Goal: Information Seeking & Learning: Learn about a topic

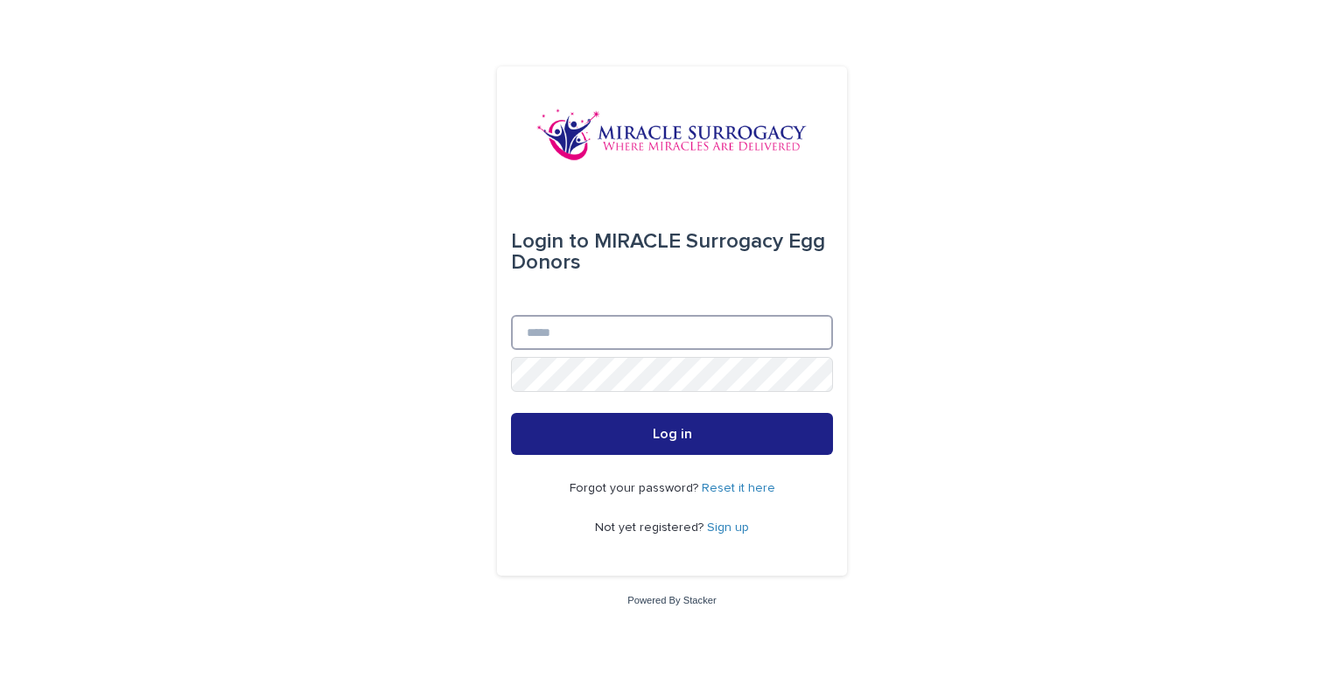
click at [705, 328] on input "Email" at bounding box center [672, 332] width 322 height 35
type input "**********"
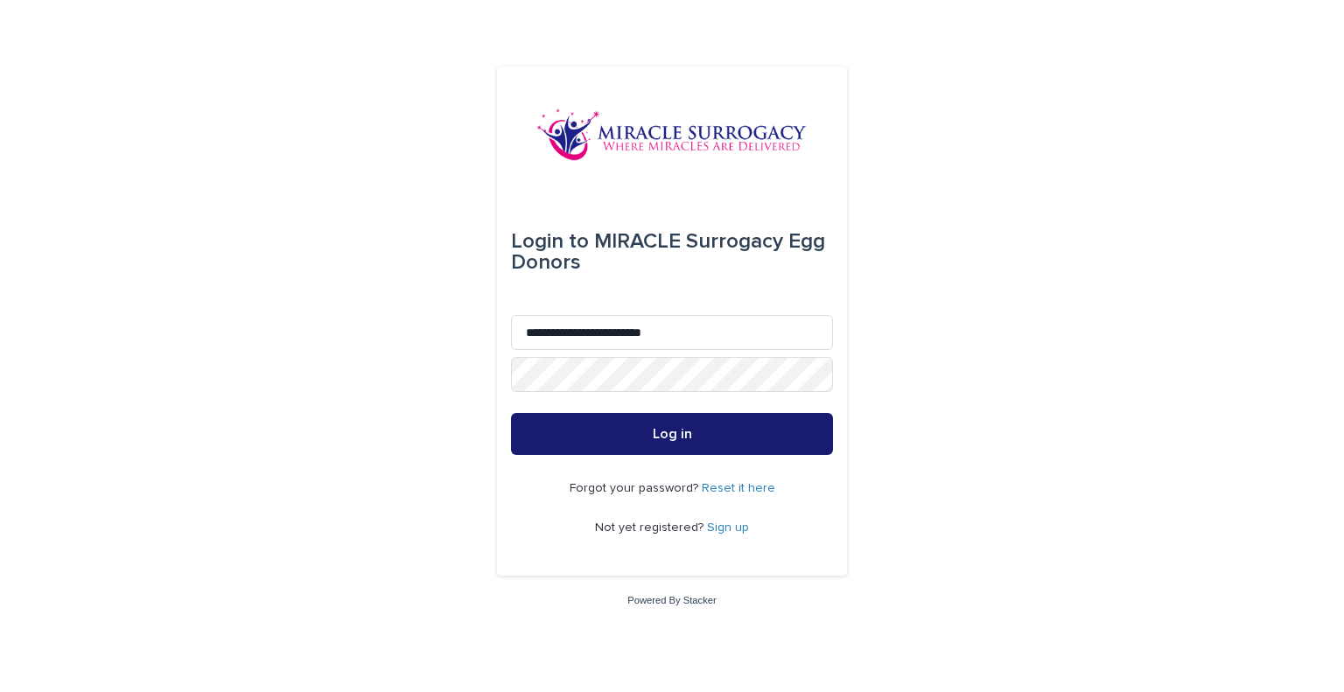
click at [696, 439] on button "Log in" at bounding box center [672, 434] width 322 height 42
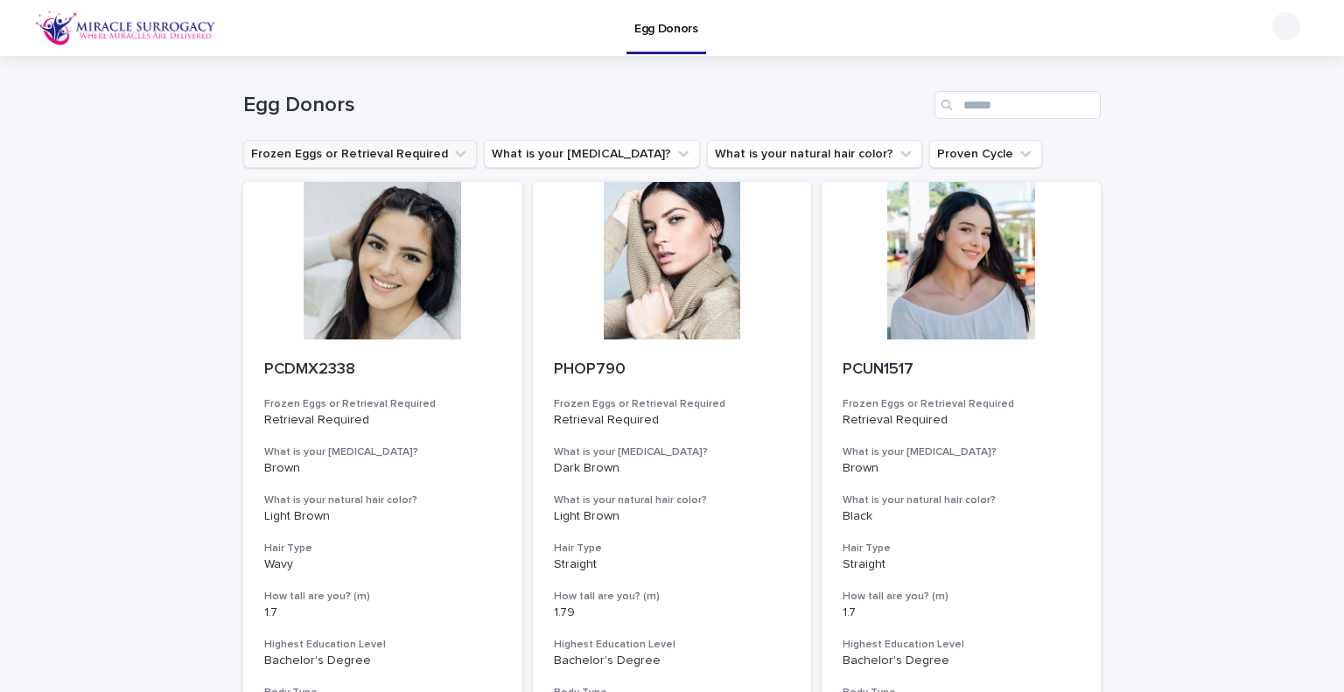
click at [455, 145] on button "Frozen Eggs or Retrieval Required" at bounding box center [360, 154] width 234 height 28
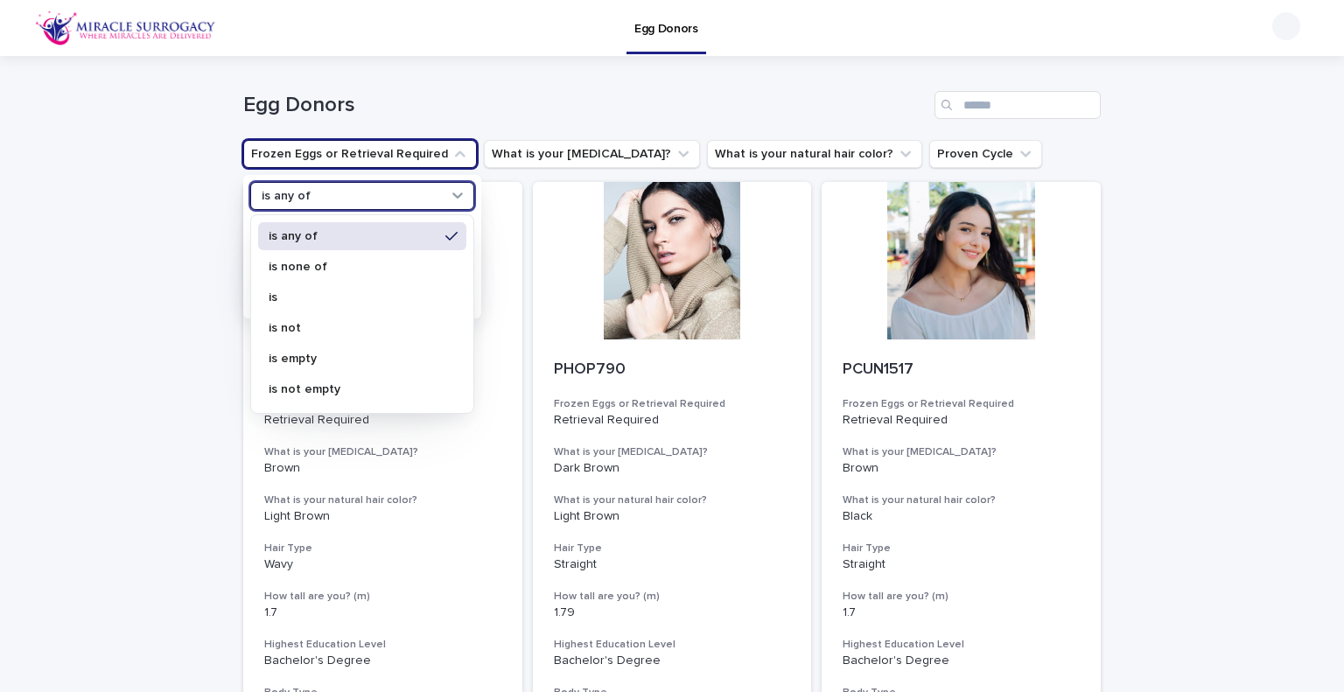
click at [452, 196] on icon at bounding box center [457, 195] width 10 height 6
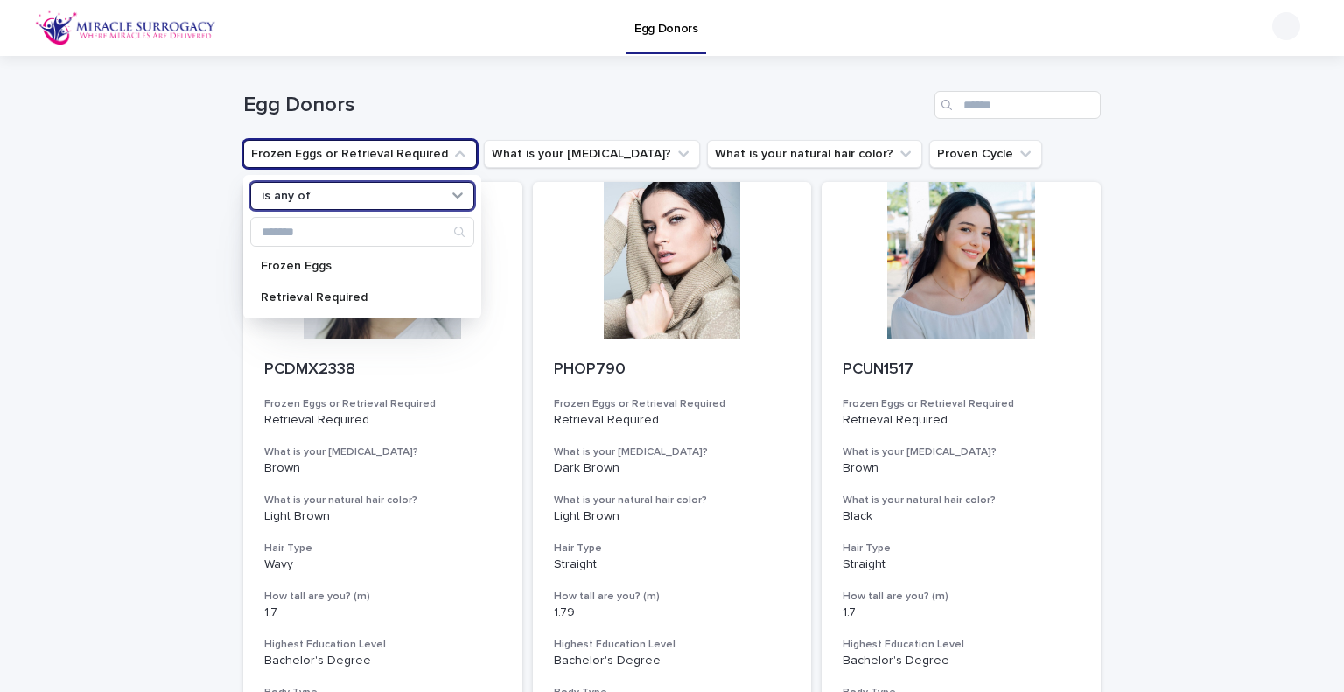
click at [452, 196] on icon at bounding box center [457, 195] width 10 height 6
click at [528, 152] on button "What is your [MEDICAL_DATA]?" at bounding box center [592, 154] width 216 height 28
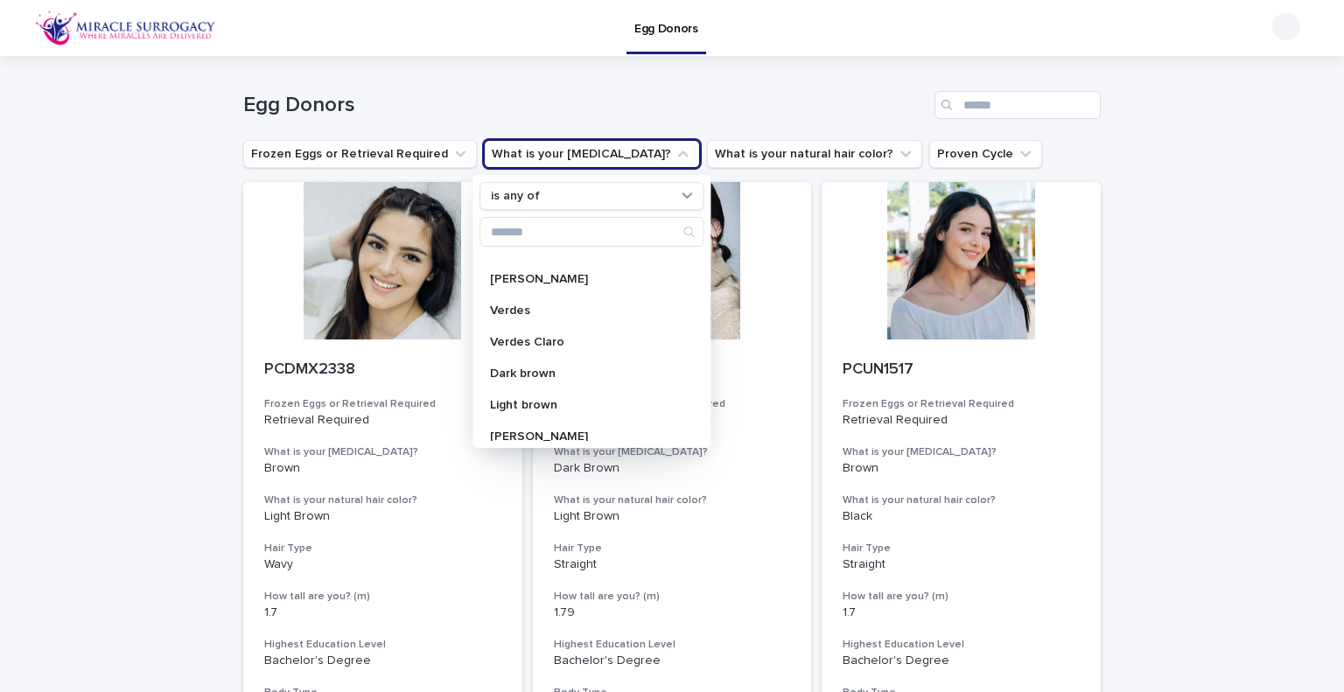
scroll to position [406, 0]
click at [717, 151] on button "What is your natural hair color?" at bounding box center [814, 154] width 215 height 28
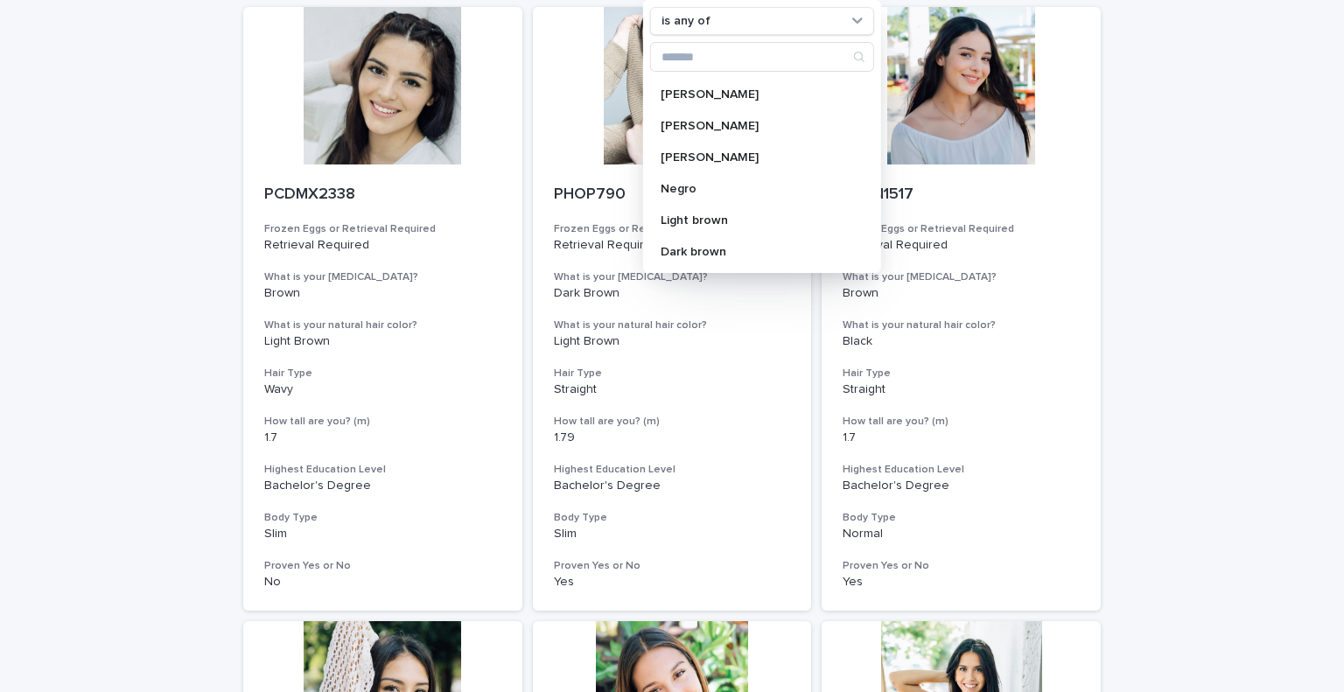
scroll to position [0, 0]
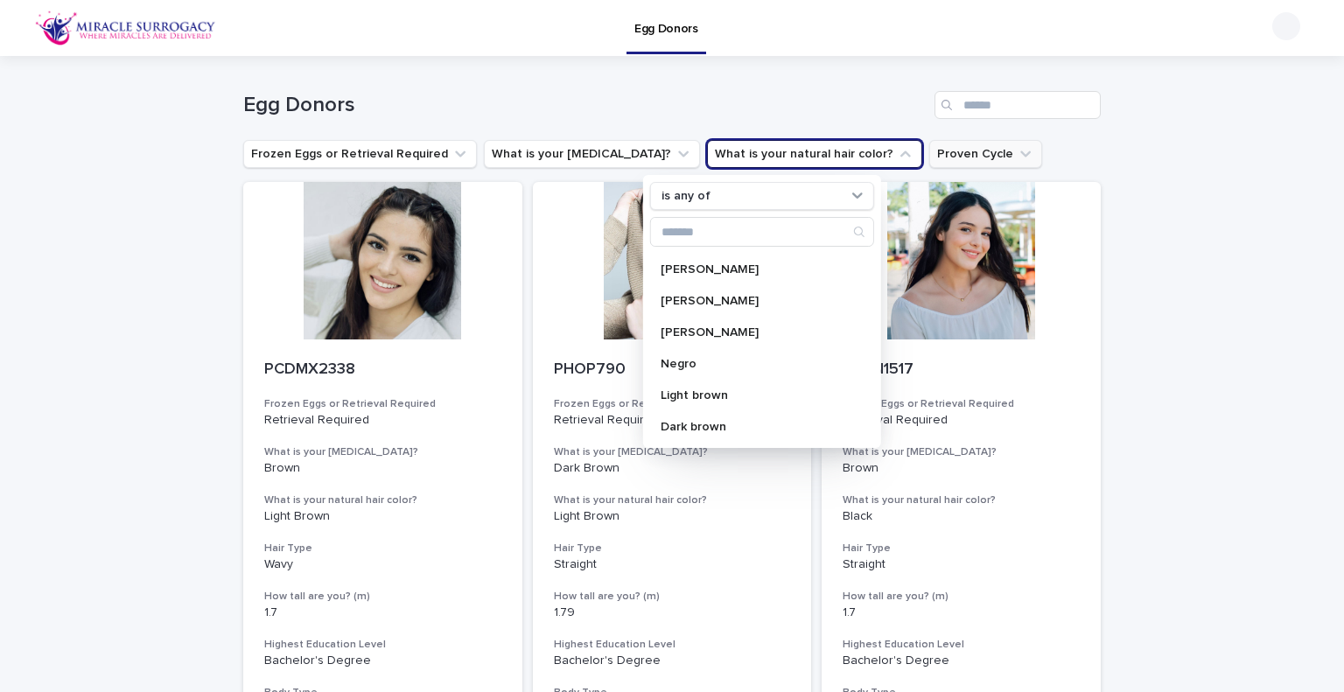
click at [929, 157] on button "Proven Cycle" at bounding box center [985, 154] width 113 height 28
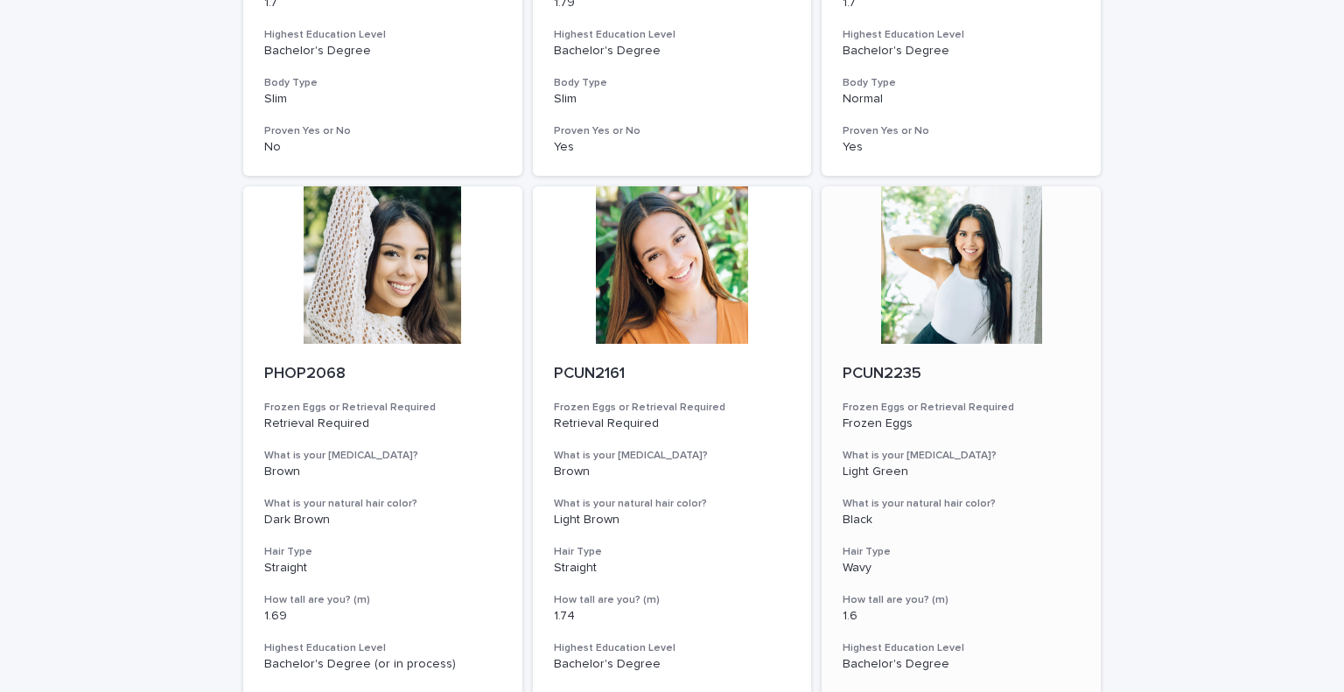
scroll to position [612, 0]
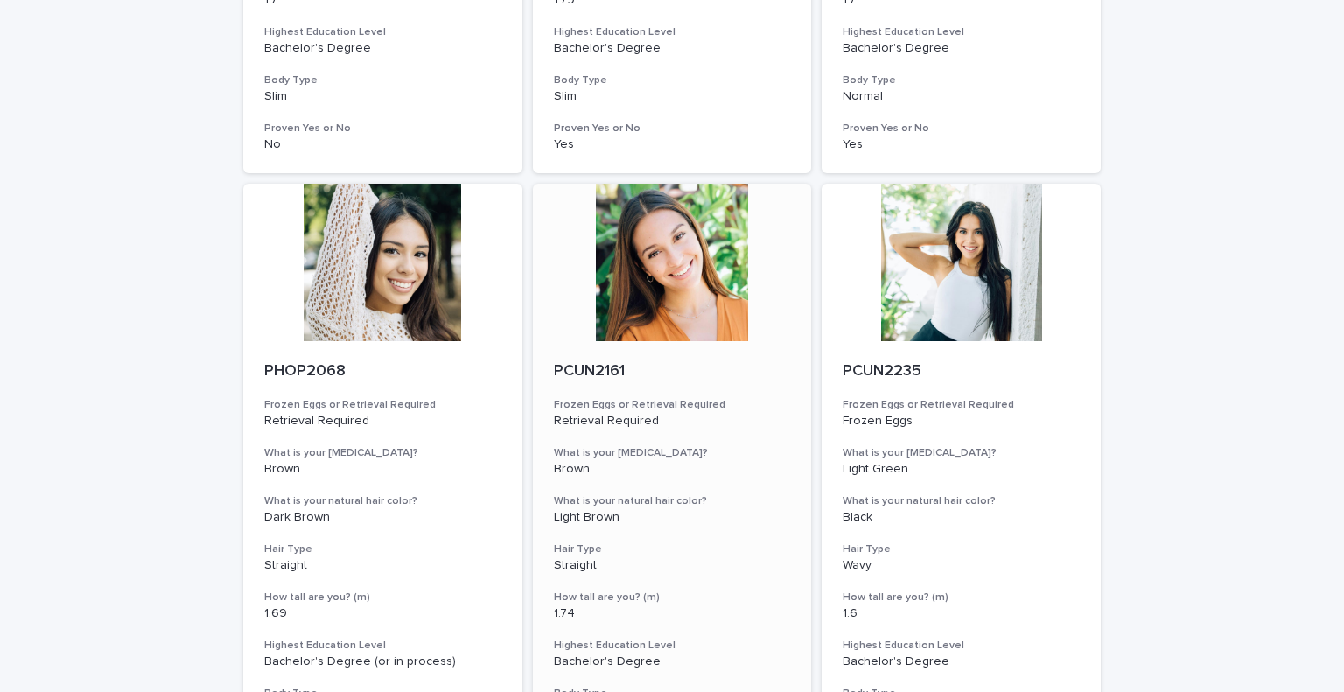
click at [597, 374] on p "PCUN2161" at bounding box center [672, 371] width 237 height 19
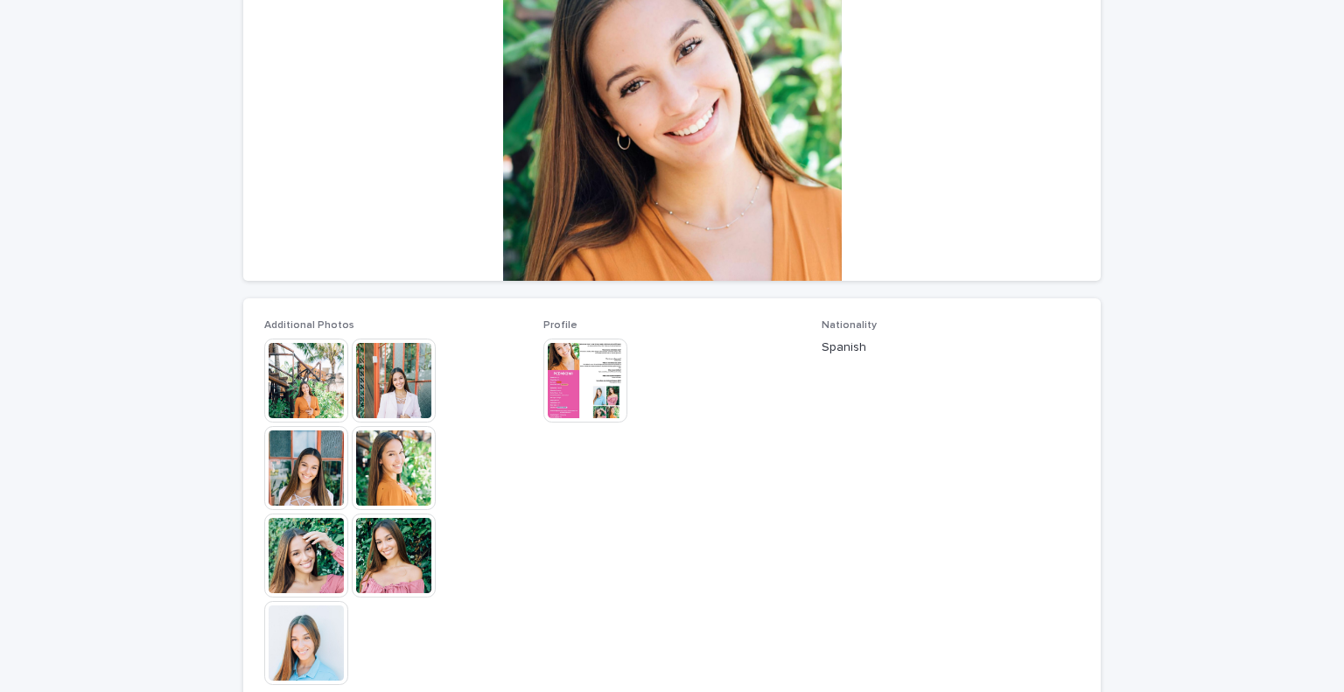
scroll to position [262, 0]
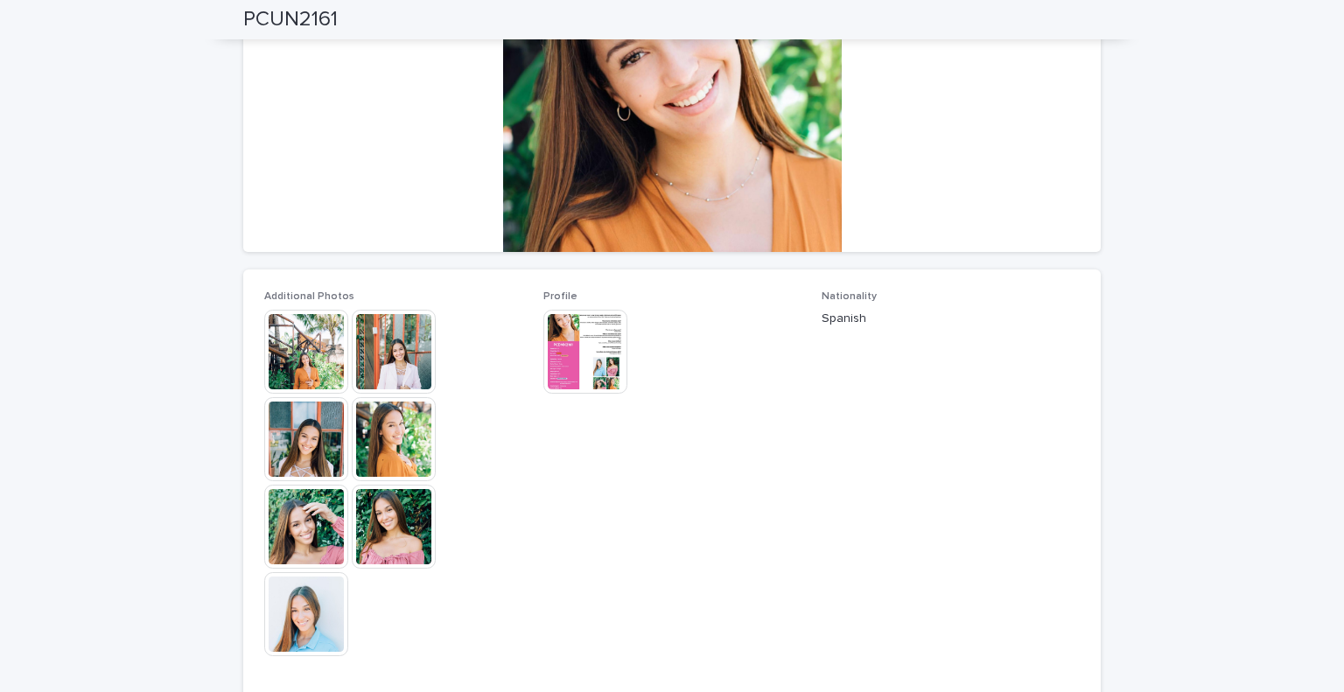
click at [378, 360] on img at bounding box center [394, 352] width 84 height 84
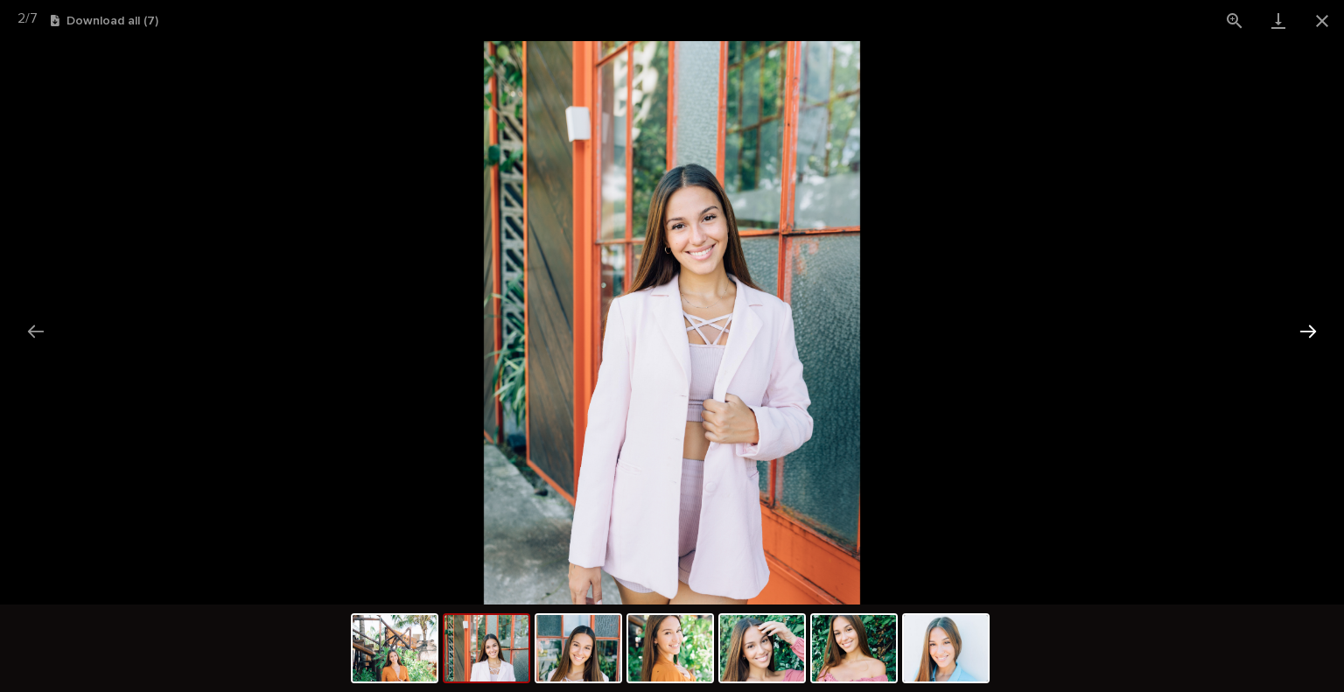
click at [1308, 322] on button "Next slide" at bounding box center [1308, 331] width 37 height 34
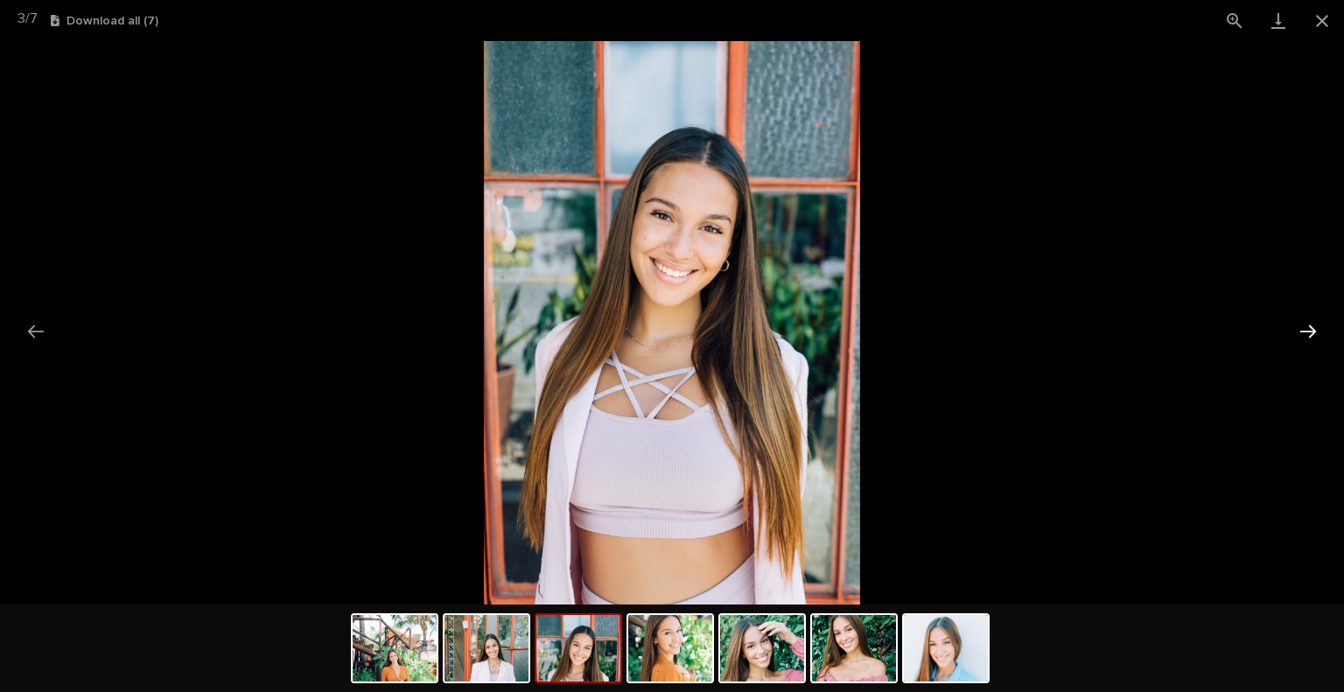
click at [1309, 326] on button "Next slide" at bounding box center [1308, 331] width 37 height 34
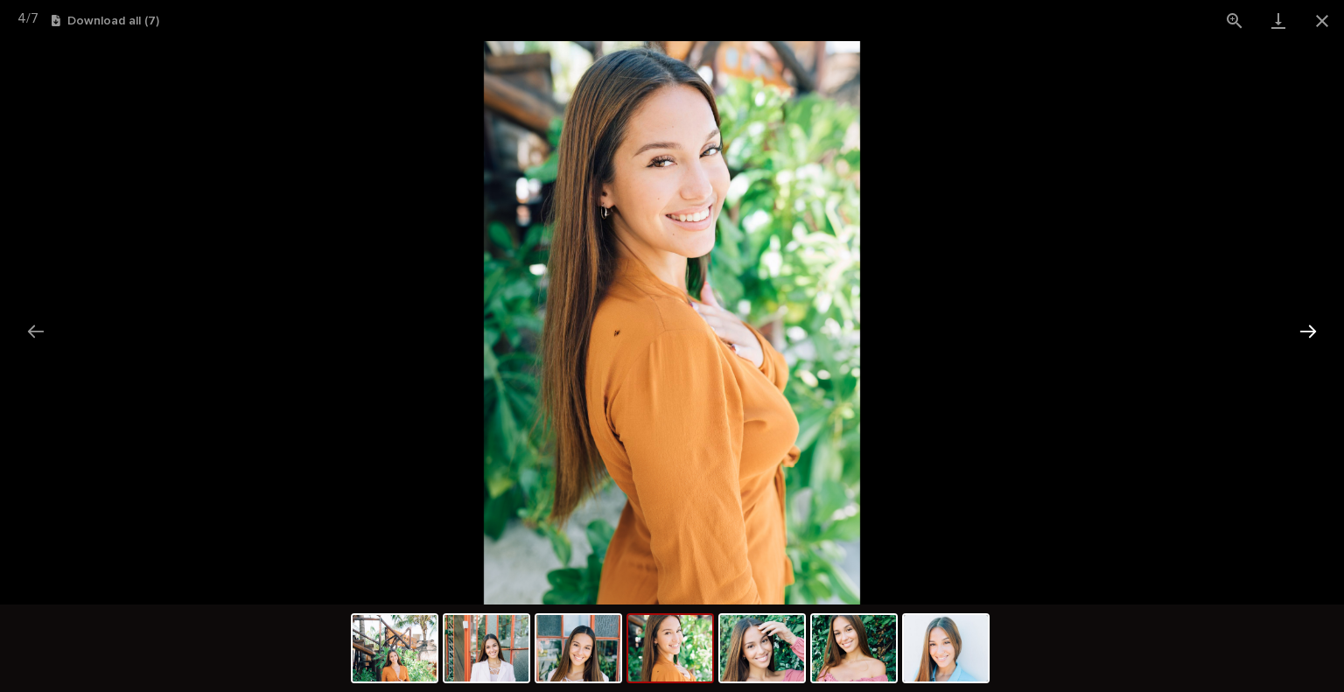
click at [1309, 326] on button "Next slide" at bounding box center [1308, 331] width 37 height 34
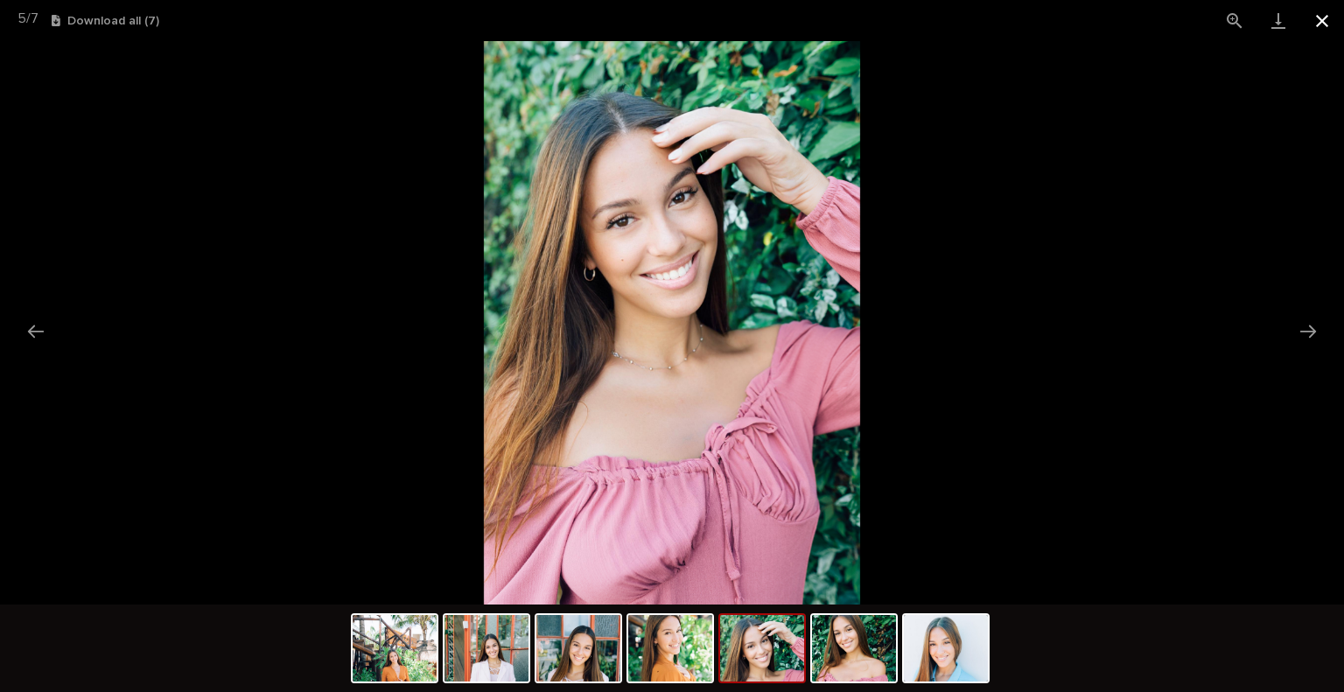
click at [1323, 26] on button "Close gallery" at bounding box center [1322, 20] width 44 height 41
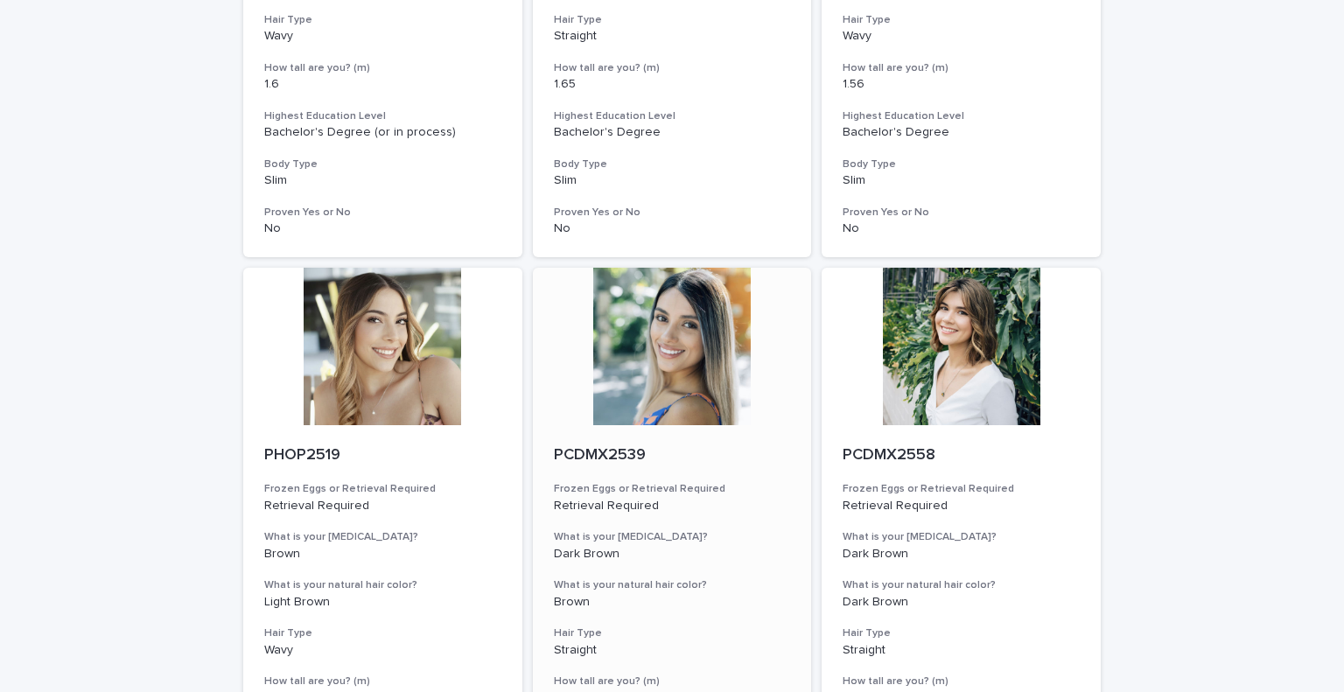
scroll to position [1837, 0]
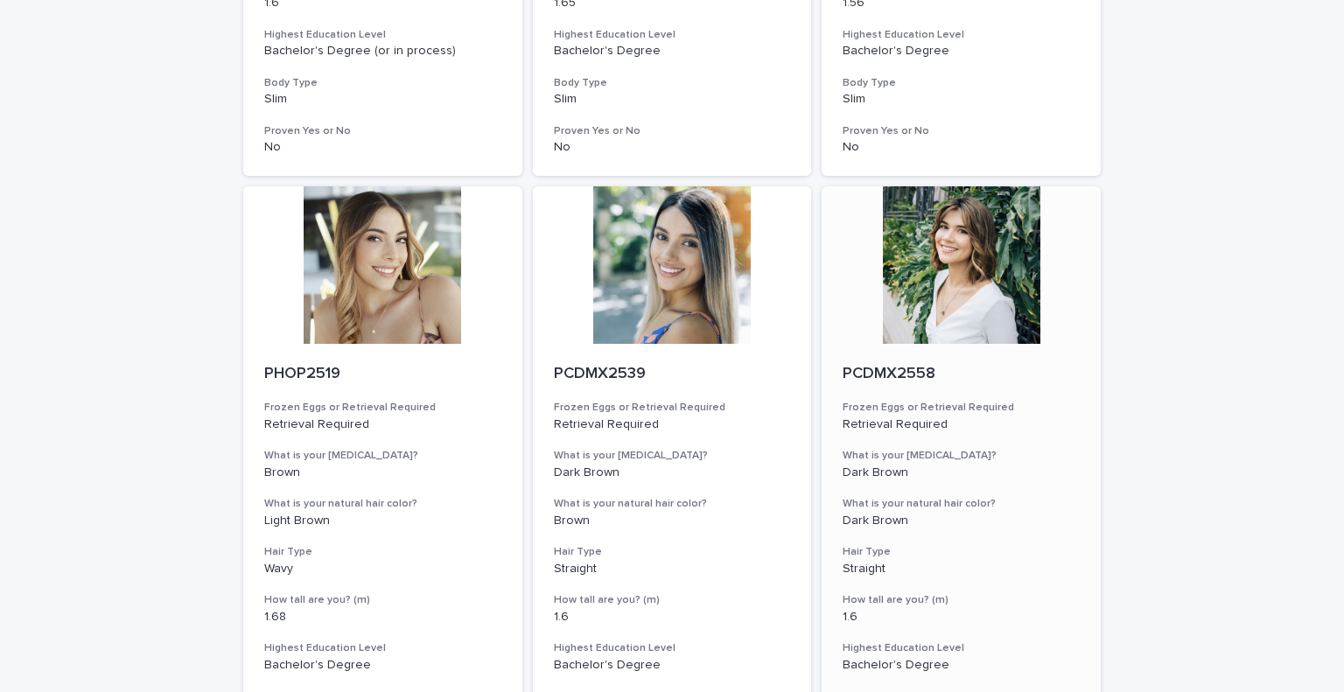
click at [910, 374] on p "PCDMX2558" at bounding box center [961, 374] width 237 height 19
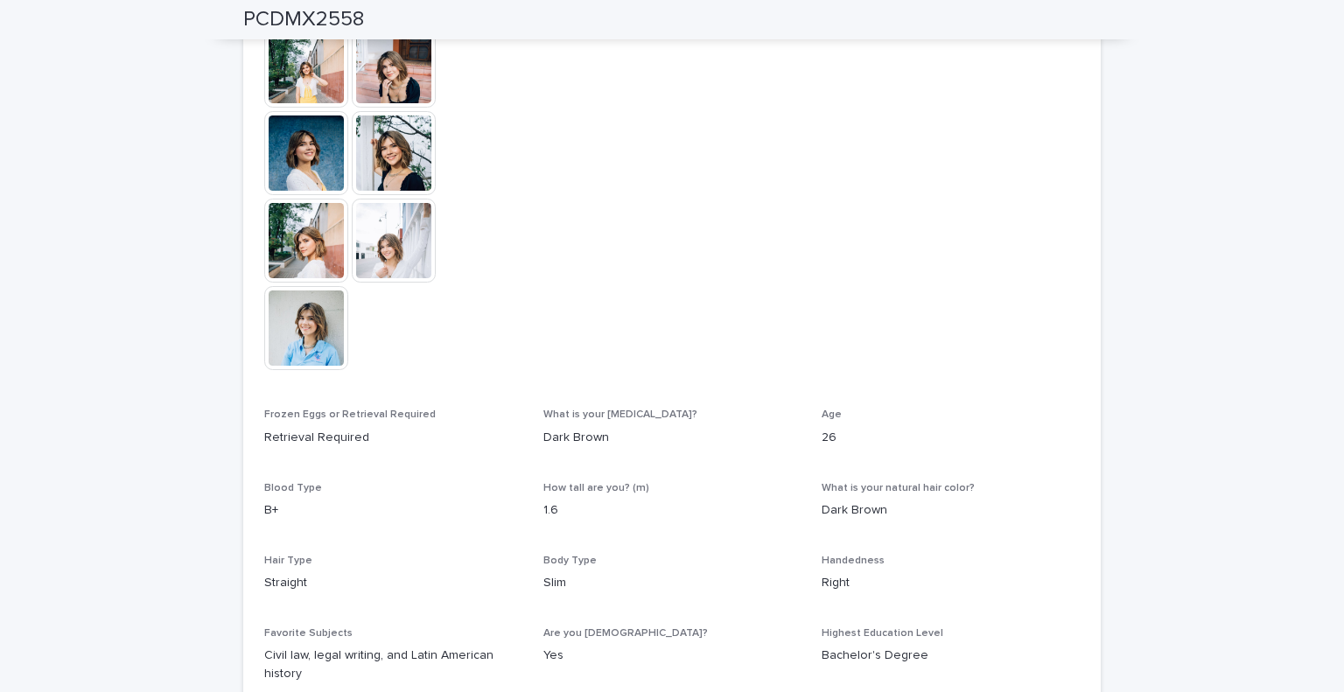
scroll to position [612, 0]
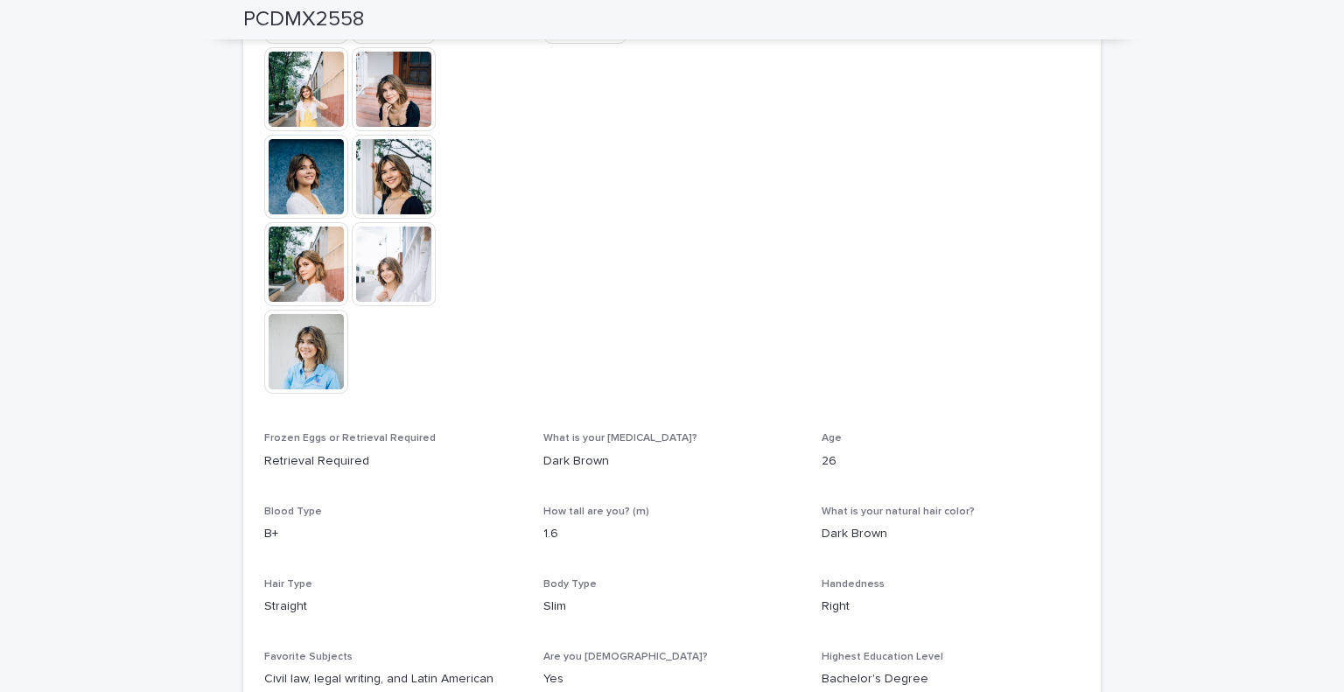
click at [310, 354] on img at bounding box center [306, 352] width 84 height 84
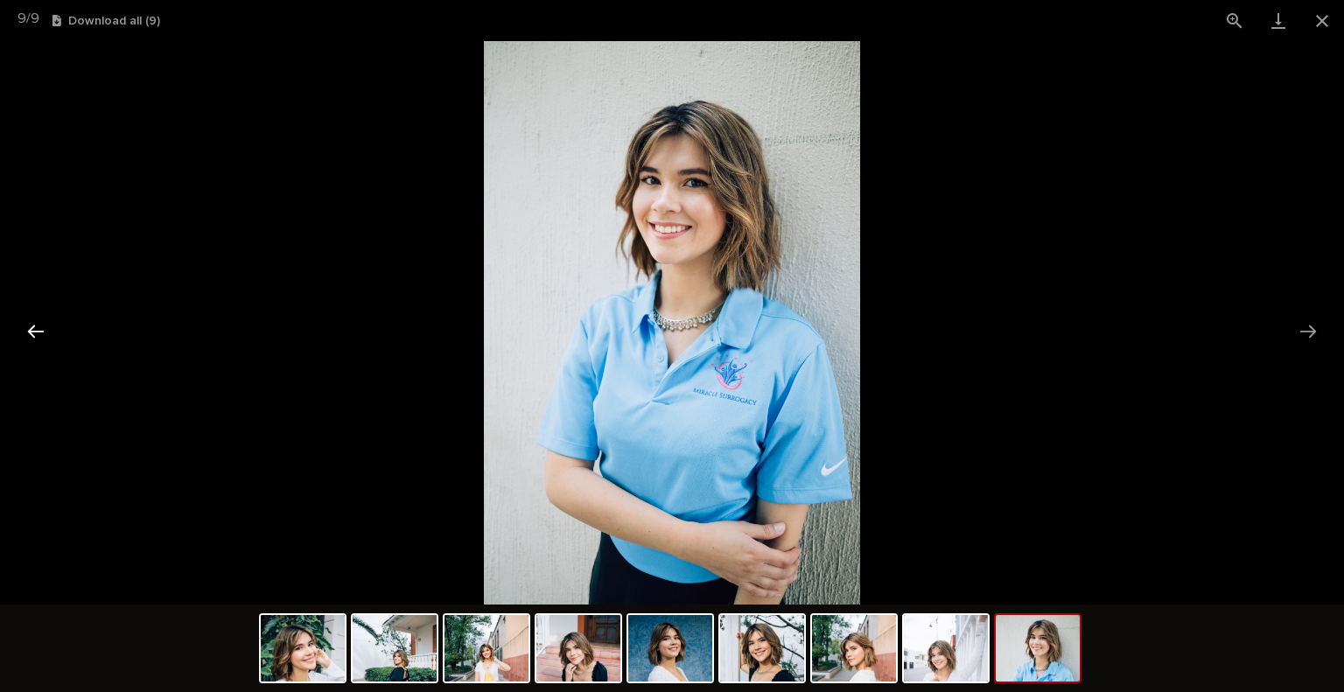
click at [28, 334] on button "Previous slide" at bounding box center [35, 331] width 37 height 34
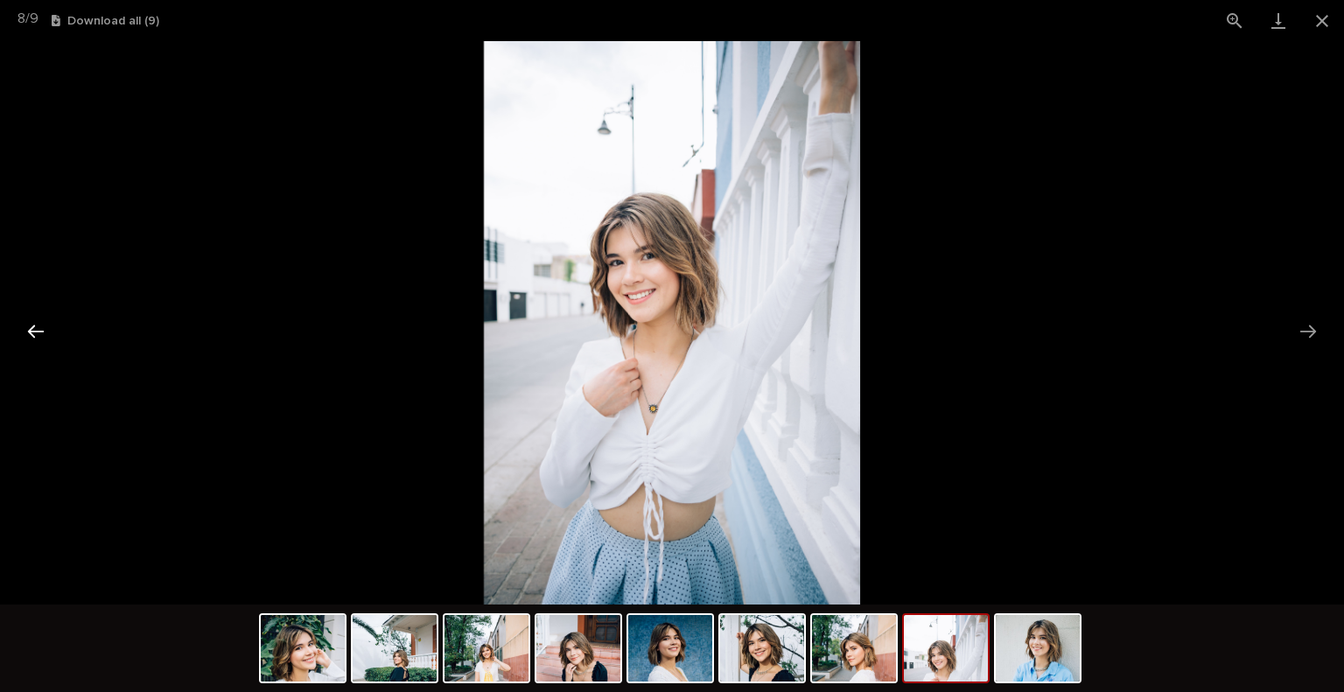
click at [28, 334] on button "Previous slide" at bounding box center [35, 331] width 37 height 34
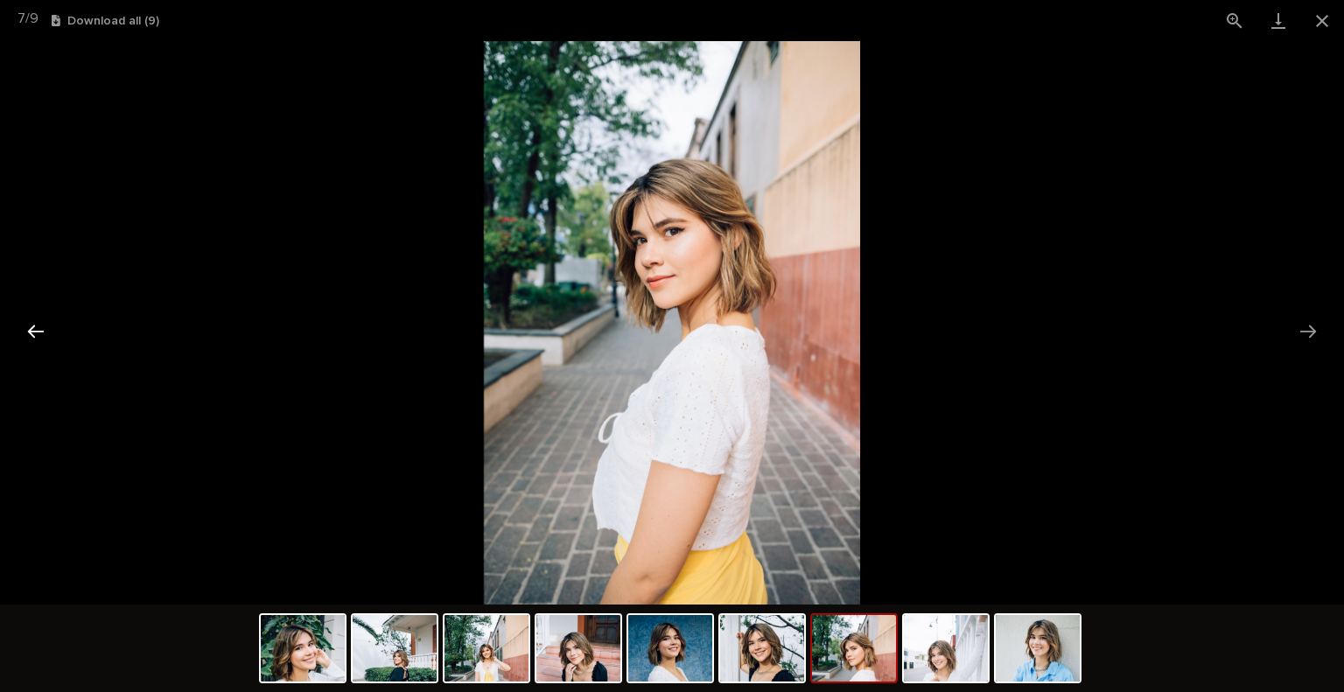
click at [28, 334] on button "Previous slide" at bounding box center [35, 331] width 37 height 34
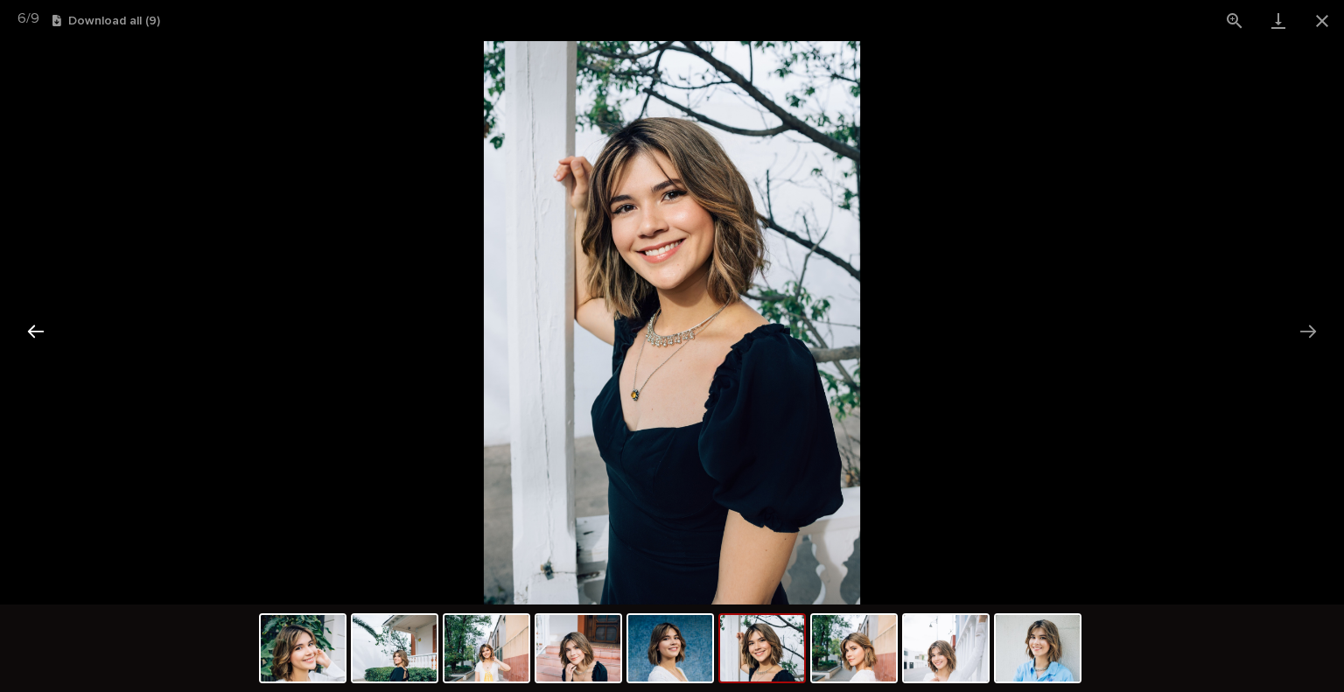
click at [28, 334] on button "Previous slide" at bounding box center [35, 331] width 37 height 34
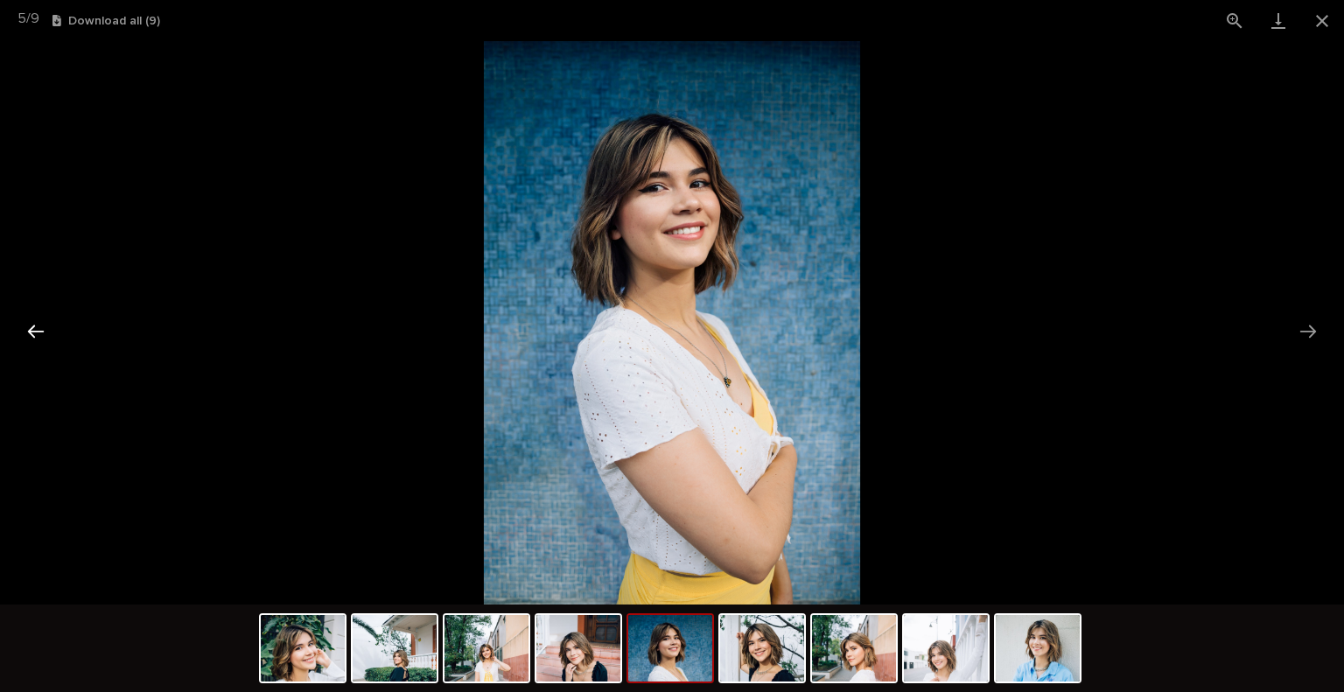
click at [28, 334] on button "Previous slide" at bounding box center [35, 331] width 37 height 34
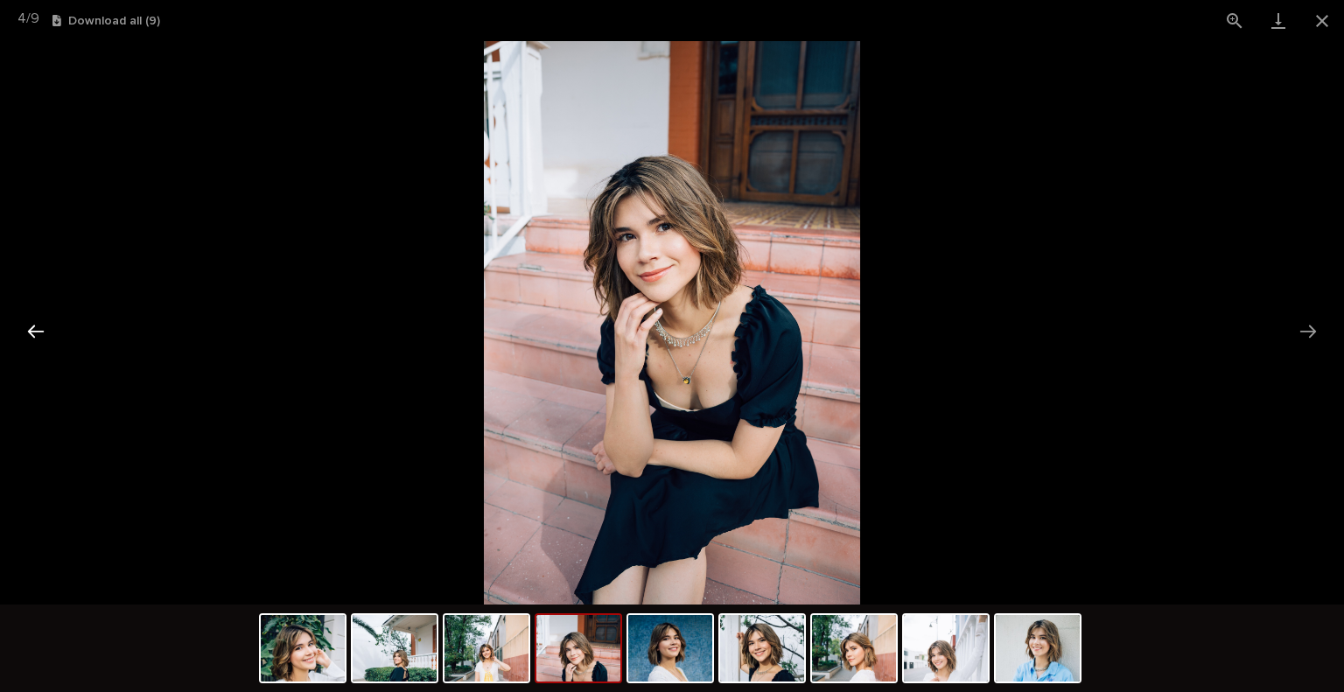
click at [28, 334] on button "Previous slide" at bounding box center [35, 331] width 37 height 34
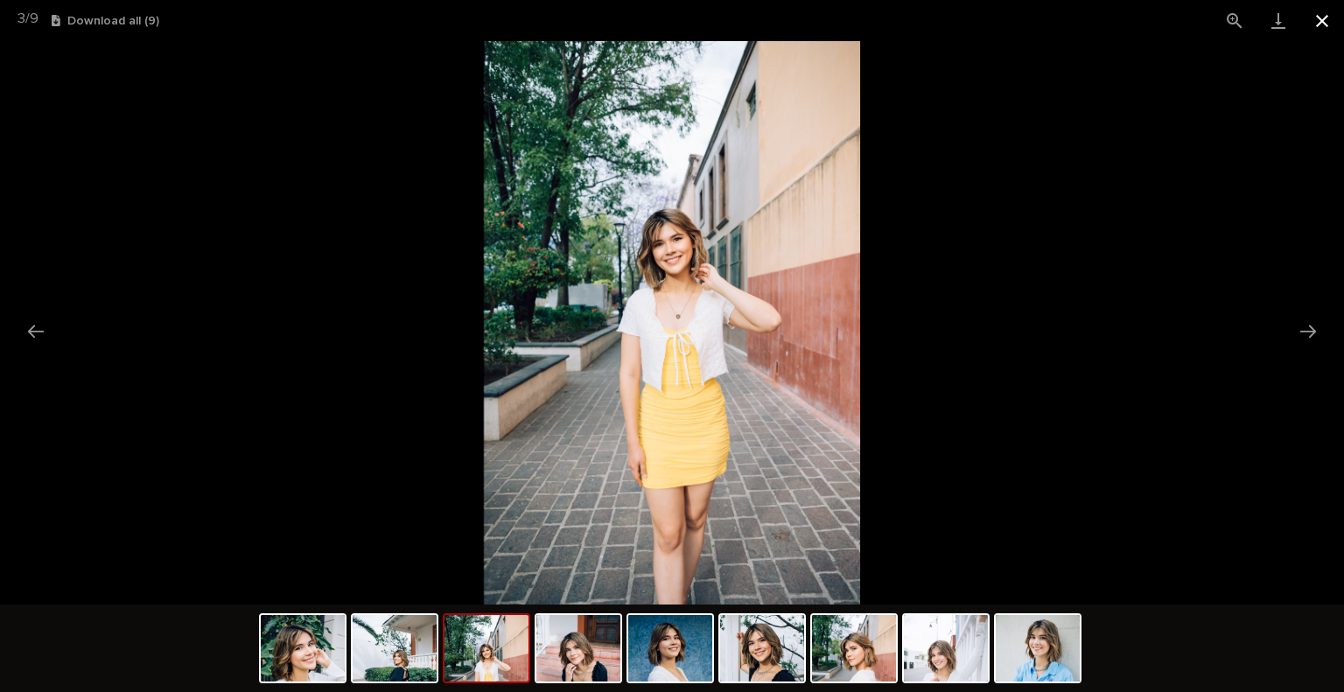
click at [1322, 25] on button "Close gallery" at bounding box center [1322, 20] width 44 height 41
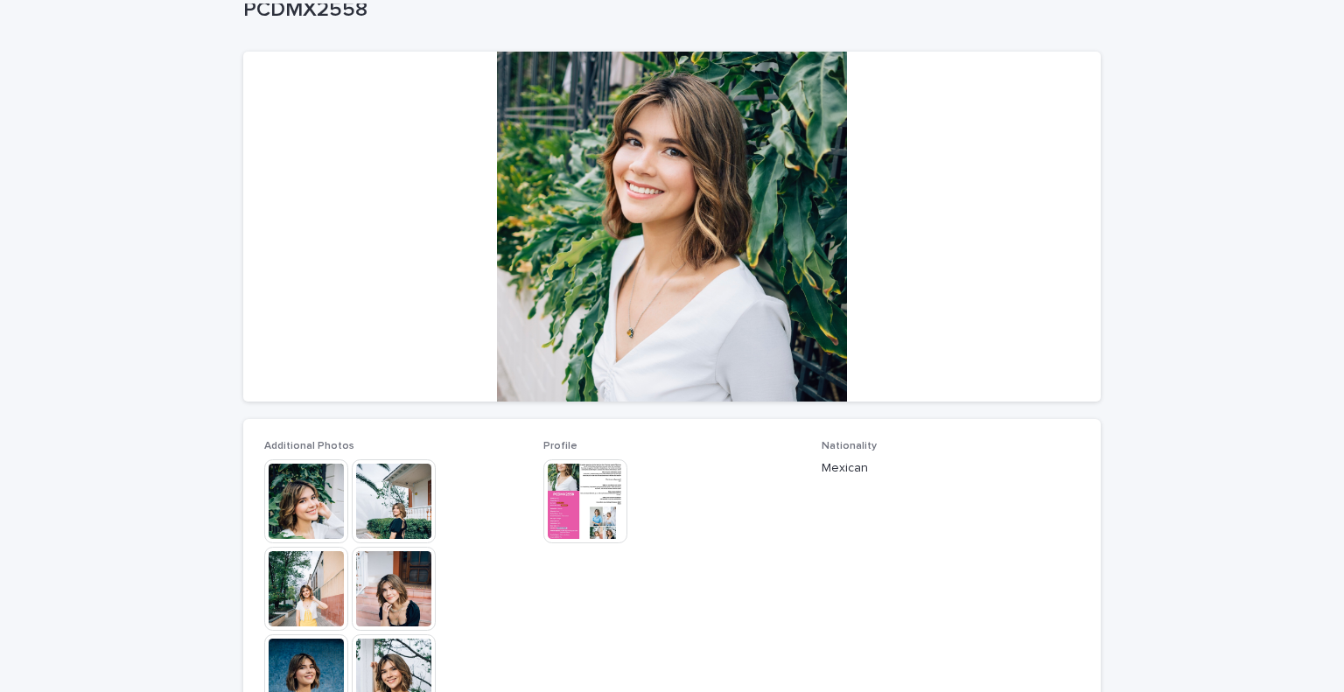
scroll to position [0, 0]
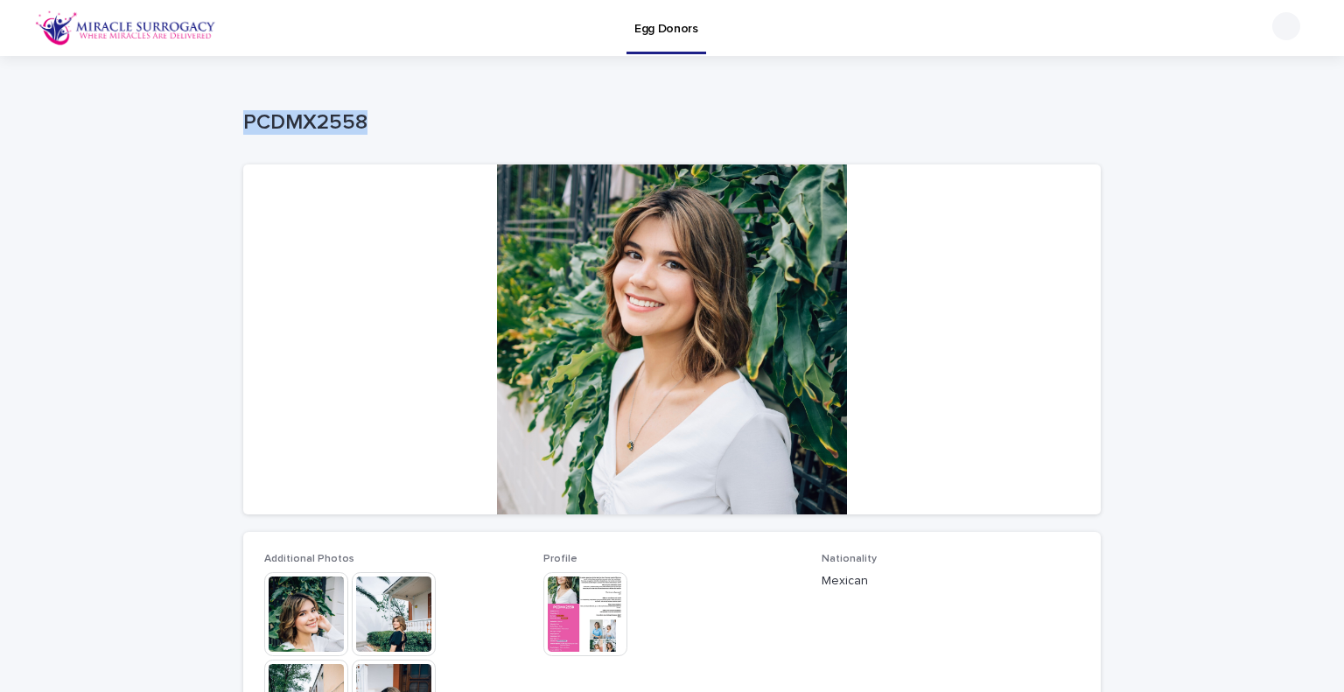
drag, startPoint x: 241, startPoint y: 121, endPoint x: 360, endPoint y: 129, distance: 120.2
click at [360, 129] on p "PCDMX2558" at bounding box center [668, 122] width 850 height 25
copy p "PCDMX2558"
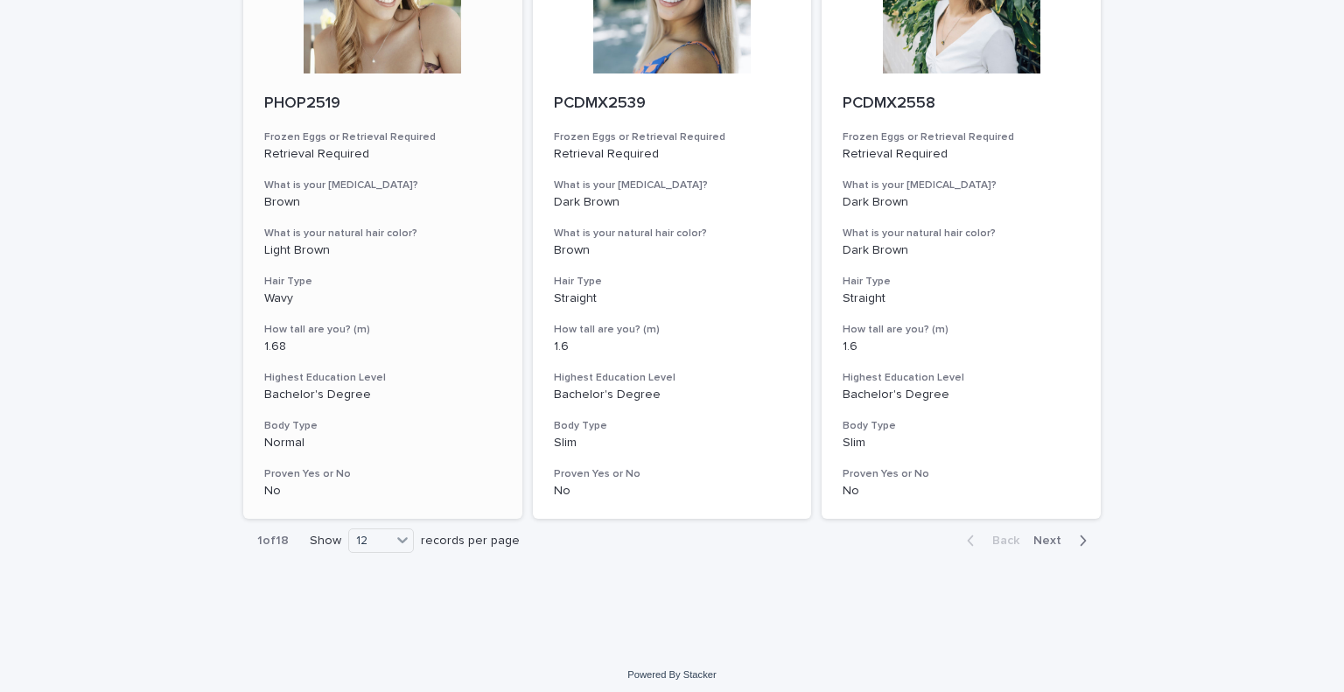
scroll to position [2115, 0]
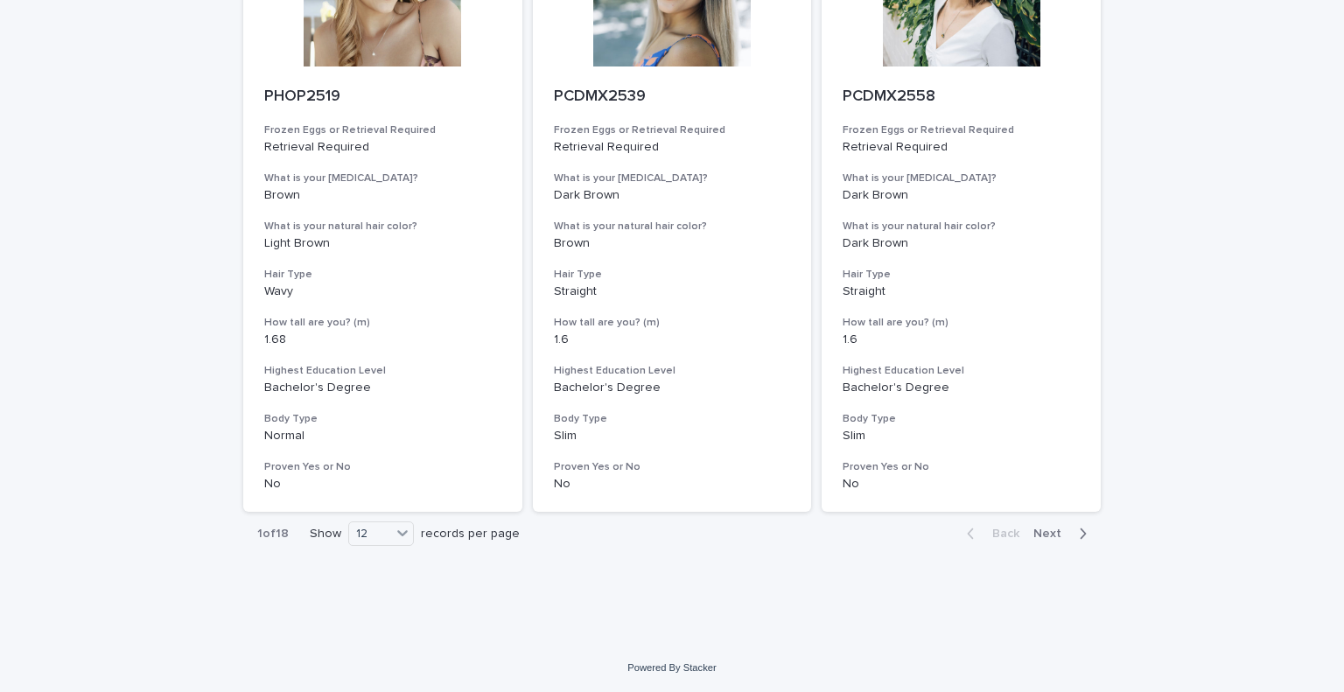
click at [1072, 532] on div "button" at bounding box center [1079, 534] width 15 height 16
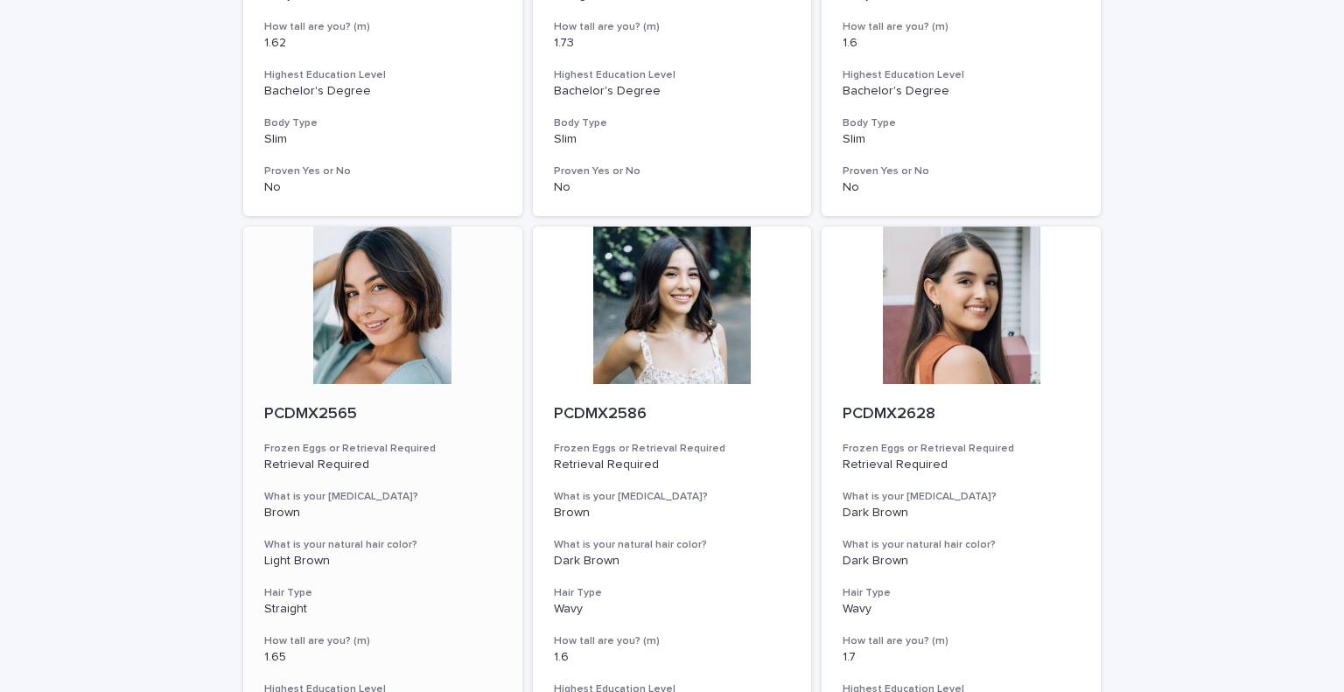
scroll to position [1152, 0]
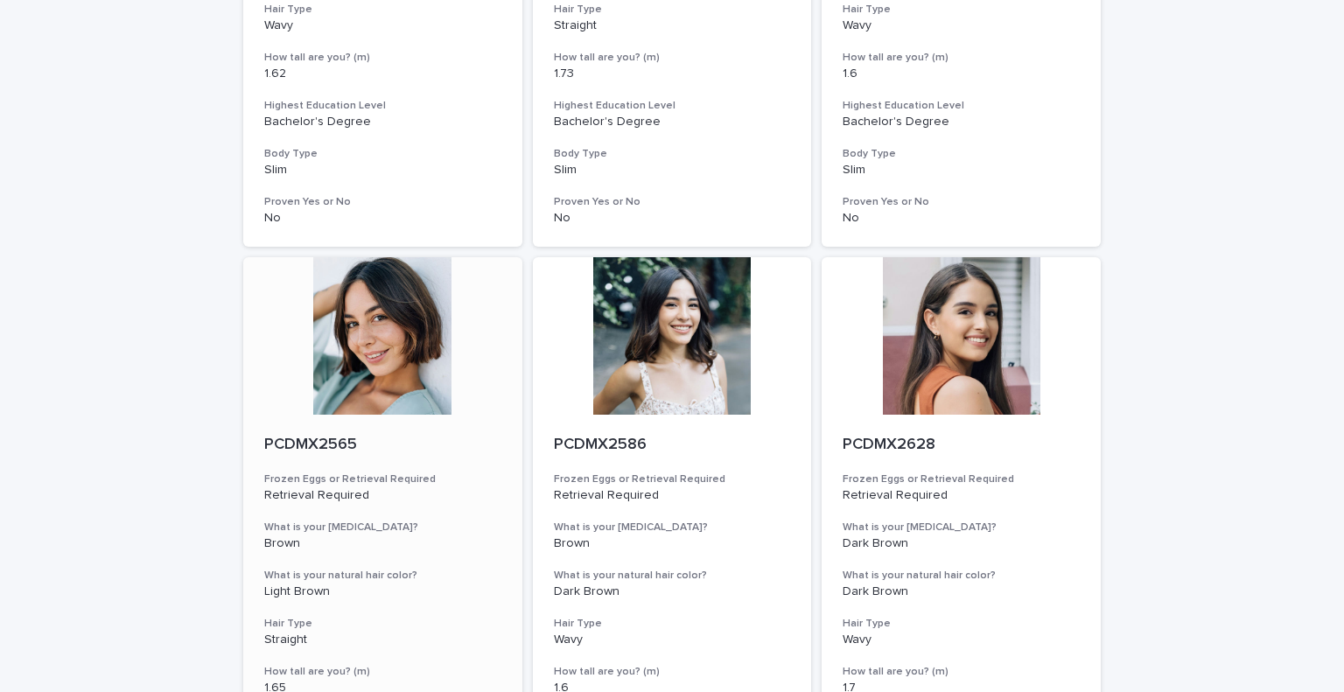
click at [283, 450] on p "PCDMX2565" at bounding box center [382, 445] width 237 height 19
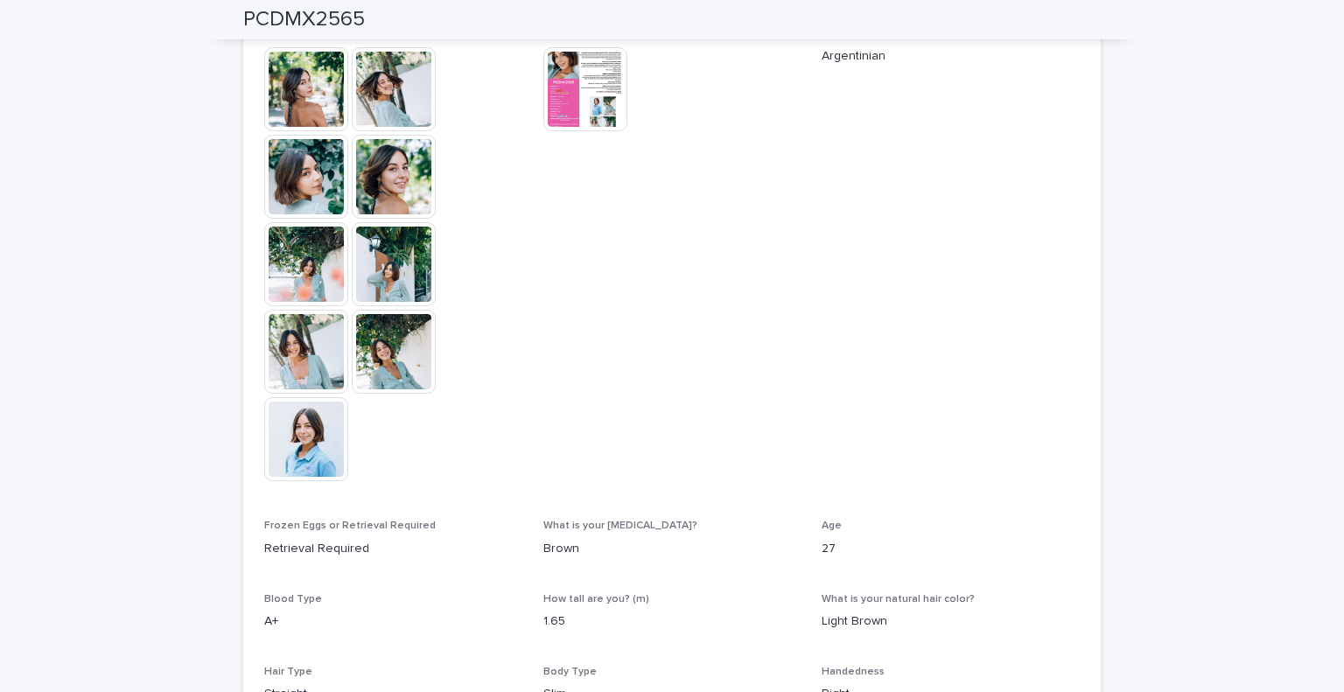
scroll to position [813, 0]
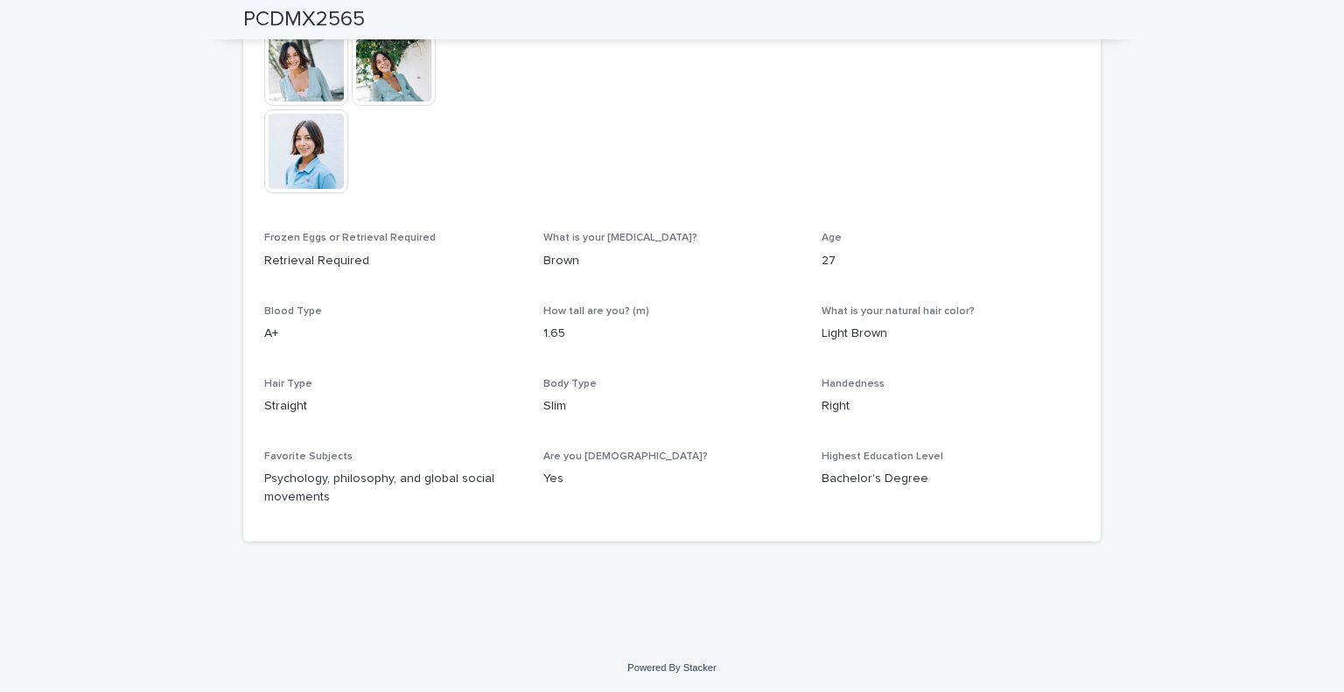
click at [321, 176] on img at bounding box center [306, 151] width 84 height 84
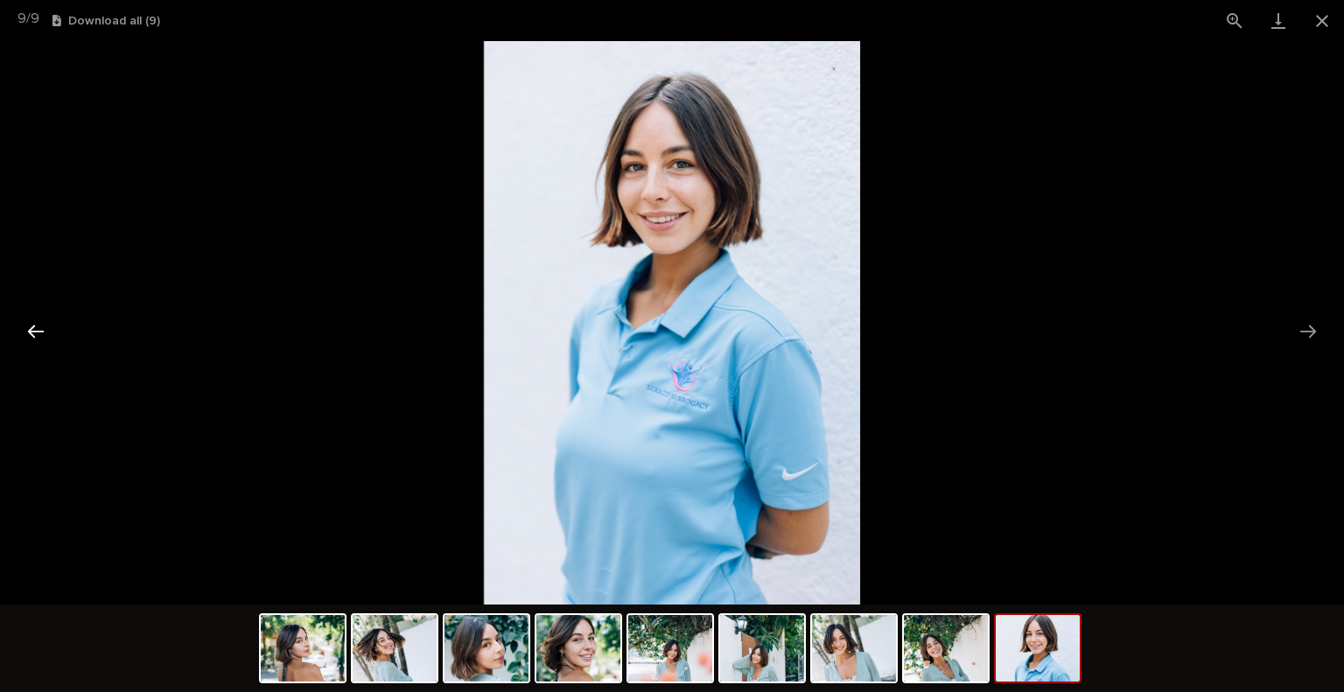
click at [26, 332] on button "Previous slide" at bounding box center [35, 331] width 37 height 34
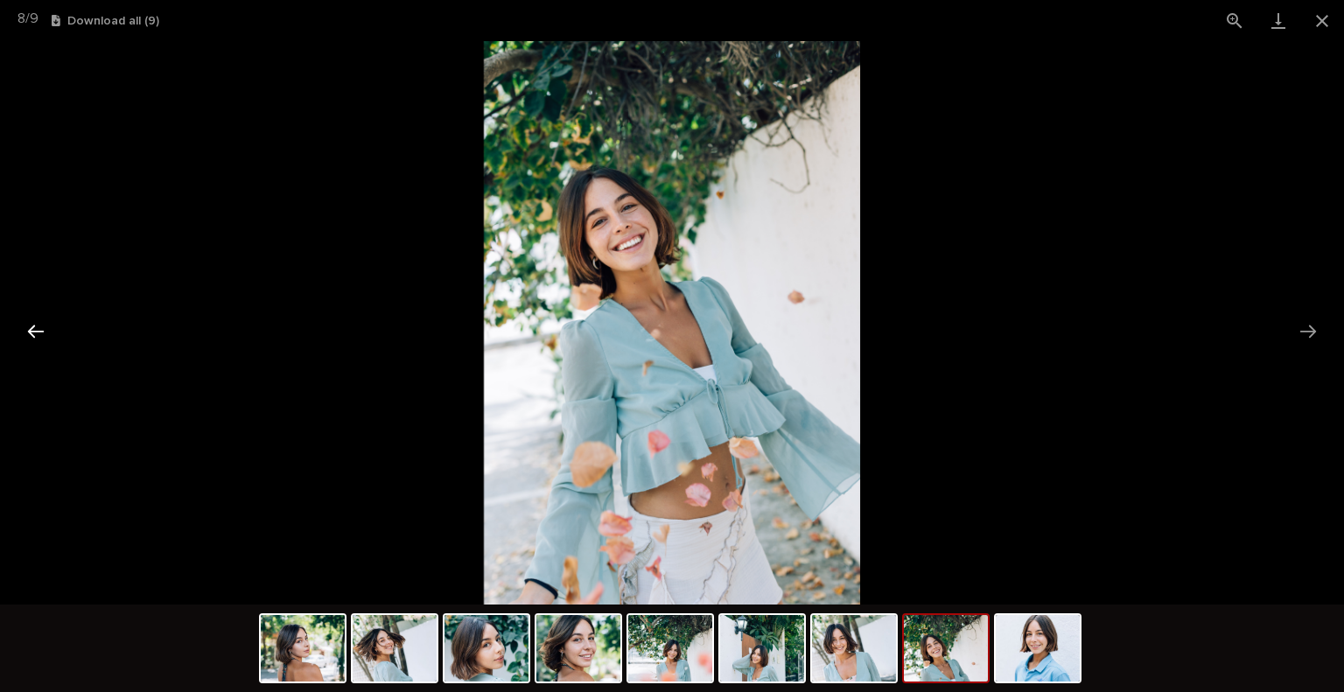
click at [26, 332] on button "Previous slide" at bounding box center [35, 331] width 37 height 34
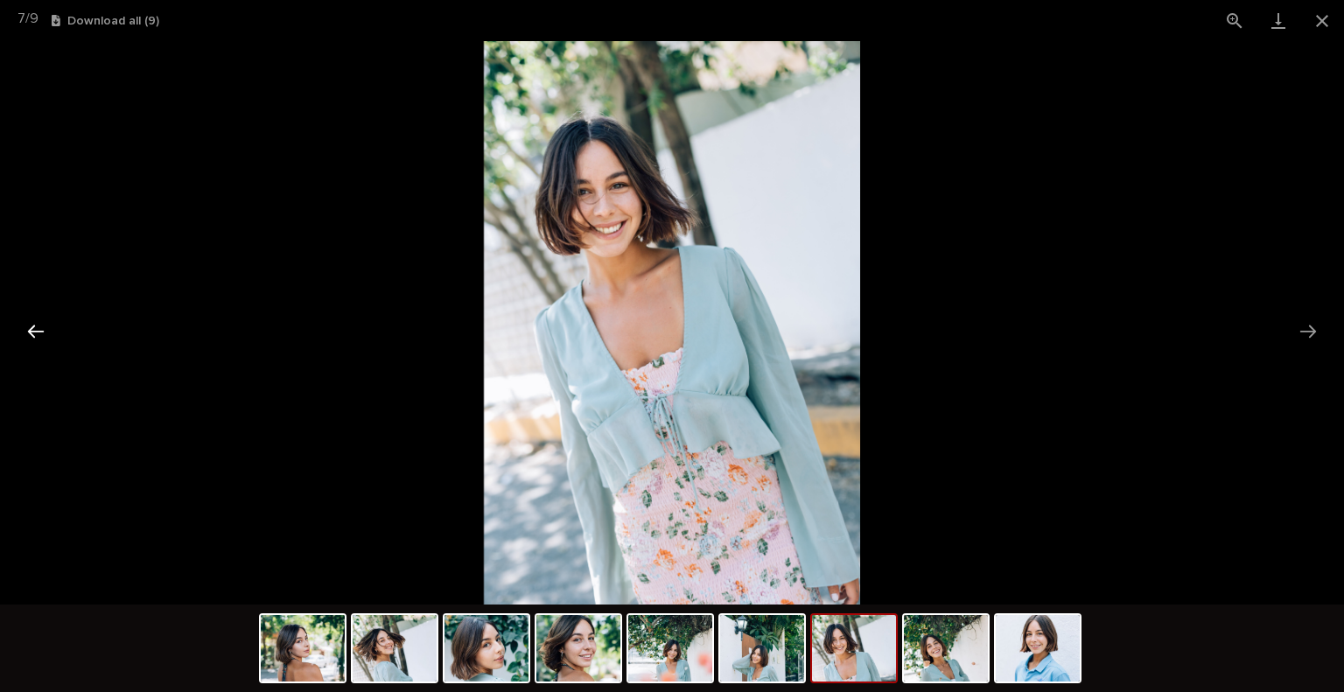
click at [26, 332] on button "Previous slide" at bounding box center [35, 331] width 37 height 34
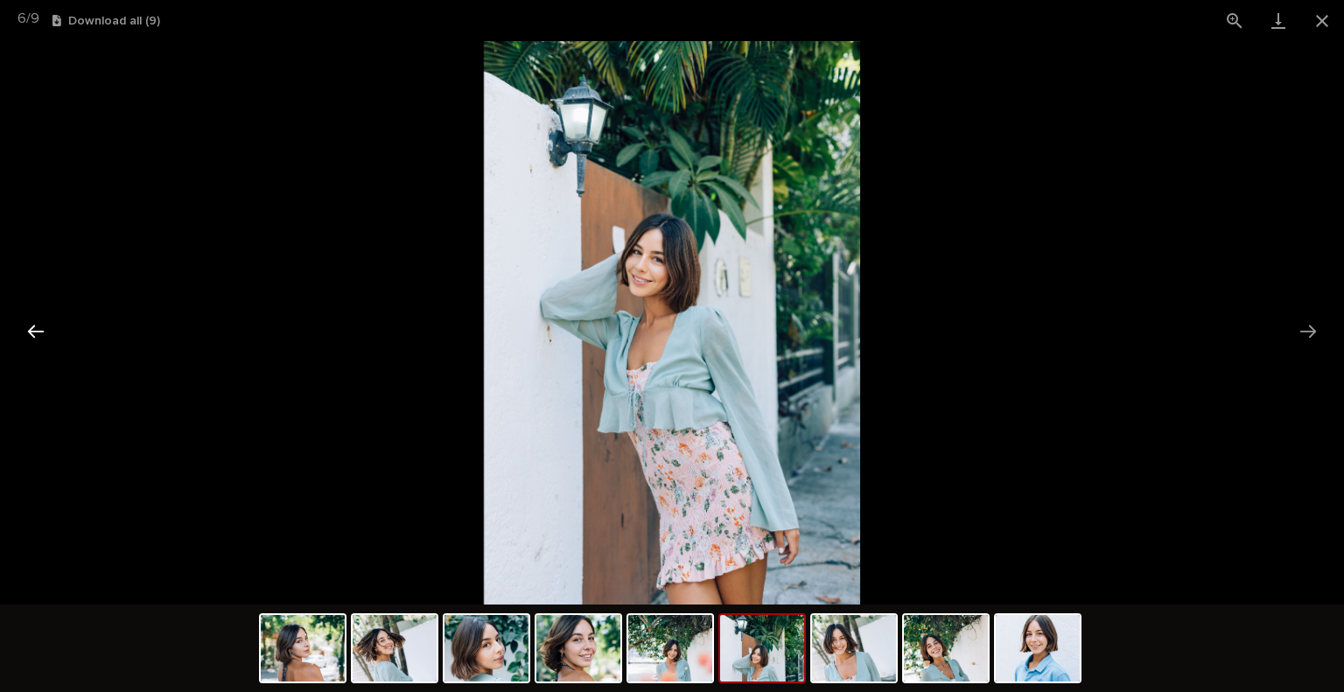
click at [26, 332] on button "Previous slide" at bounding box center [35, 331] width 37 height 34
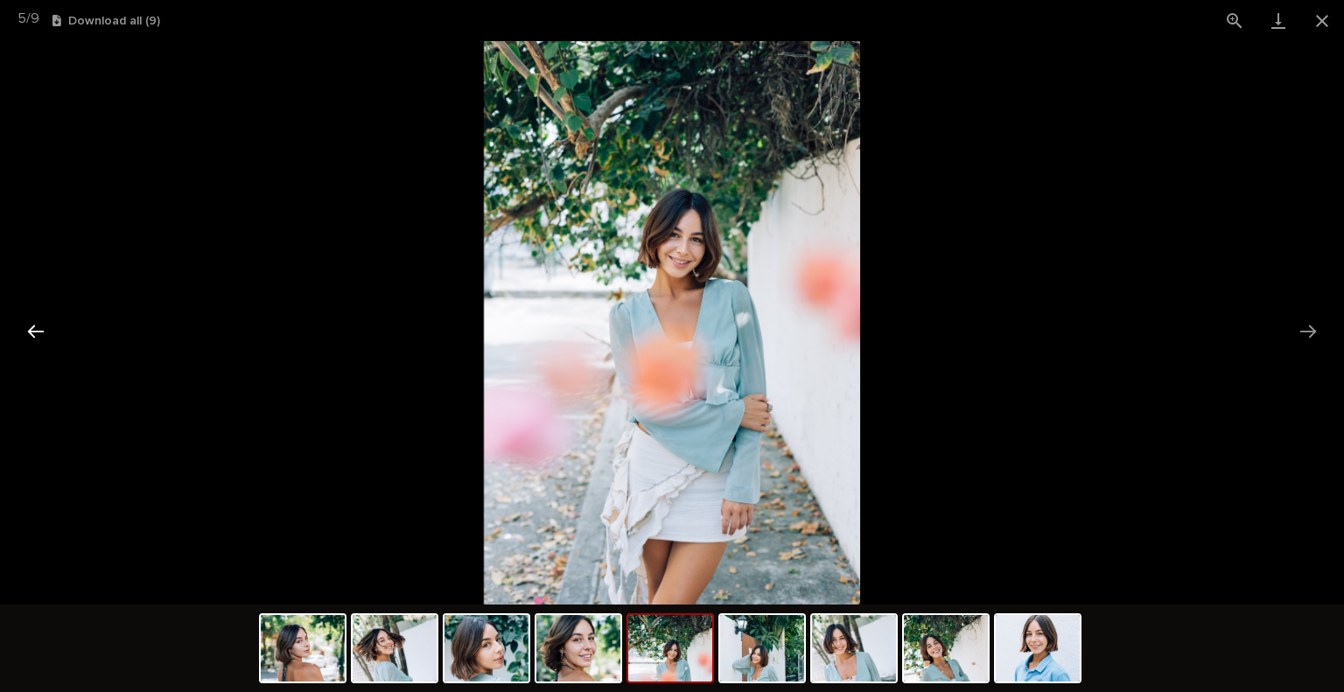
click at [26, 332] on button "Previous slide" at bounding box center [35, 331] width 37 height 34
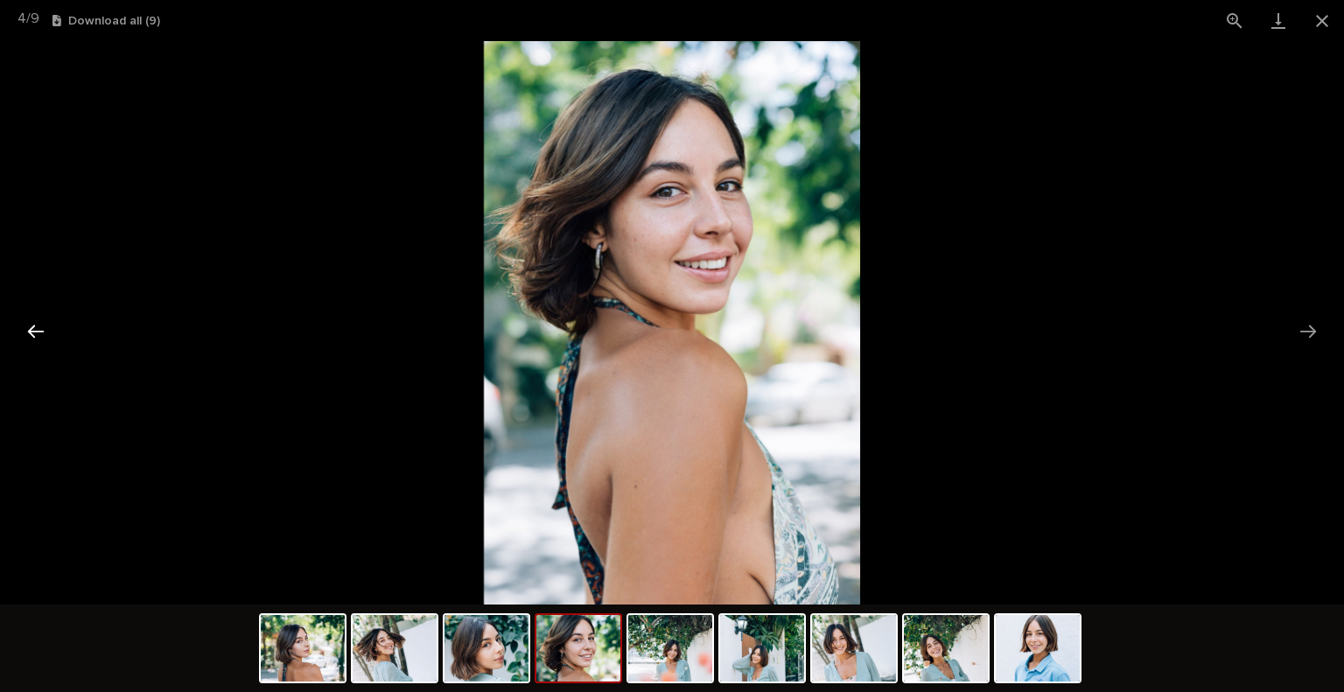
click at [26, 332] on button "Previous slide" at bounding box center [35, 331] width 37 height 34
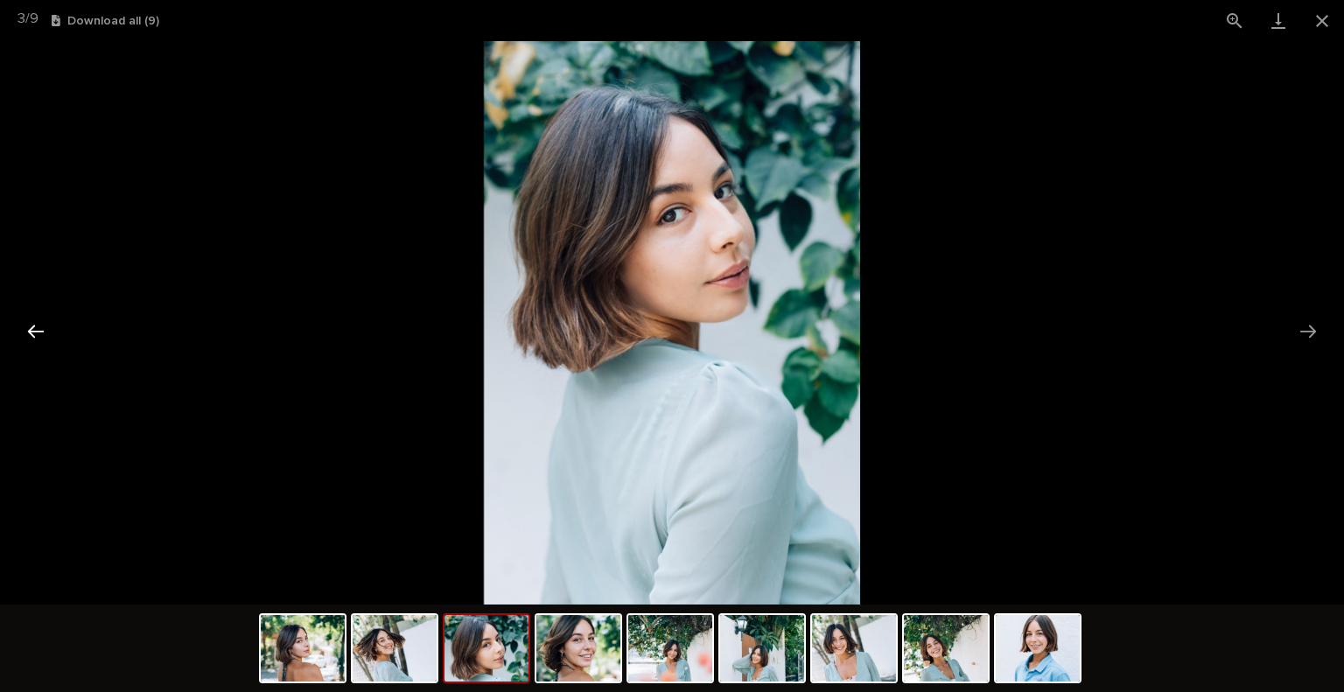
click at [26, 332] on button "Previous slide" at bounding box center [35, 331] width 37 height 34
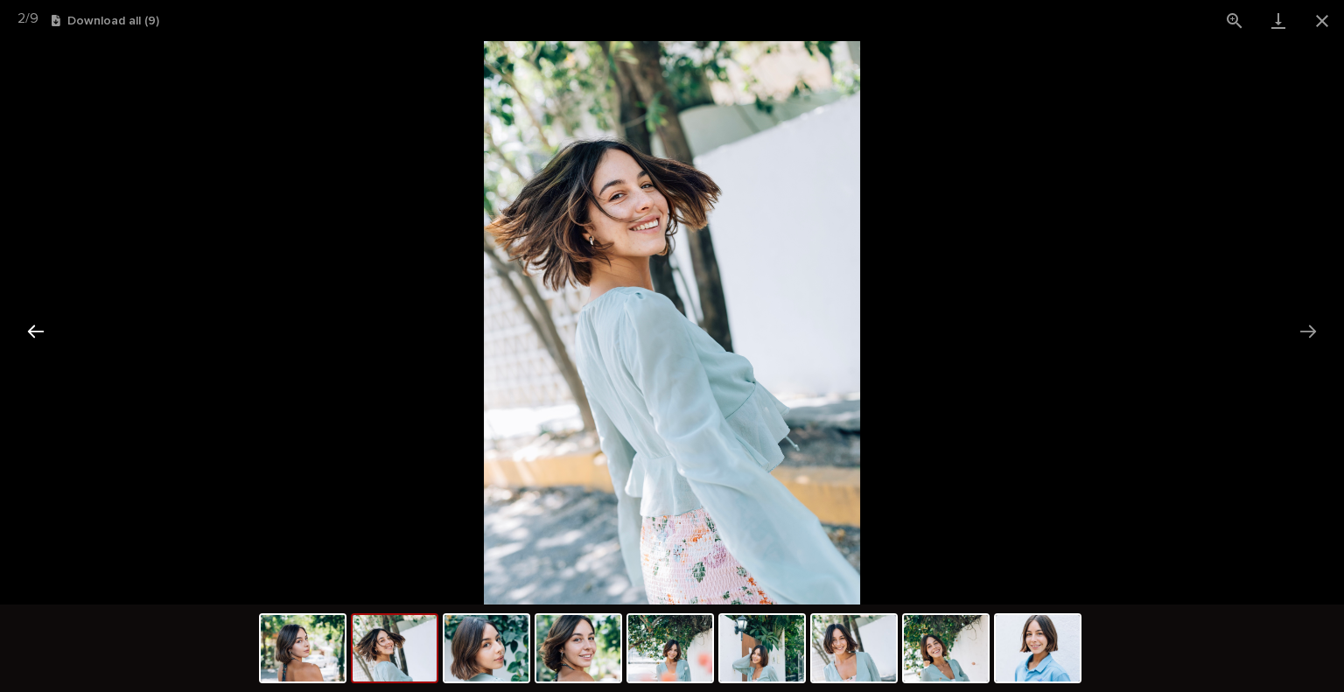
click at [26, 332] on button "Previous slide" at bounding box center [35, 331] width 37 height 34
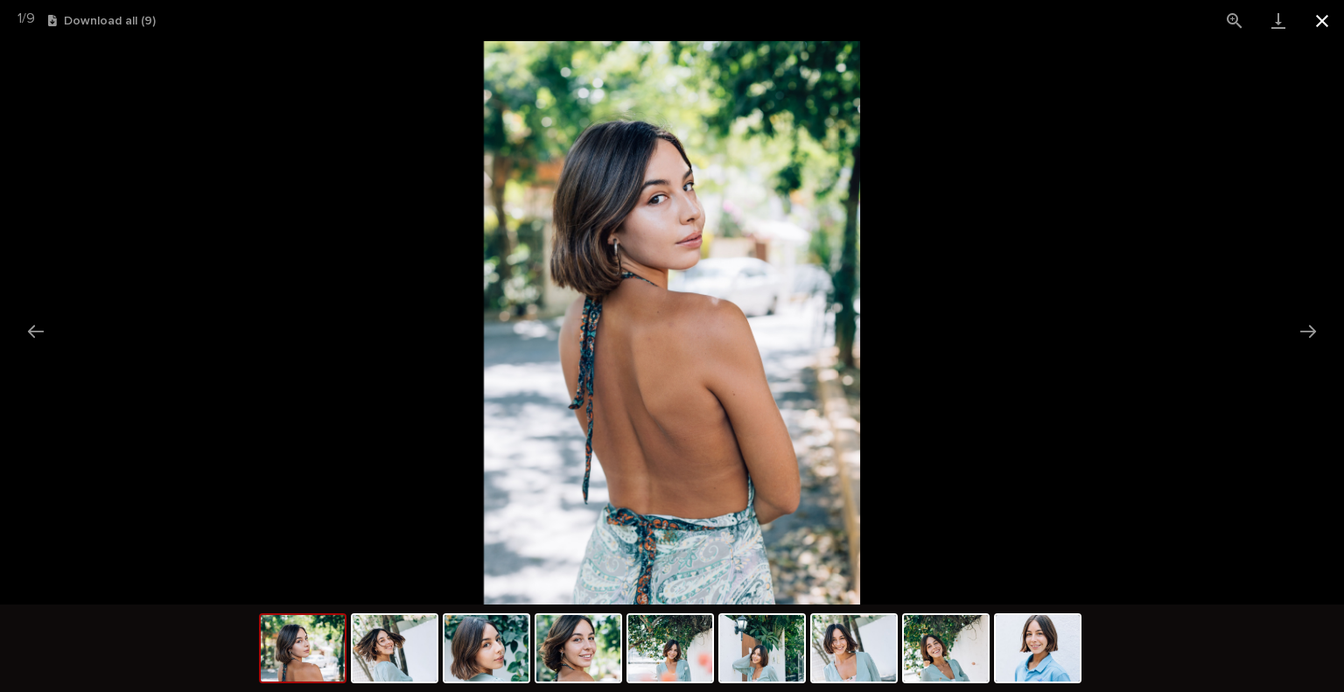
click at [1318, 28] on button "Close gallery" at bounding box center [1322, 20] width 44 height 41
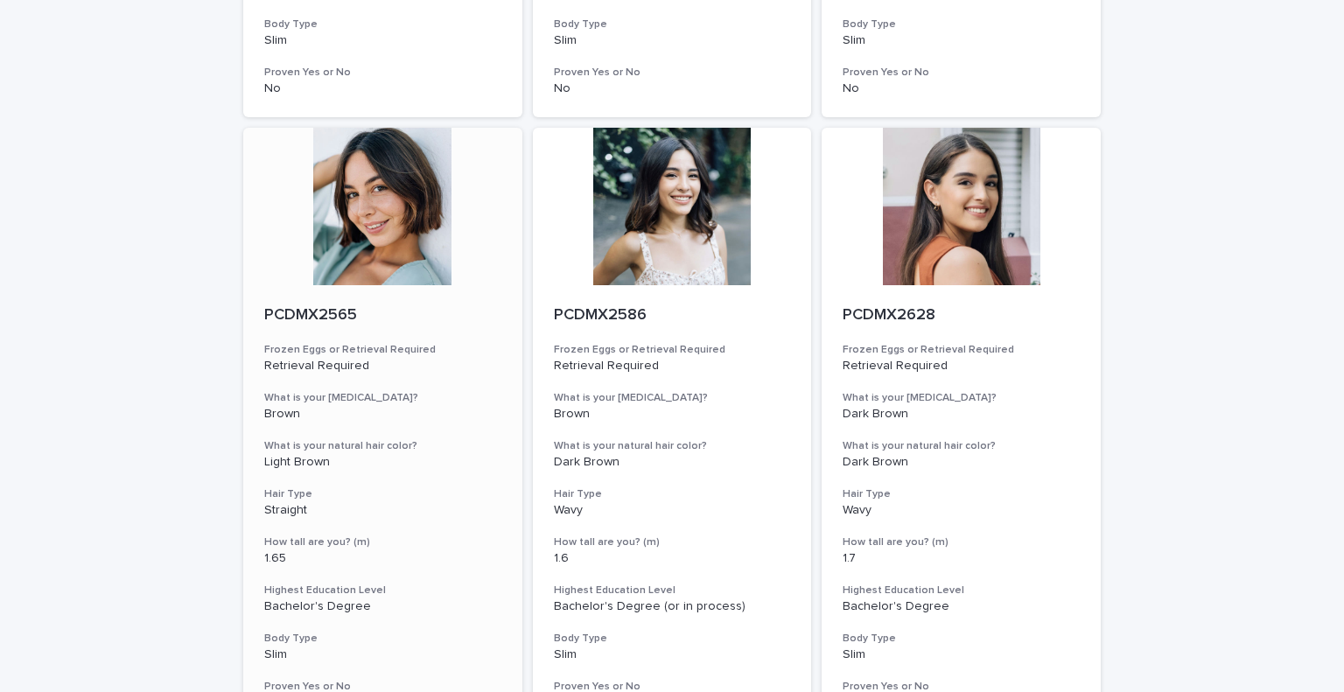
scroll to position [1312, 0]
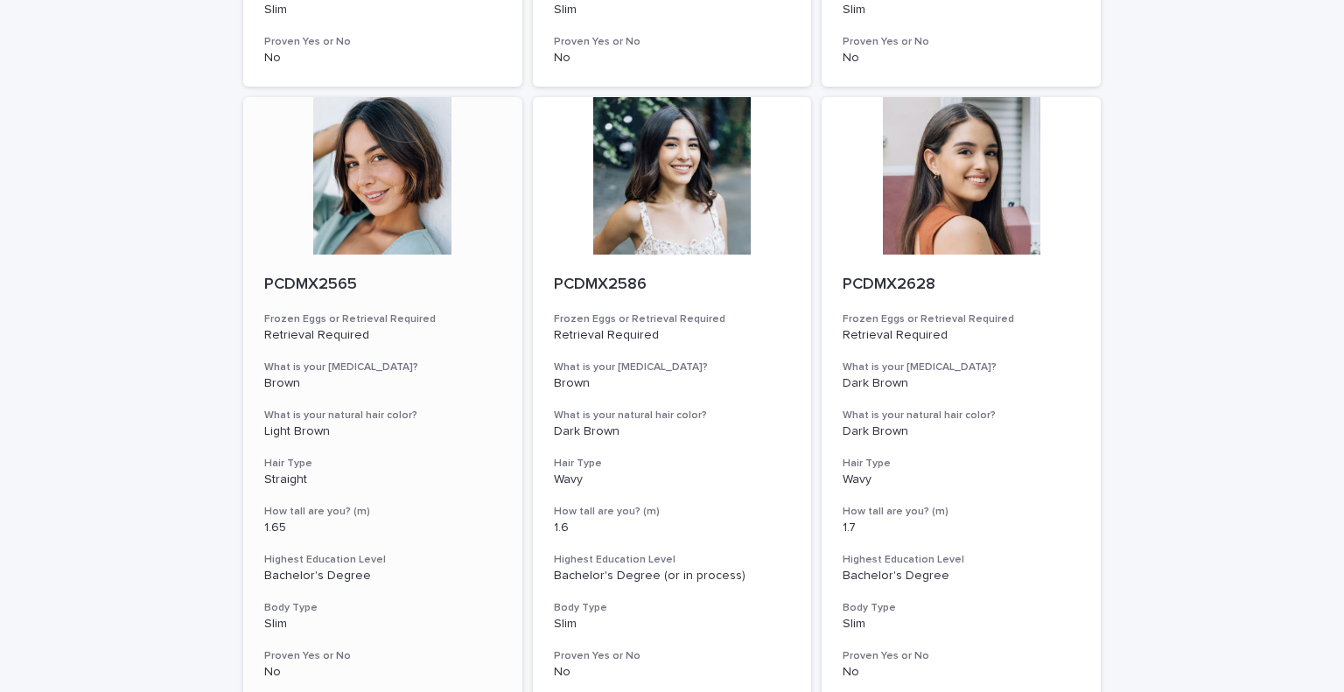
click at [313, 282] on p "PCDMX2565" at bounding box center [382, 285] width 237 height 19
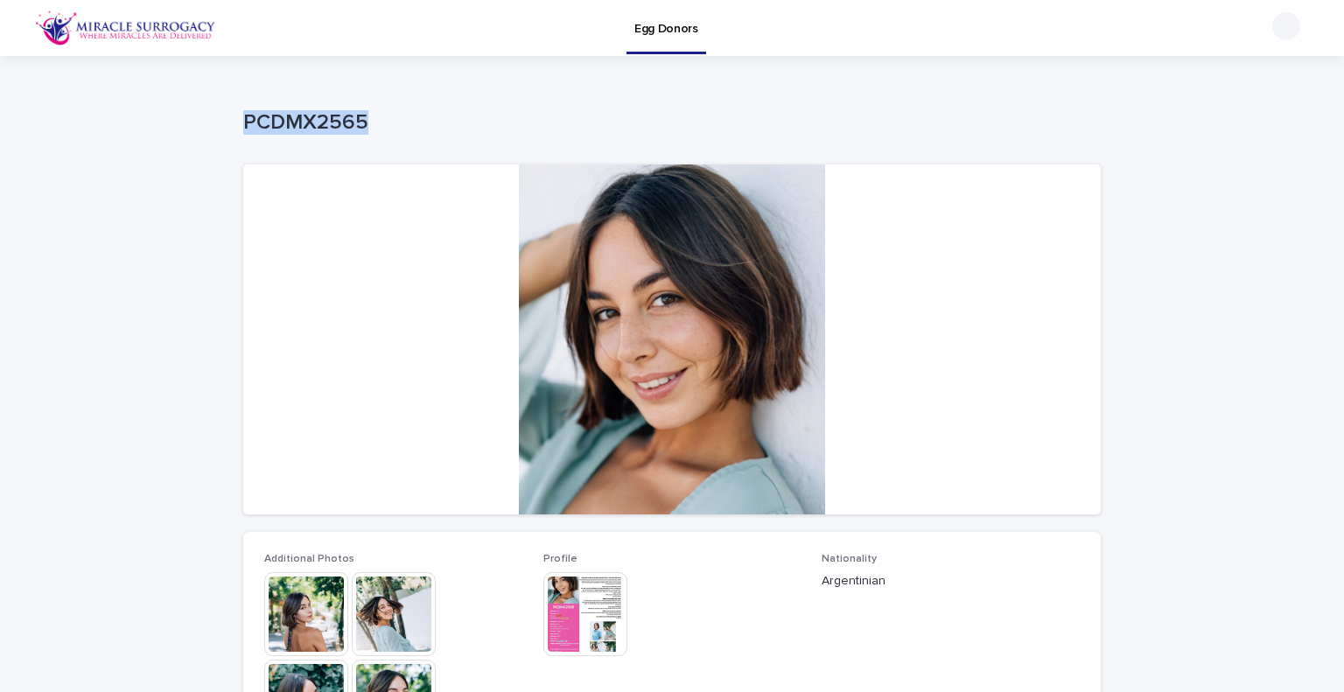
drag, startPoint x: 363, startPoint y: 122, endPoint x: 239, endPoint y: 121, distance: 124.2
click at [243, 121] on p "PCDMX2565" at bounding box center [668, 122] width 850 height 25
copy p "PCDMX2565"
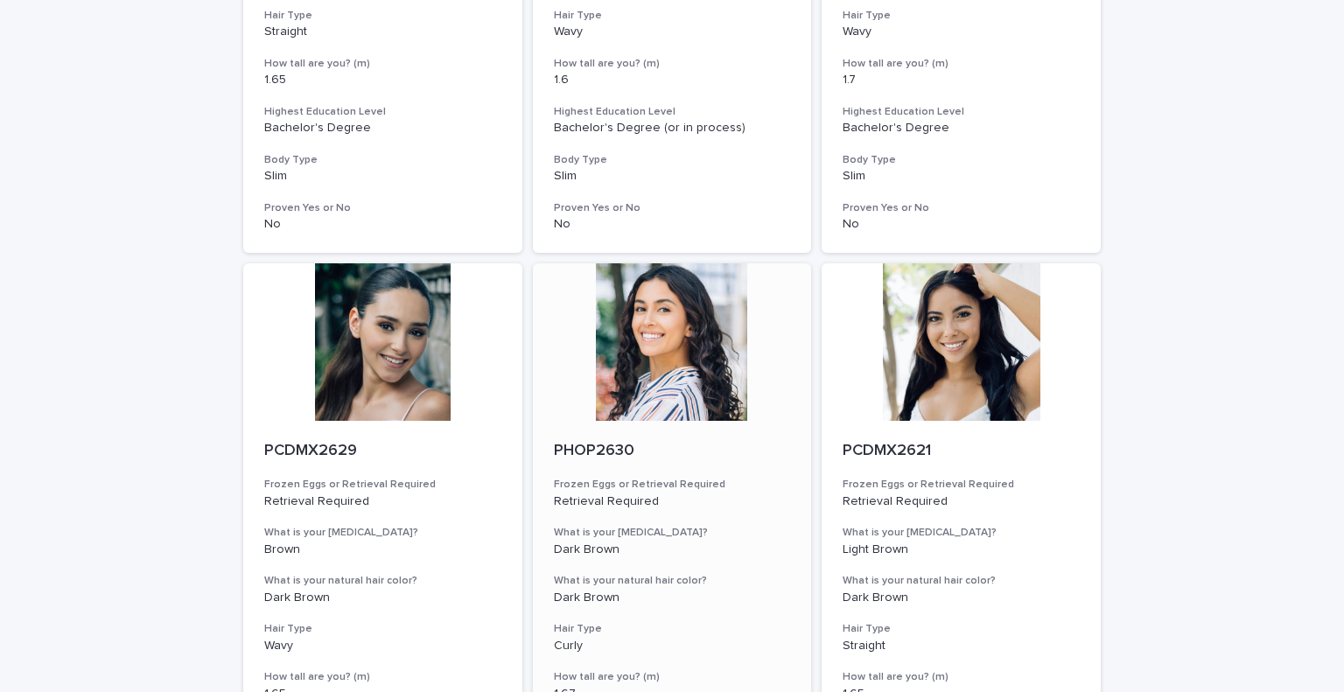
scroll to position [2115, 0]
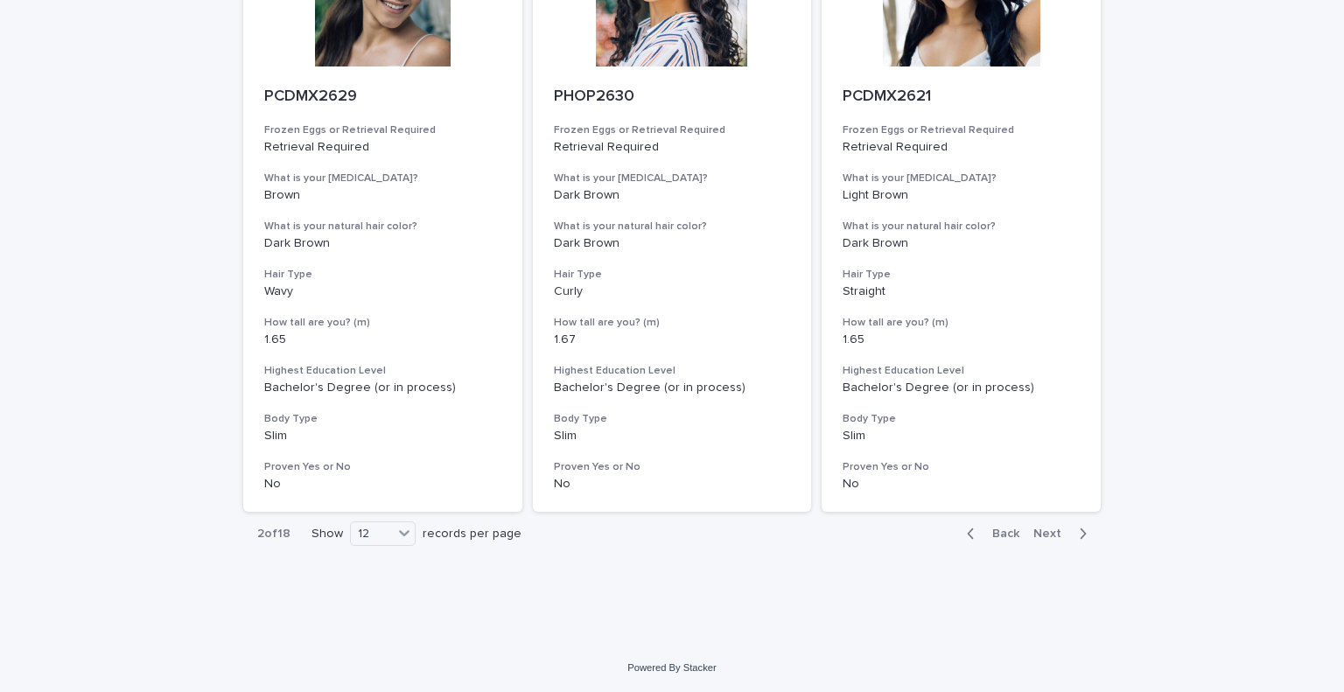
click at [1072, 532] on div "button" at bounding box center [1079, 534] width 15 height 16
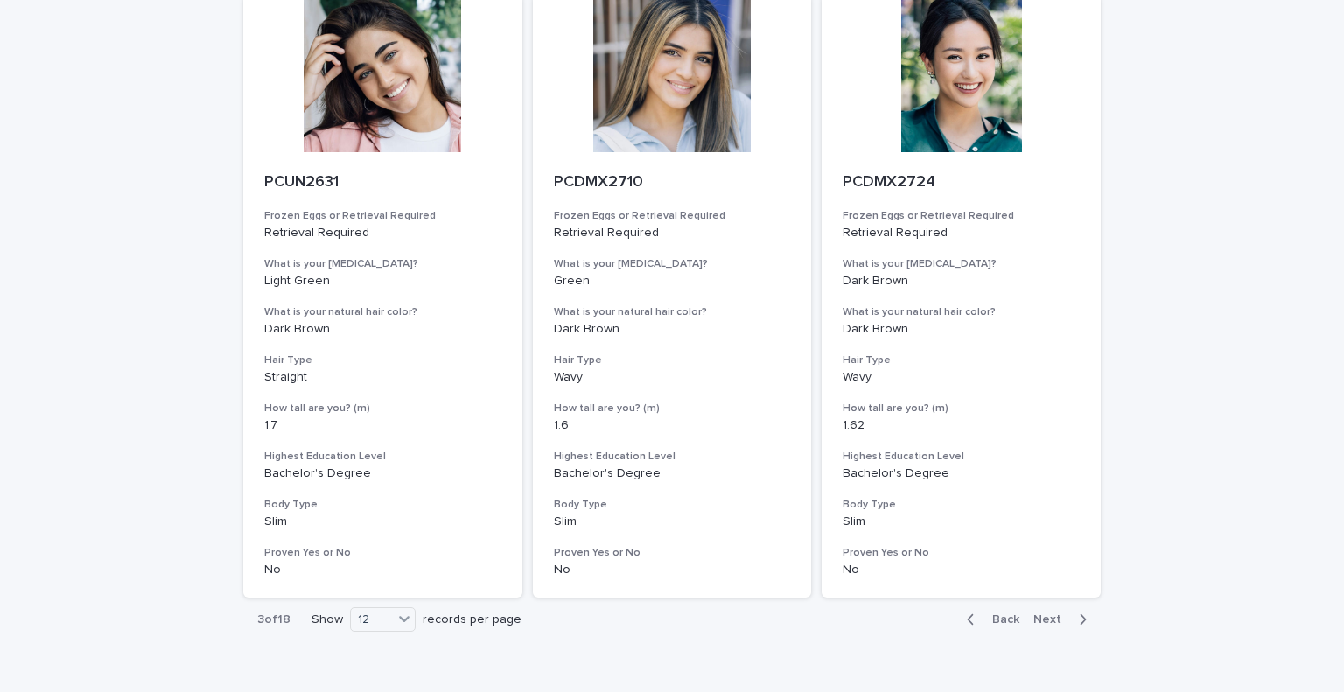
scroll to position [1940, 0]
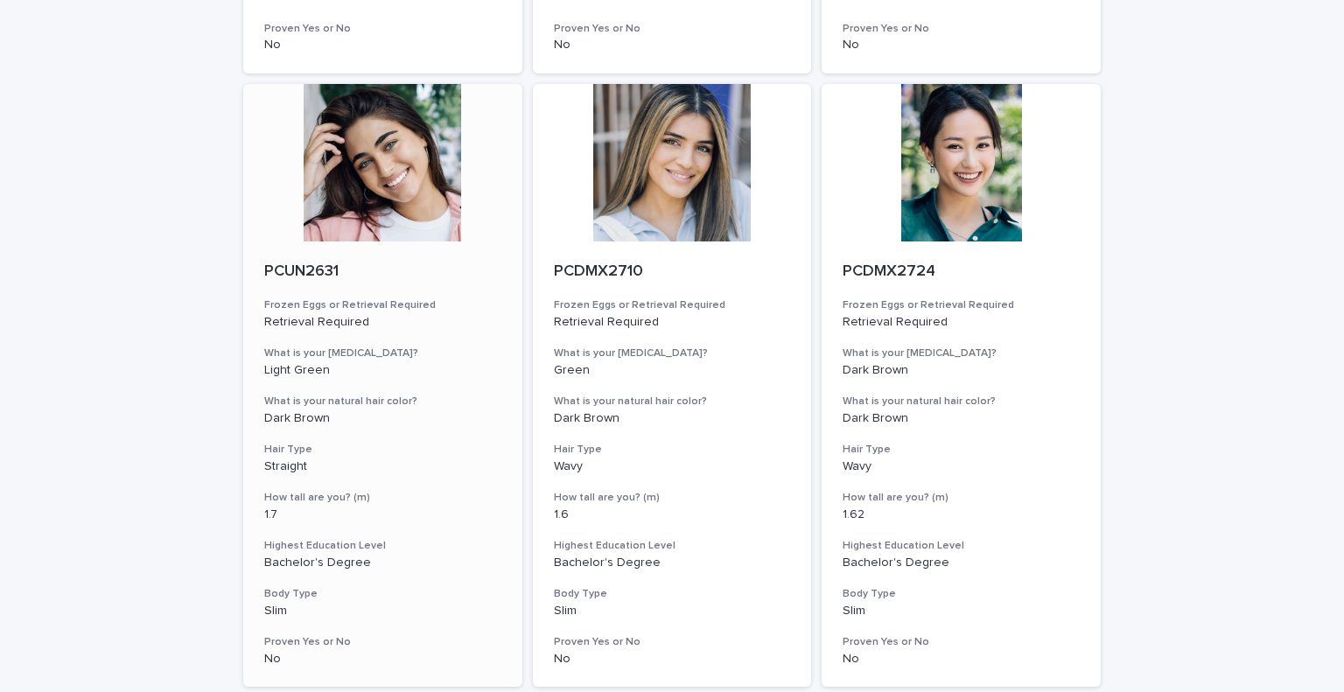
click at [297, 272] on p "PCUN2631" at bounding box center [382, 271] width 237 height 19
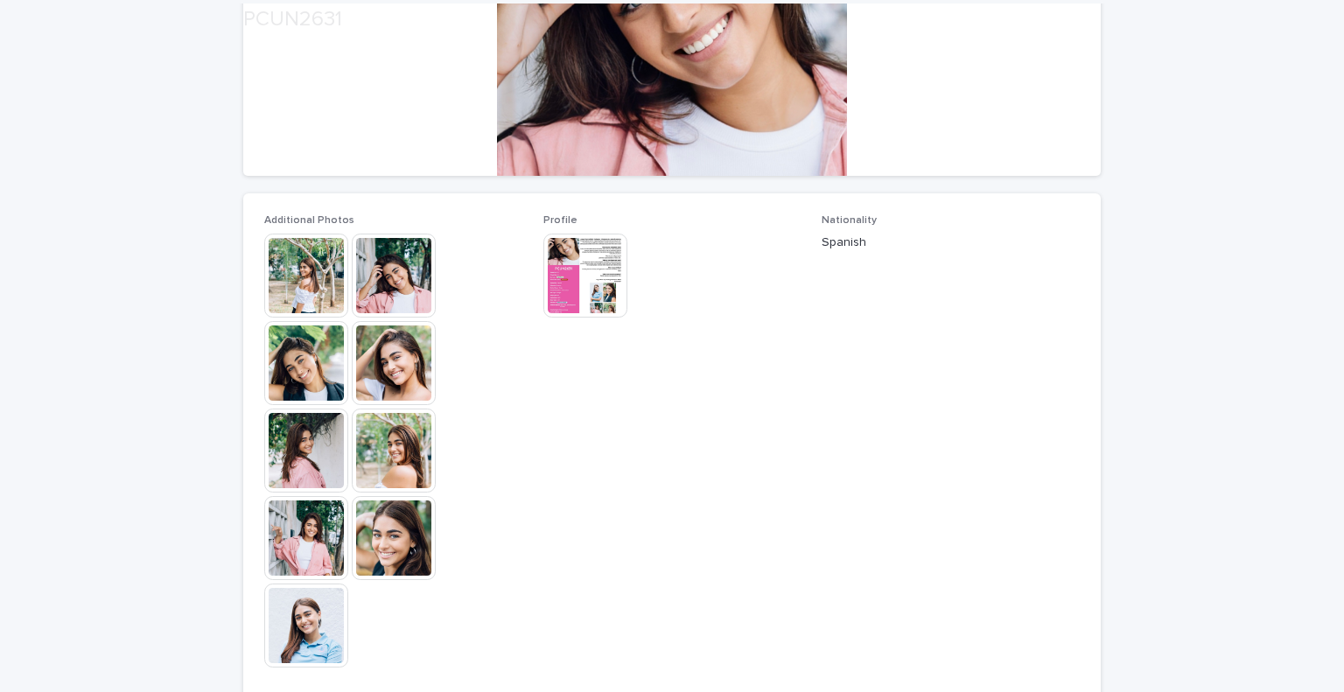
scroll to position [350, 0]
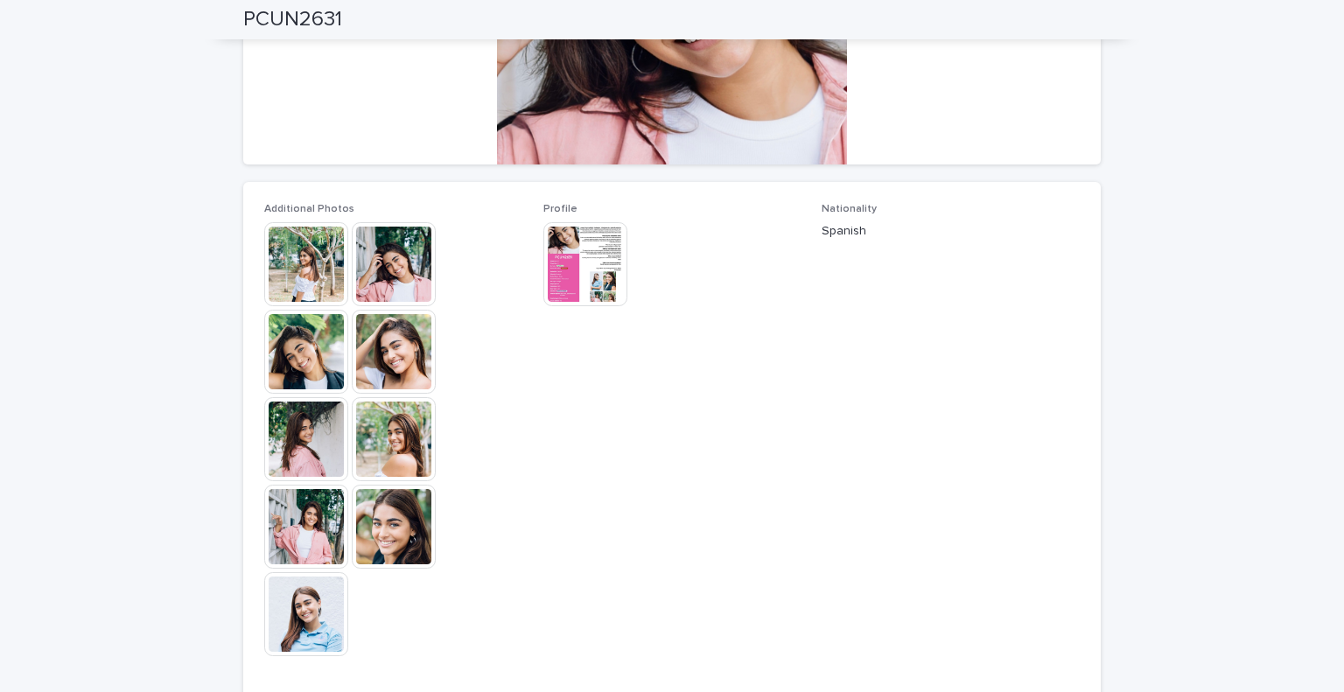
click at [385, 264] on img at bounding box center [394, 264] width 84 height 84
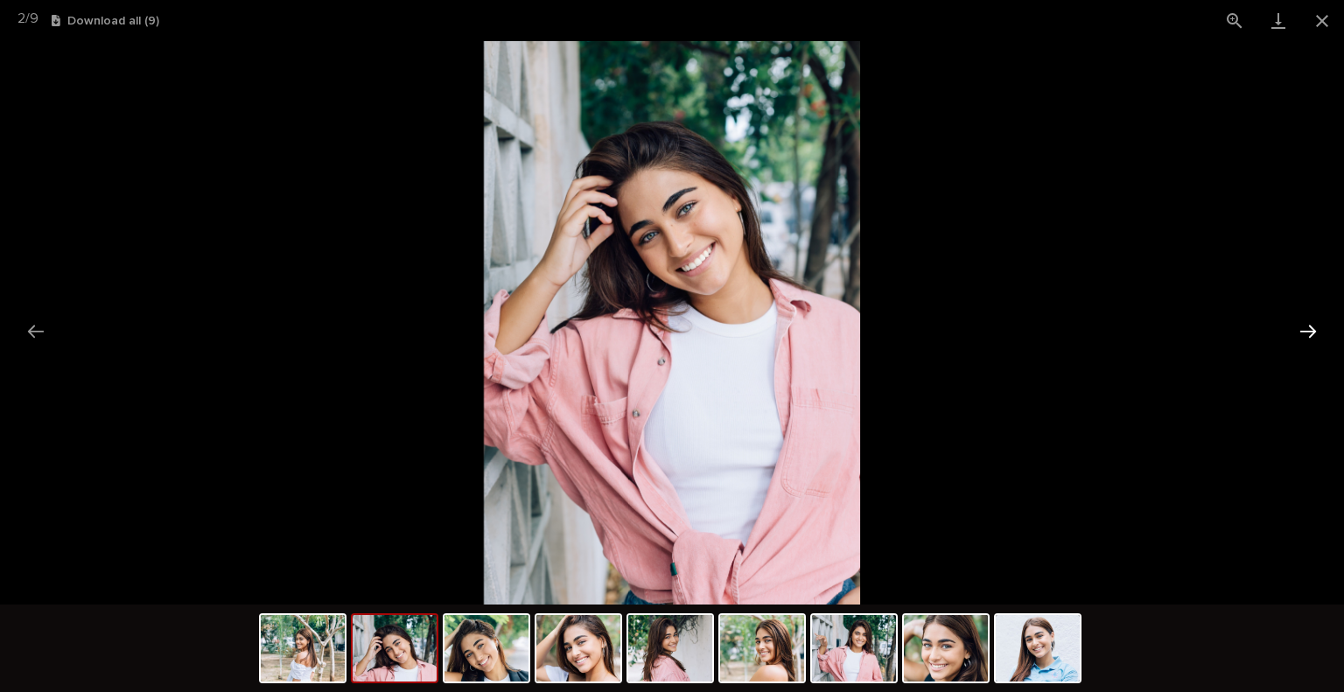
click at [1303, 333] on button "Next slide" at bounding box center [1308, 331] width 37 height 34
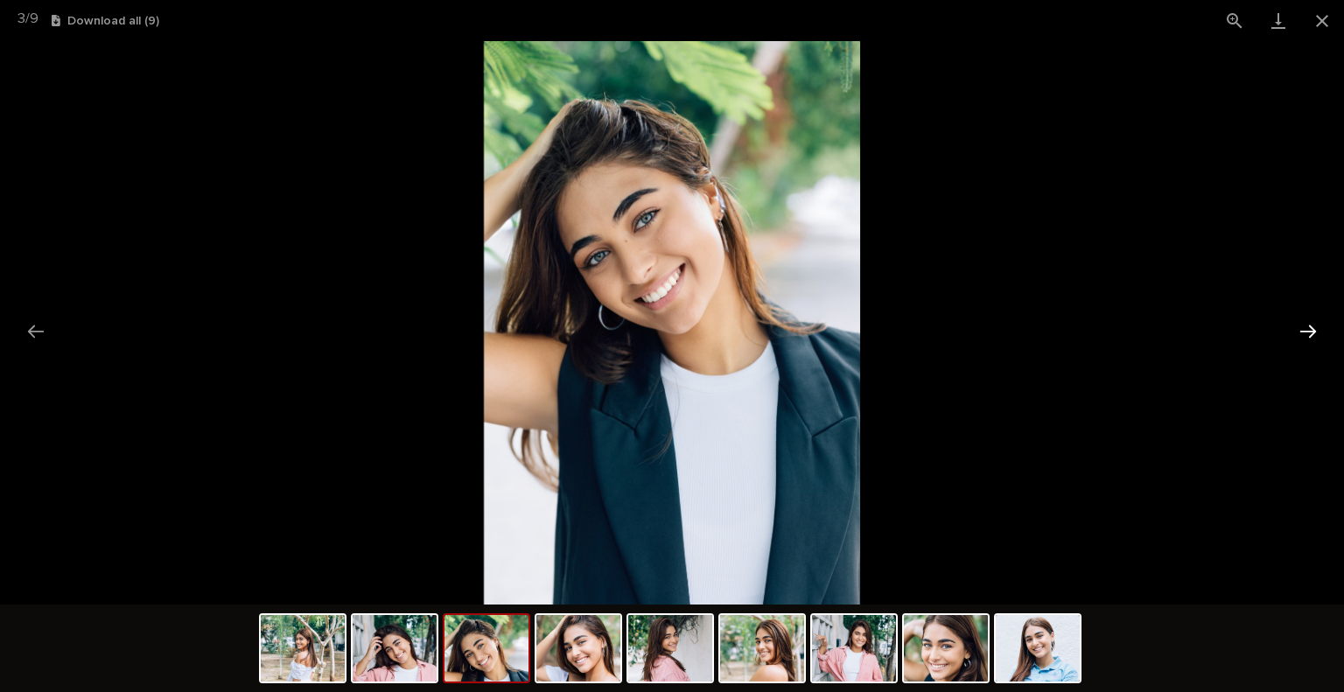
click at [1303, 333] on button "Next slide" at bounding box center [1308, 331] width 37 height 34
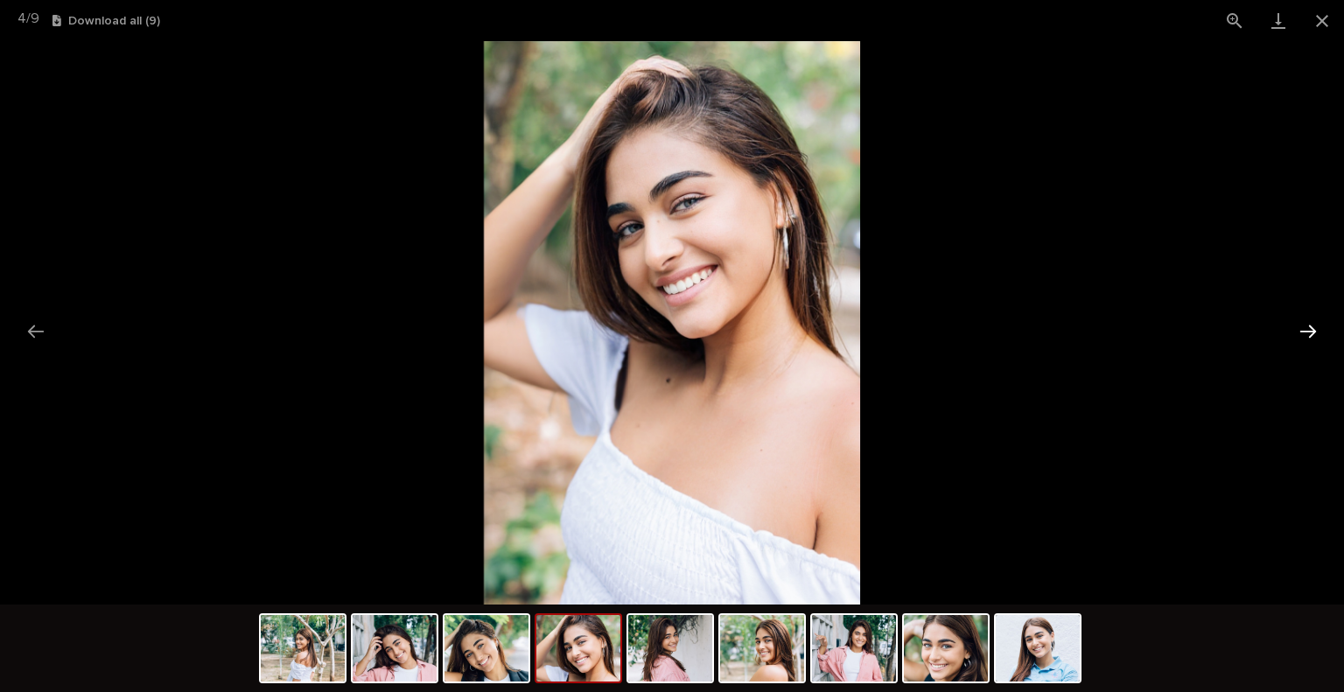
click at [1303, 333] on button "Next slide" at bounding box center [1308, 331] width 37 height 34
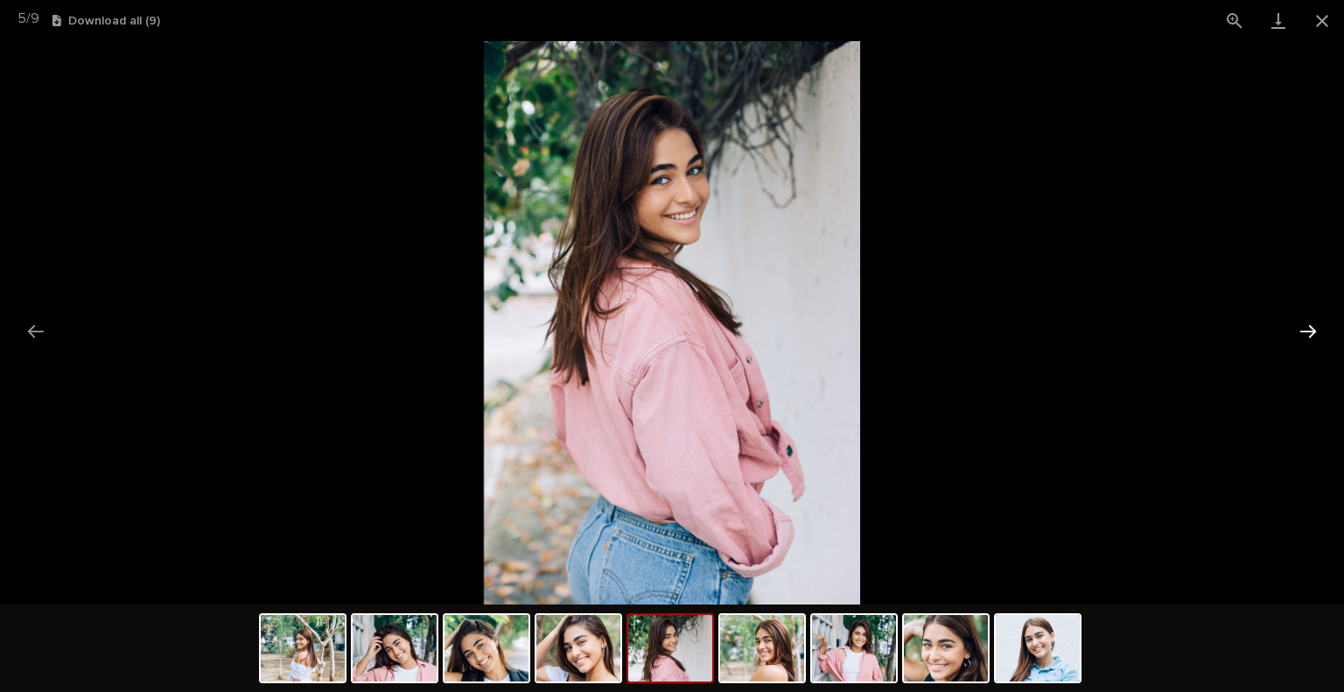
click at [1303, 333] on button "Next slide" at bounding box center [1308, 331] width 37 height 34
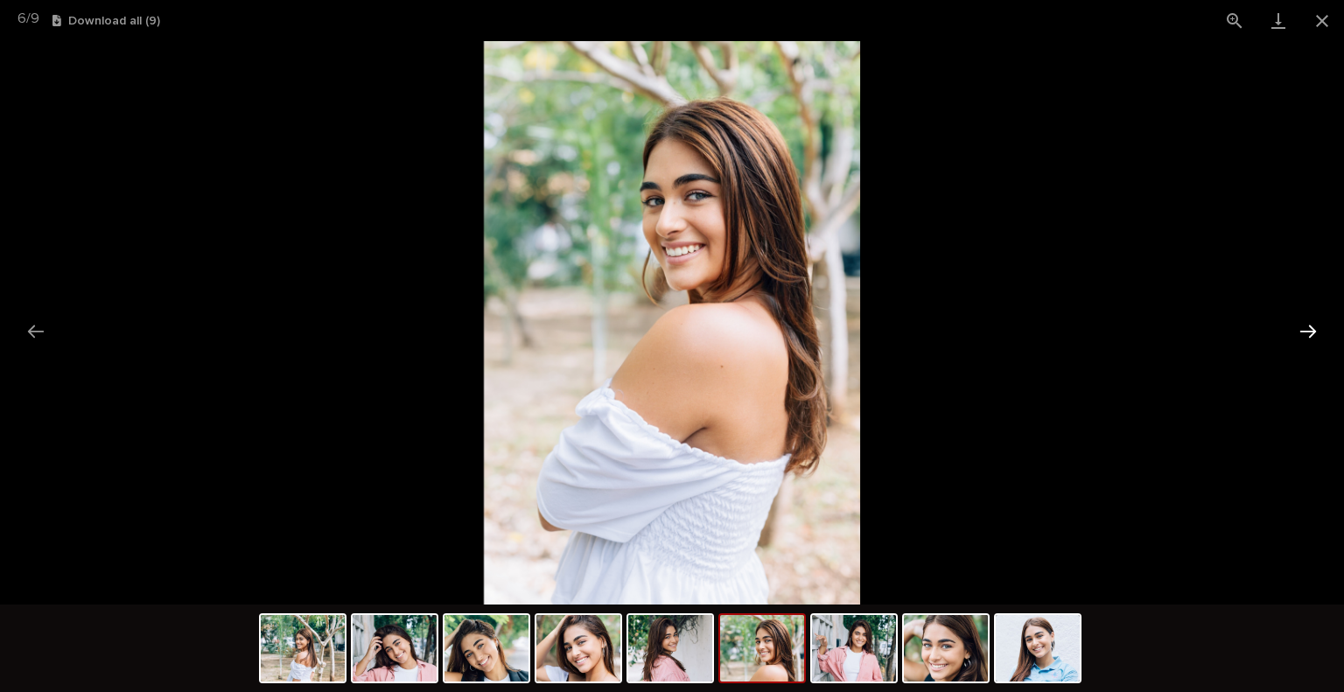
click at [1303, 333] on button "Next slide" at bounding box center [1308, 331] width 37 height 34
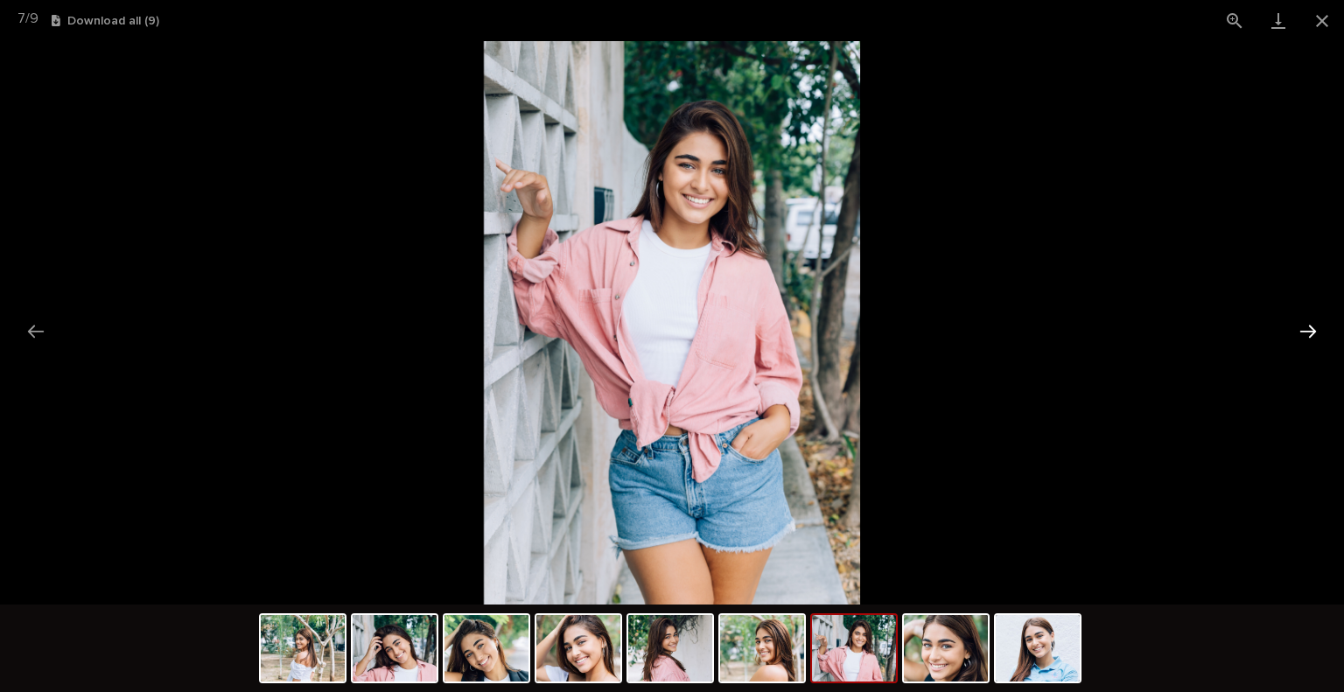
click at [1303, 333] on button "Next slide" at bounding box center [1308, 331] width 37 height 34
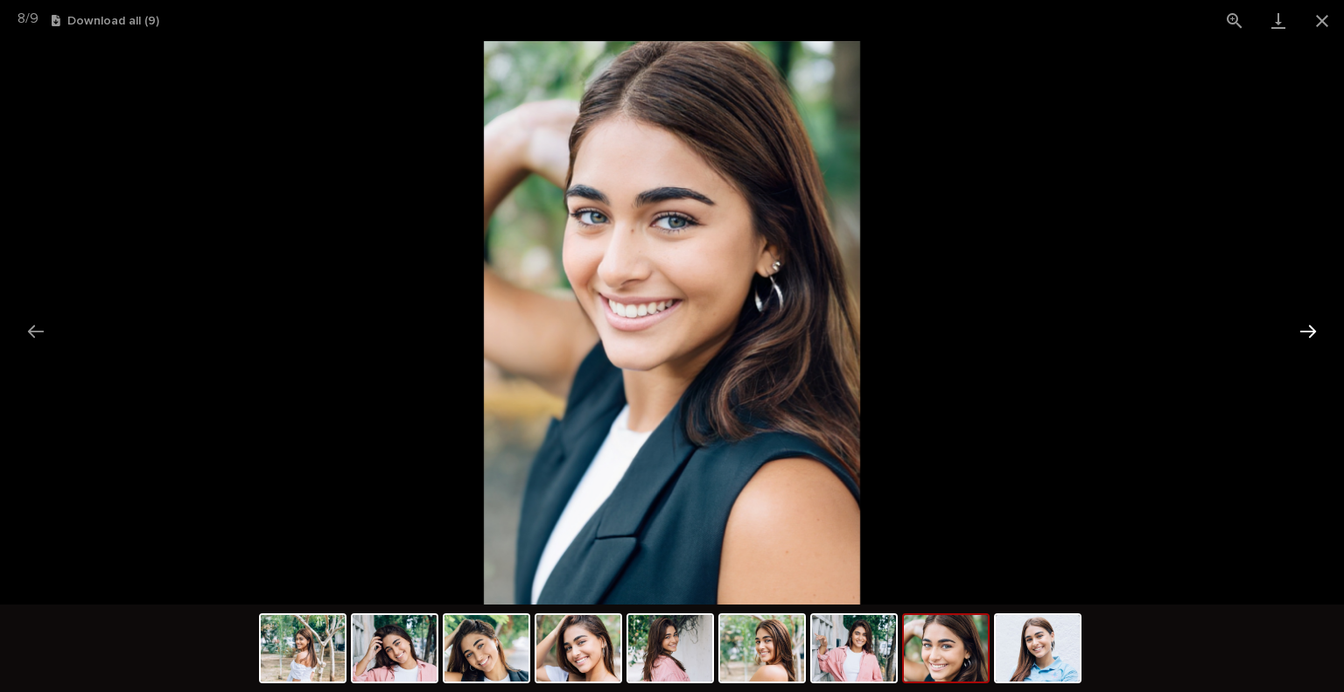
click at [1303, 333] on button "Next slide" at bounding box center [1308, 331] width 37 height 34
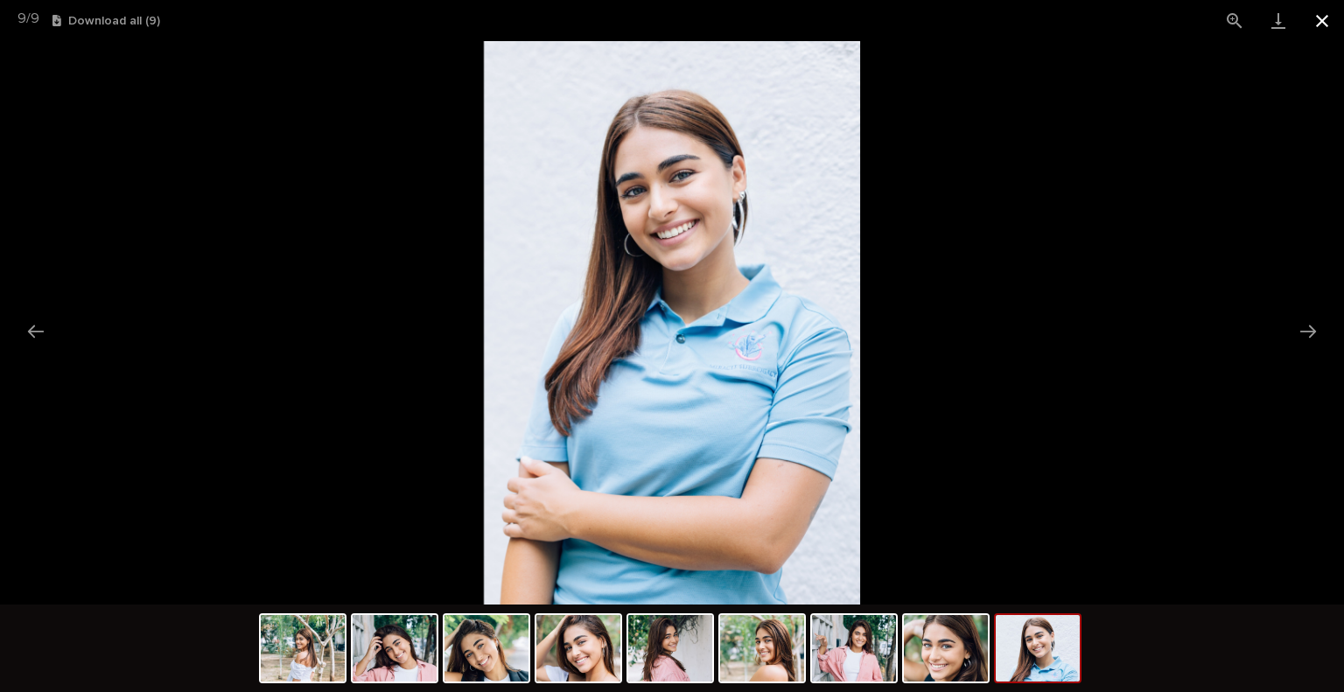
click at [1313, 6] on button "Close gallery" at bounding box center [1322, 20] width 44 height 41
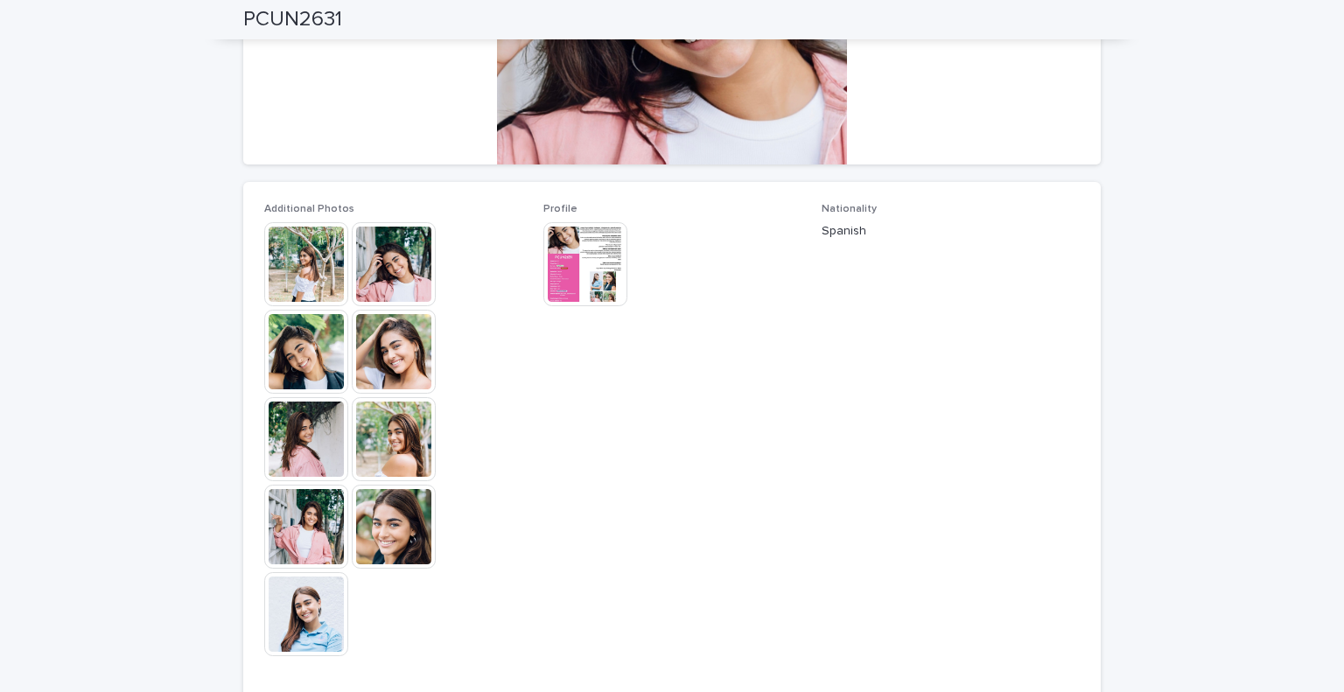
scroll to position [0, 0]
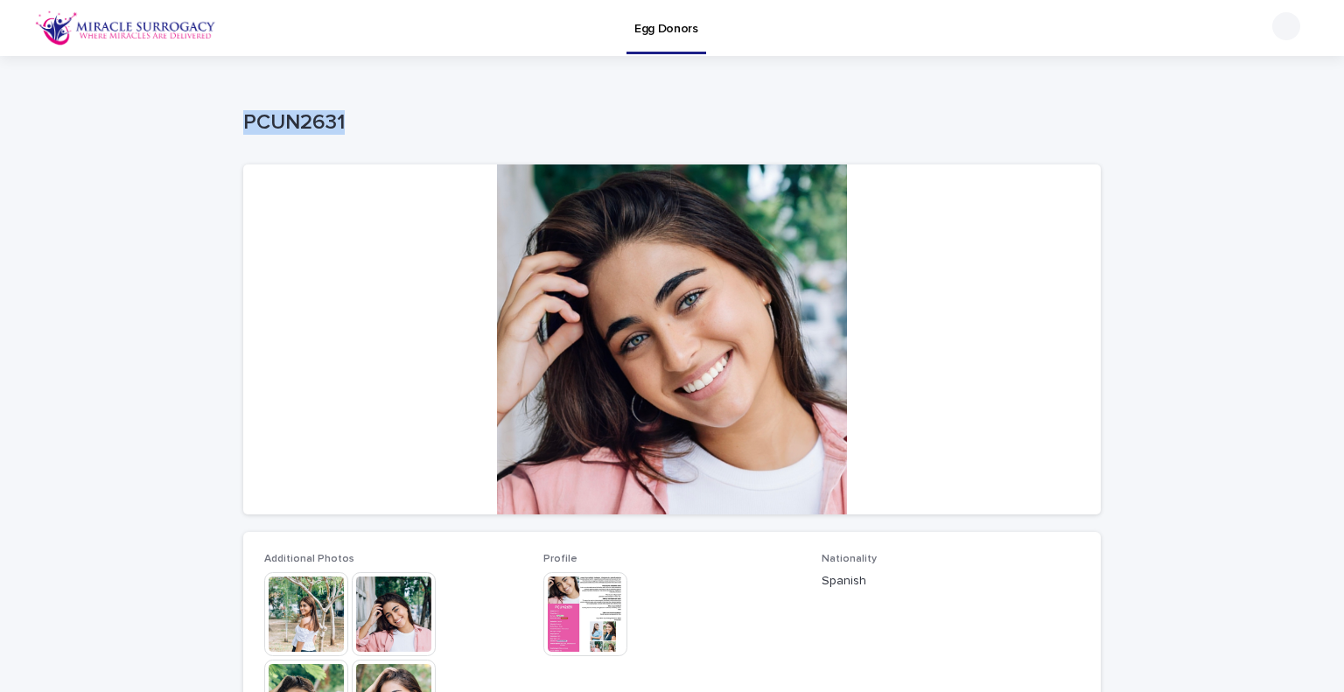
drag, startPoint x: 346, startPoint y: 117, endPoint x: 237, endPoint y: 126, distance: 108.8
click at [243, 126] on p "PCUN2631" at bounding box center [668, 122] width 850 height 25
drag, startPoint x: 261, startPoint y: 136, endPoint x: 269, endPoint y: 117, distance: 21.1
copy p "PCUN2631"
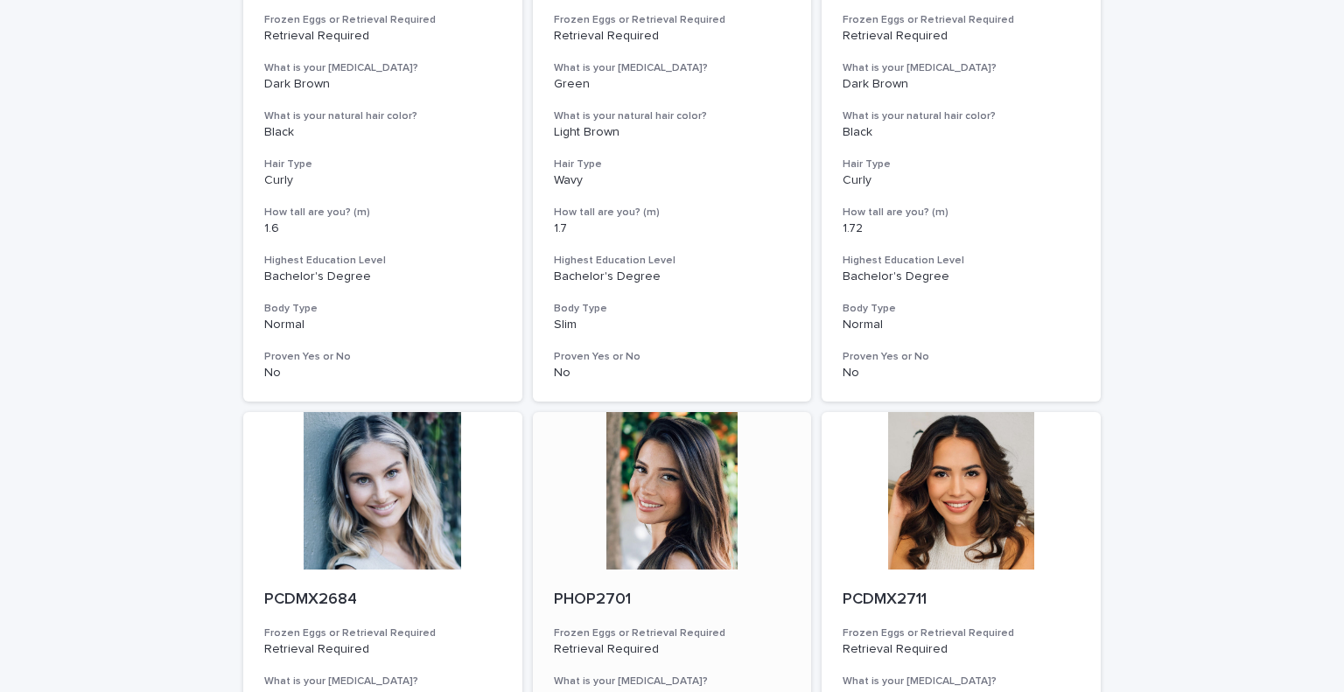
scroll to position [437, 0]
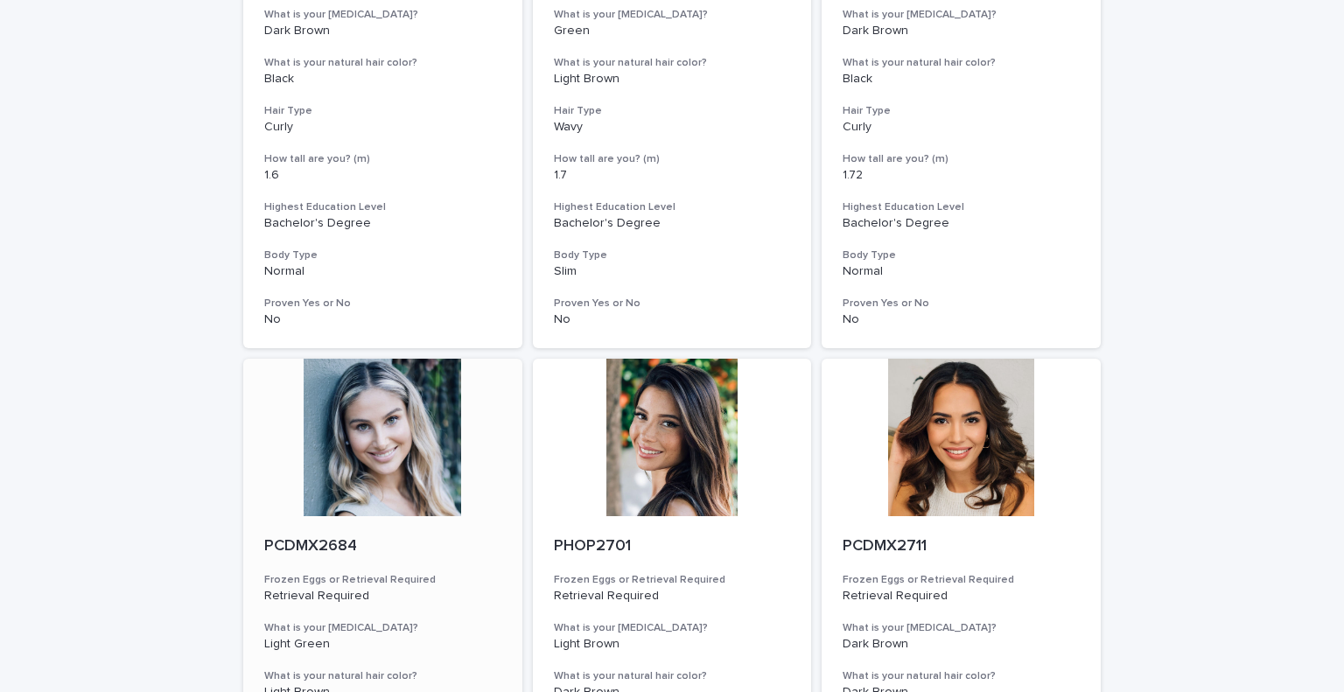
click at [320, 542] on p "PCDMX2684" at bounding box center [382, 546] width 237 height 19
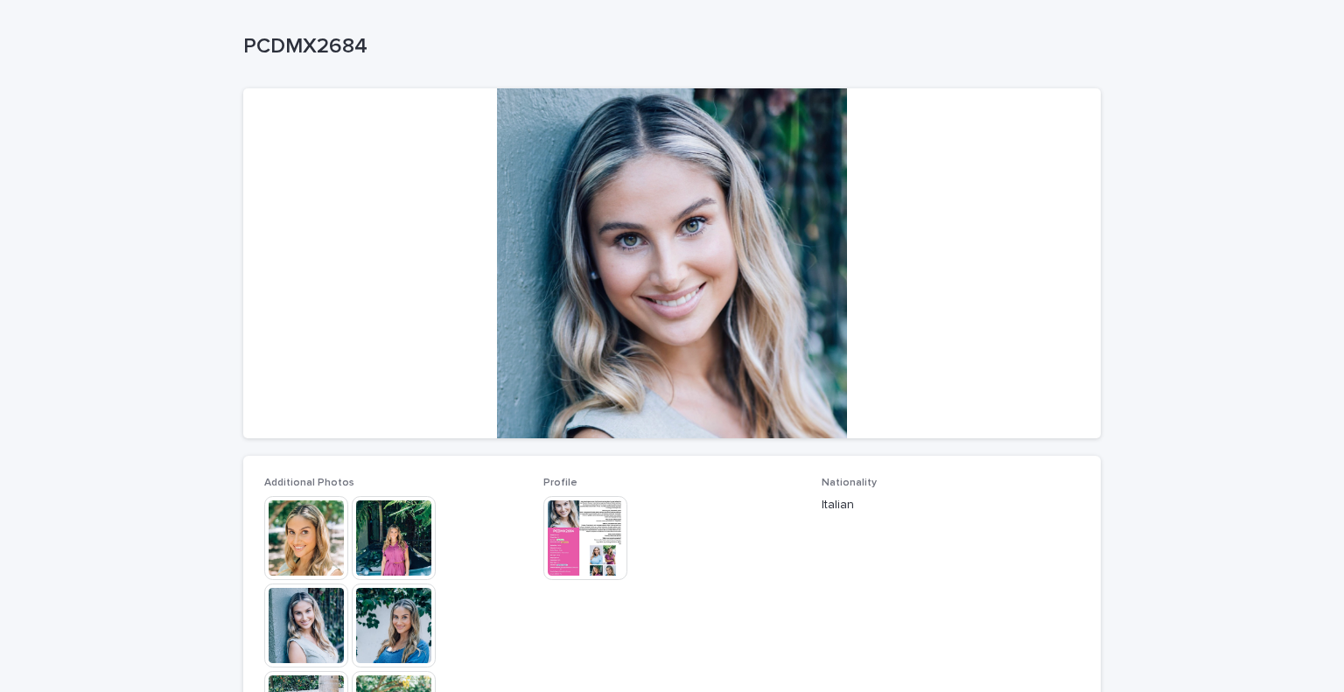
scroll to position [350, 0]
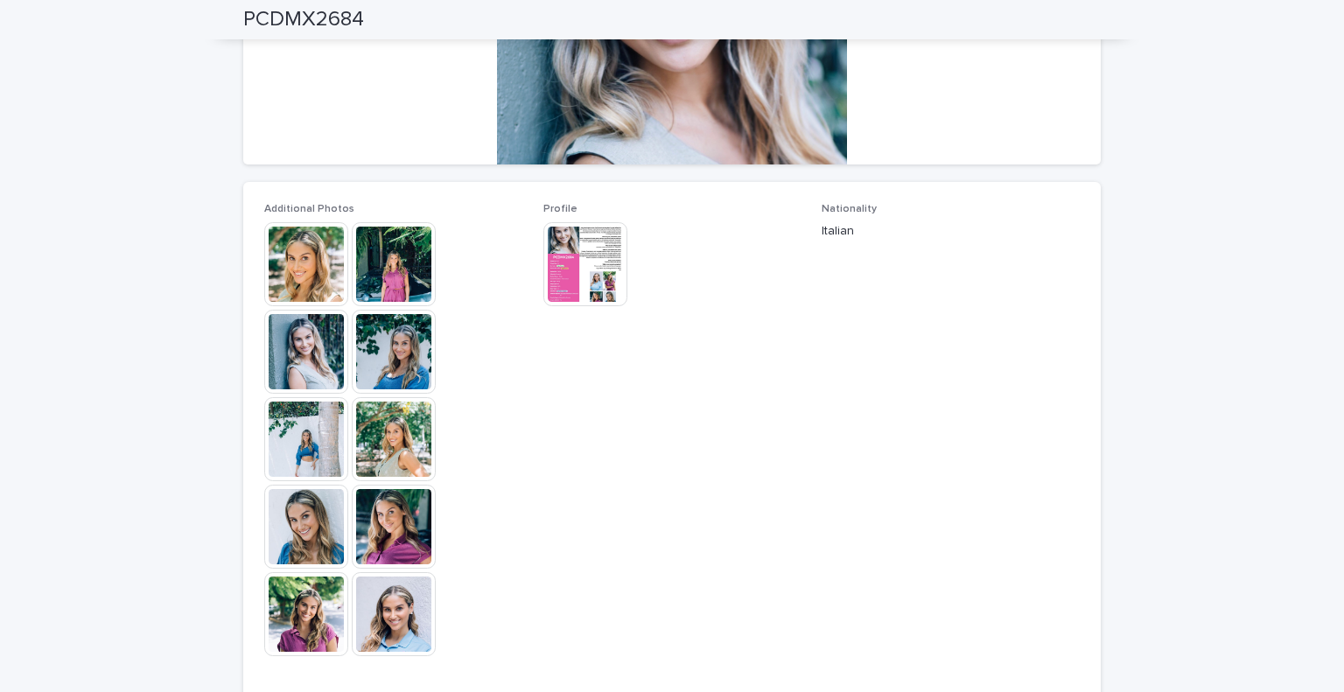
click at [588, 258] on img at bounding box center [585, 264] width 84 height 84
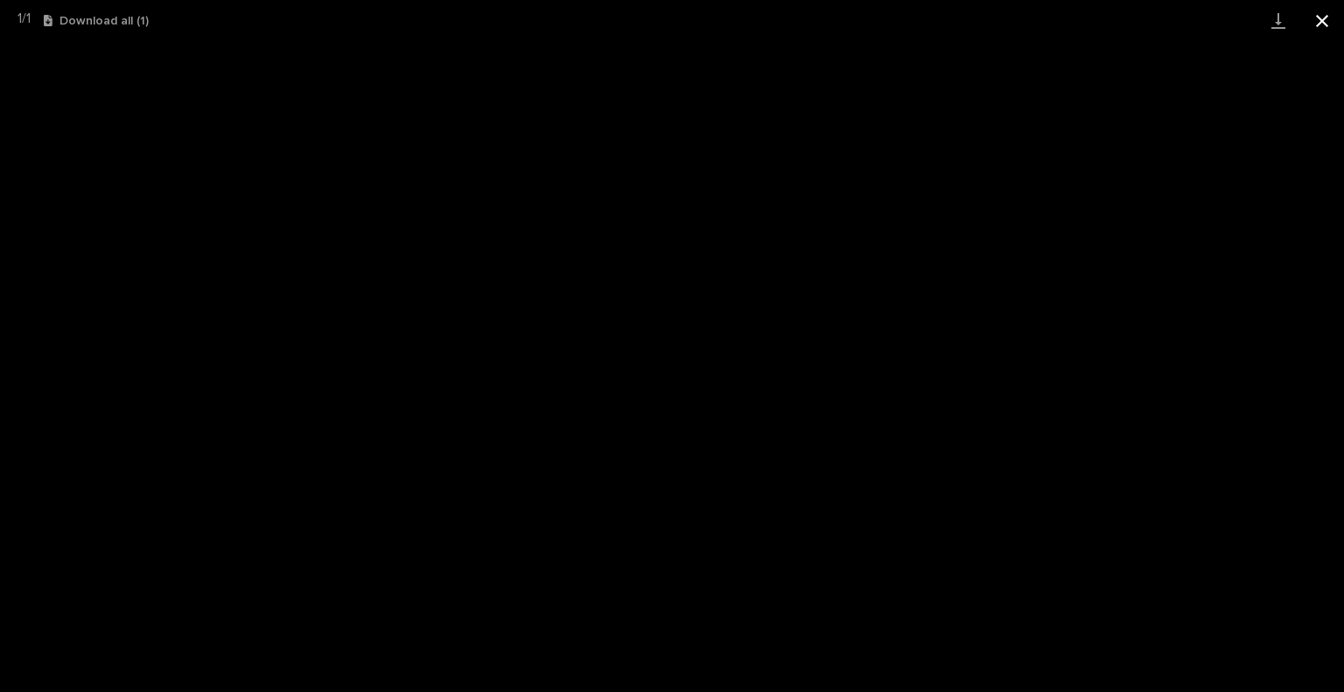
click at [1324, 18] on button "Close gallery" at bounding box center [1322, 20] width 44 height 41
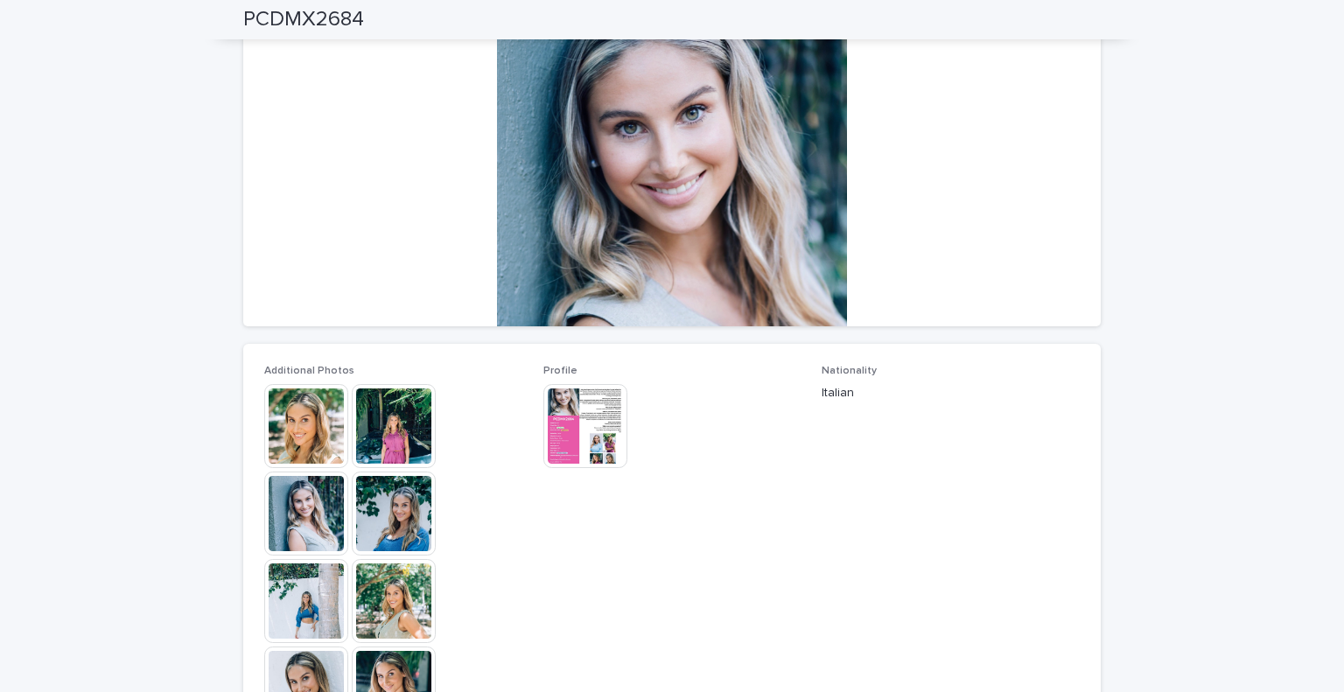
scroll to position [0, 0]
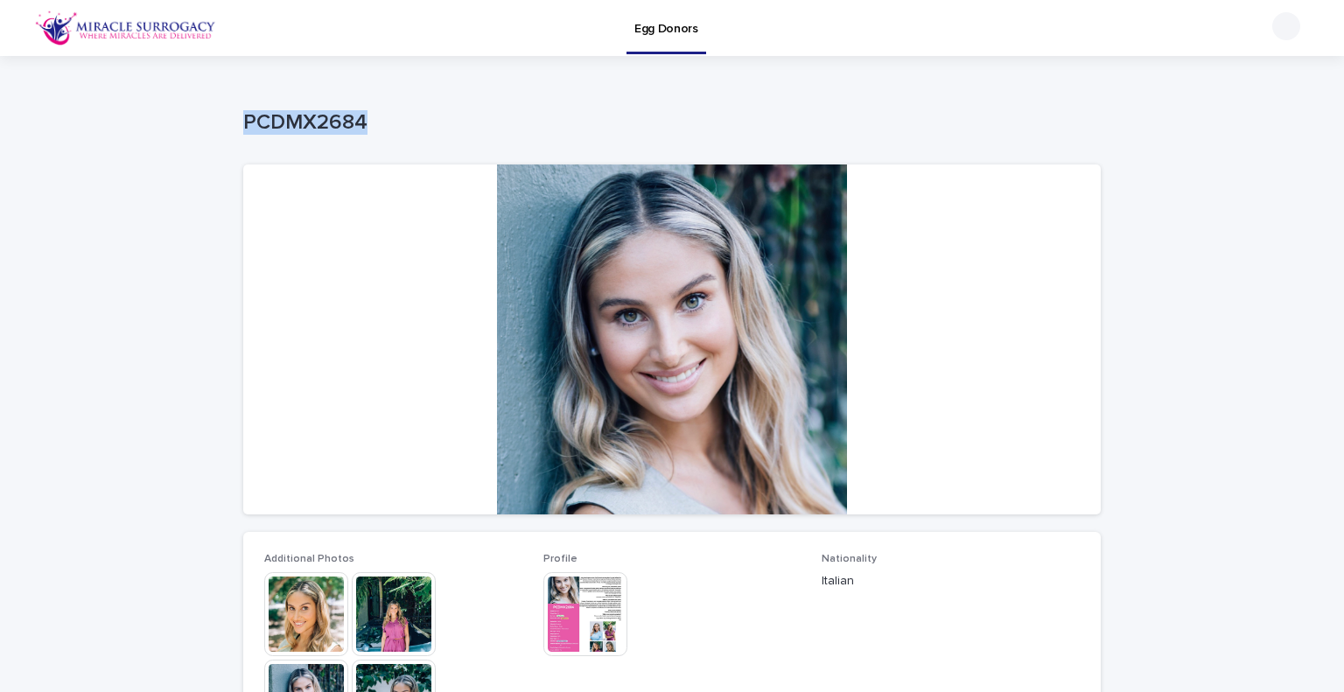
drag, startPoint x: 363, startPoint y: 116, endPoint x: 238, endPoint y: 115, distance: 125.1
click at [243, 115] on p "PCDMX2684" at bounding box center [668, 122] width 850 height 25
copy p "PCDMX2684"
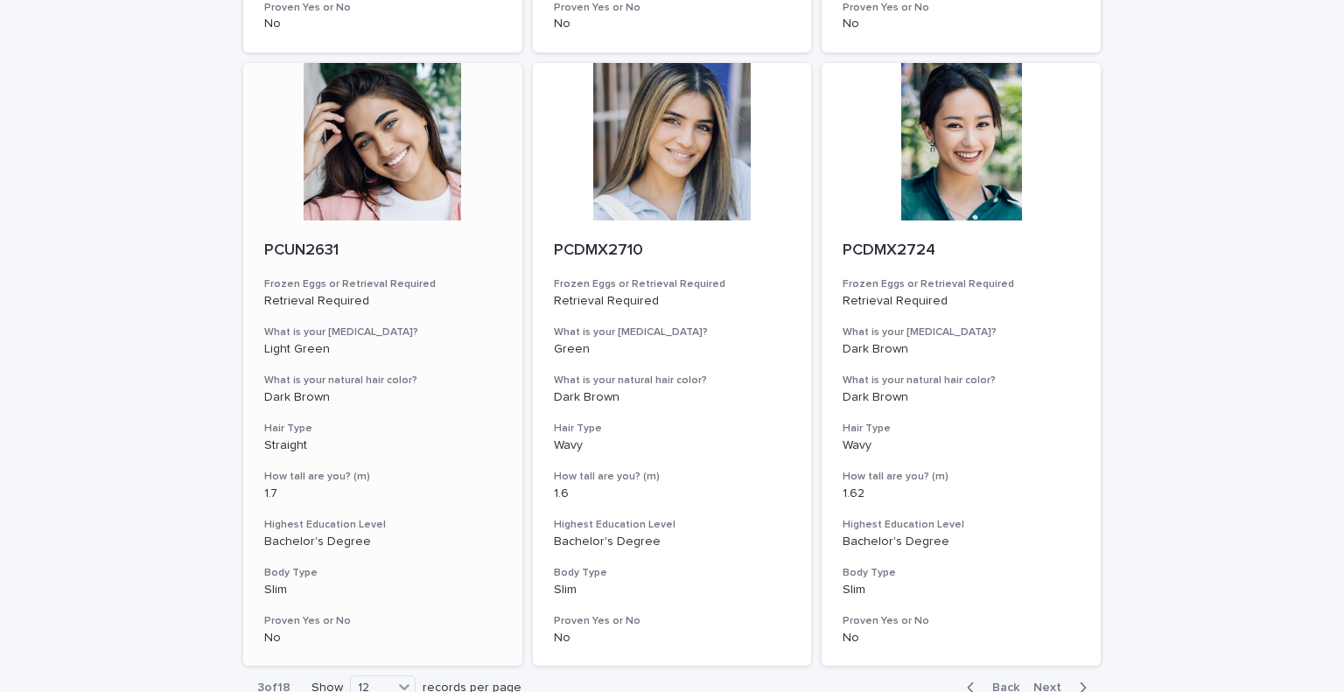
scroll to position [2115, 0]
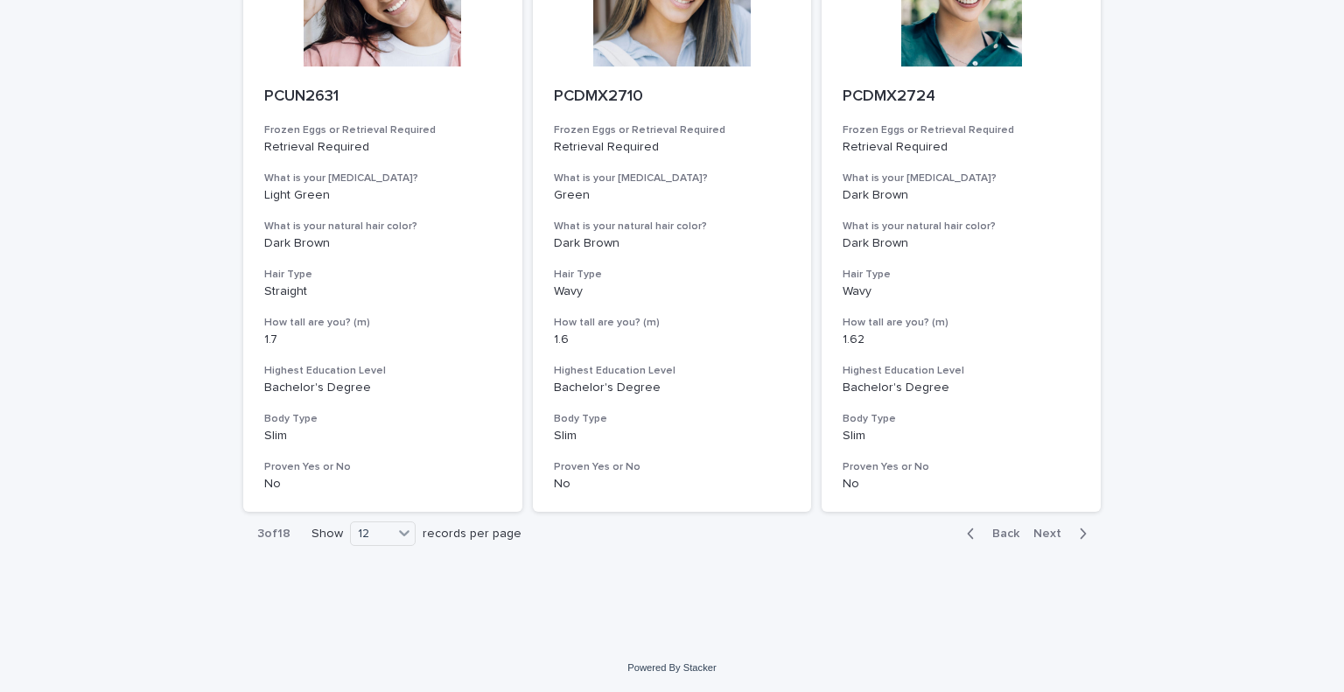
click at [1081, 531] on button "Next" at bounding box center [1063, 534] width 74 height 16
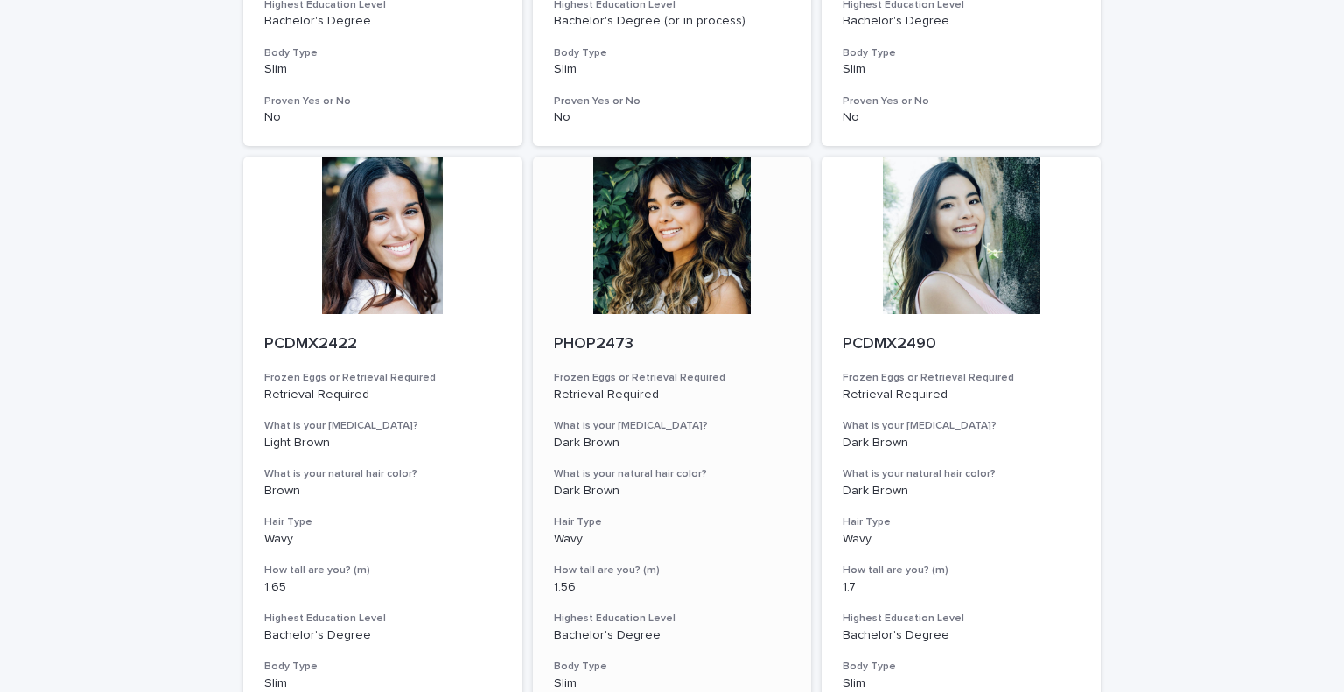
scroll to position [2115, 0]
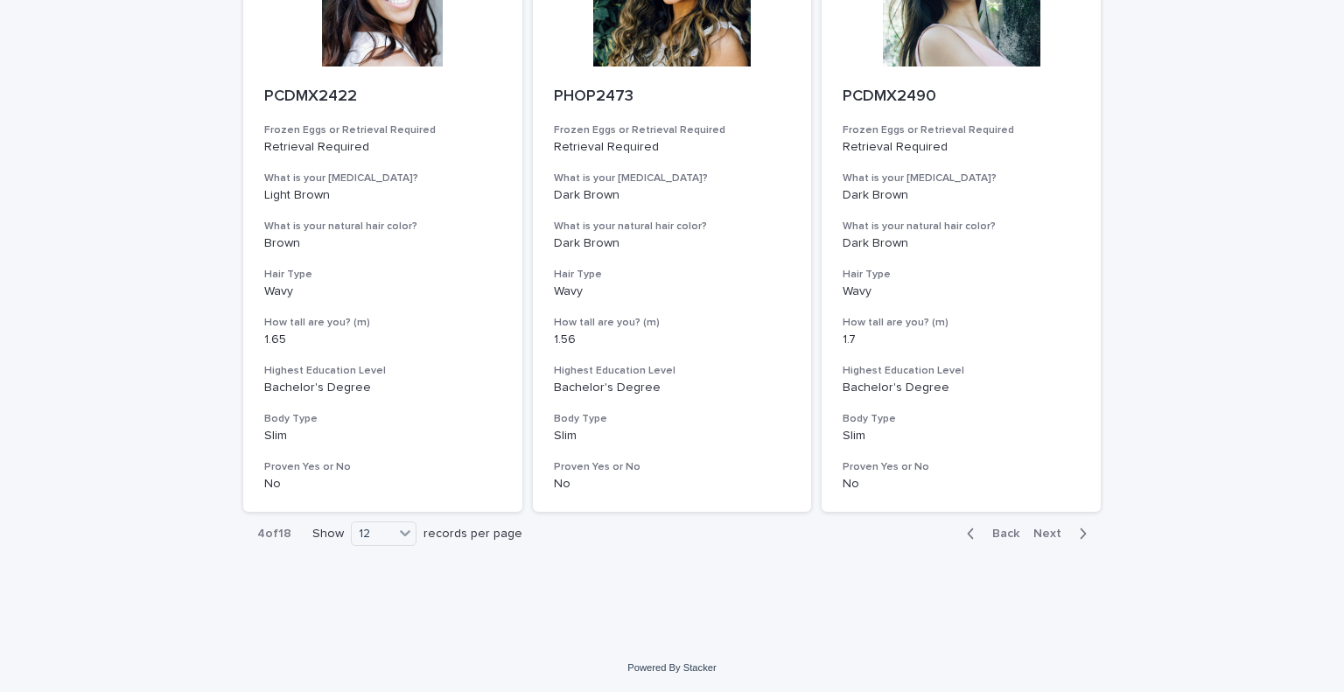
click at [1079, 531] on icon "button" at bounding box center [1083, 534] width 8 height 16
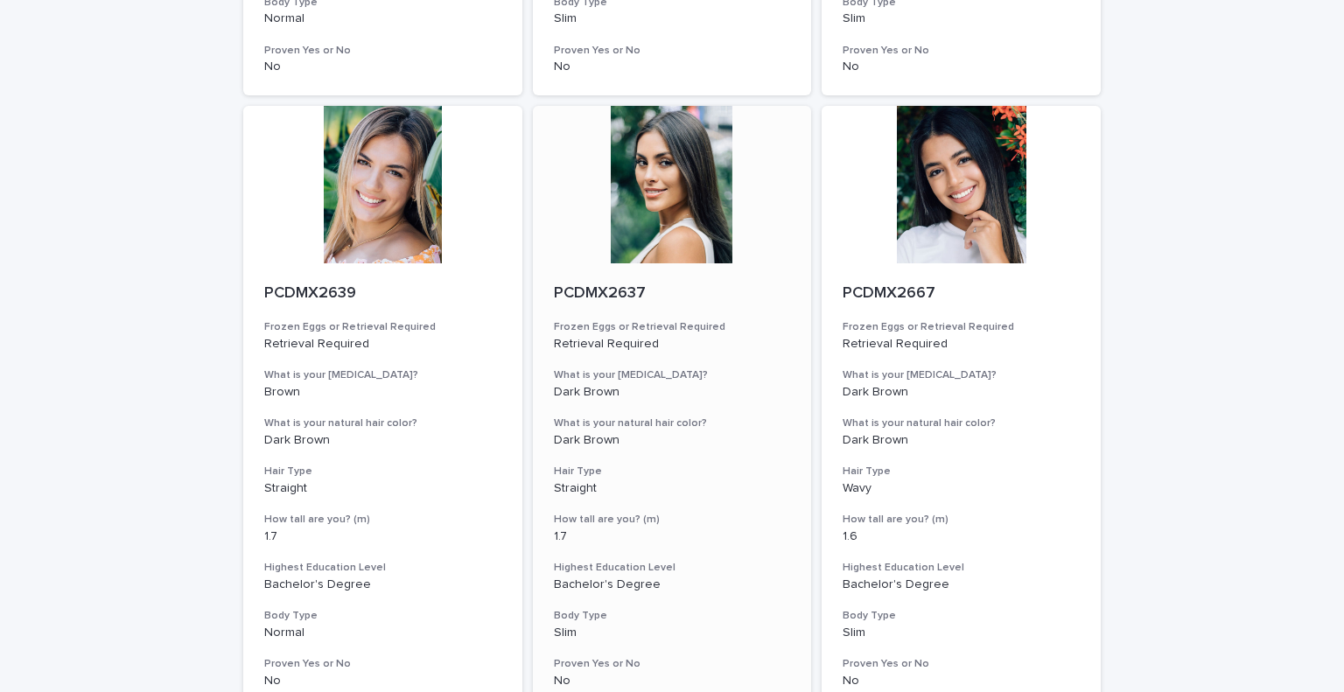
scroll to position [2115, 0]
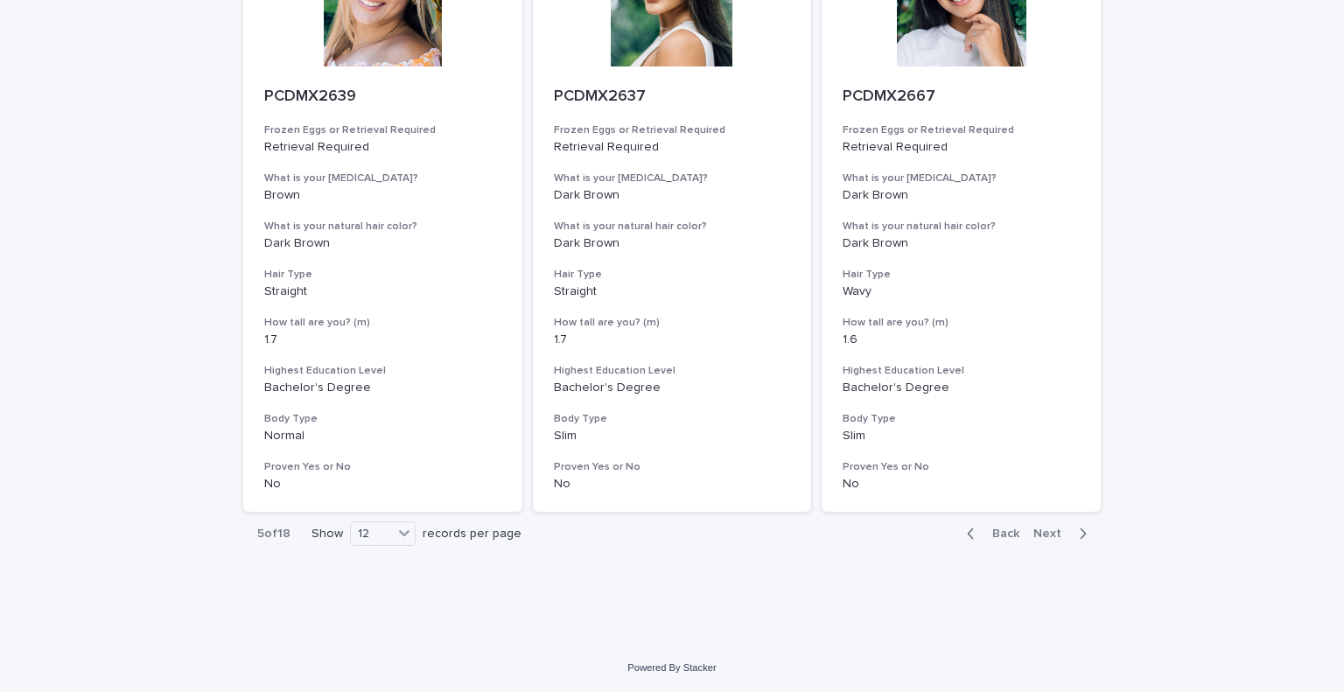
click at [1081, 531] on icon "button" at bounding box center [1084, 533] width 6 height 10
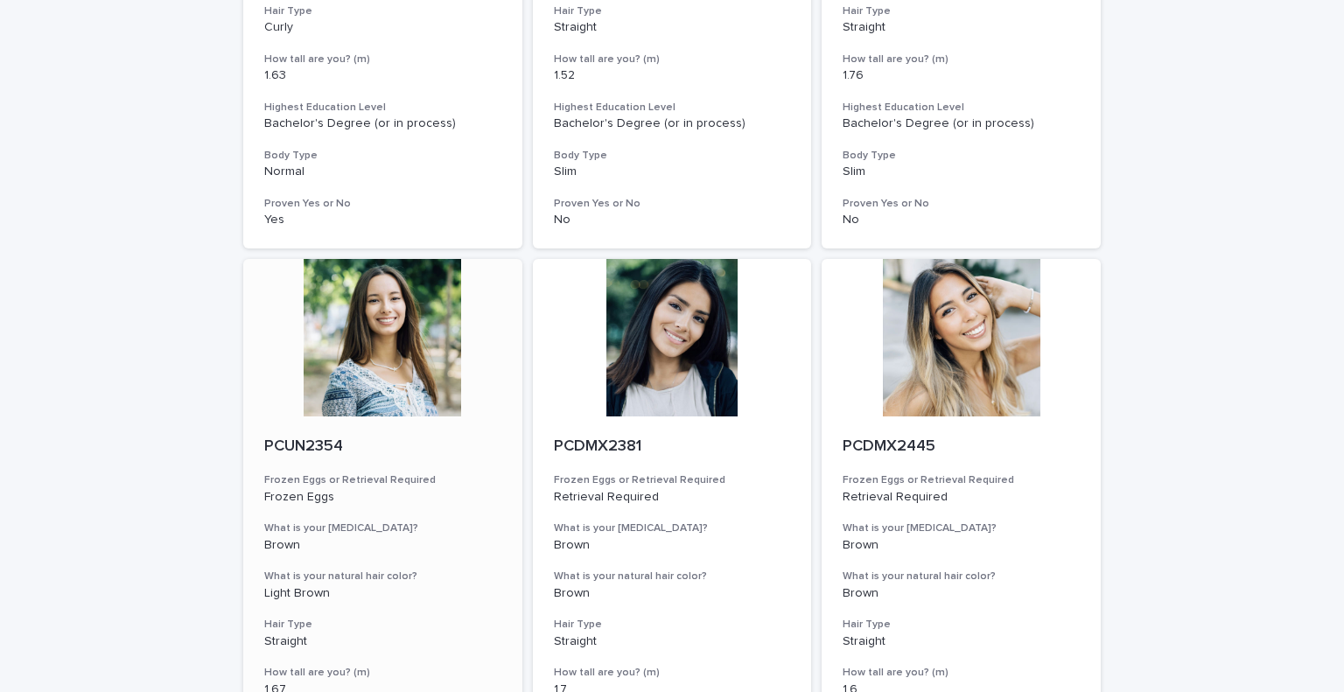
scroll to position [1327, 0]
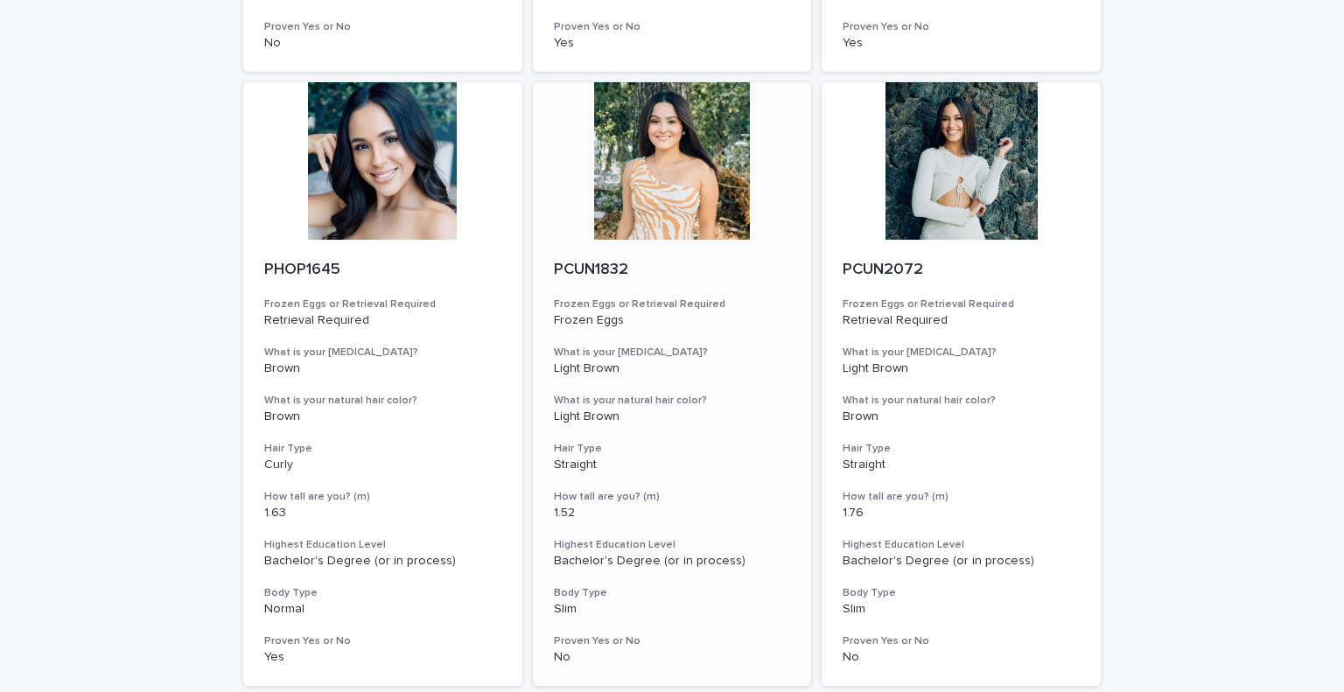
click at [600, 269] on p "PCUN1832" at bounding box center [672, 270] width 237 height 19
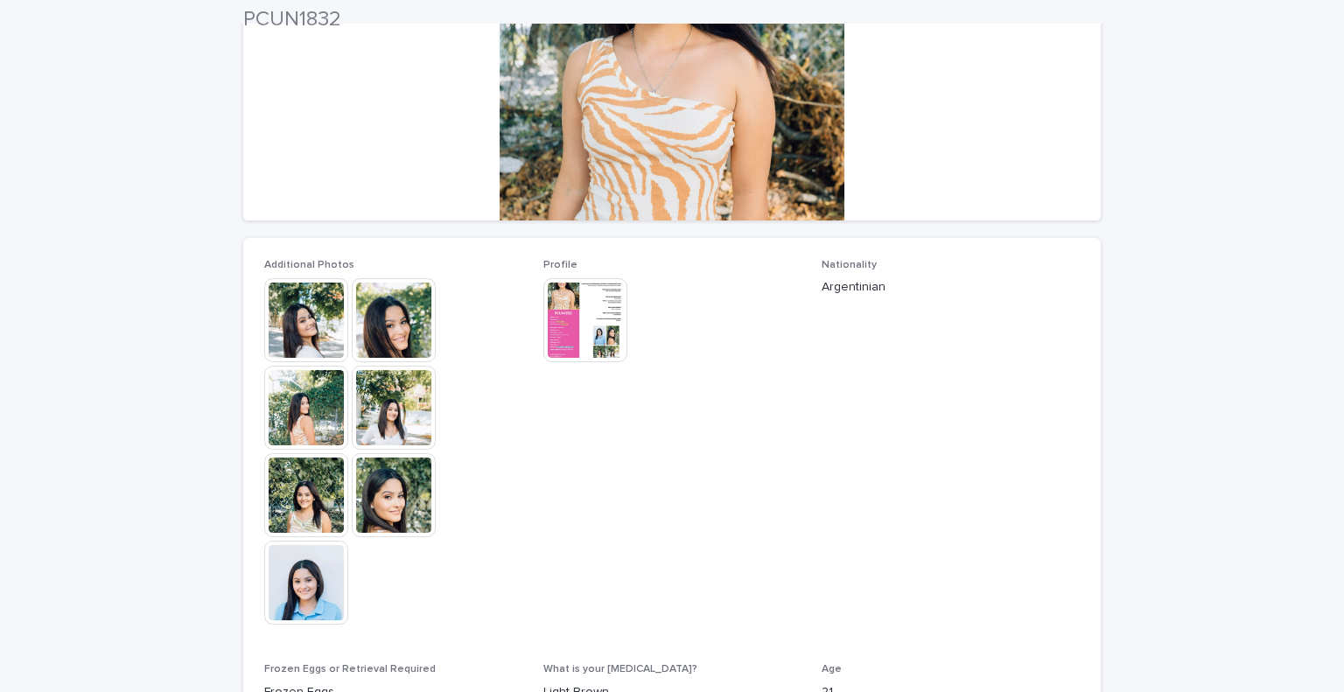
scroll to position [350, 0]
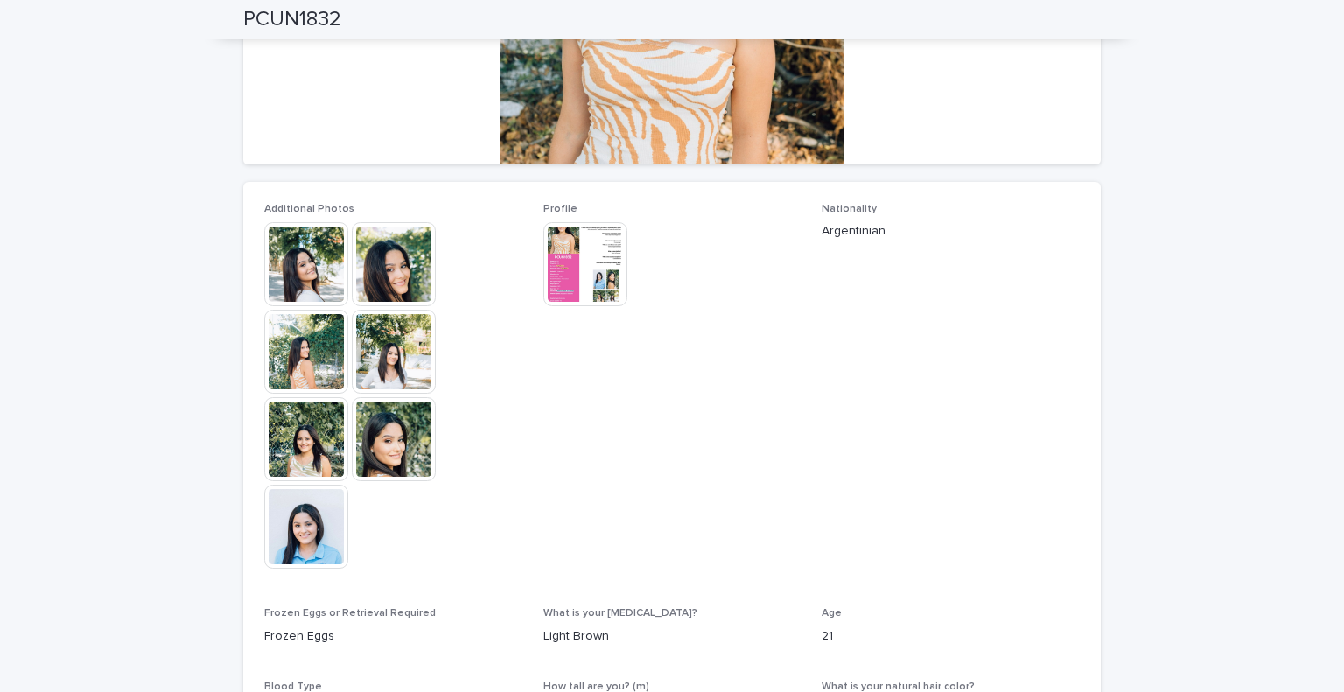
click at [395, 266] on img at bounding box center [394, 264] width 84 height 84
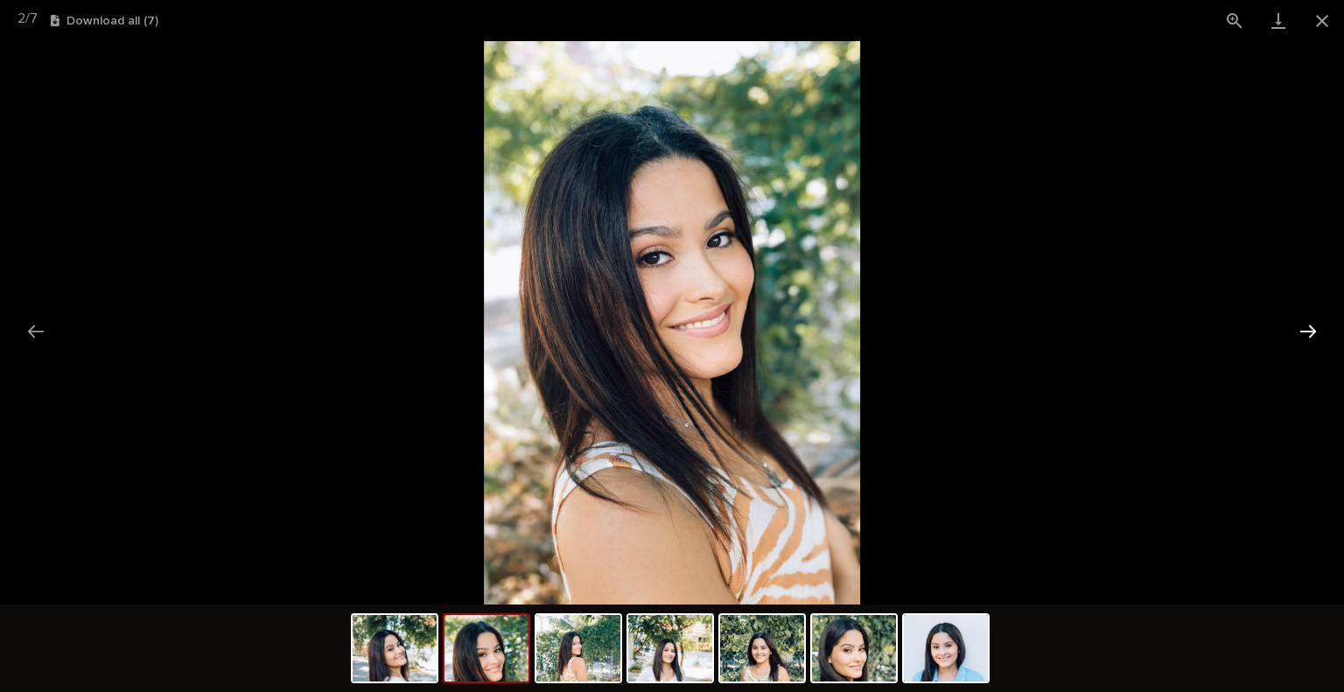
click at [1321, 318] on button "Next slide" at bounding box center [1308, 331] width 37 height 34
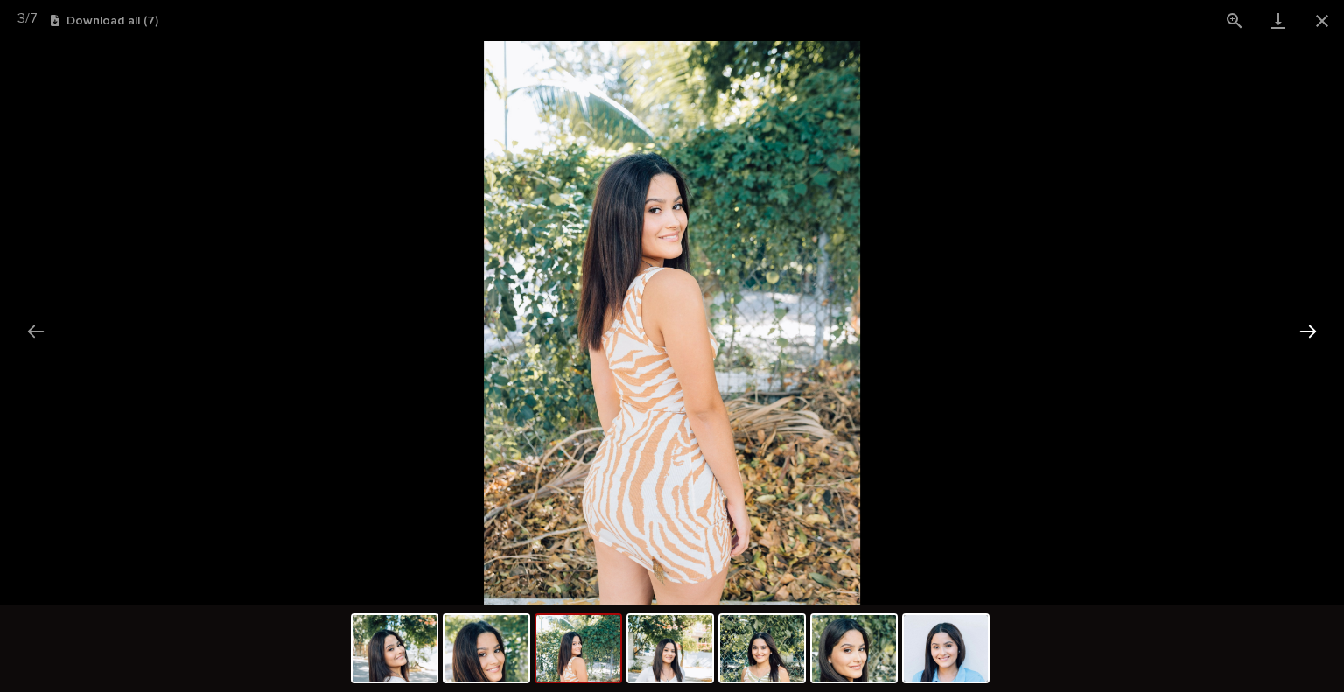
click at [1321, 318] on button "Next slide" at bounding box center [1308, 331] width 37 height 34
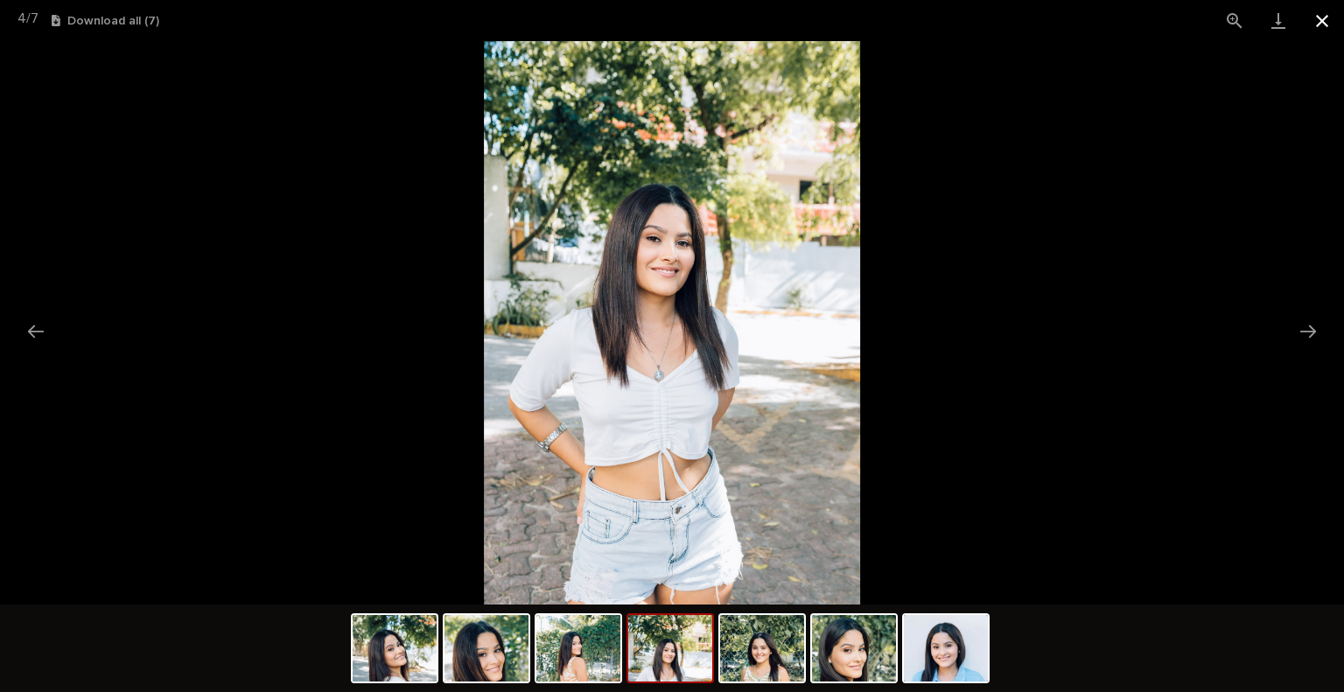
click at [1313, 23] on button "Close gallery" at bounding box center [1322, 20] width 44 height 41
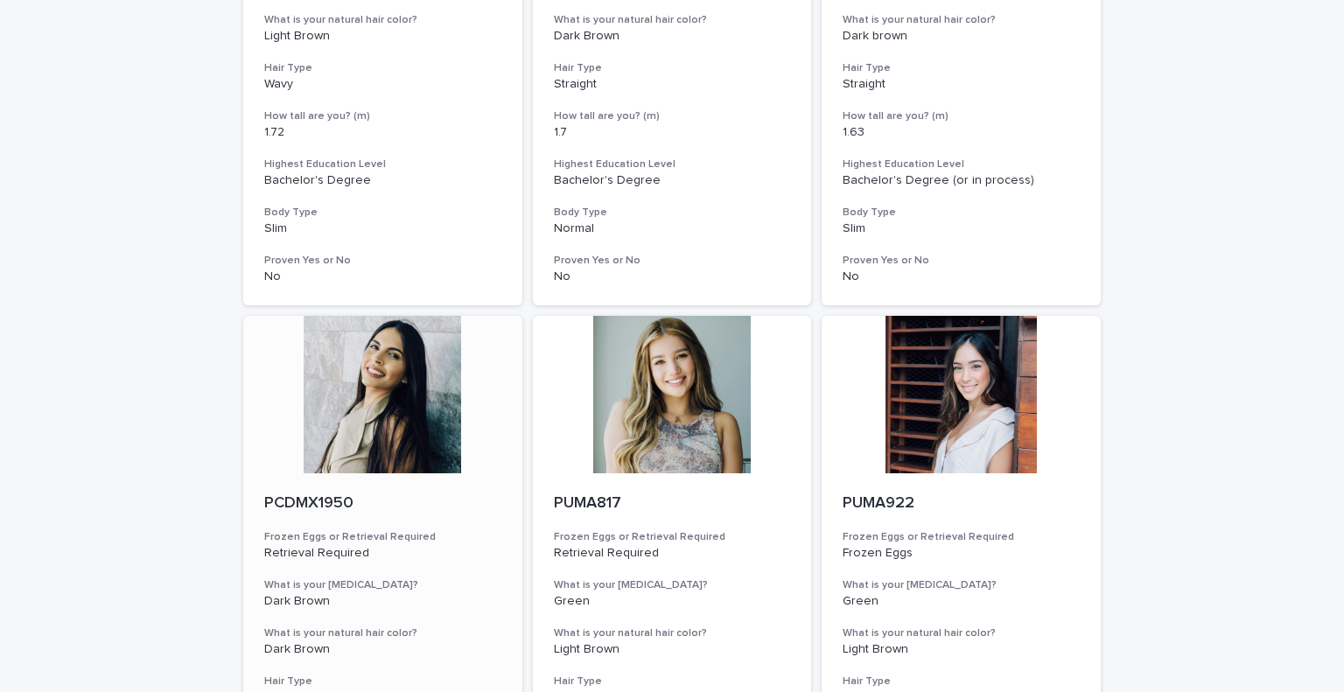
scroll to position [612, 0]
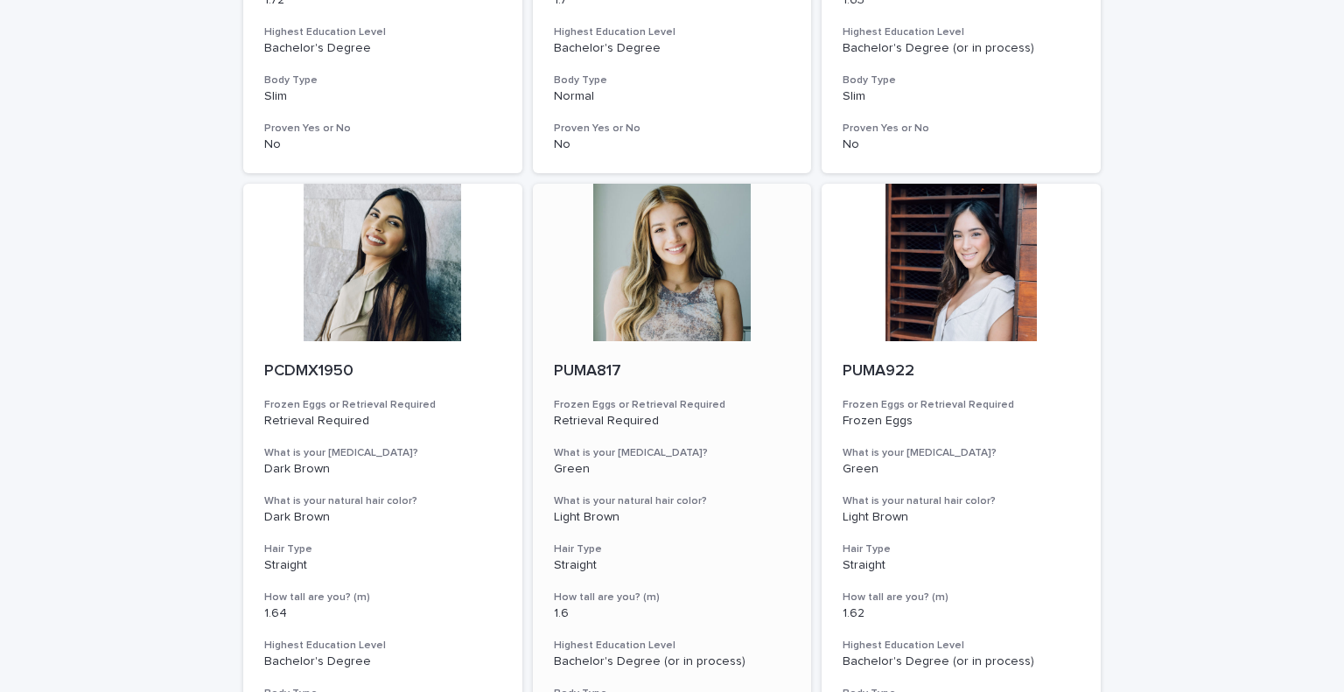
click at [598, 369] on p "PUMA817" at bounding box center [672, 371] width 237 height 19
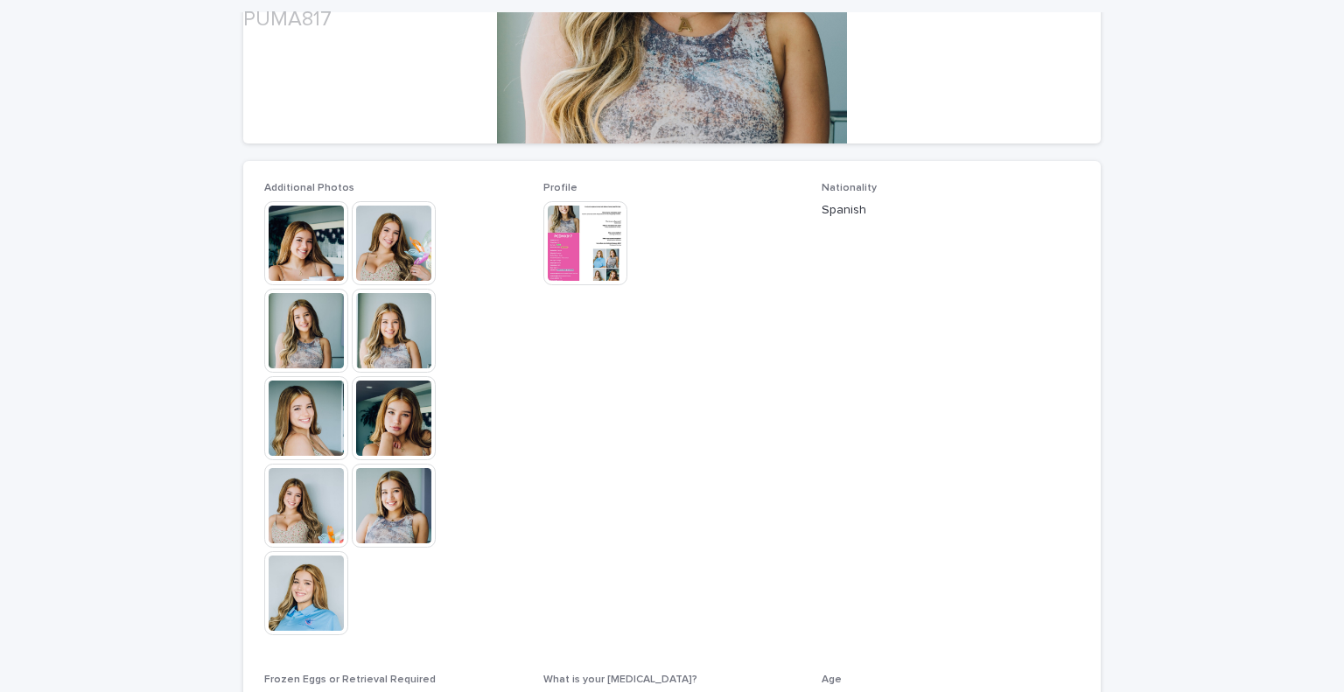
scroll to position [437, 0]
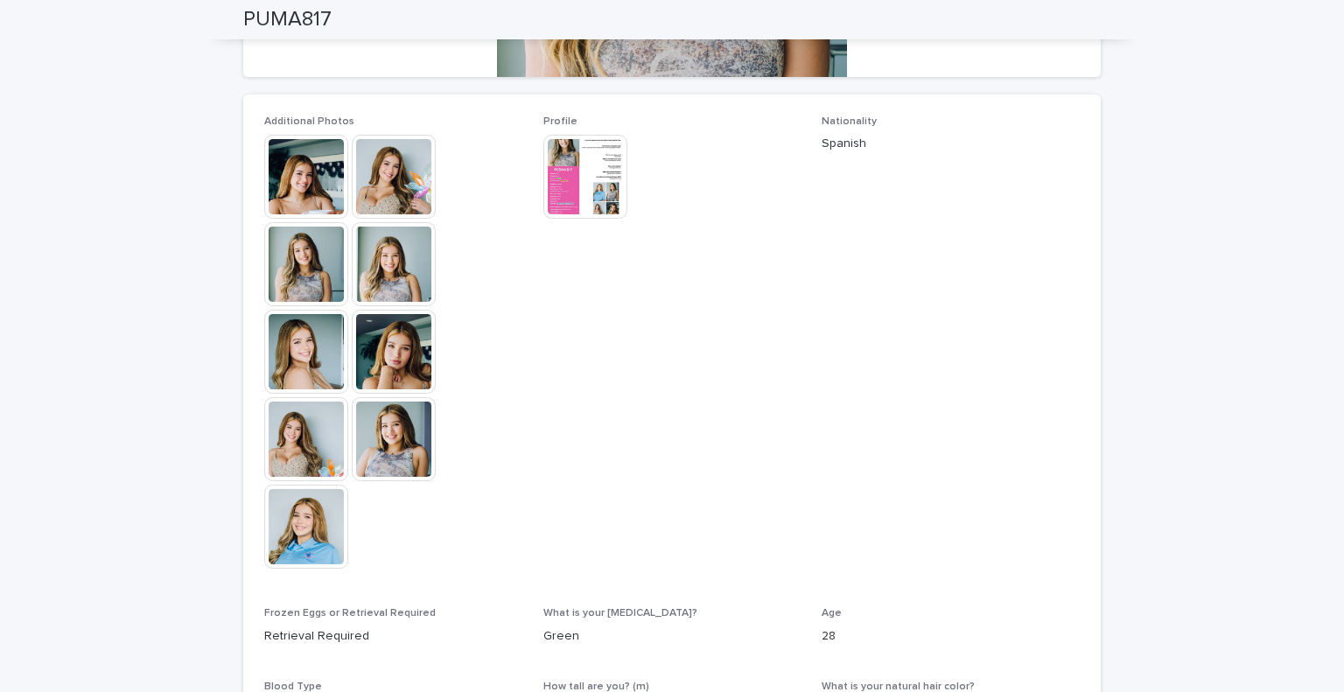
click at [388, 171] on img at bounding box center [394, 177] width 84 height 84
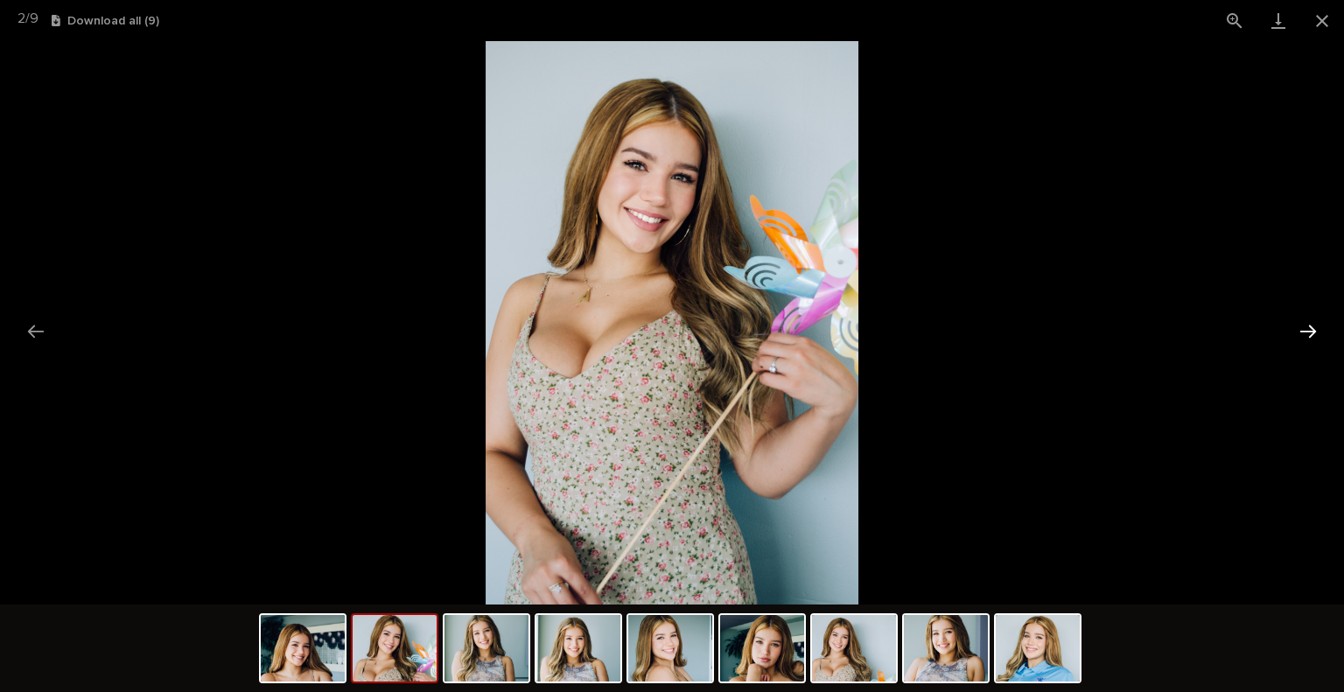
click at [1316, 328] on button "Next slide" at bounding box center [1308, 331] width 37 height 34
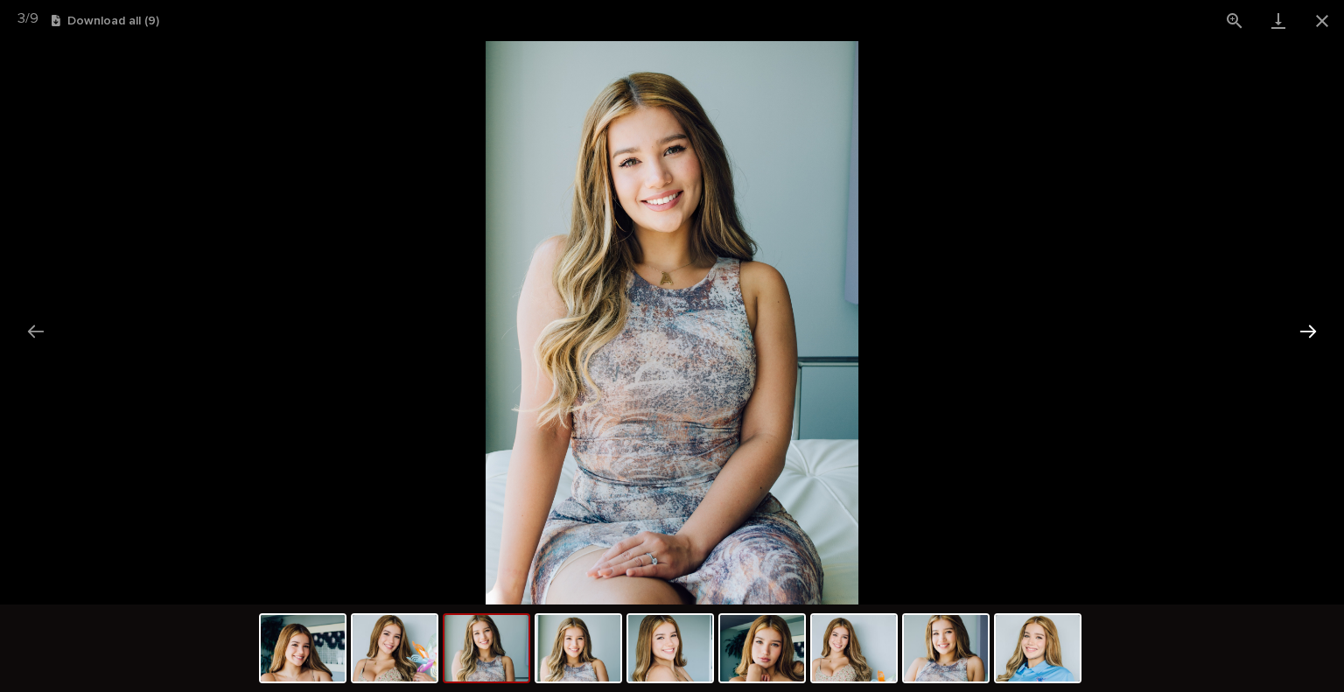
click at [1316, 328] on button "Next slide" at bounding box center [1308, 331] width 37 height 34
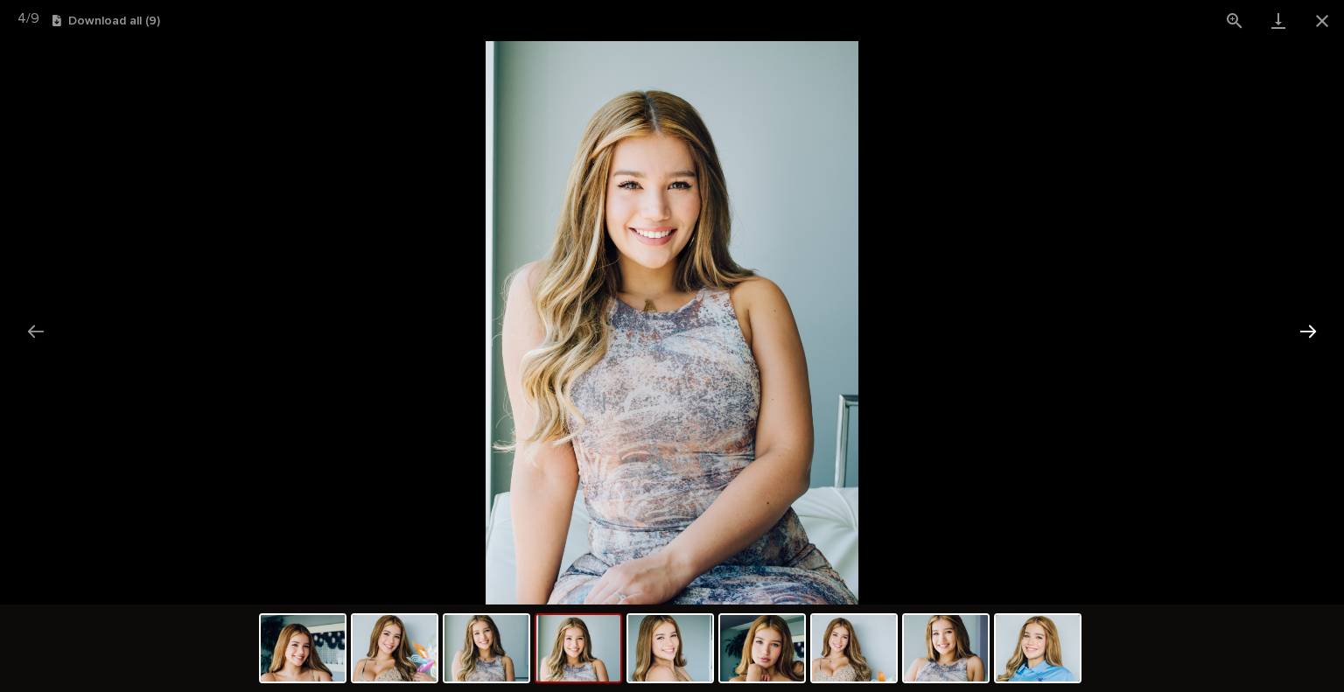
click at [1316, 328] on button "Next slide" at bounding box center [1308, 331] width 37 height 34
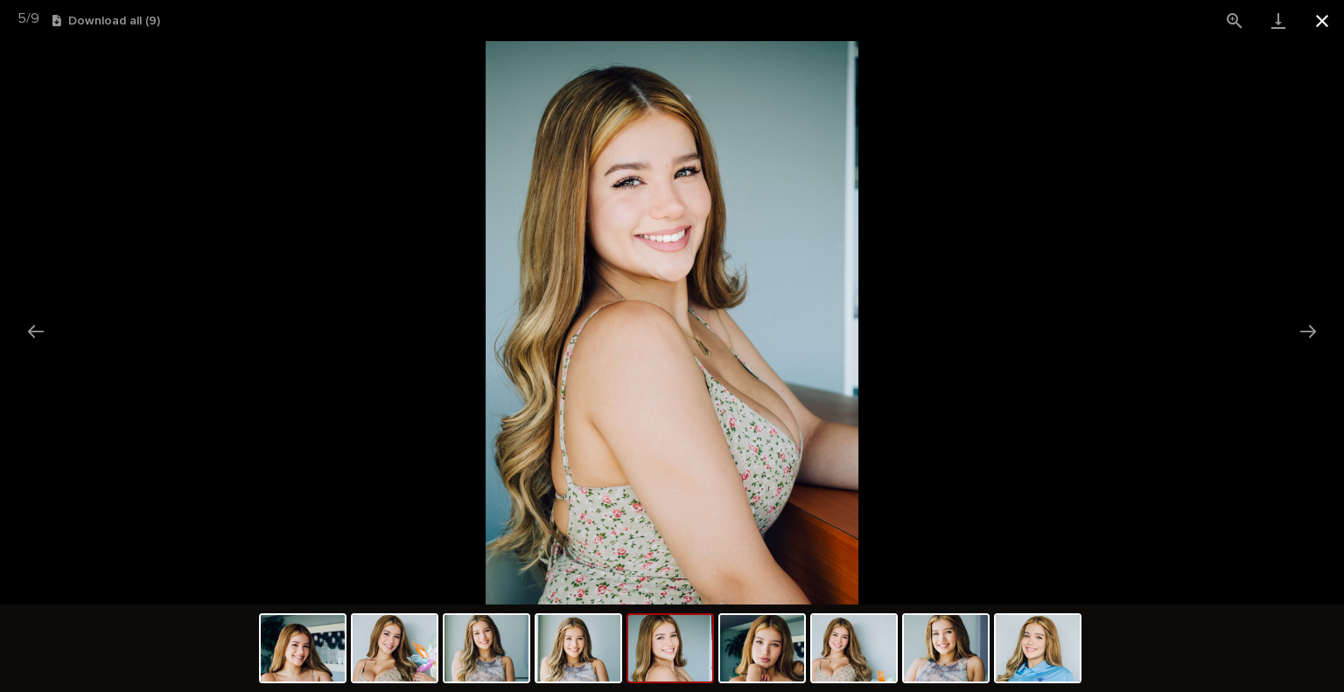
click at [1316, 26] on button "Close gallery" at bounding box center [1322, 20] width 44 height 41
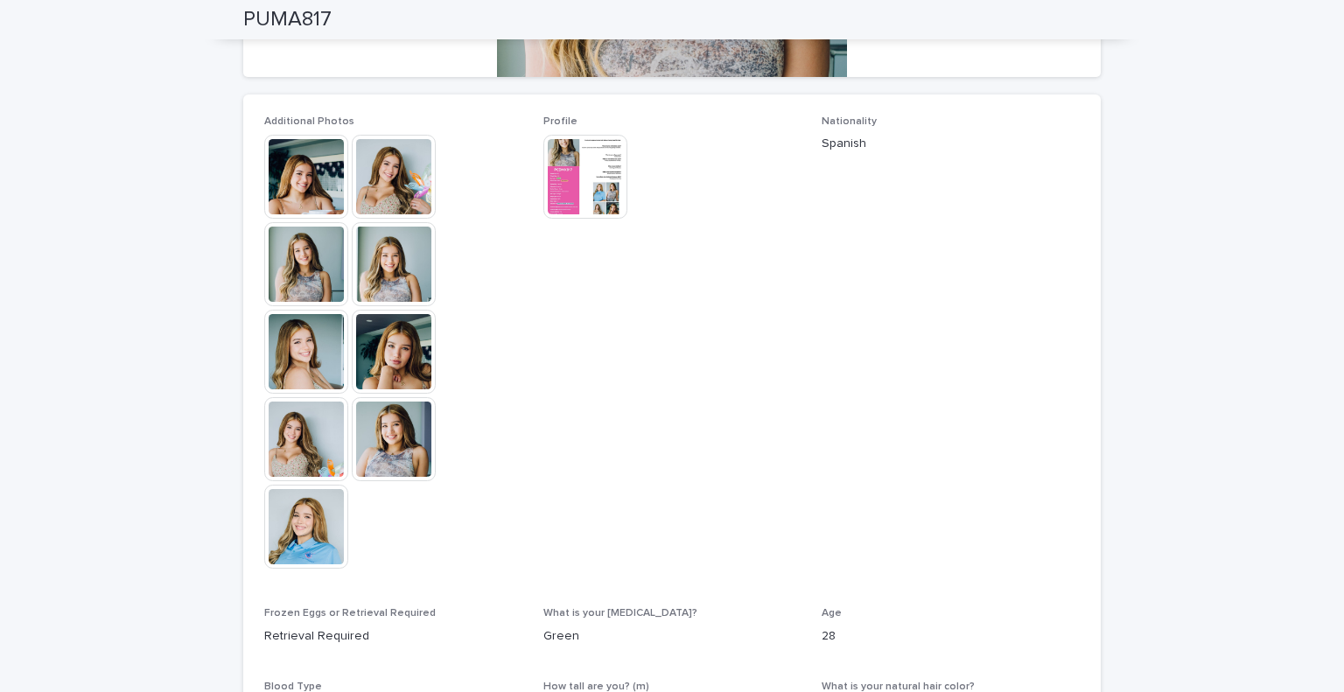
scroll to position [0, 0]
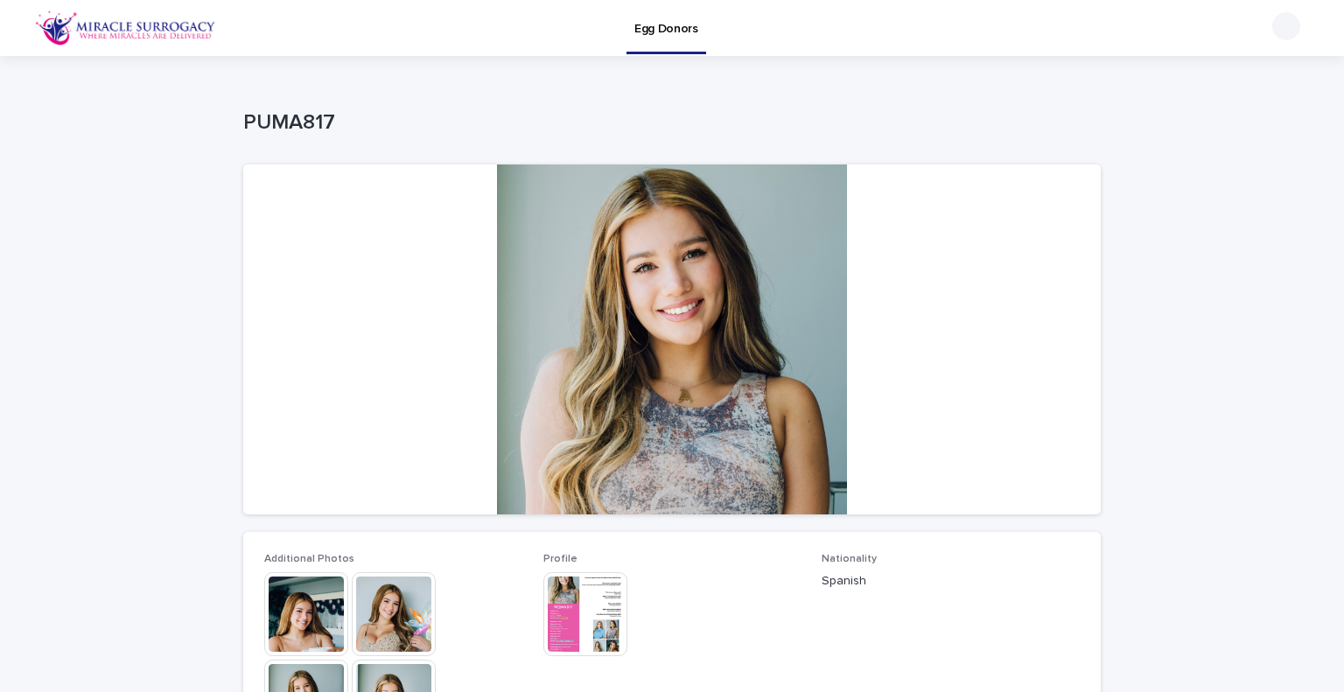
drag, startPoint x: 331, startPoint y: 104, endPoint x: 332, endPoint y: 114, distance: 9.8
click at [331, 110] on div "PUMA817" at bounding box center [671, 126] width 857 height 70
drag, startPoint x: 336, startPoint y: 119, endPoint x: 238, endPoint y: 123, distance: 98.1
click at [243, 123] on p "PUMA817" at bounding box center [668, 122] width 850 height 25
copy p "PUMA817"
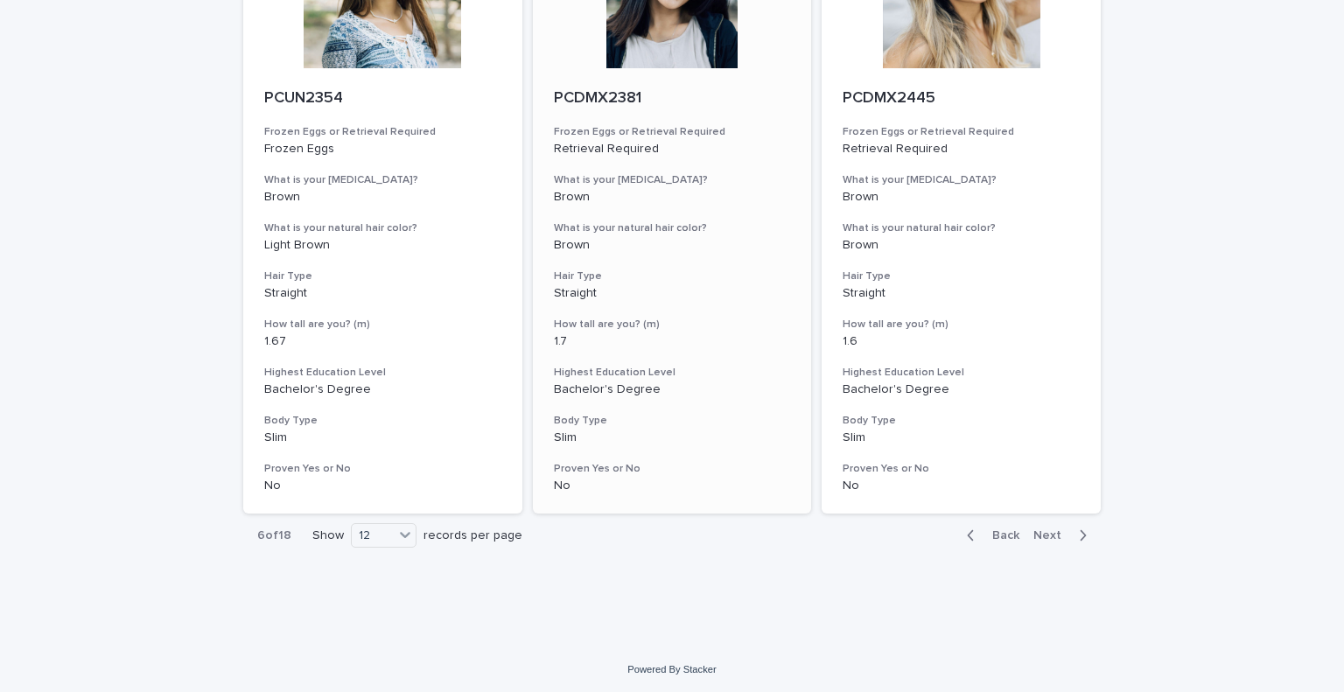
scroll to position [2115, 0]
click at [1081, 531] on icon "button" at bounding box center [1084, 533] width 6 height 10
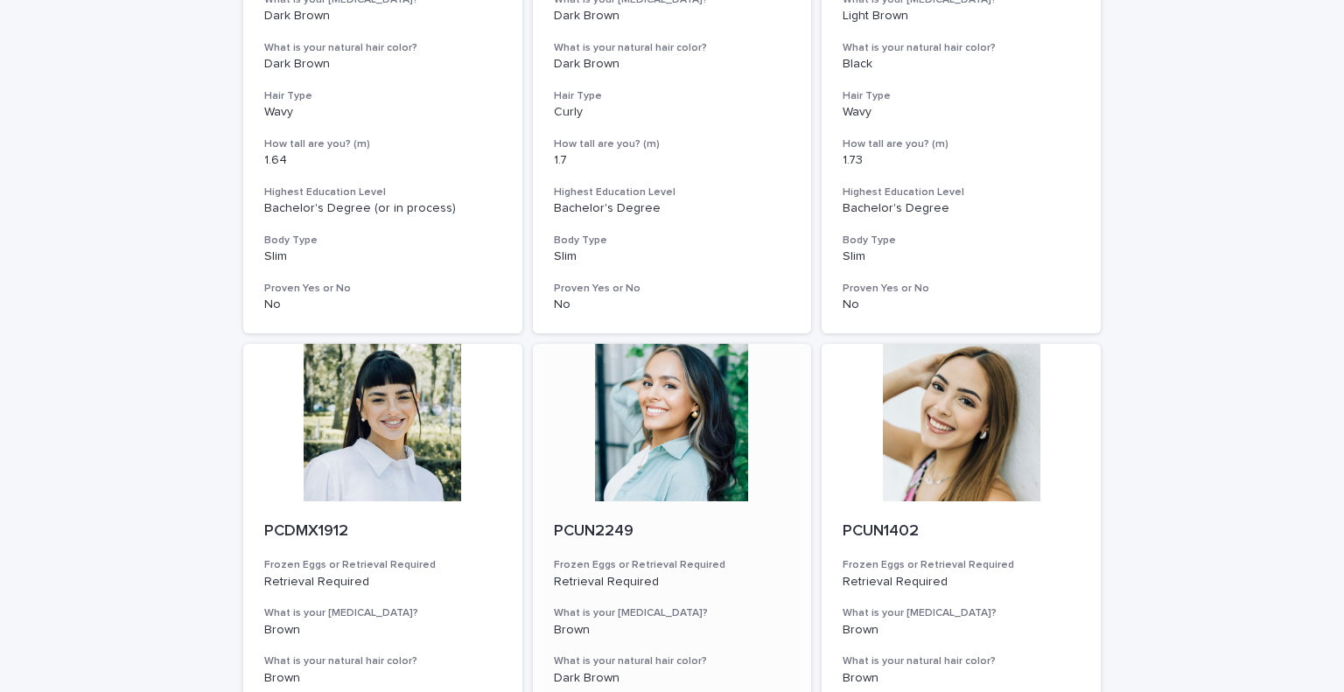
scroll to position [1677, 0]
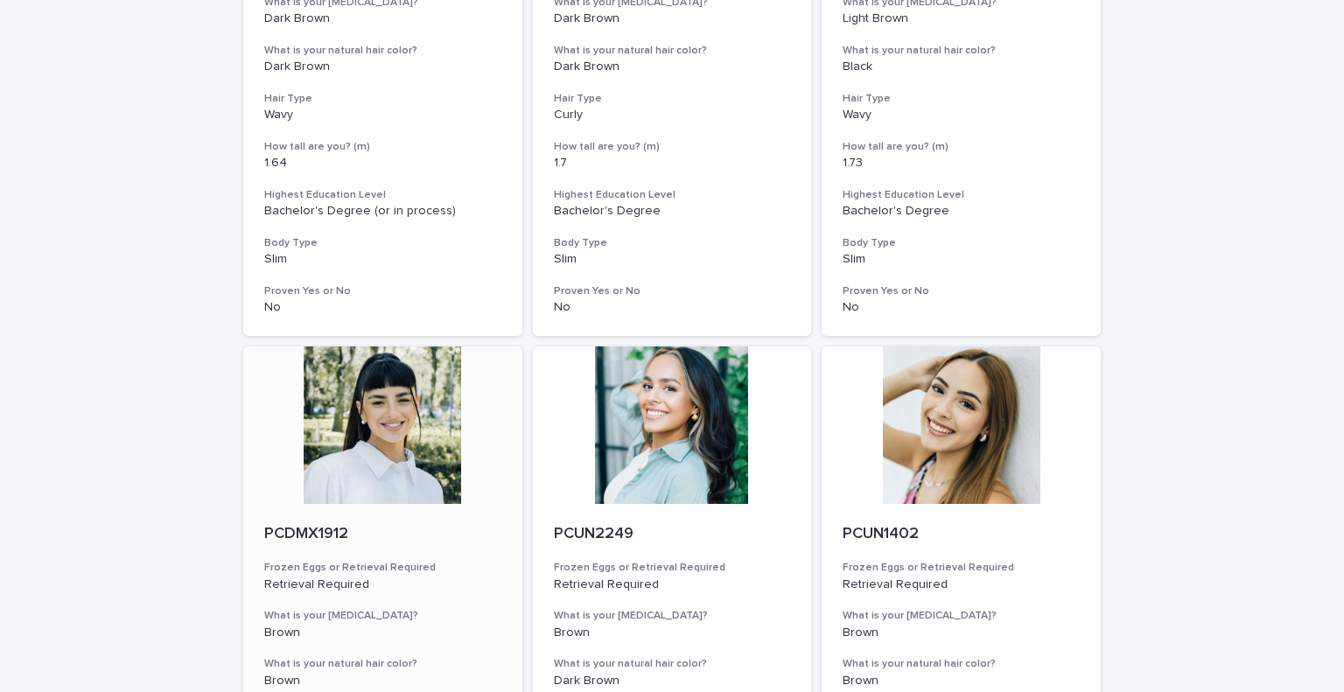
click at [306, 532] on p "PCDMX1912" at bounding box center [382, 534] width 237 height 19
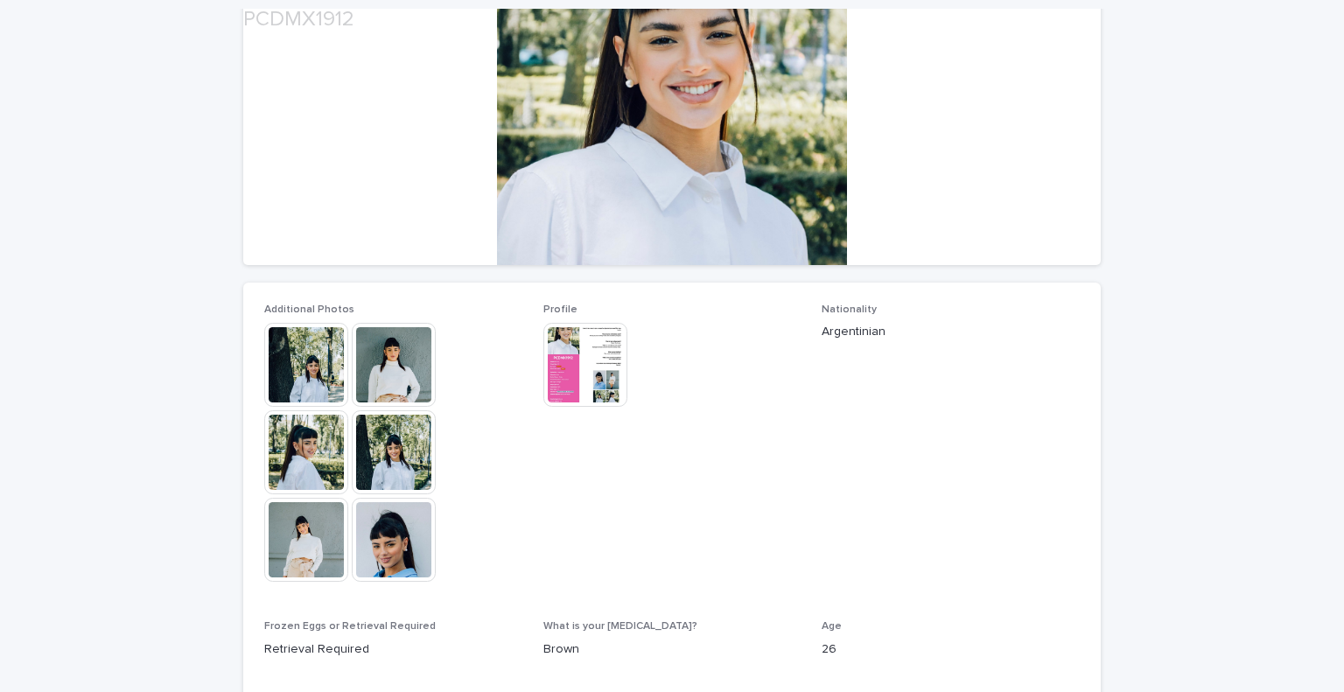
scroll to position [350, 0]
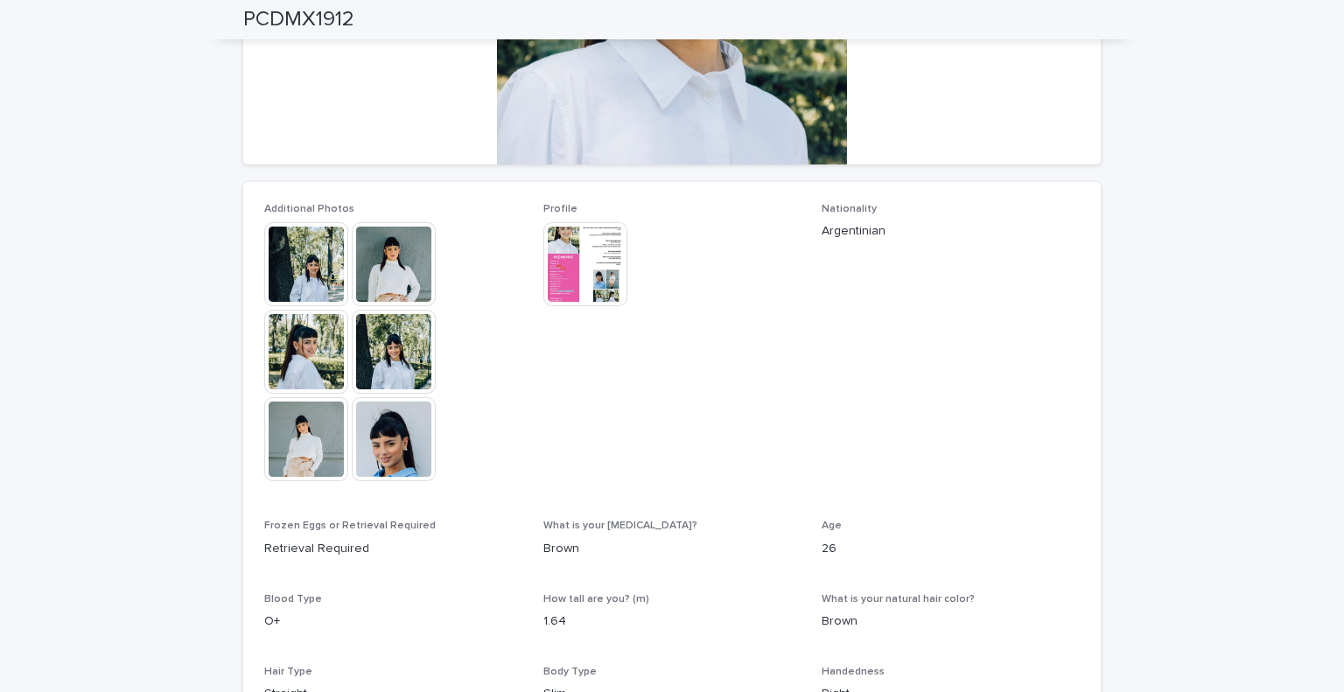
click at [384, 441] on img at bounding box center [394, 439] width 84 height 84
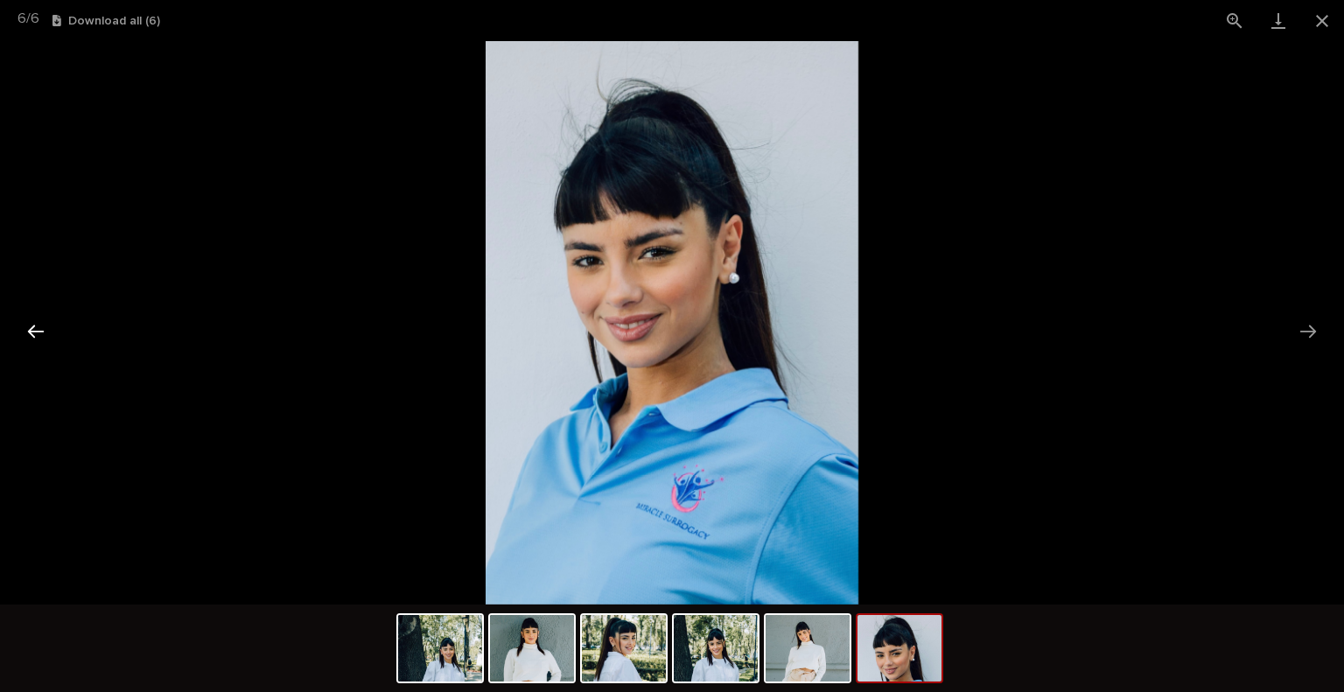
click at [42, 335] on button "Previous slide" at bounding box center [35, 331] width 37 height 34
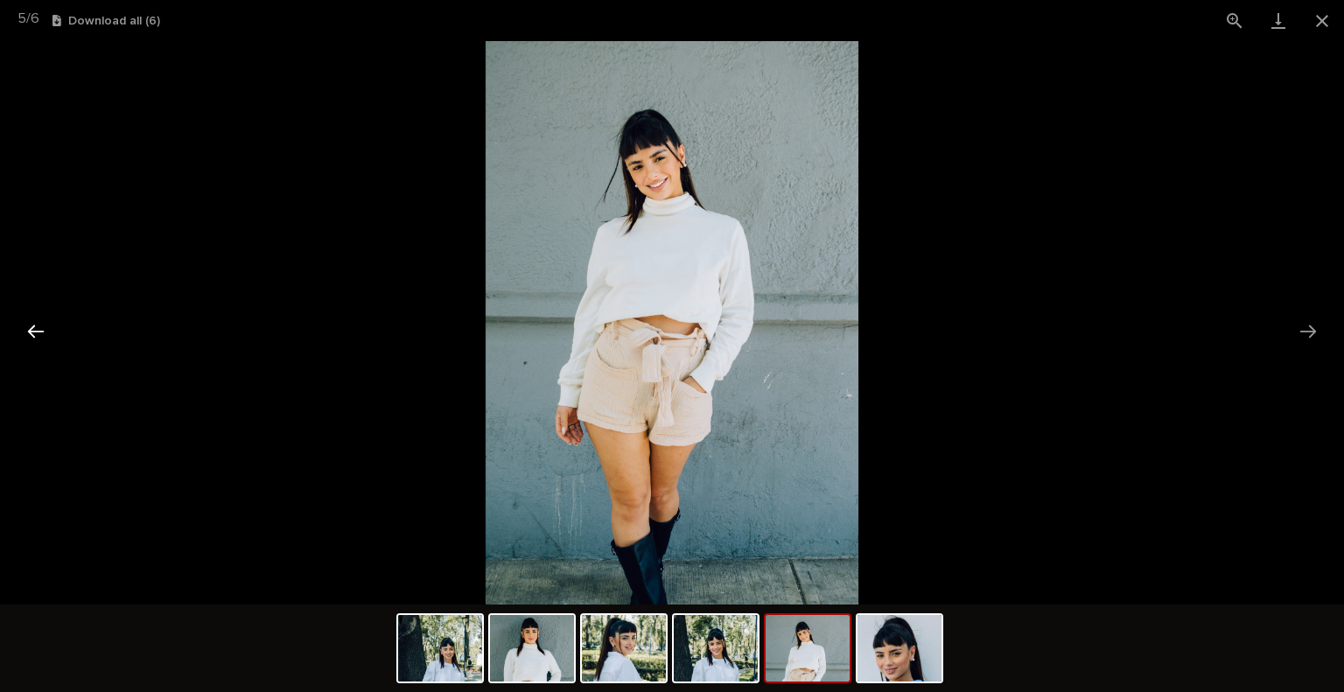
click at [42, 335] on button "Previous slide" at bounding box center [35, 331] width 37 height 34
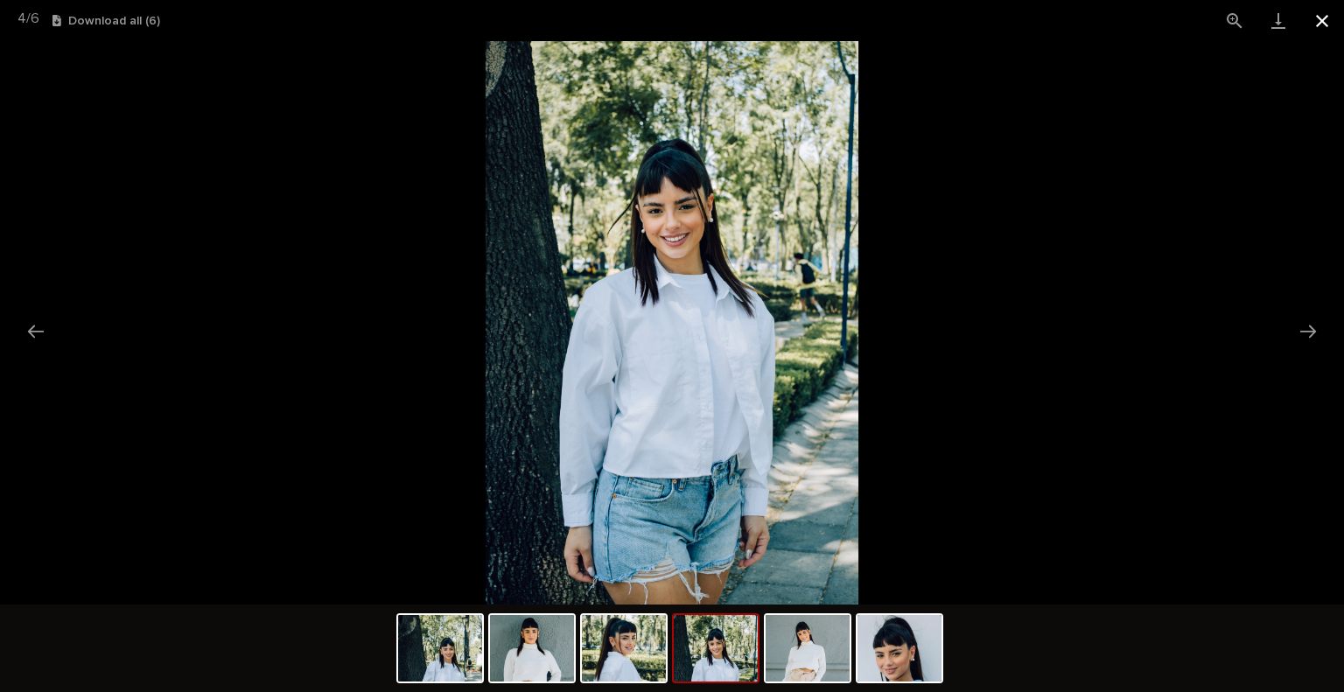
click at [1317, 22] on button "Close gallery" at bounding box center [1322, 20] width 44 height 41
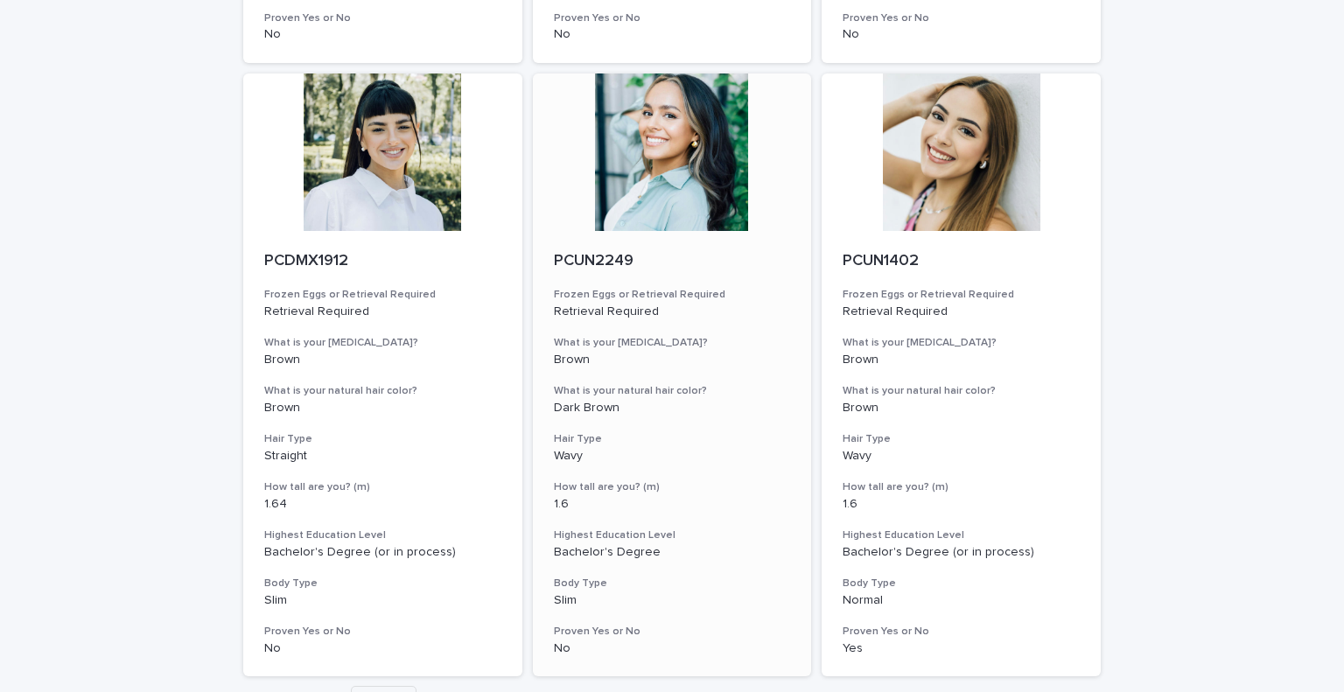
scroll to position [2115, 0]
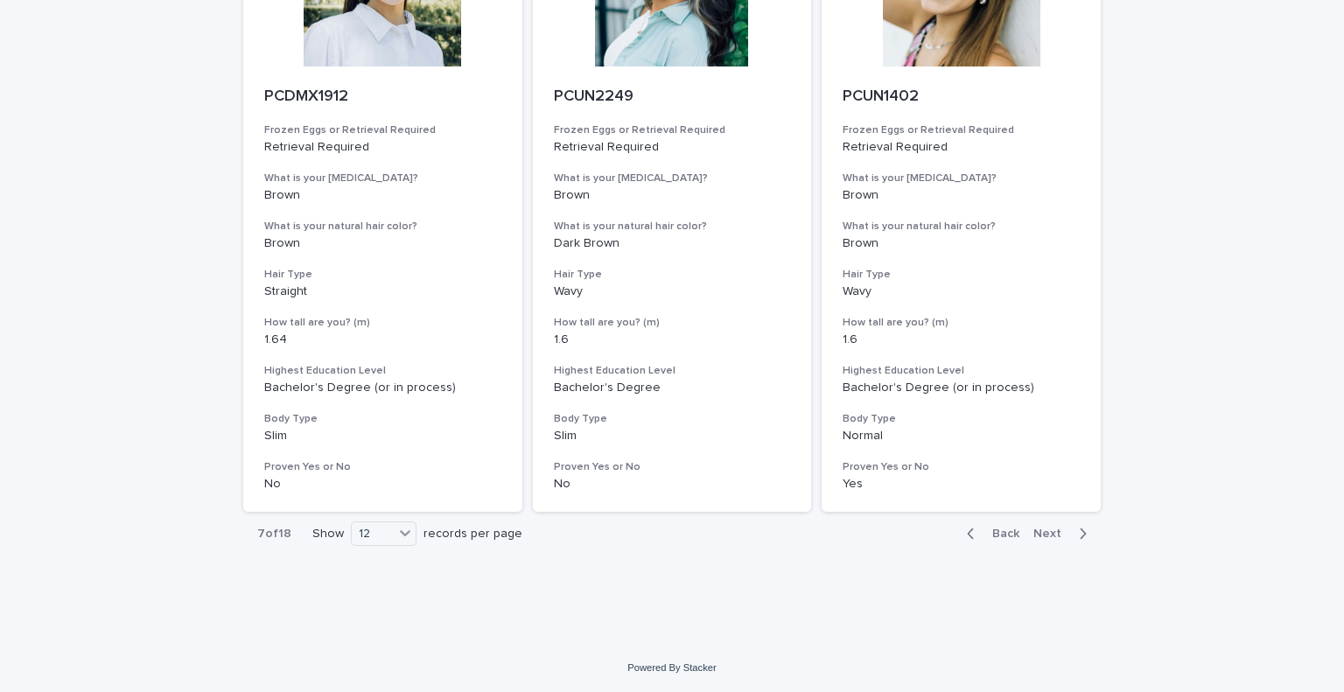
click at [1079, 532] on icon "button" at bounding box center [1083, 534] width 8 height 16
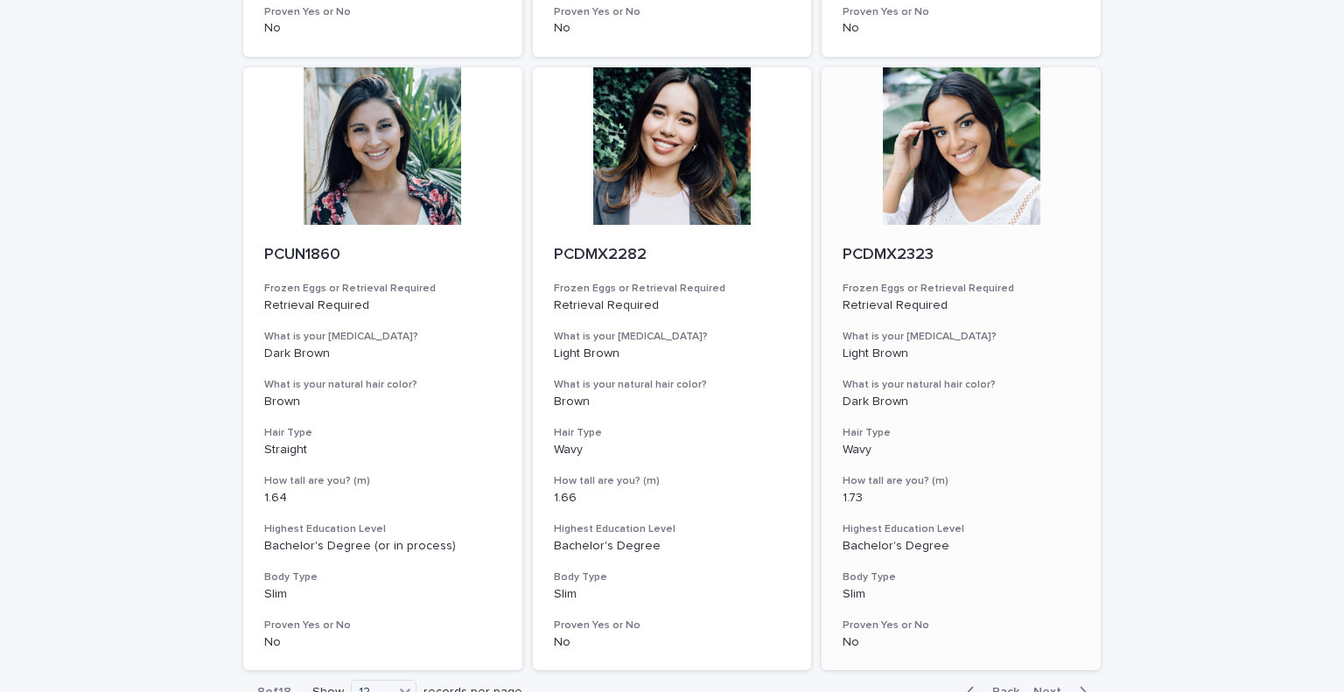
scroll to position [2115, 0]
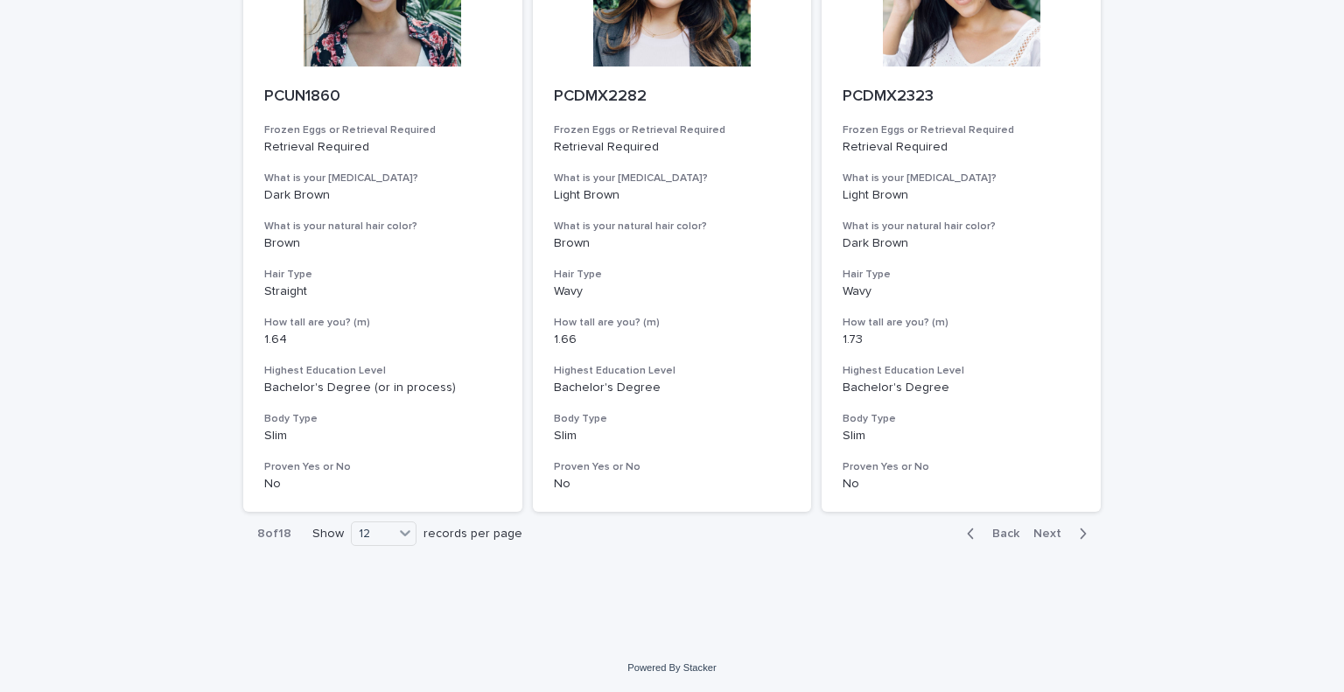
click at [1079, 530] on icon "button" at bounding box center [1083, 534] width 8 height 16
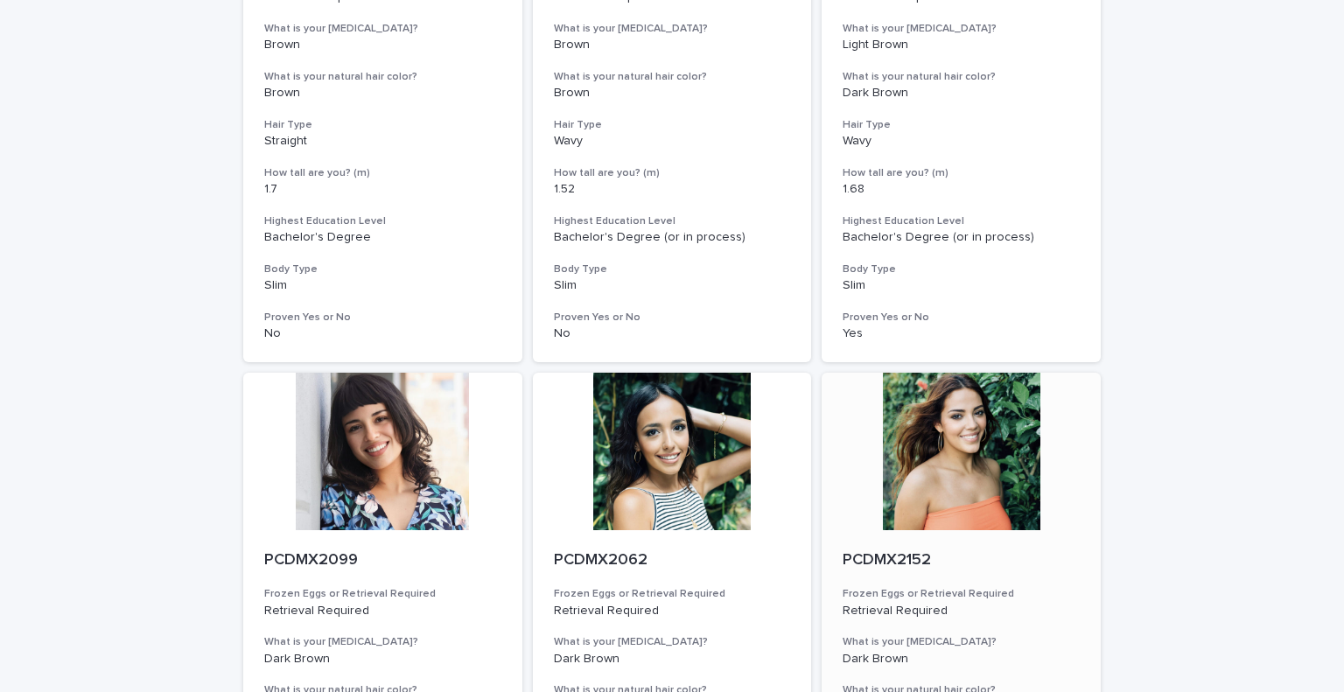
scroll to position [2115, 0]
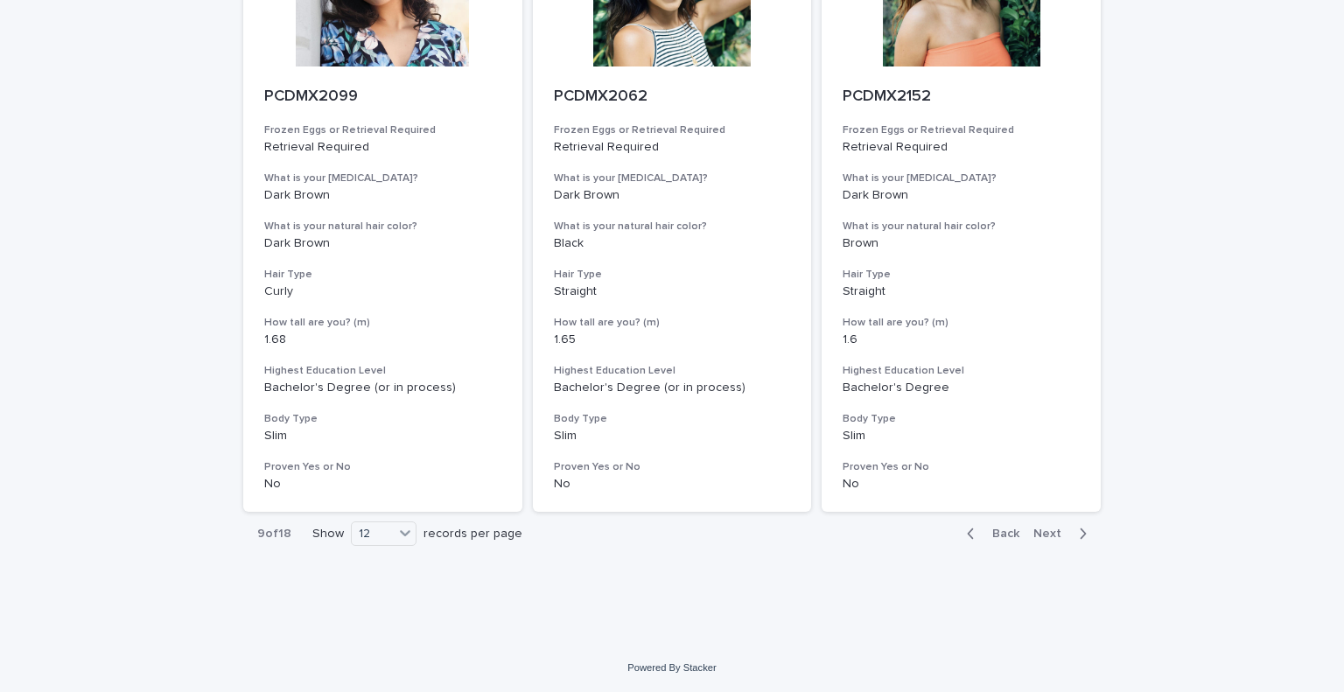
click at [1079, 537] on icon "button" at bounding box center [1083, 534] width 8 height 16
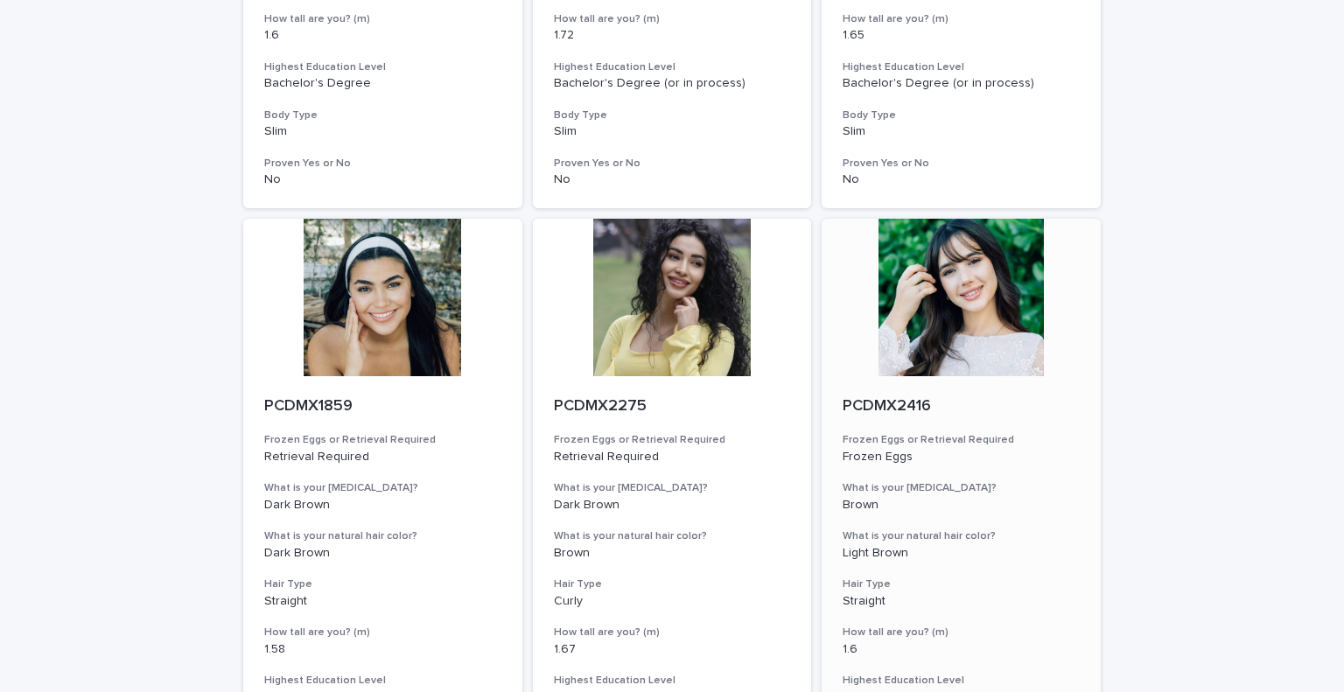
scroll to position [2115, 0]
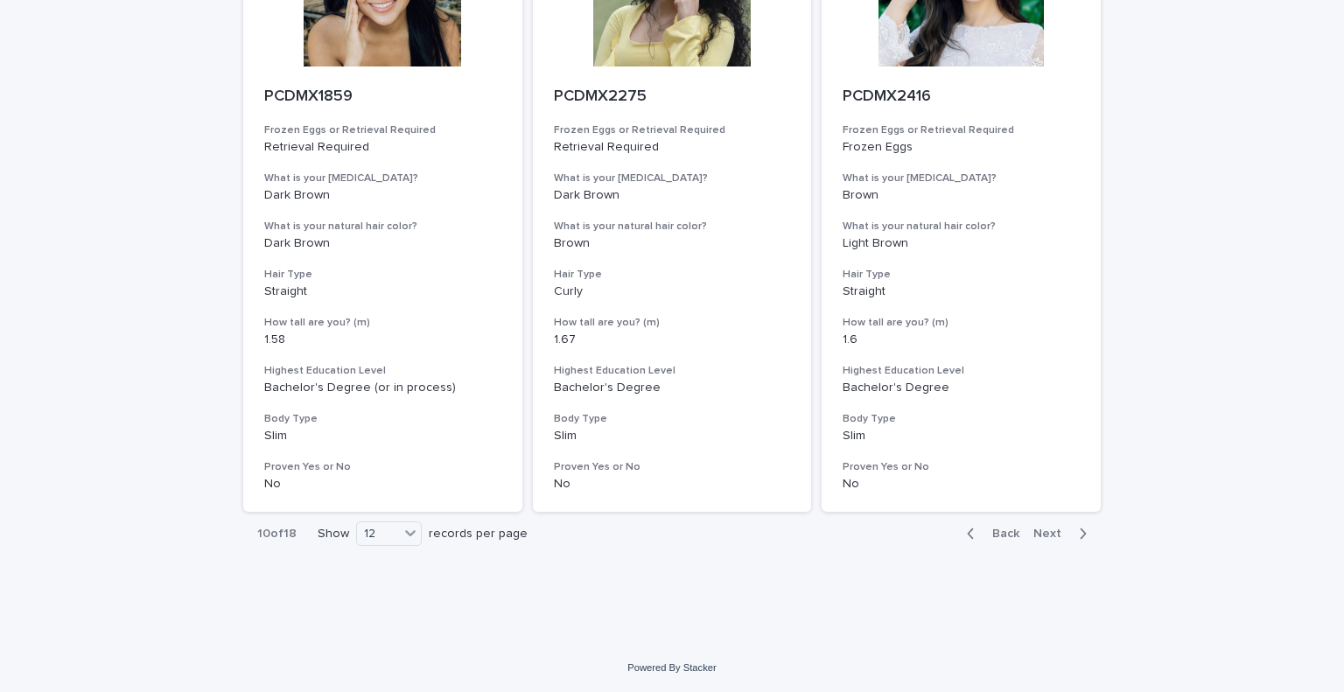
click at [1072, 531] on div "button" at bounding box center [1079, 534] width 15 height 16
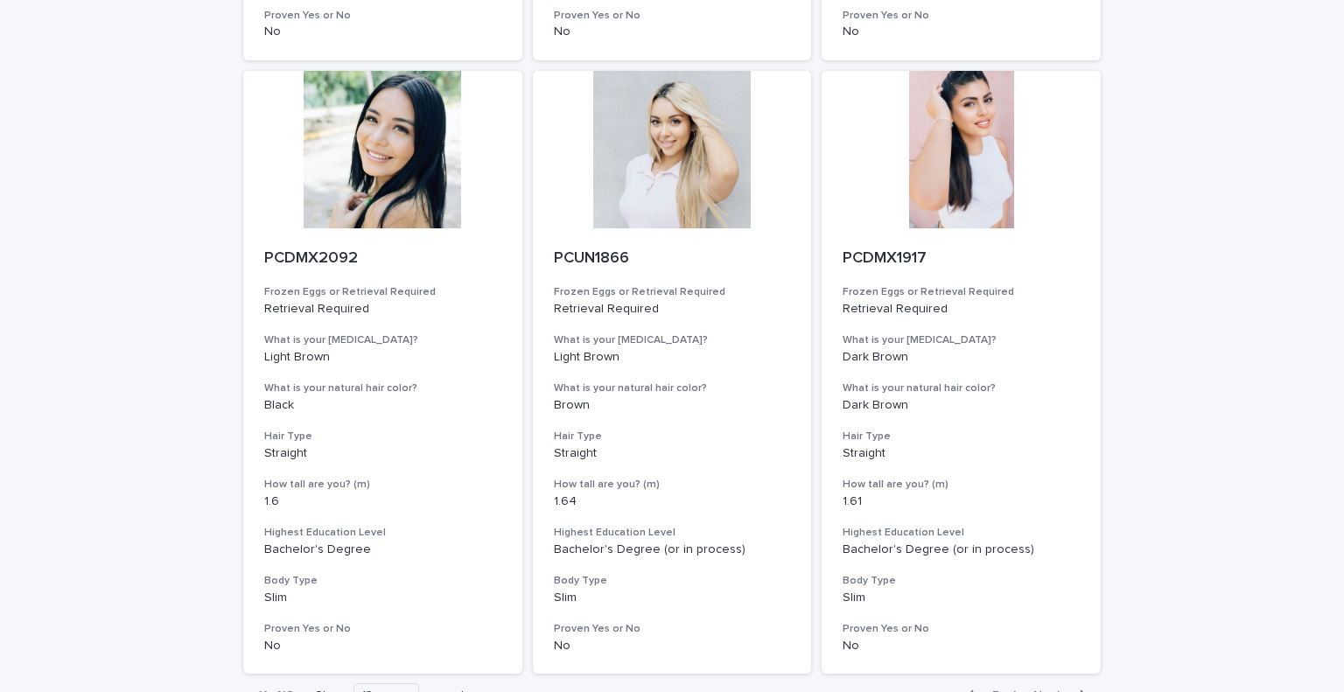
scroll to position [2115, 0]
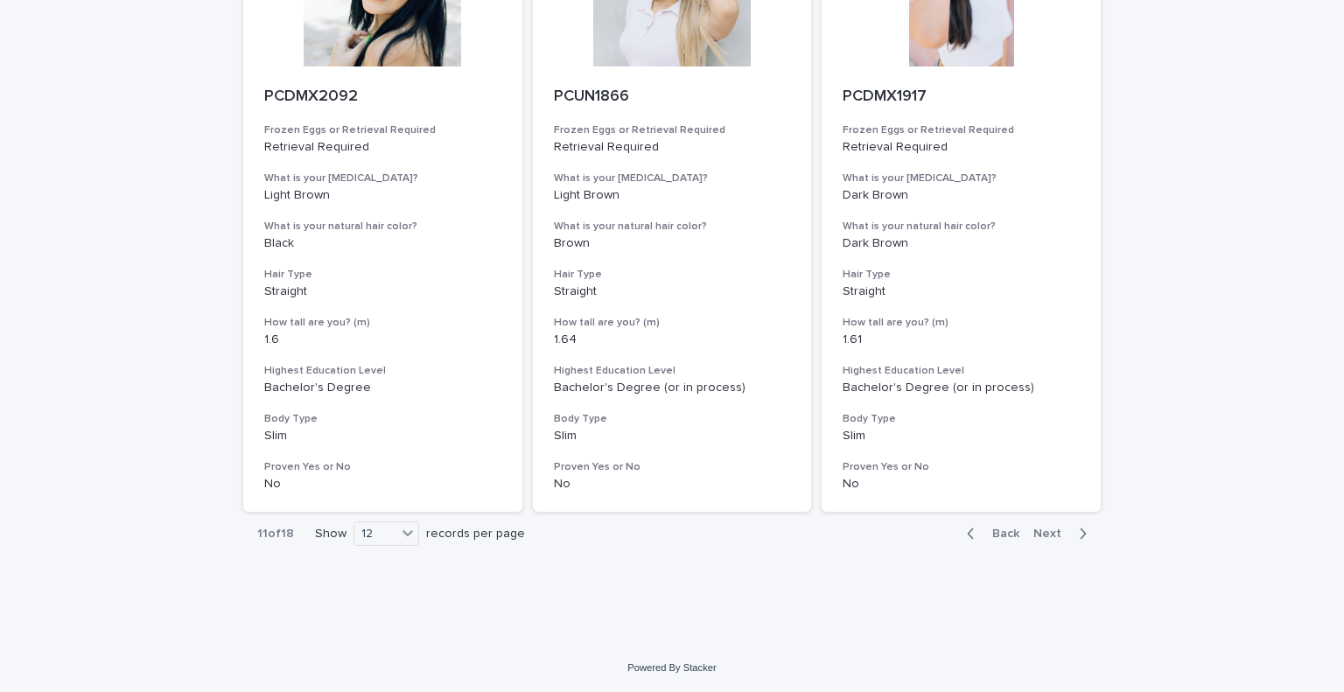
click at [1079, 530] on icon "button" at bounding box center [1083, 534] width 8 height 16
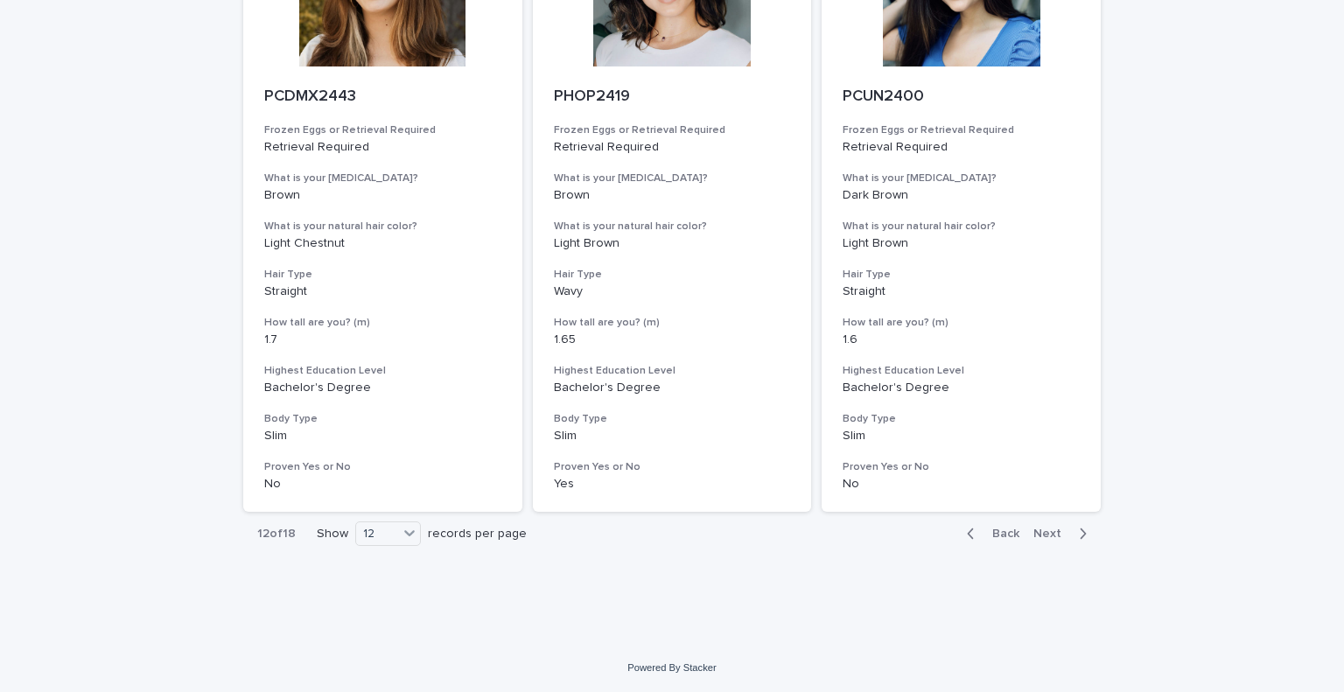
scroll to position [1765, 0]
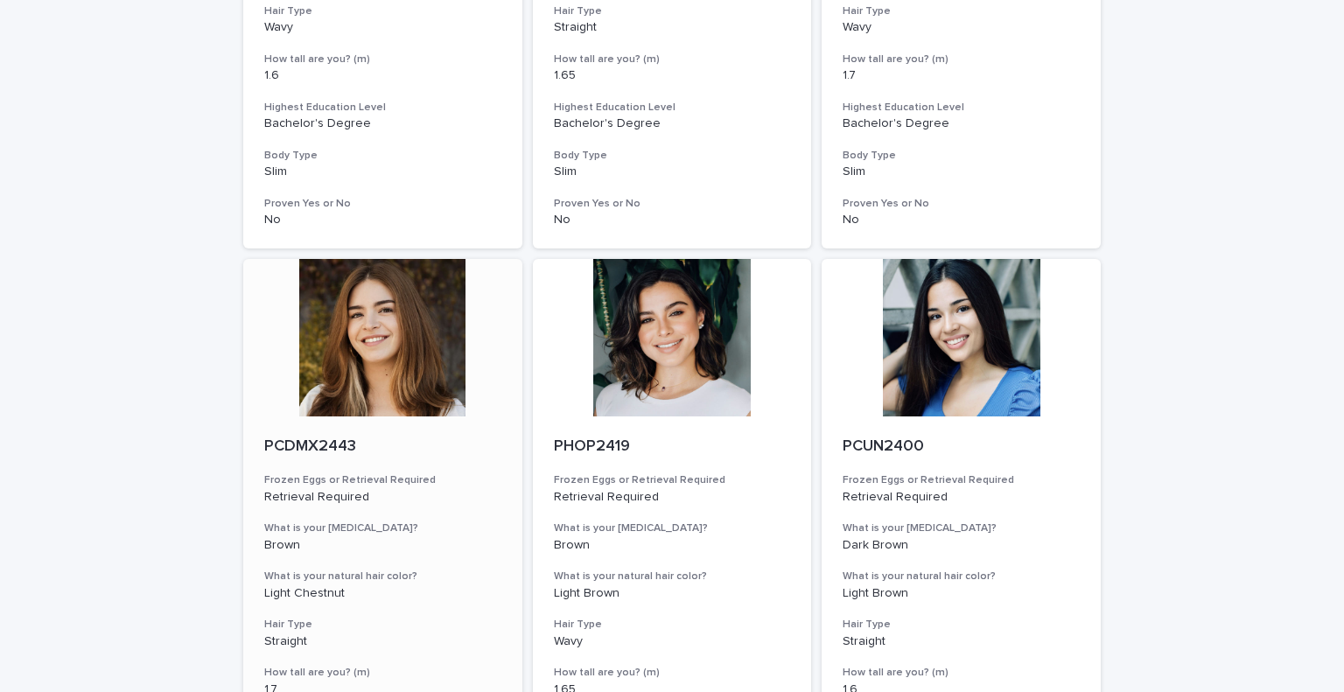
click at [298, 451] on p "PCDMX2443" at bounding box center [382, 446] width 237 height 19
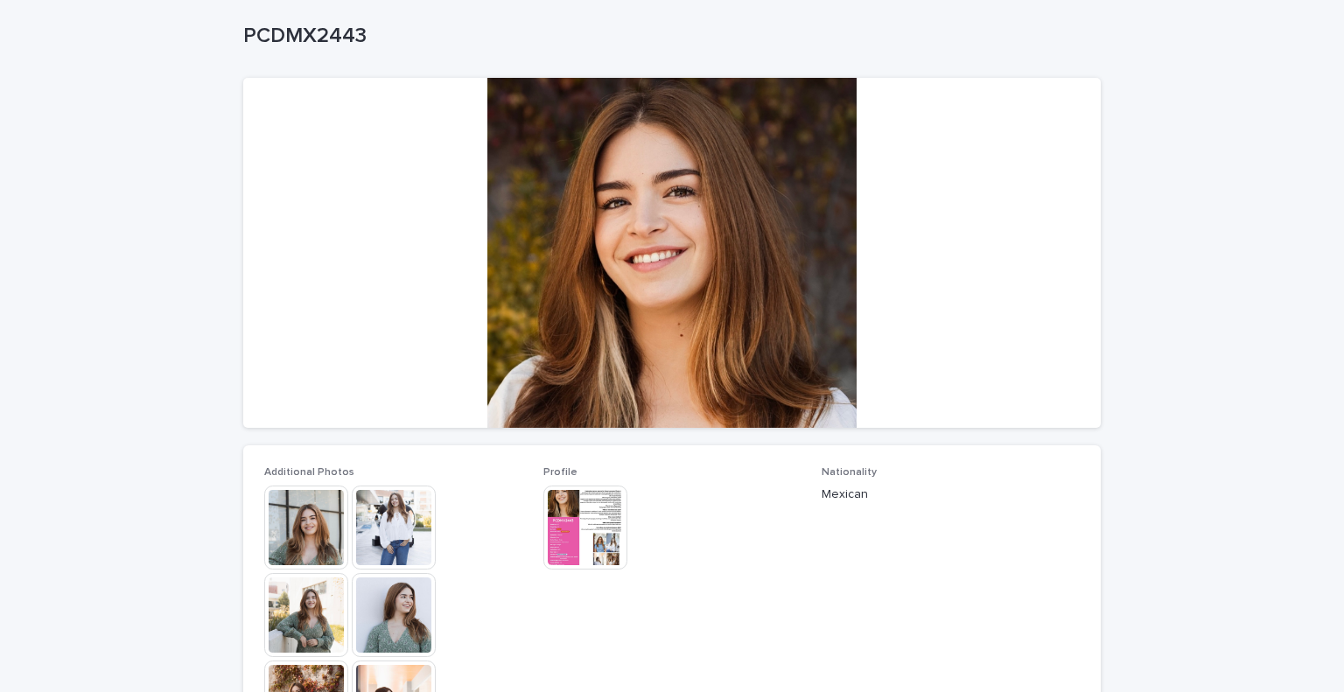
scroll to position [525, 0]
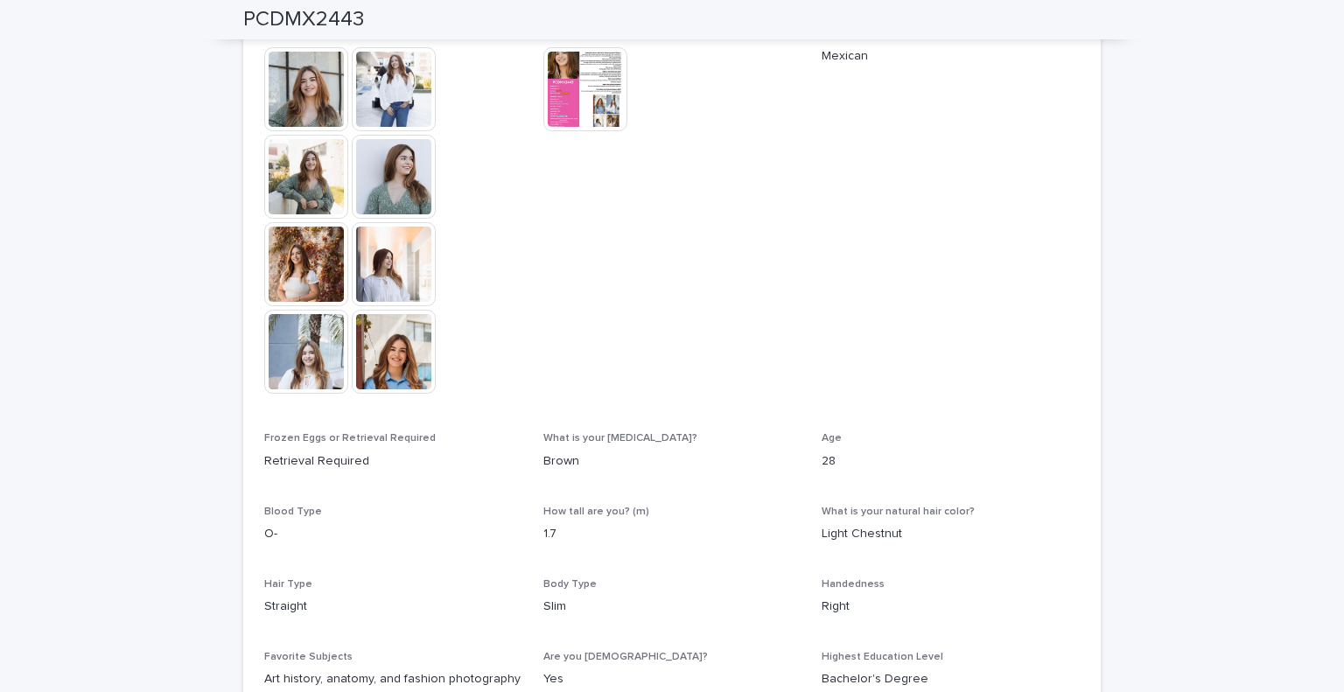
click at [392, 75] on img at bounding box center [394, 89] width 84 height 84
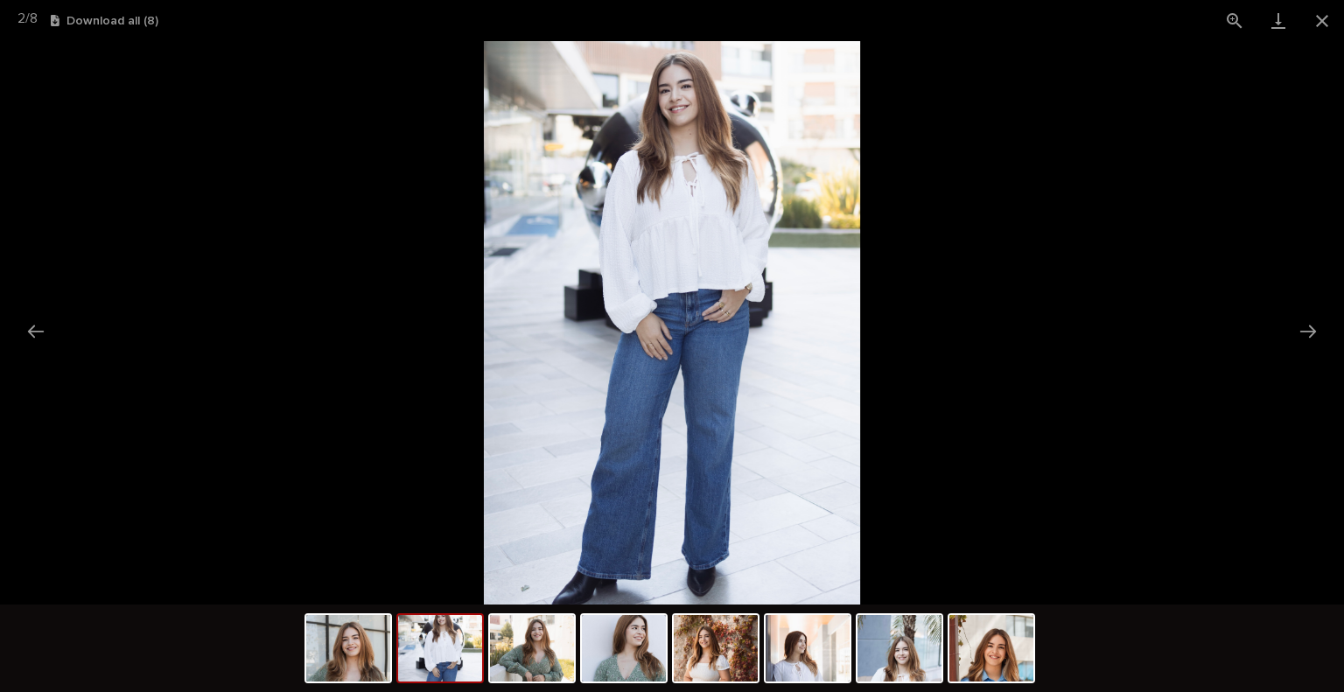
scroll to position [0, 0]
click at [1327, 325] on picture at bounding box center [672, 322] width 1344 height 563
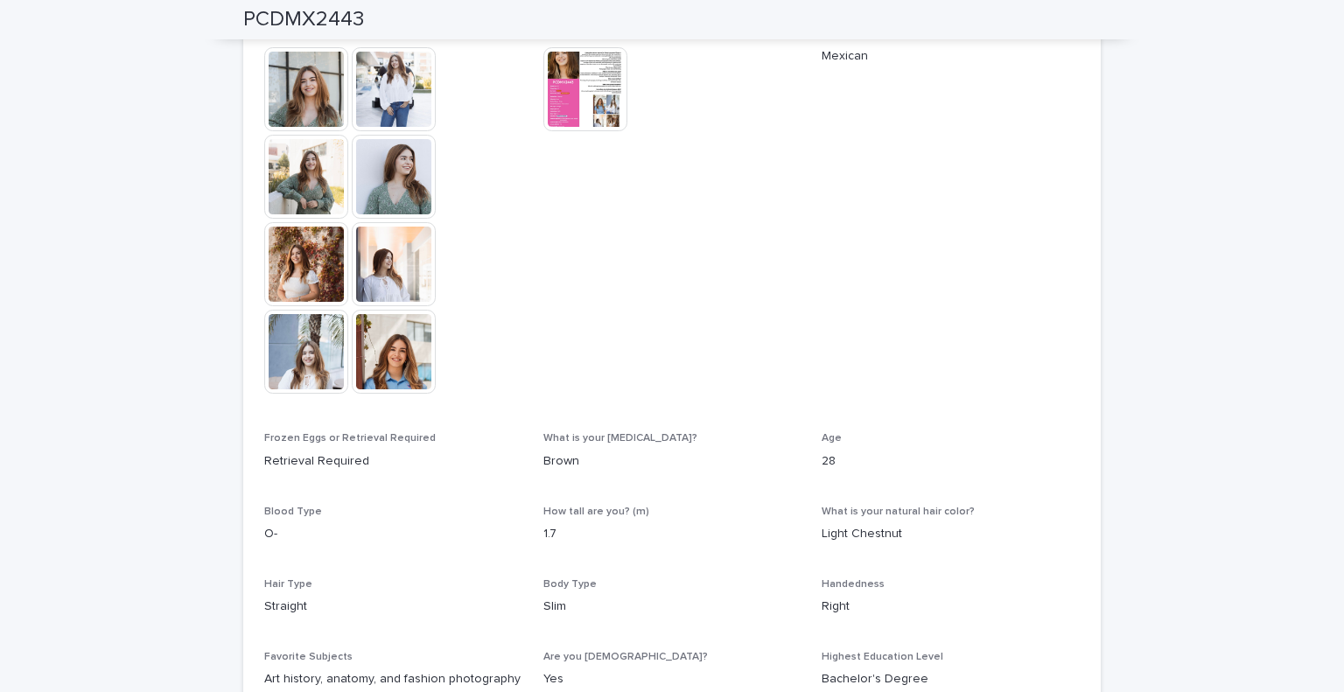
click at [370, 94] on img at bounding box center [394, 89] width 84 height 84
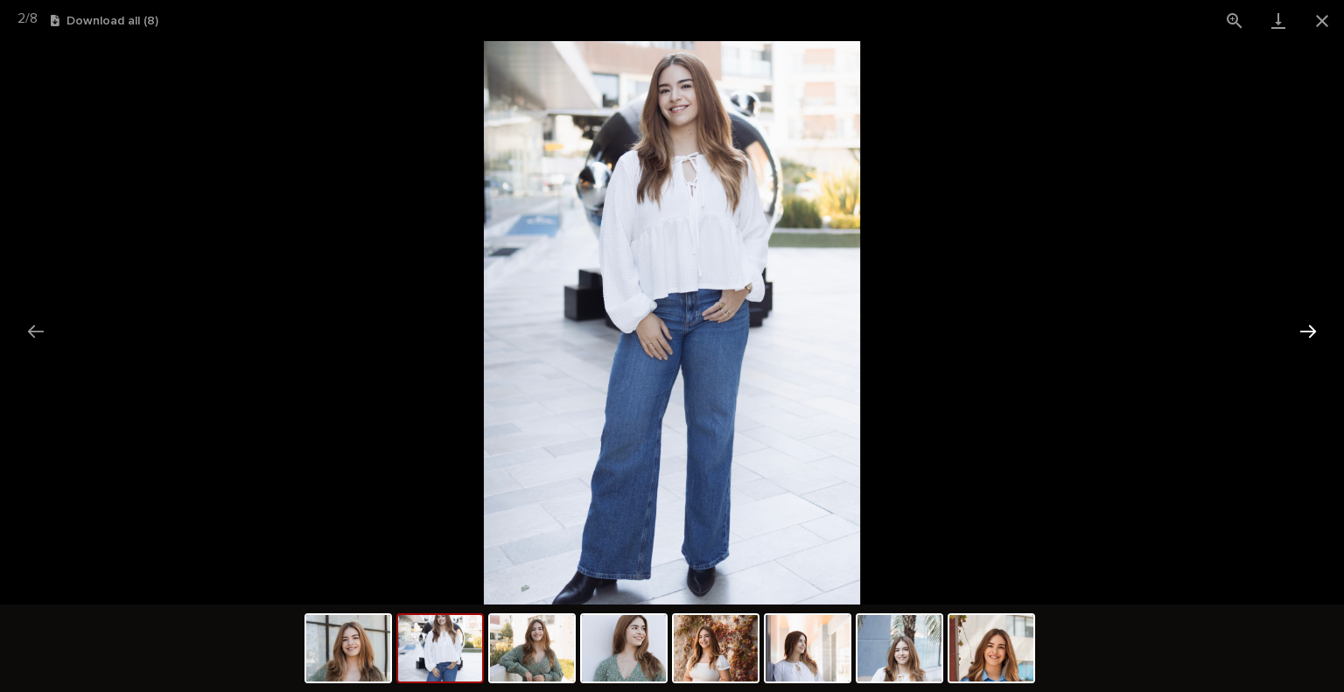
click at [1316, 332] on button "Next slide" at bounding box center [1308, 331] width 37 height 34
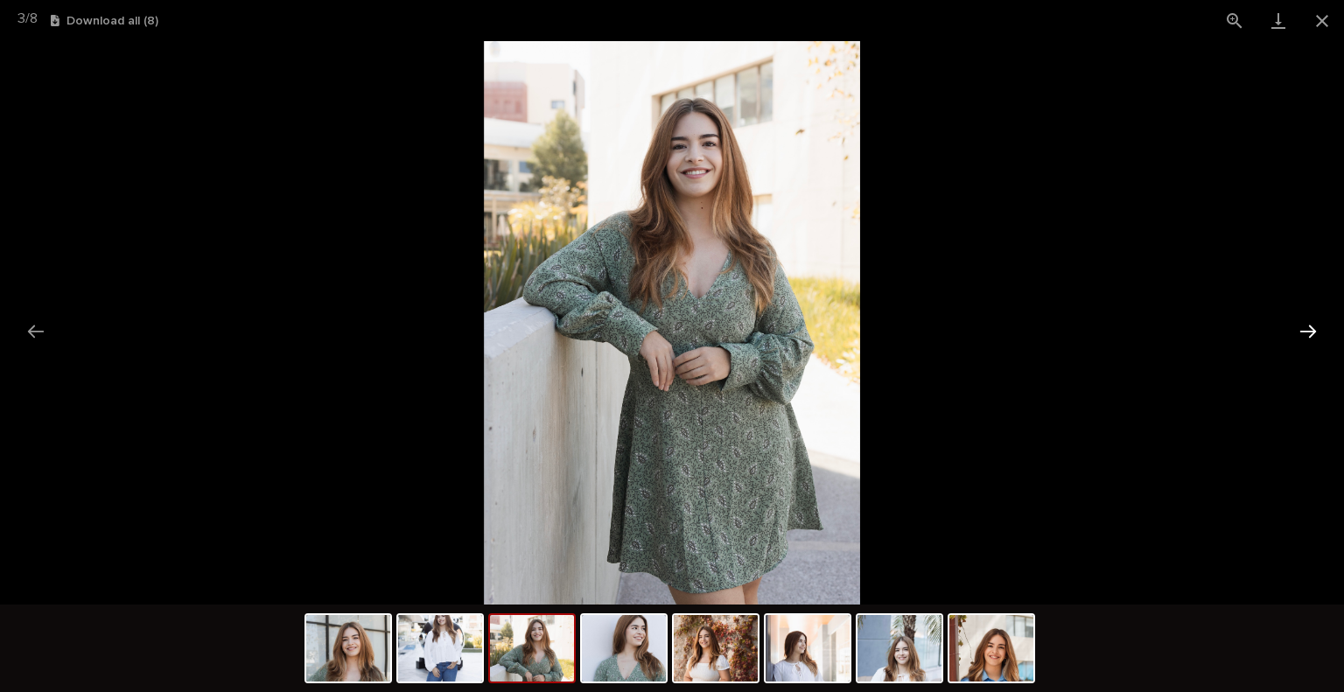
click at [1309, 331] on button "Next slide" at bounding box center [1308, 331] width 37 height 34
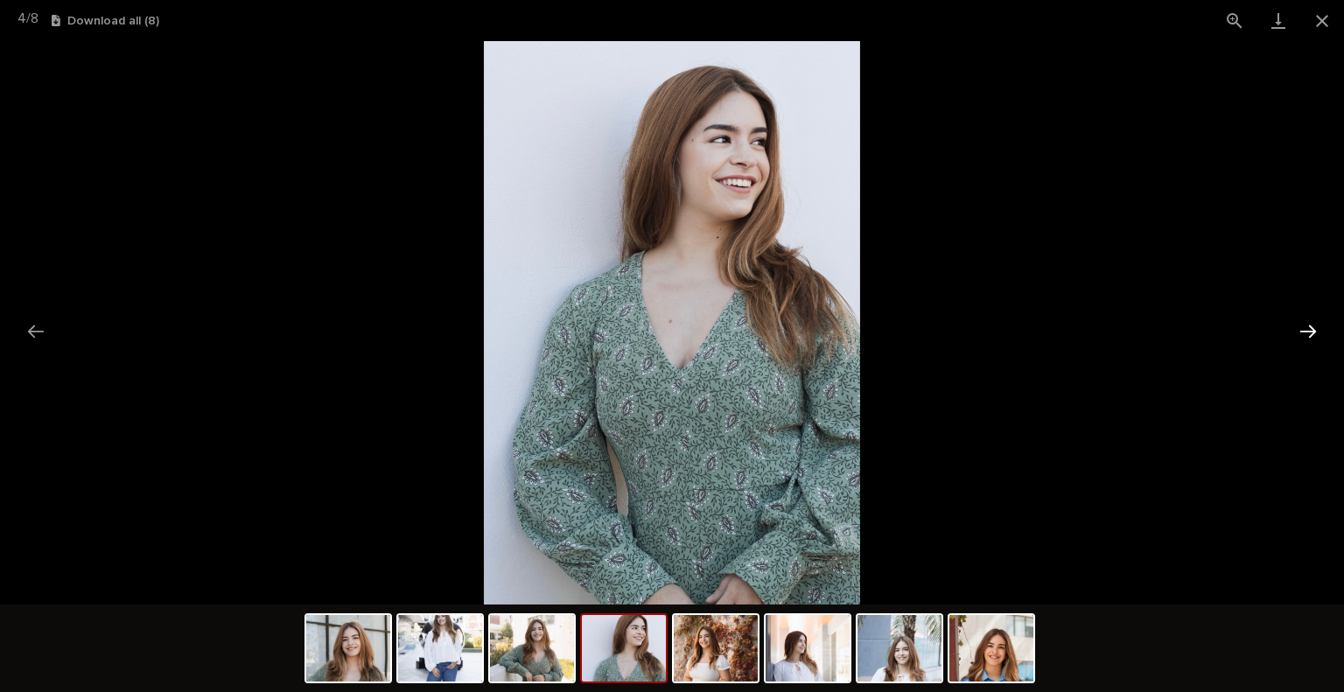
click at [1309, 331] on button "Next slide" at bounding box center [1308, 331] width 37 height 34
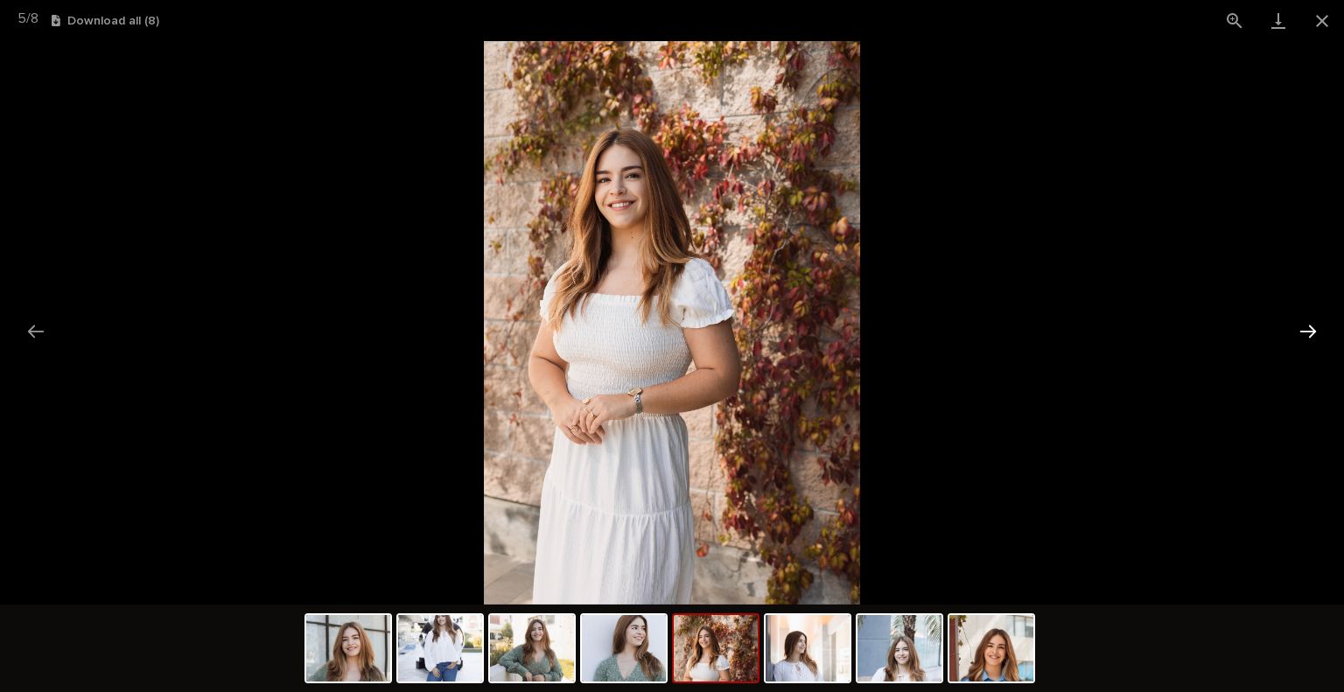
click at [1309, 331] on button "Next slide" at bounding box center [1308, 331] width 37 height 34
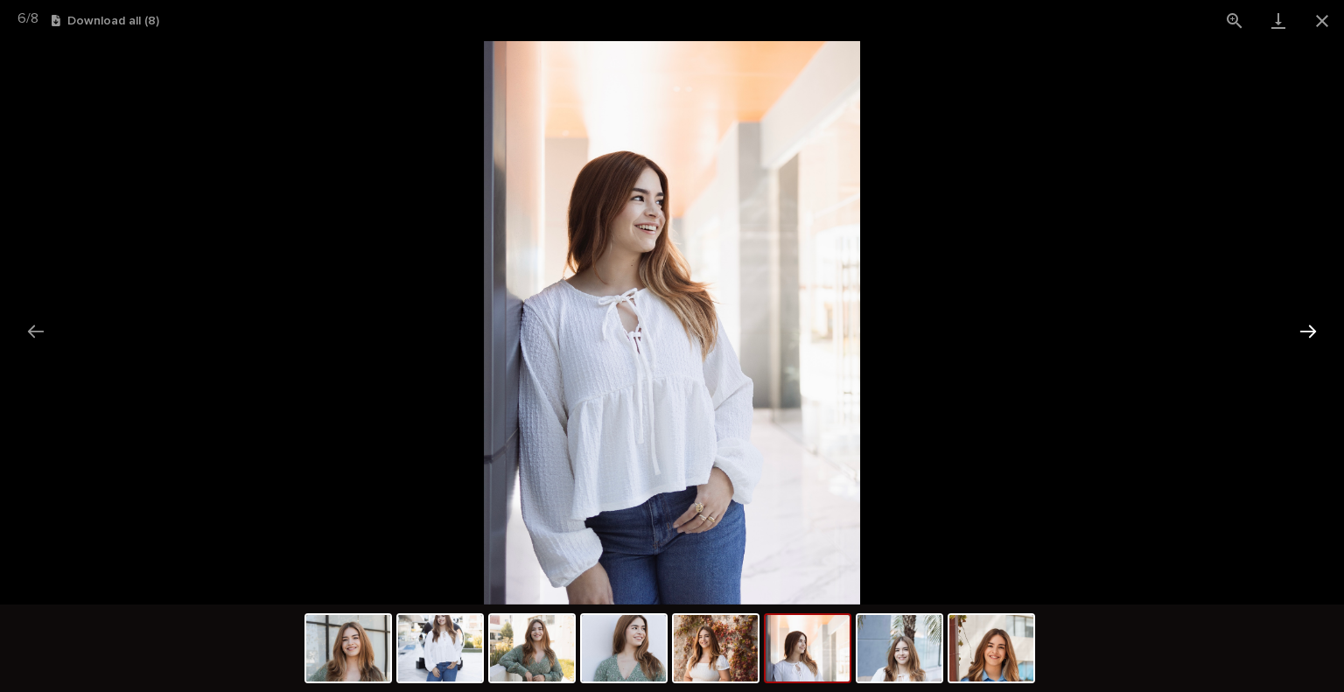
click at [1309, 331] on button "Next slide" at bounding box center [1308, 331] width 37 height 34
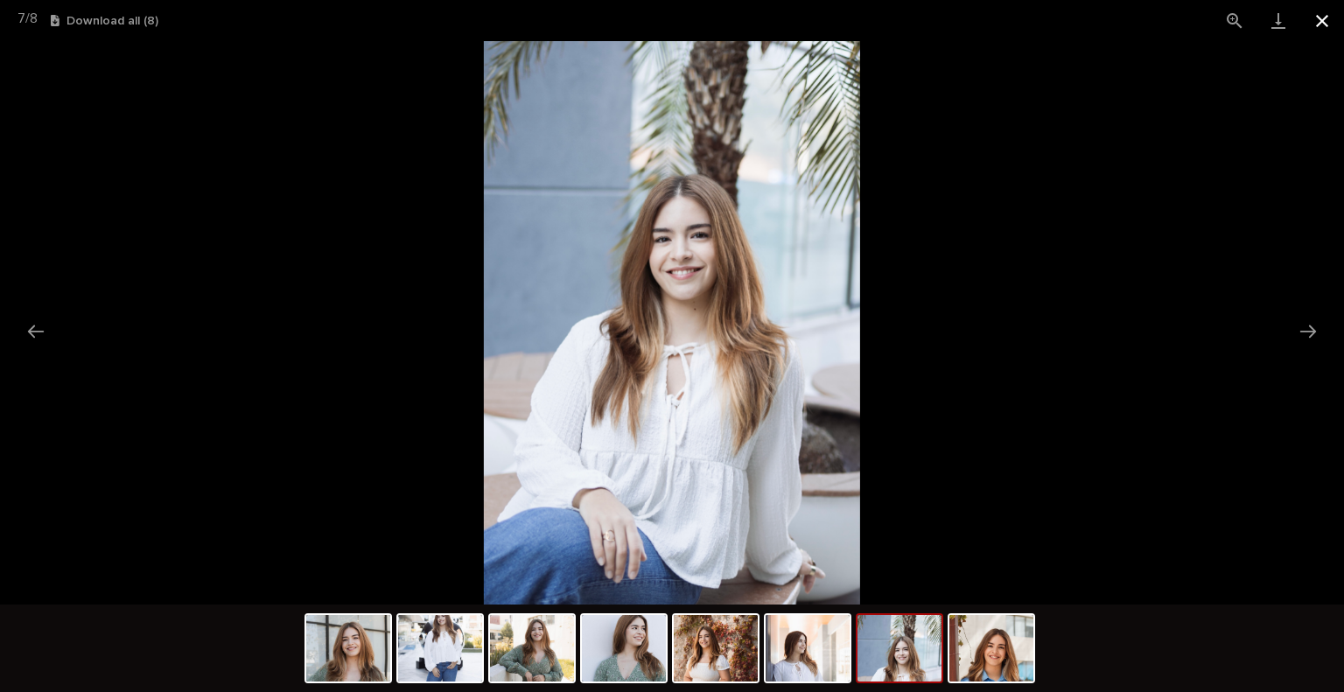
click at [1319, 10] on button "Close gallery" at bounding box center [1322, 20] width 44 height 41
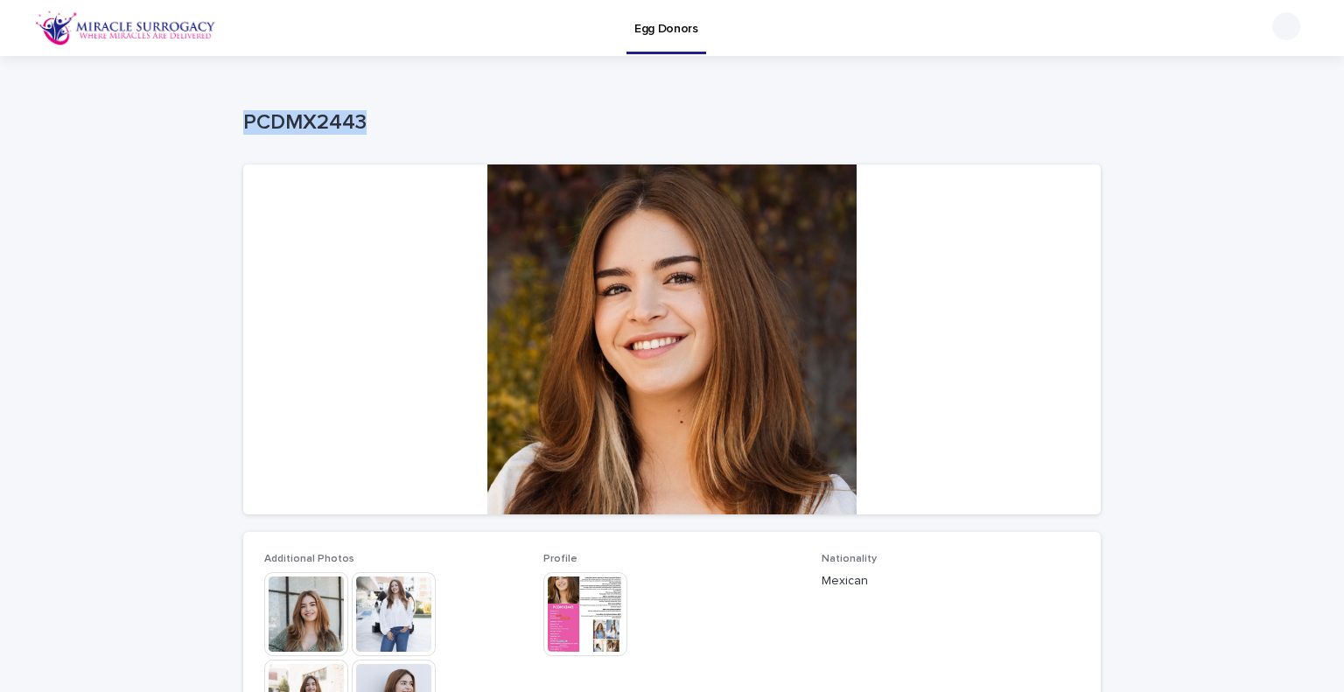
drag, startPoint x: 374, startPoint y: 115, endPoint x: 224, endPoint y: 120, distance: 149.7
click at [224, 120] on div "Loading... Saving… Loading... Saving… PCDMX2443 PCDMX2443 Sorry, there was an e…" at bounding box center [672, 703] width 1344 height 1294
copy p "PCDMX2443"
click at [1186, 407] on div "Loading... Saving… Loading... Saving… PCDMX2443 PCDMX2443 Sorry, there was an e…" at bounding box center [672, 703] width 1344 height 1294
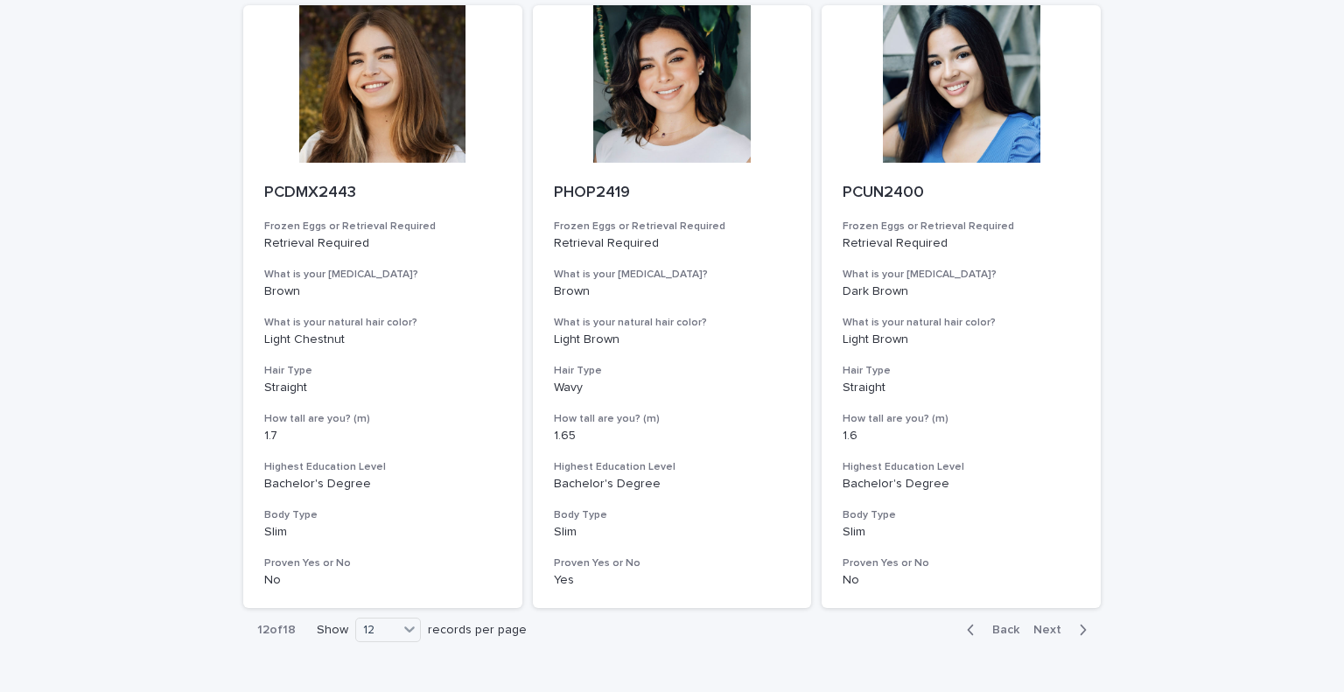
scroll to position [2115, 0]
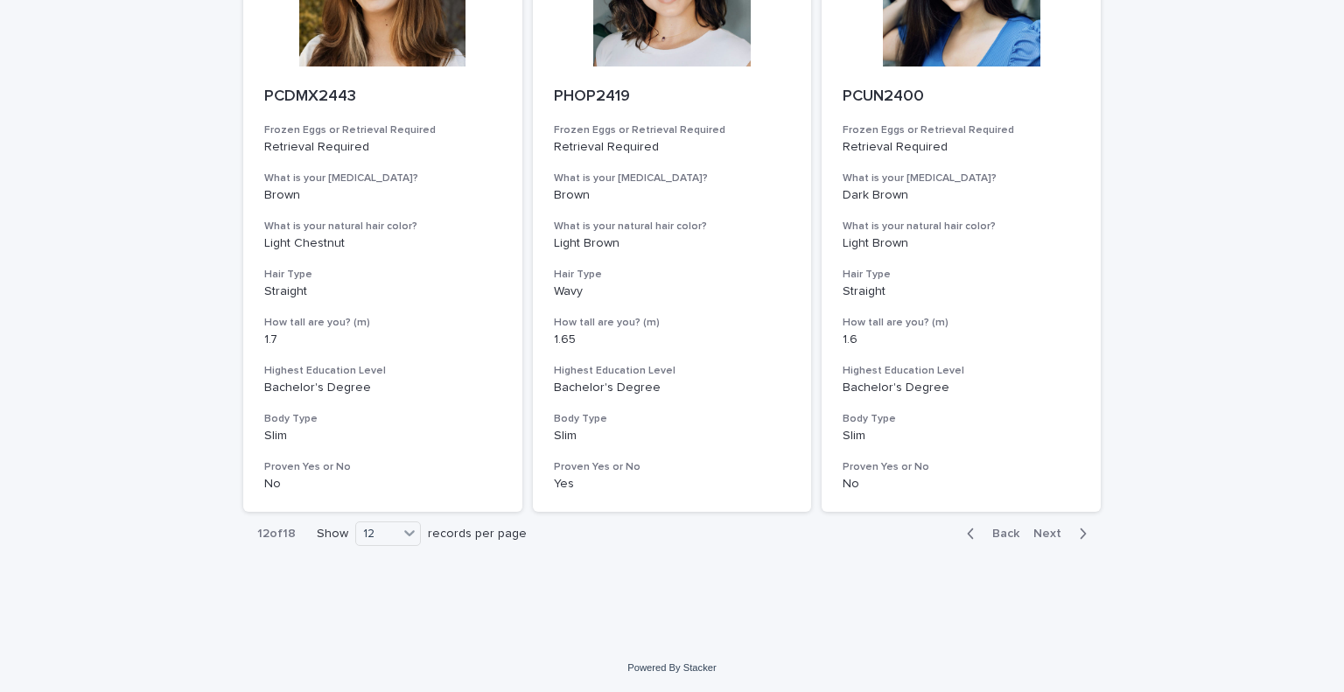
click at [1079, 531] on icon "button" at bounding box center [1083, 534] width 8 height 16
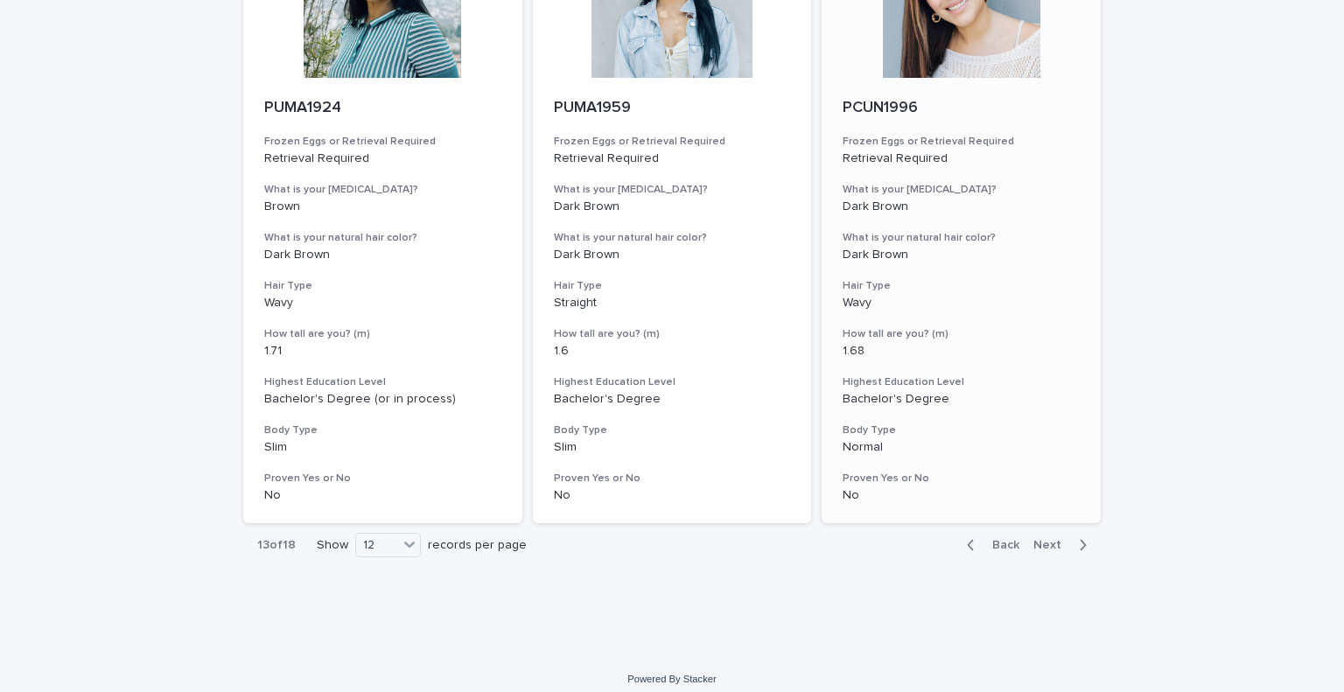
scroll to position [2115, 0]
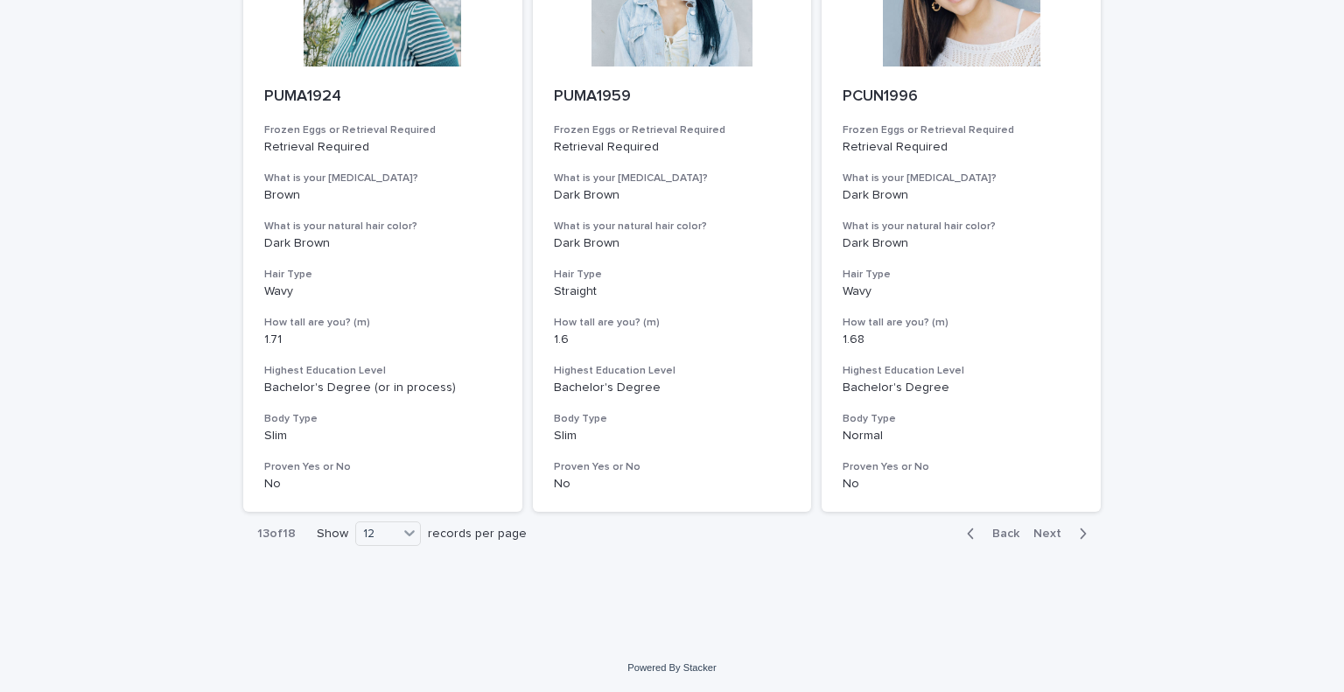
click at [1079, 532] on icon "button" at bounding box center [1083, 534] width 8 height 16
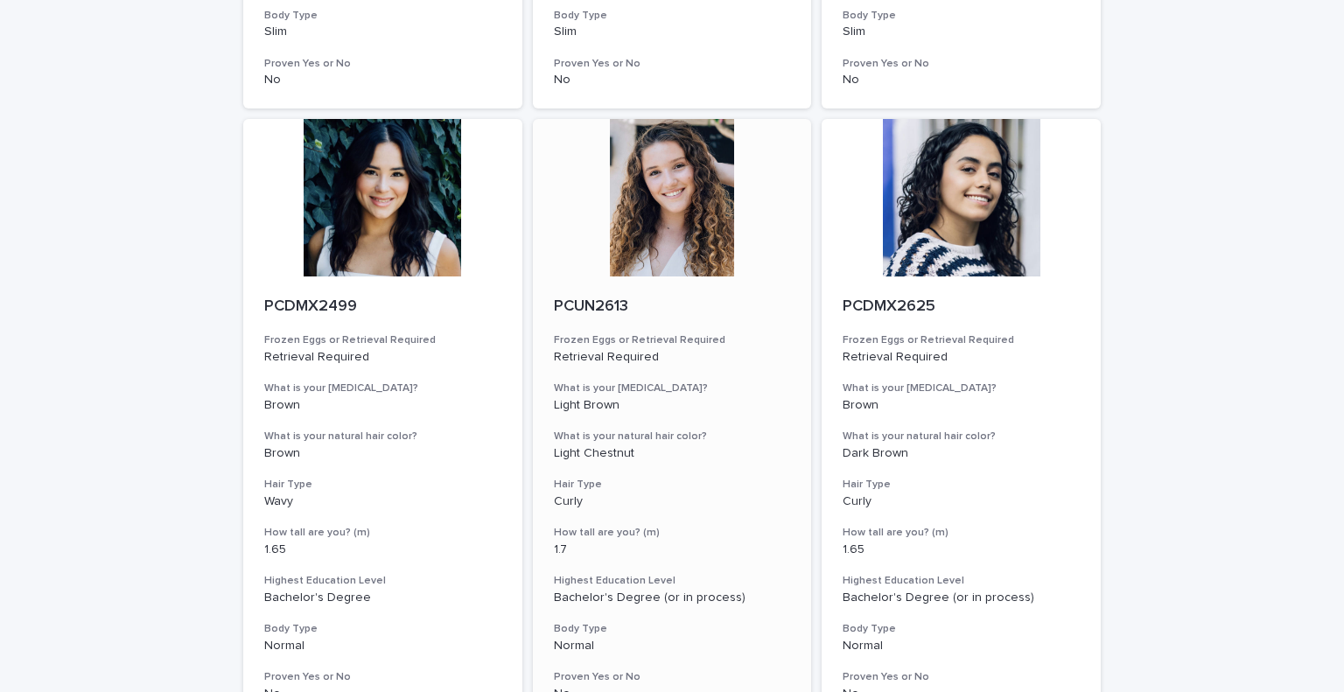
scroll to position [2115, 0]
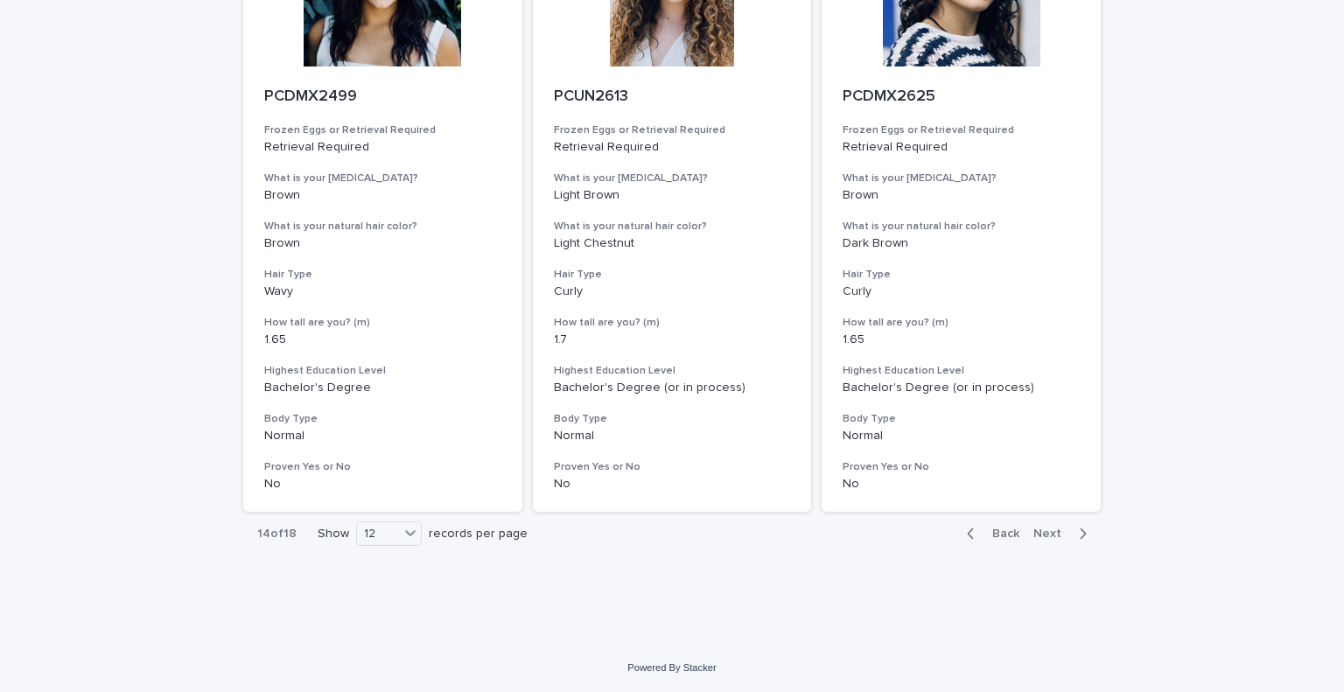
click at [1079, 535] on icon "button" at bounding box center [1083, 534] width 8 height 16
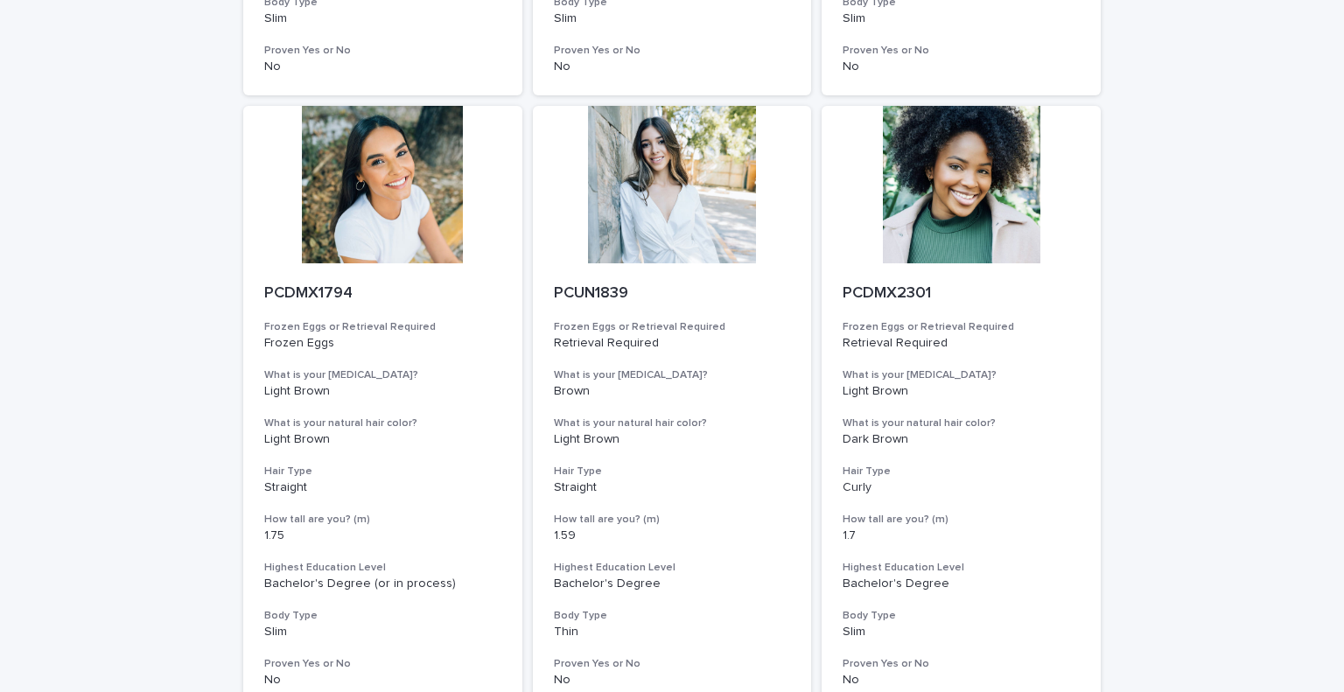
scroll to position [2115, 0]
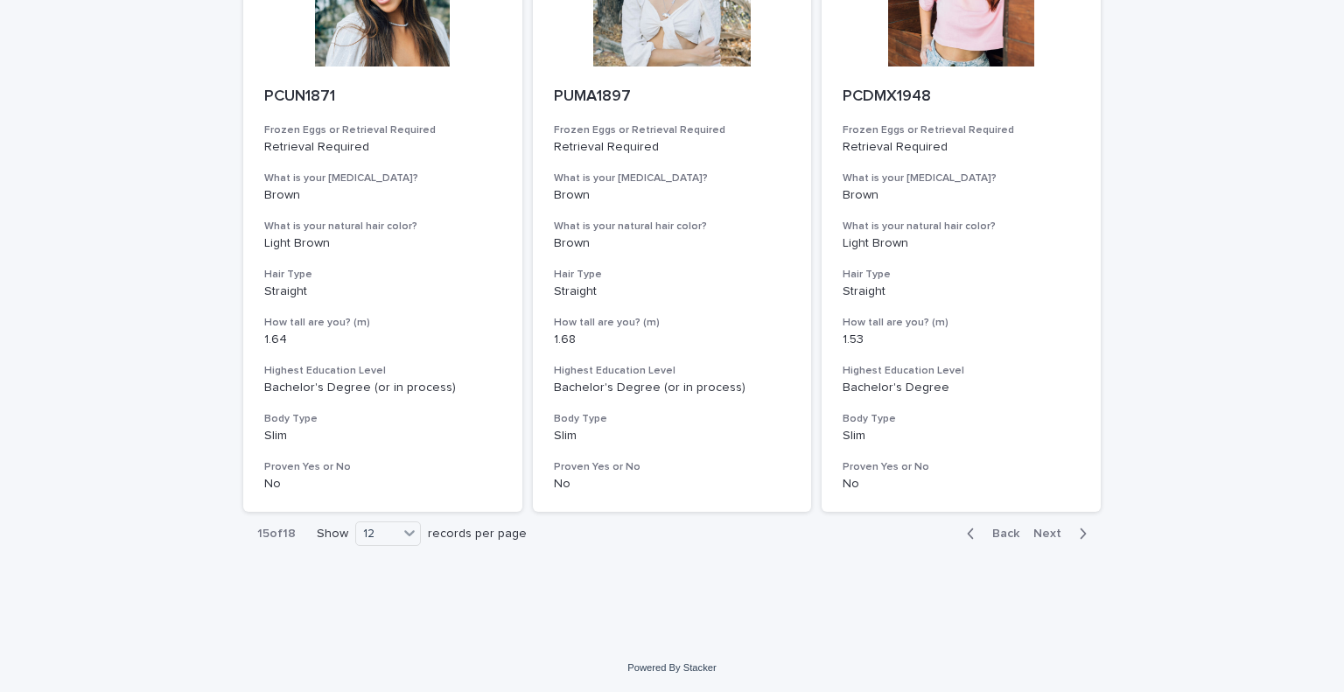
click at [1079, 539] on icon "button" at bounding box center [1083, 534] width 8 height 16
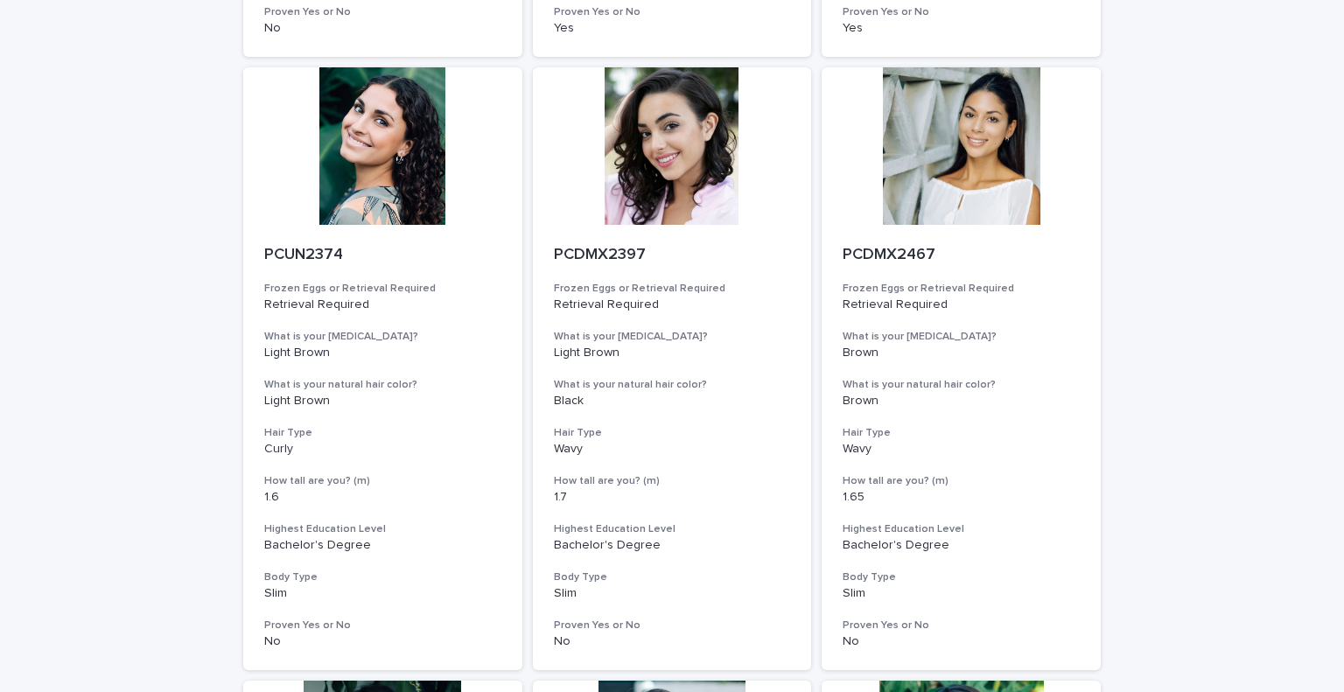
scroll to position [2115, 0]
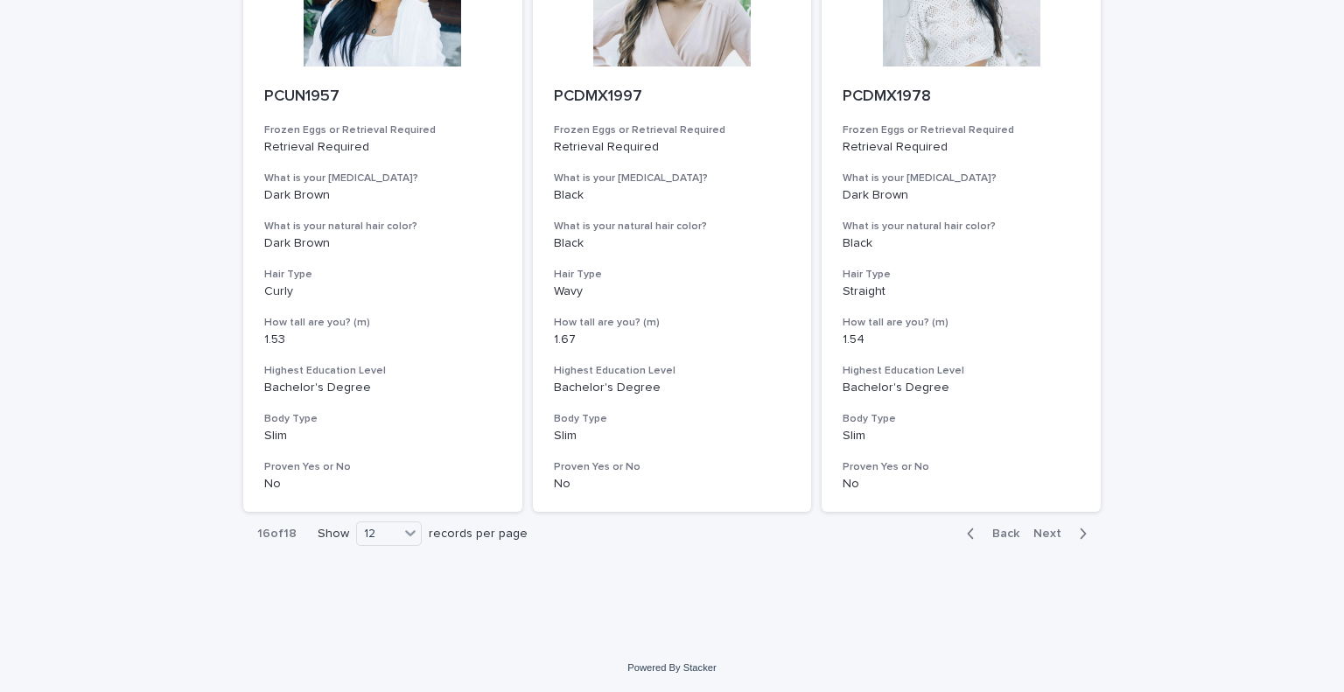
click at [1080, 531] on button "Next" at bounding box center [1063, 534] width 74 height 16
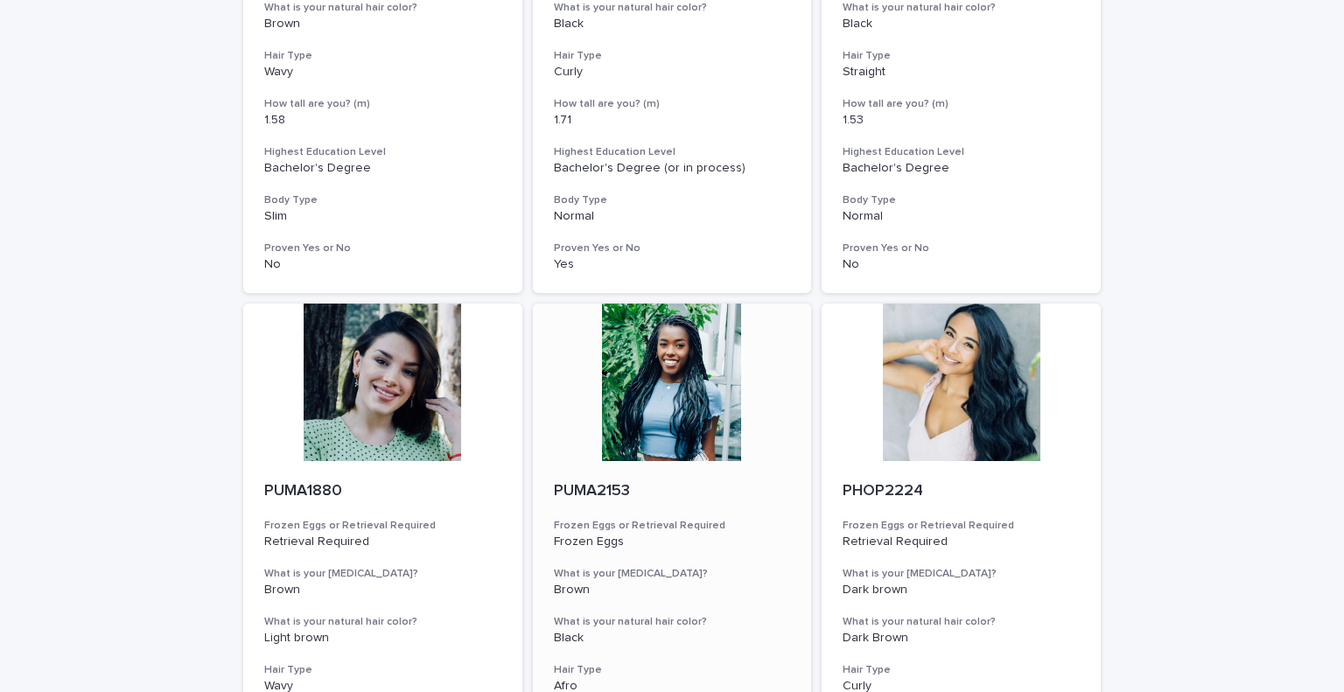
scroll to position [1152, 0]
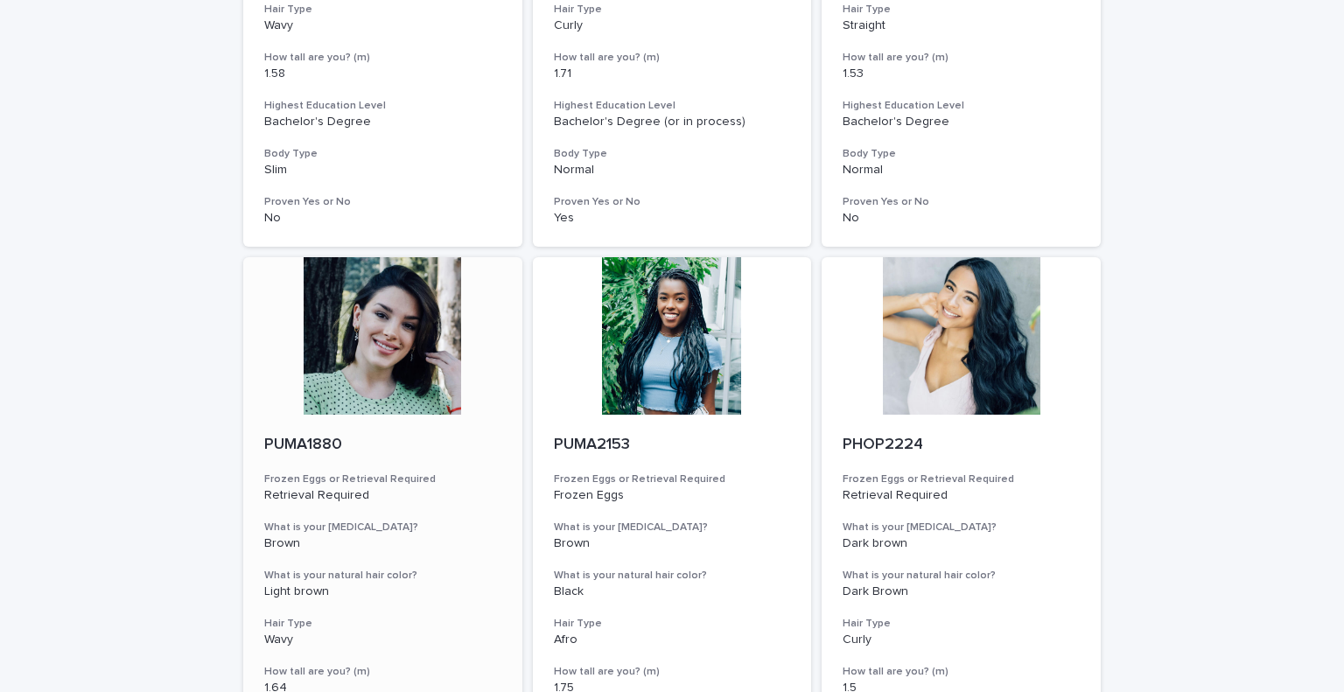
click at [305, 437] on p "PUMA1880" at bounding box center [382, 445] width 237 height 19
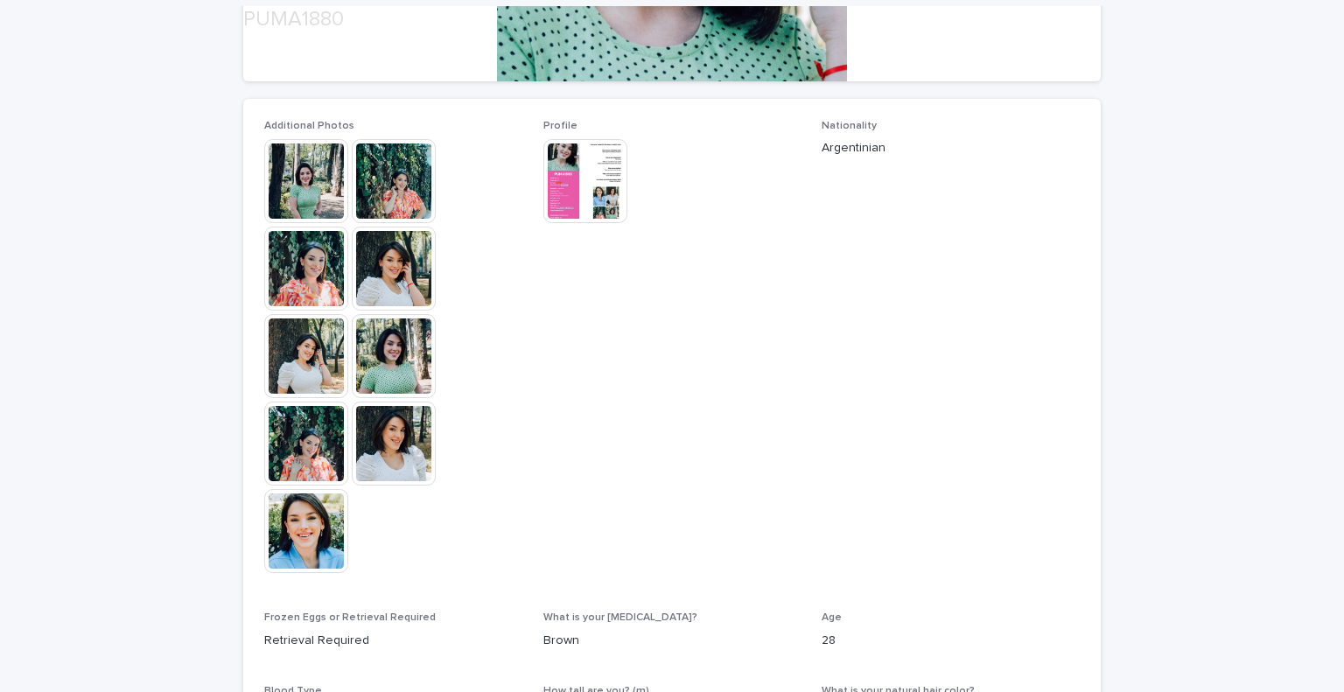
scroll to position [437, 0]
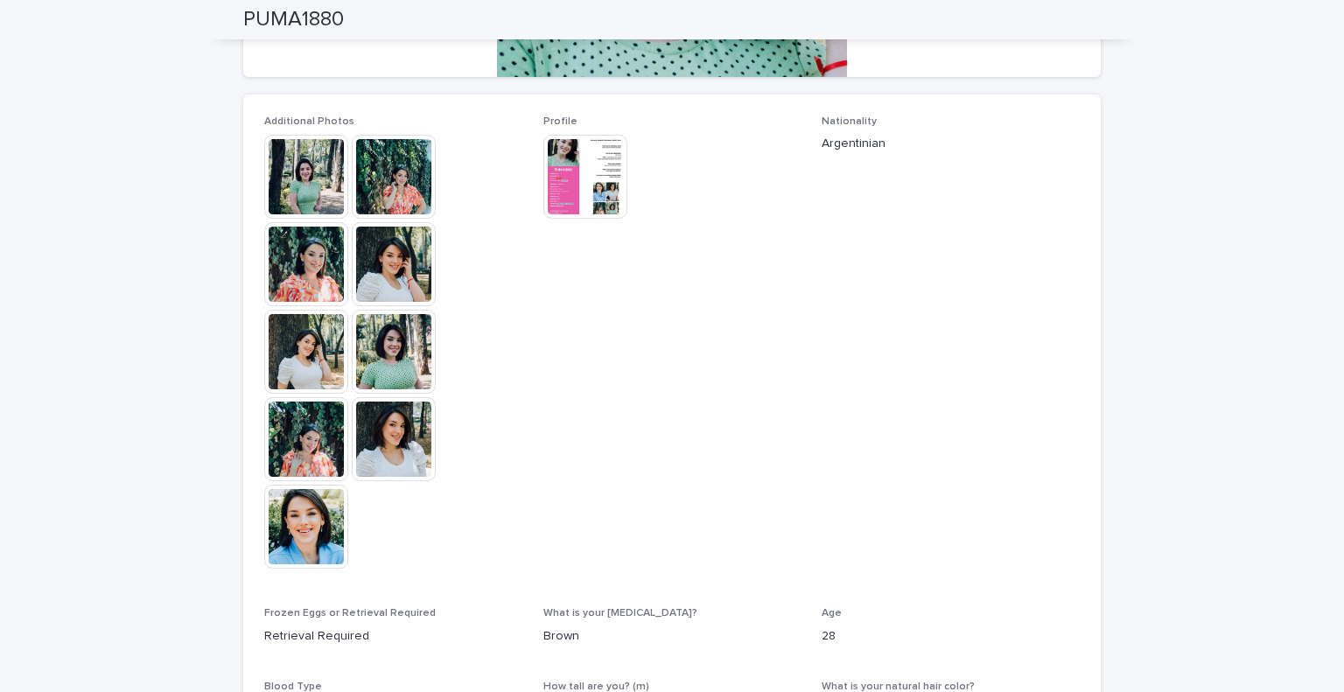
click at [311, 174] on img at bounding box center [306, 177] width 84 height 84
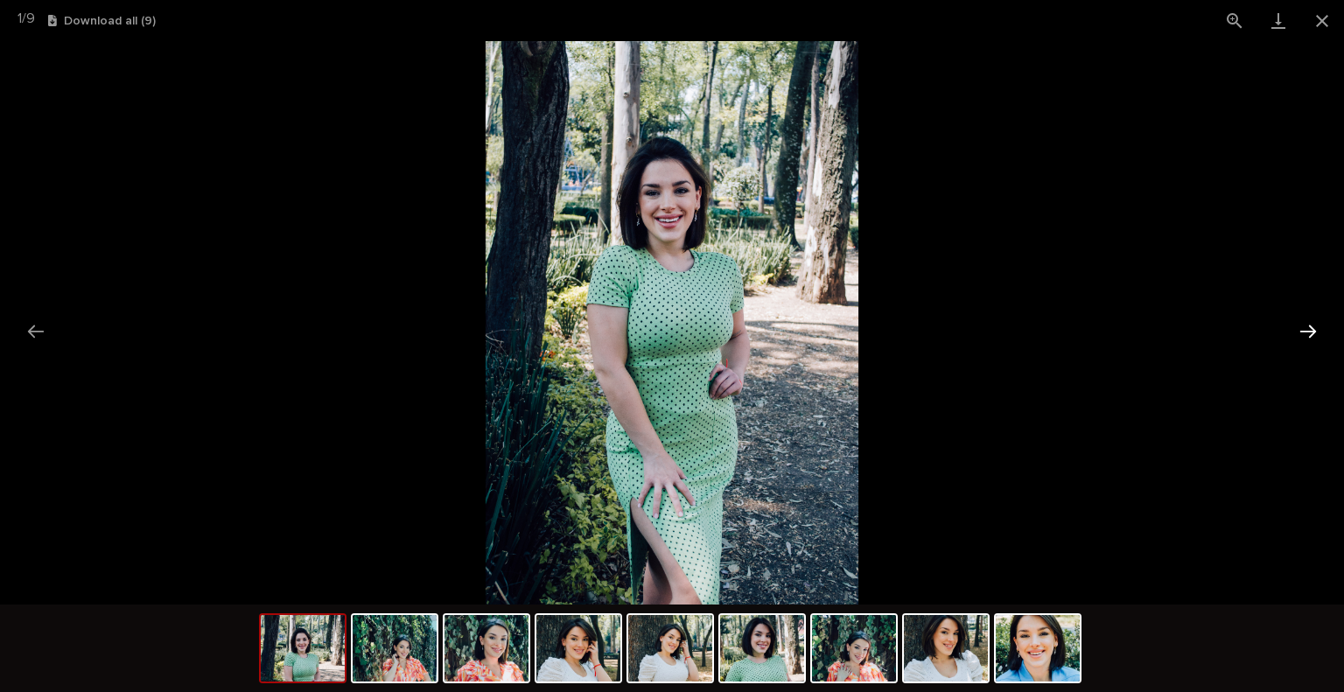
click at [1304, 332] on button "Next slide" at bounding box center [1308, 331] width 37 height 34
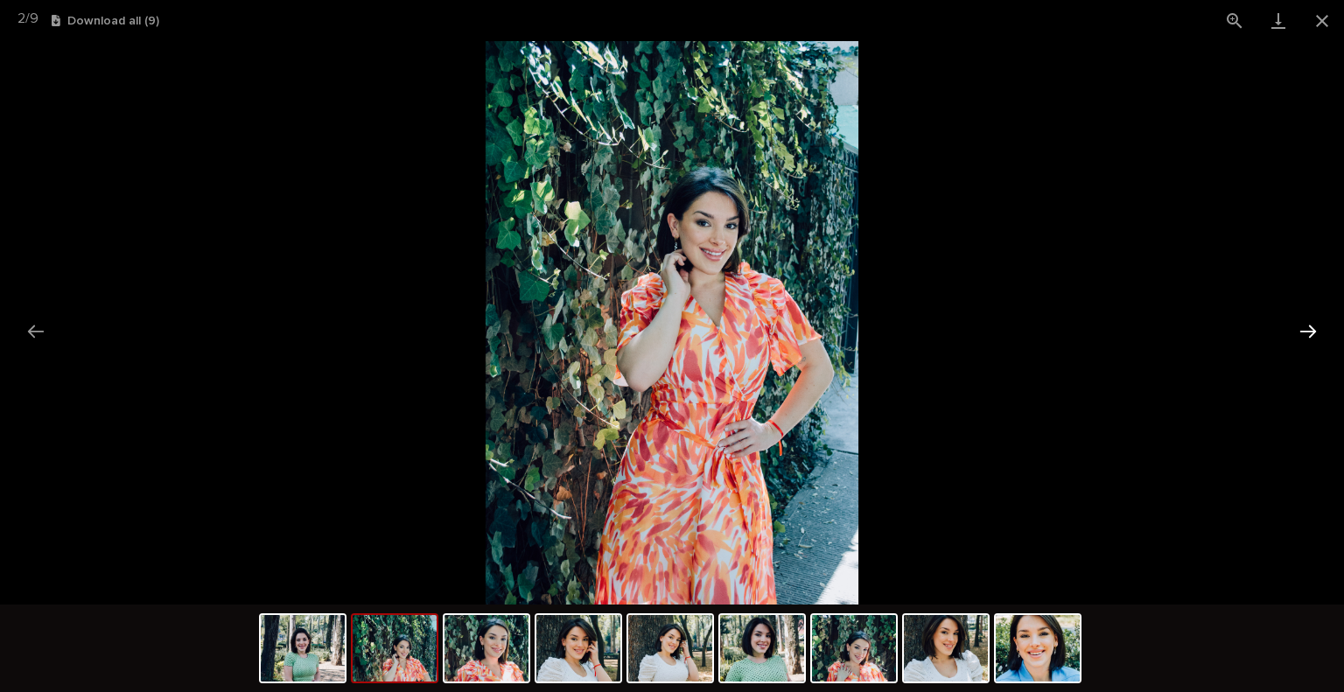
click at [1305, 332] on button "Next slide" at bounding box center [1308, 331] width 37 height 34
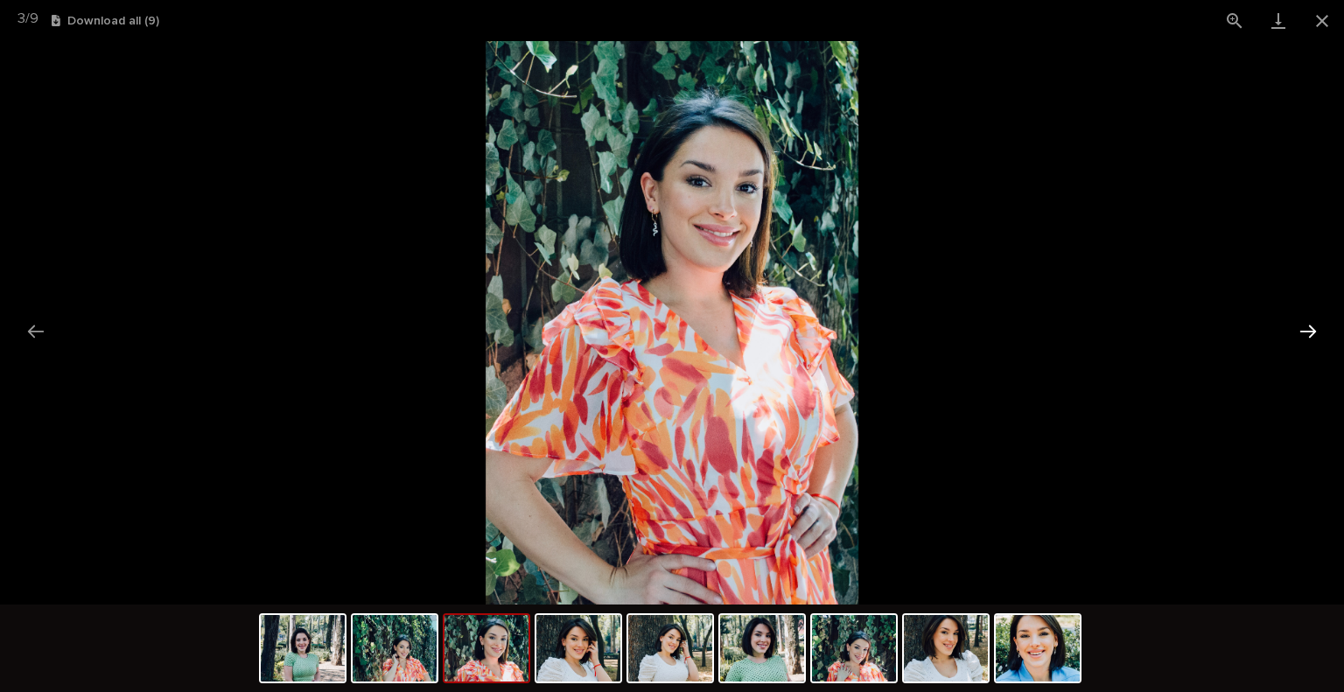
click at [1305, 332] on button "Next slide" at bounding box center [1308, 331] width 37 height 34
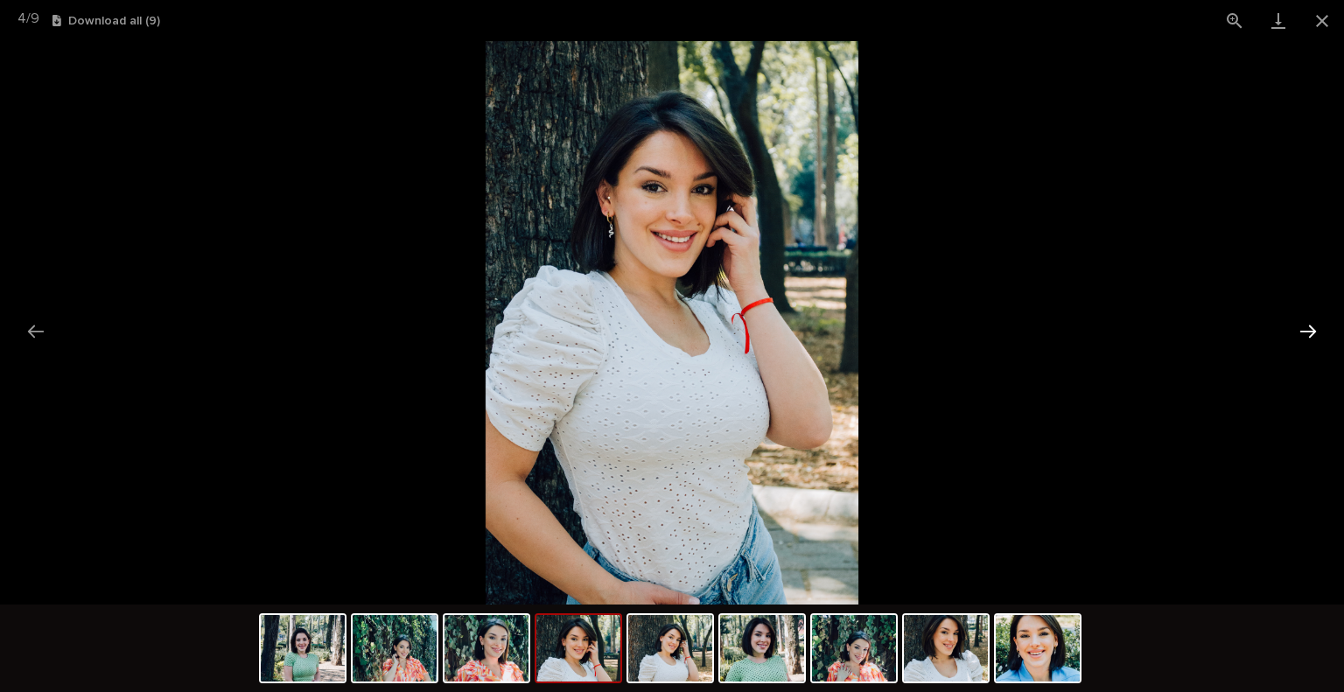
click at [1305, 332] on button "Next slide" at bounding box center [1308, 331] width 37 height 34
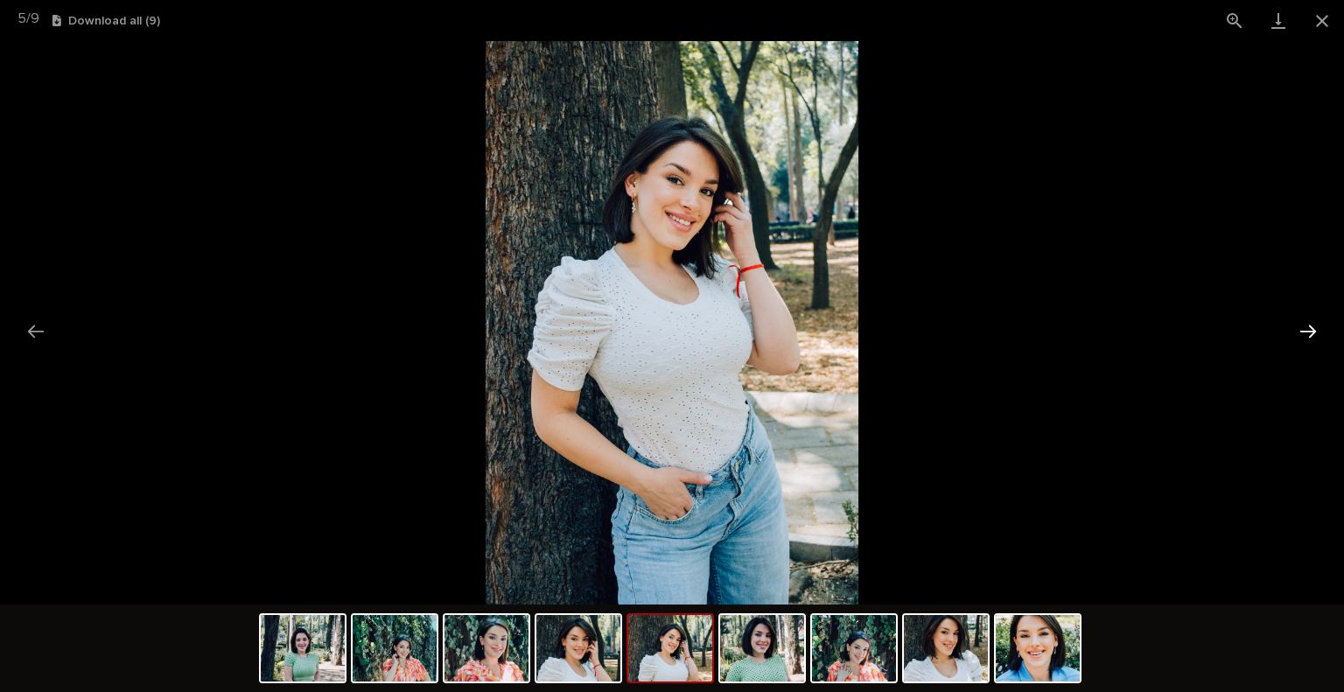
click at [1305, 332] on button "Next slide" at bounding box center [1308, 331] width 37 height 34
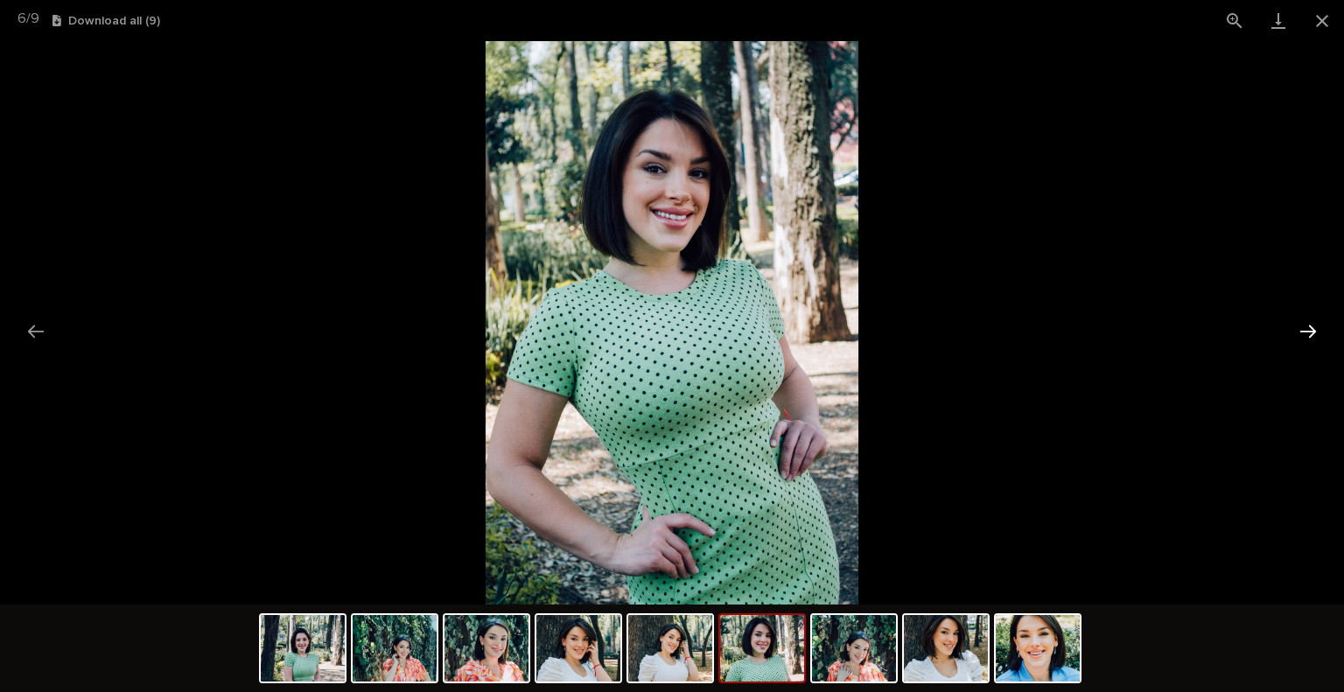
click at [1305, 332] on button "Next slide" at bounding box center [1308, 331] width 37 height 34
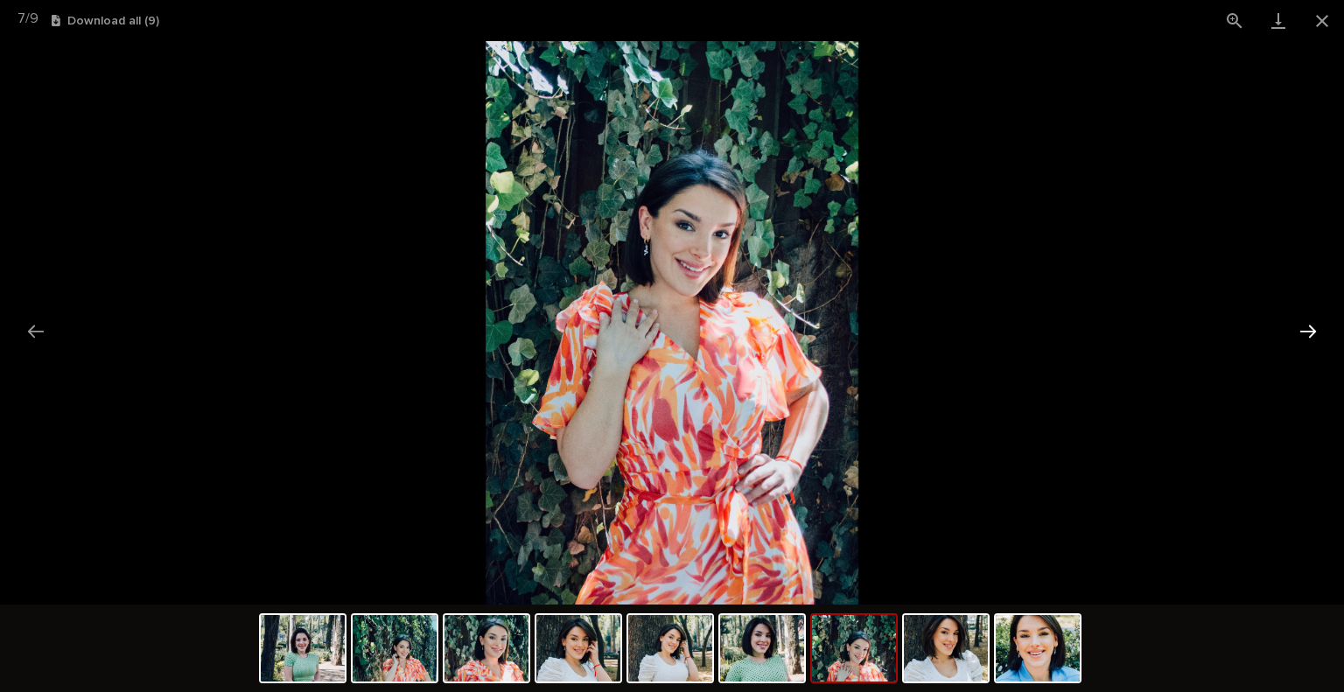
click at [1305, 332] on button "Next slide" at bounding box center [1308, 331] width 37 height 34
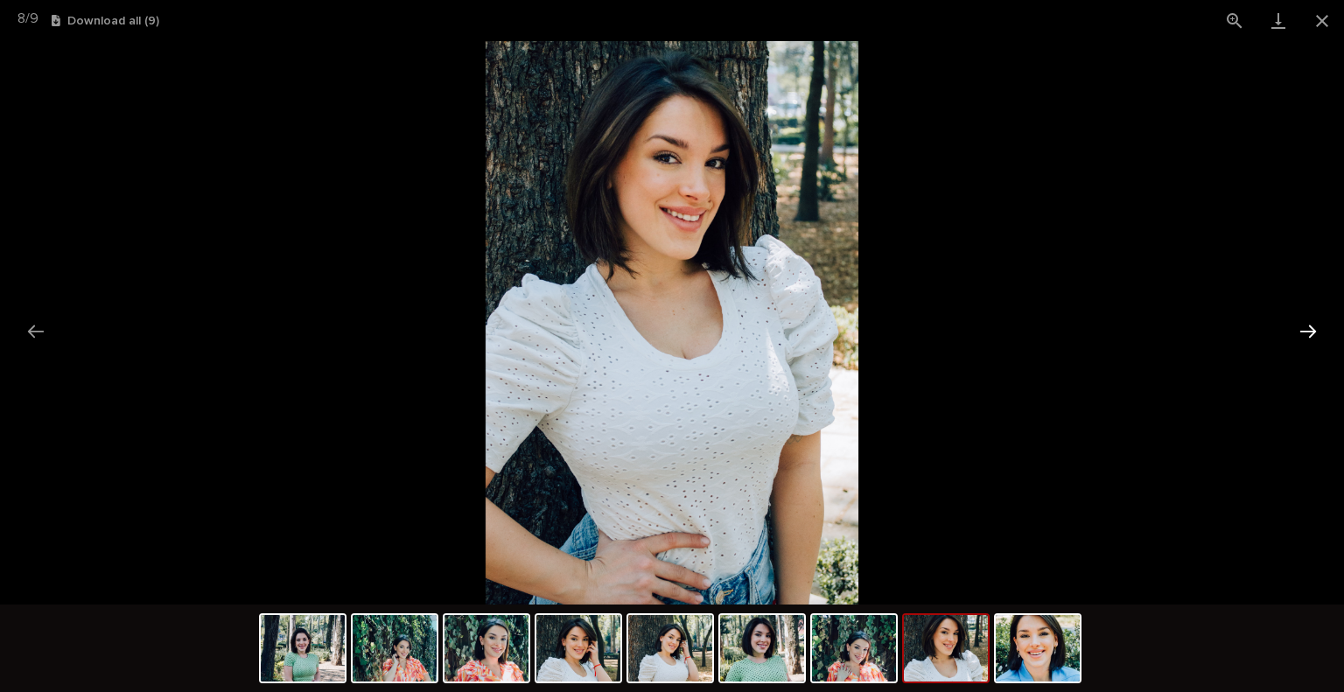
click at [1305, 332] on button "Next slide" at bounding box center [1308, 331] width 37 height 34
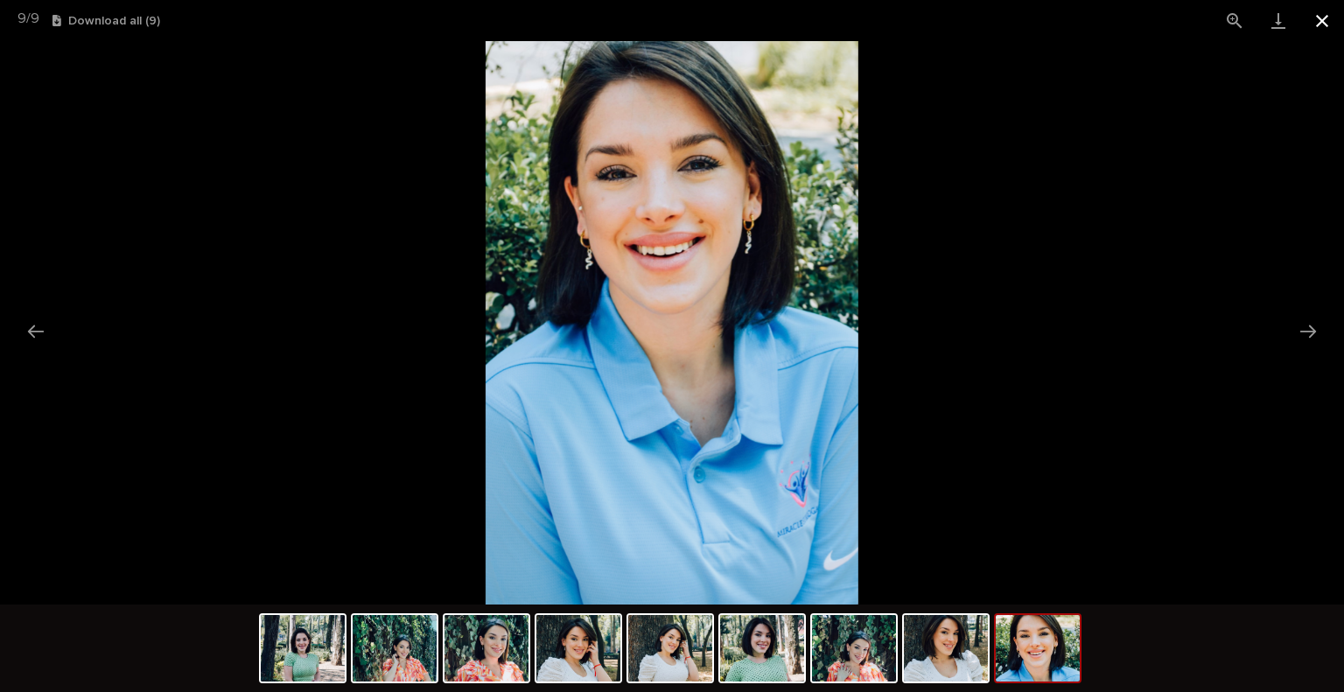
click at [1324, 24] on button "Close gallery" at bounding box center [1322, 20] width 44 height 41
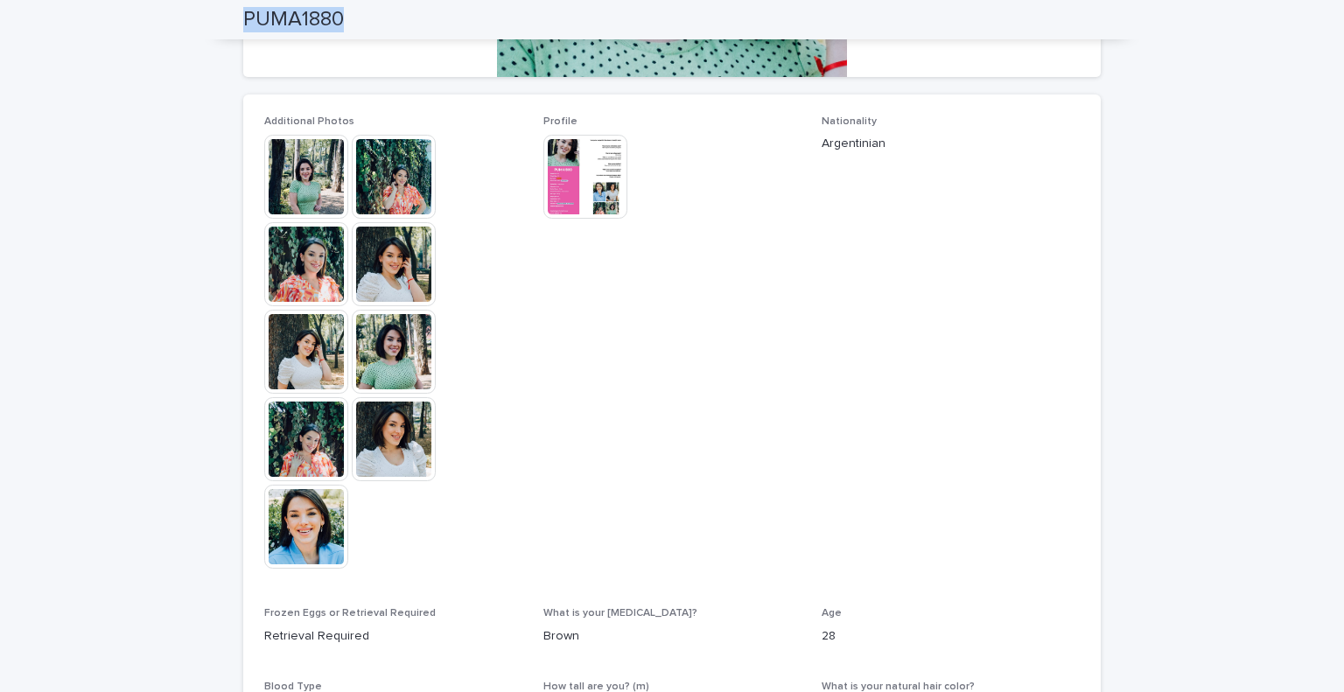
drag, startPoint x: 343, startPoint y: 19, endPoint x: 234, endPoint y: 20, distance: 109.4
click at [234, 20] on div "PUMA1880" at bounding box center [671, 19] width 941 height 39
copy h2 "PUMA1880"
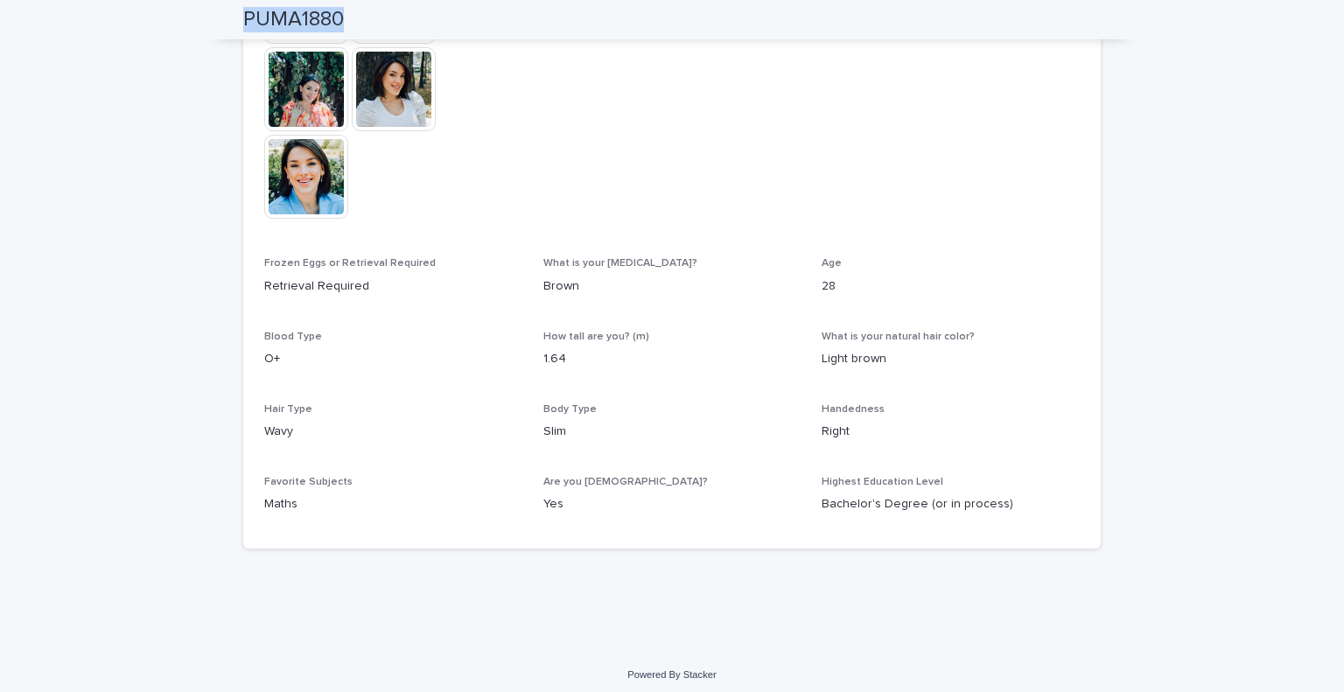
scroll to position [794, 0]
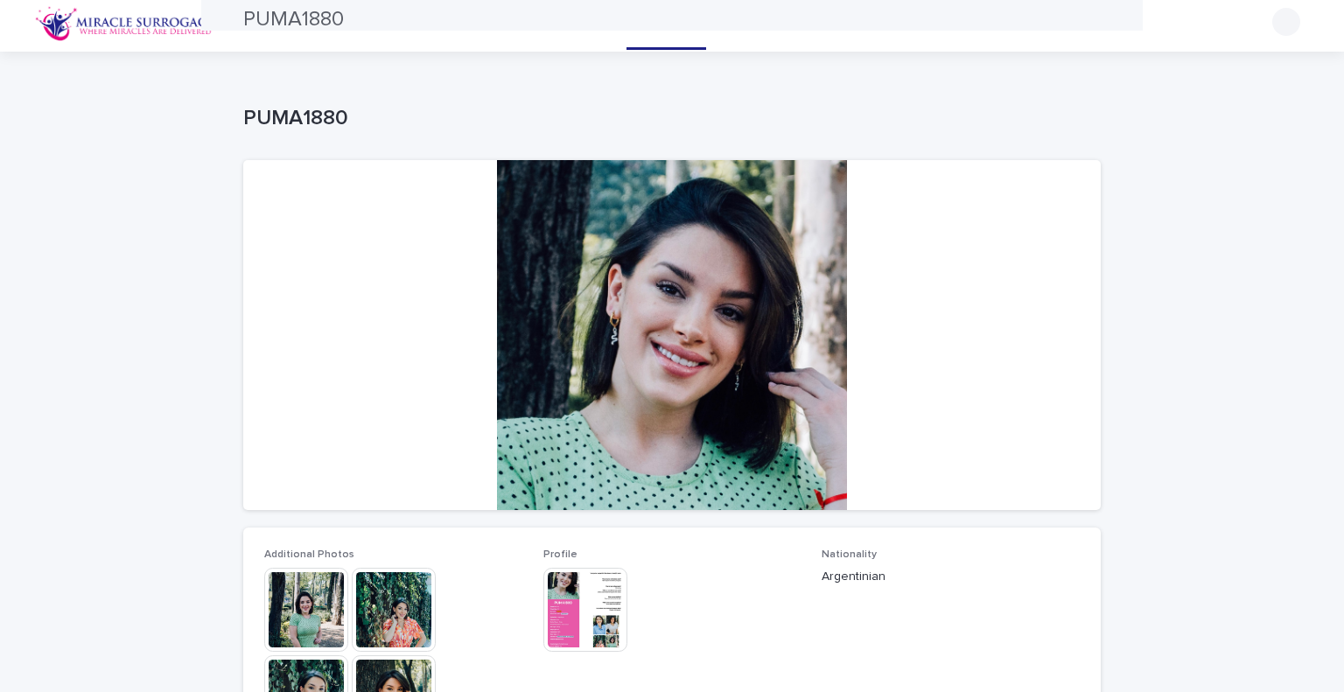
scroll to position [0, 0]
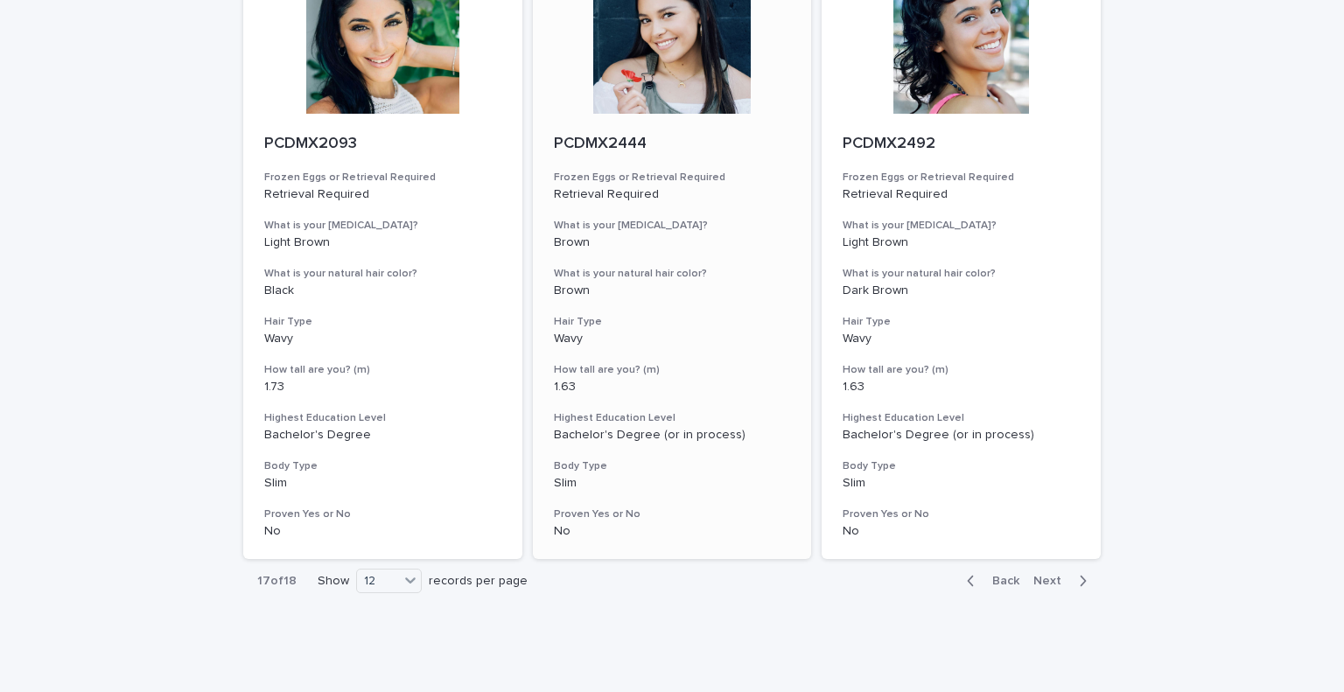
scroll to position [2115, 0]
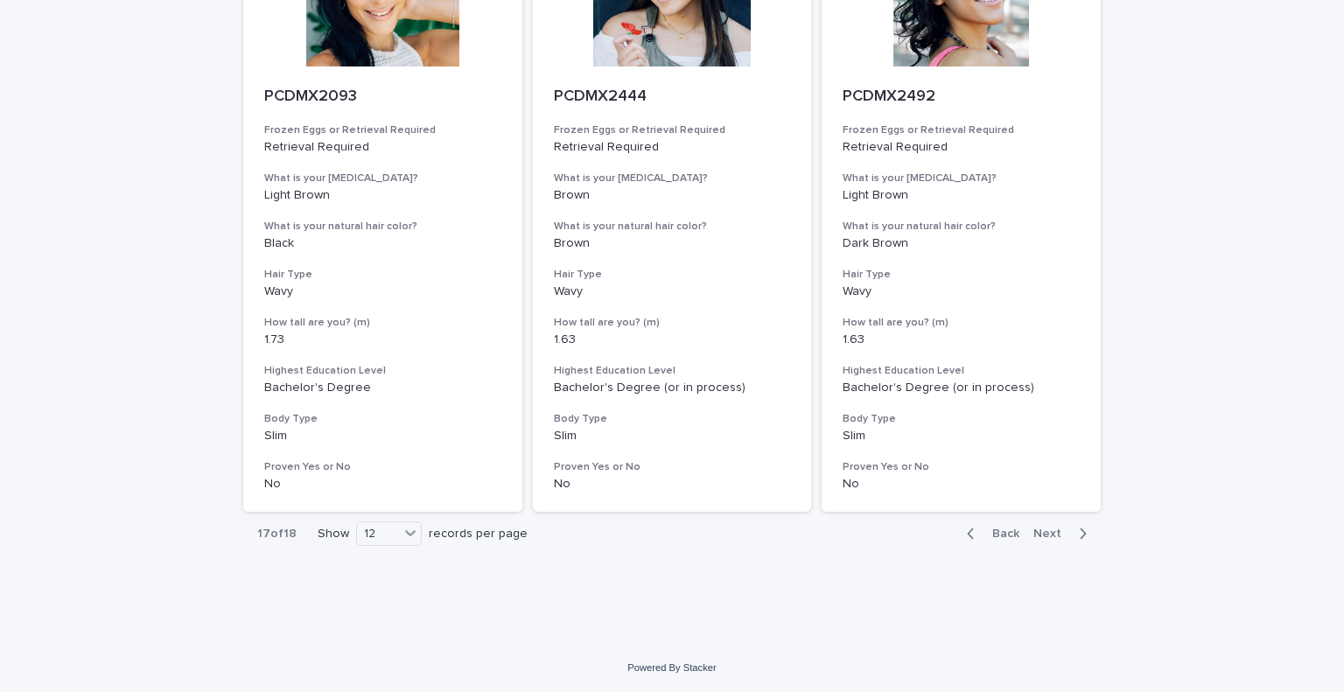
click at [1072, 535] on div "button" at bounding box center [1079, 534] width 15 height 16
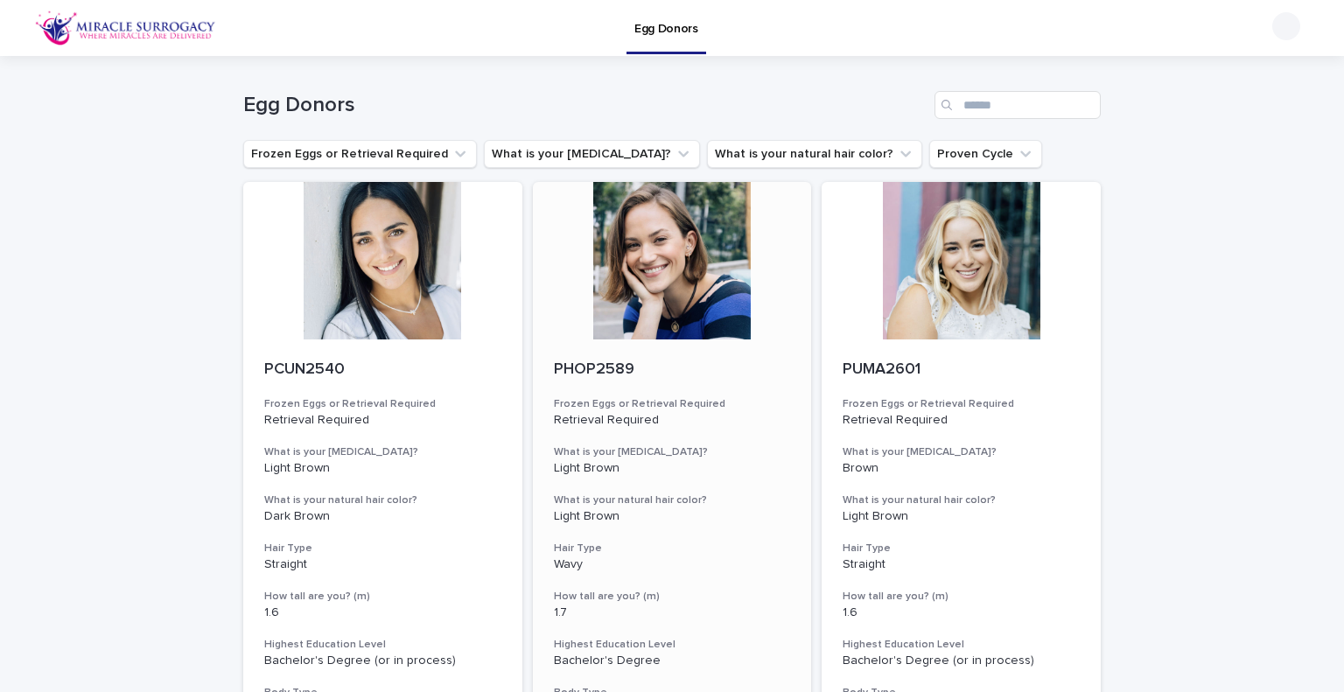
click at [598, 365] on p "PHOP2589" at bounding box center [672, 369] width 237 height 19
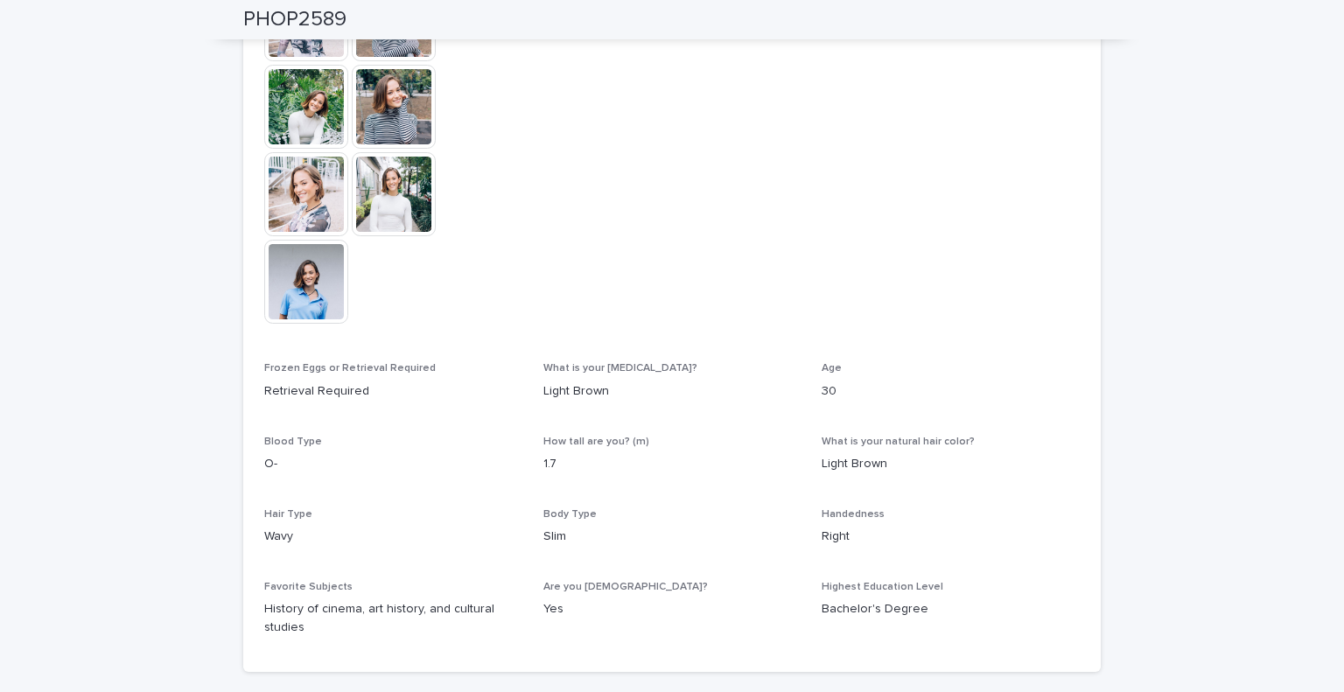
scroll to position [375, 0]
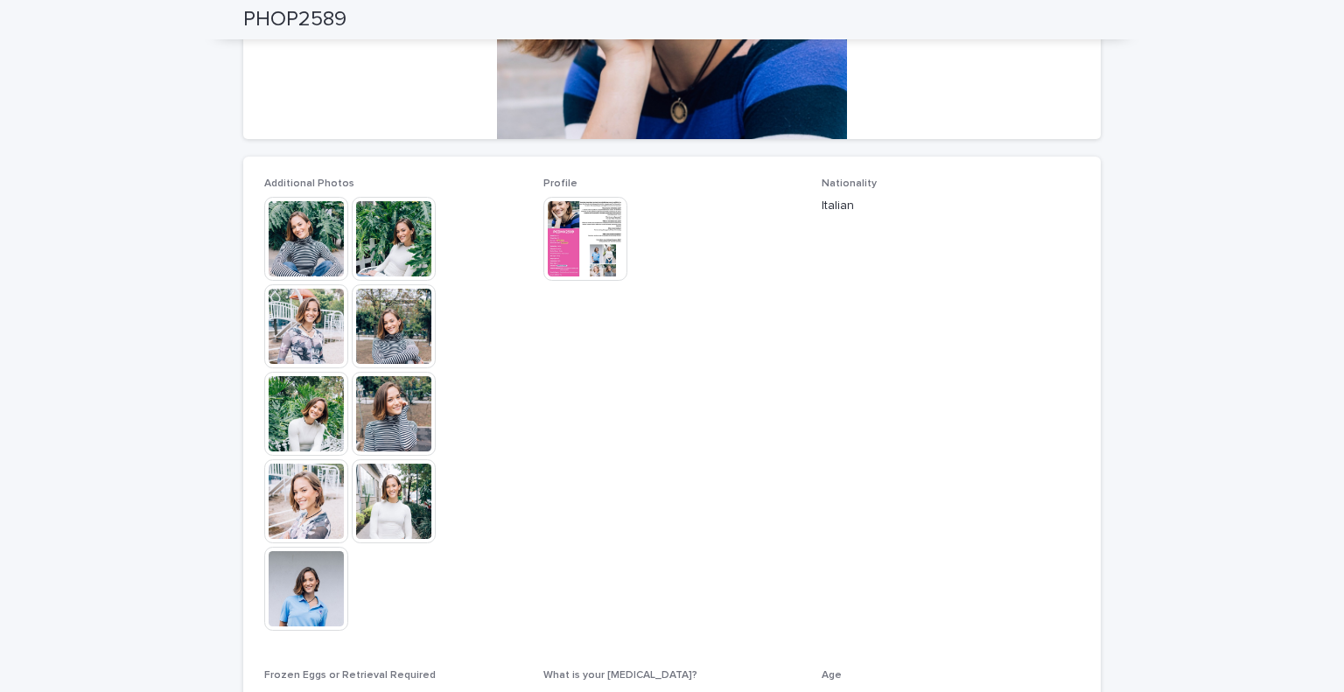
click at [289, 238] on img at bounding box center [306, 239] width 84 height 84
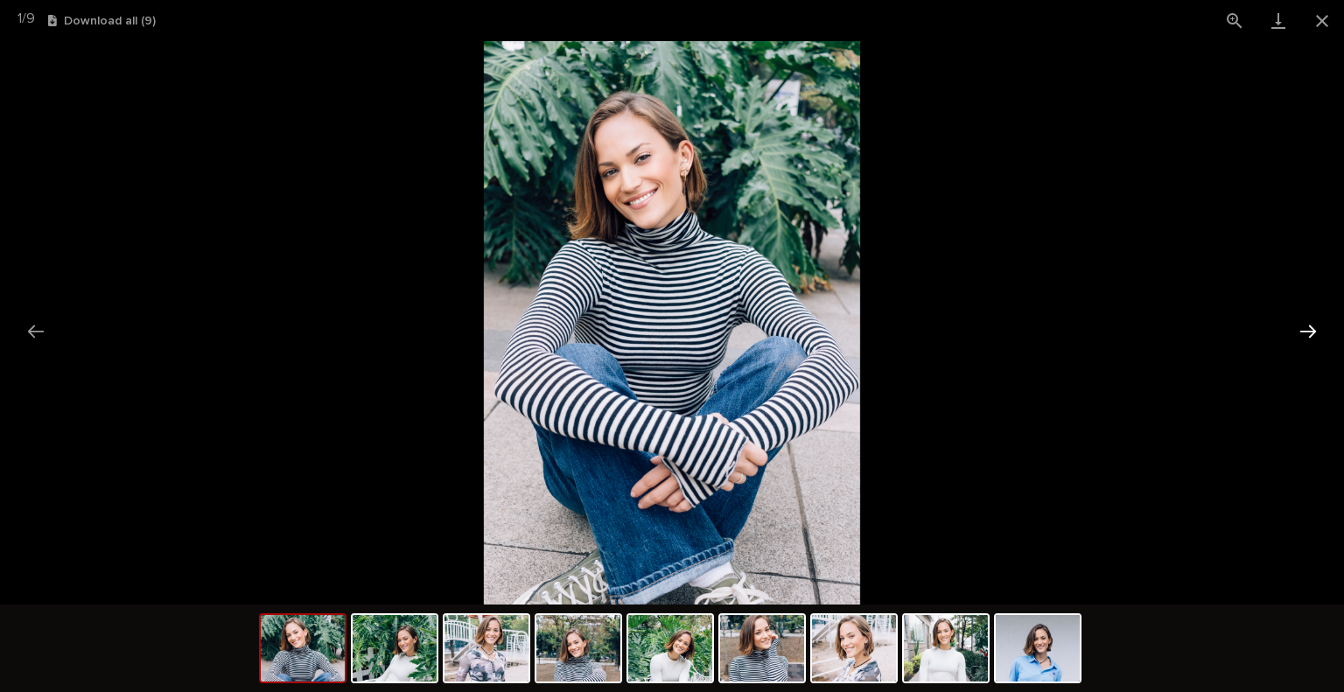
click at [1306, 330] on button "Next slide" at bounding box center [1308, 331] width 37 height 34
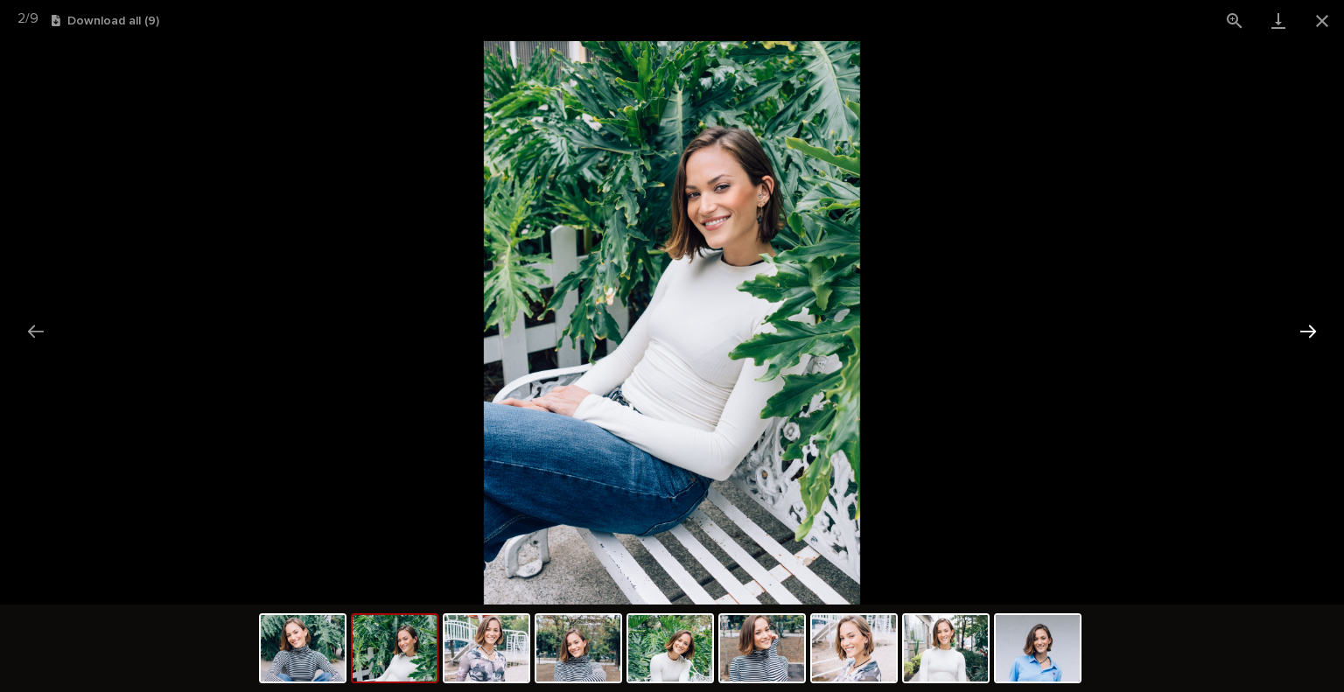
click at [1306, 330] on button "Next slide" at bounding box center [1308, 331] width 37 height 34
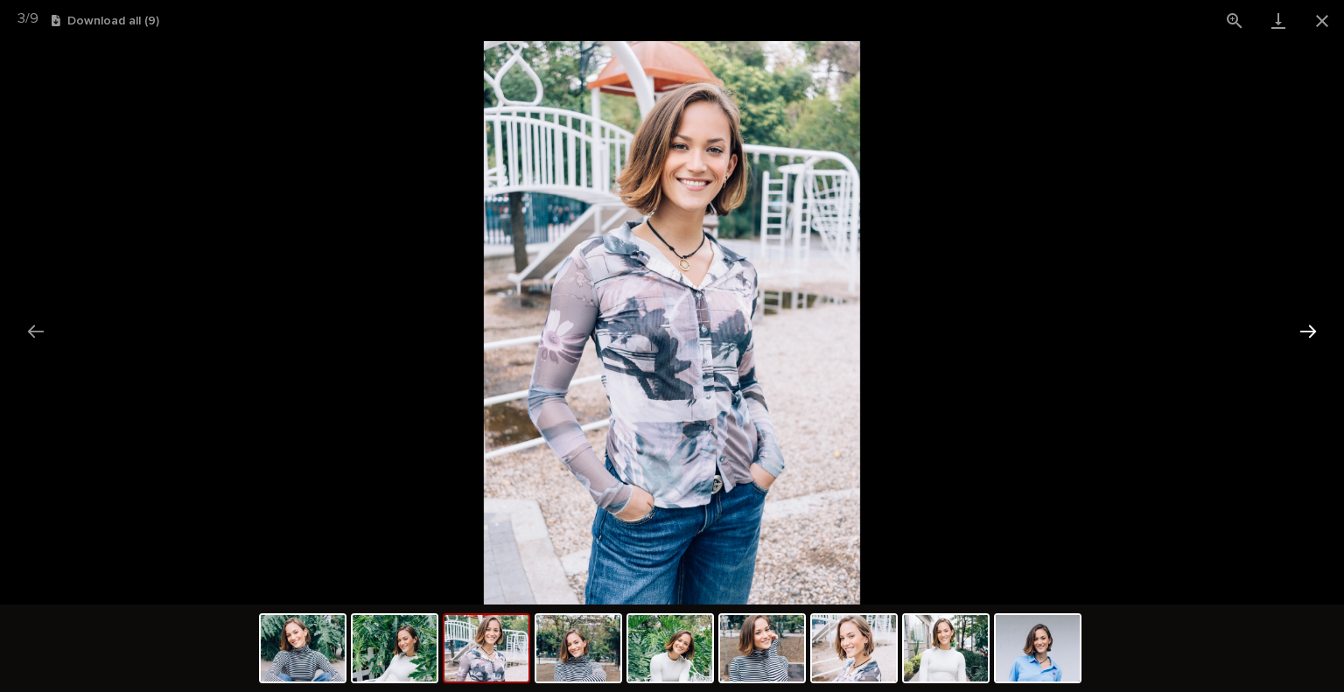
click at [1306, 330] on button "Next slide" at bounding box center [1308, 331] width 37 height 34
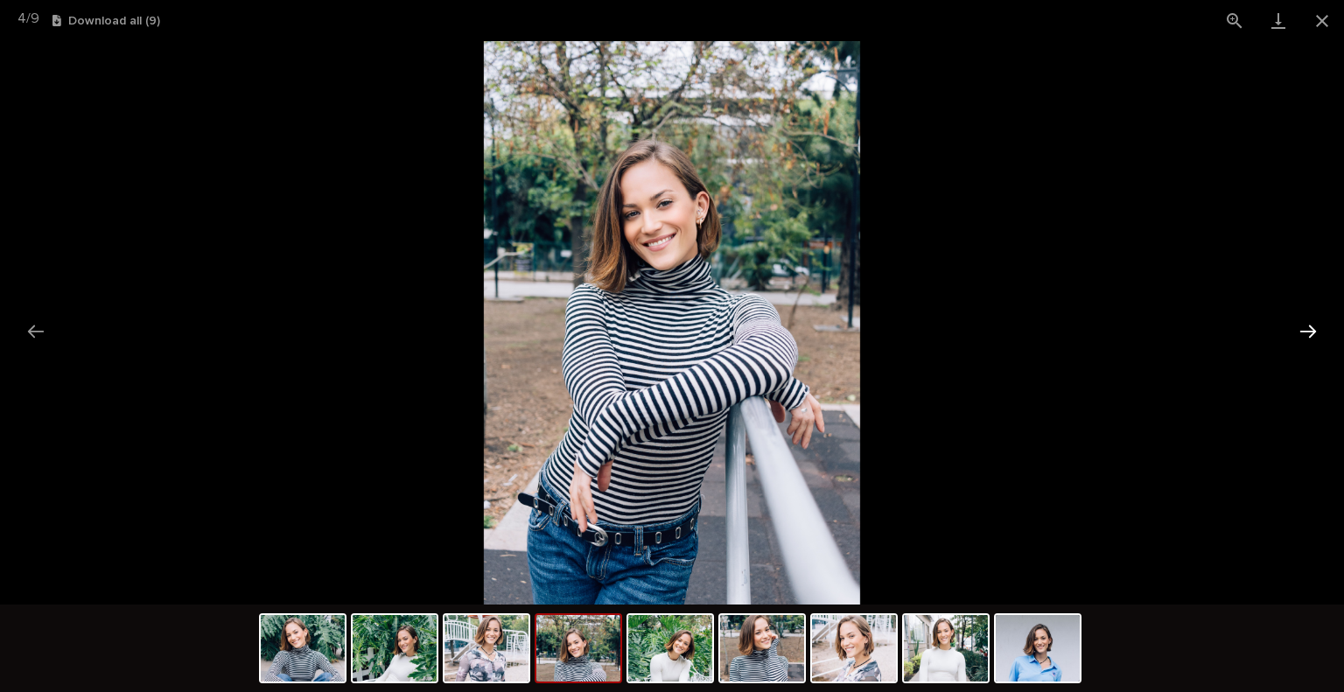
click at [1306, 330] on button "Next slide" at bounding box center [1308, 331] width 37 height 34
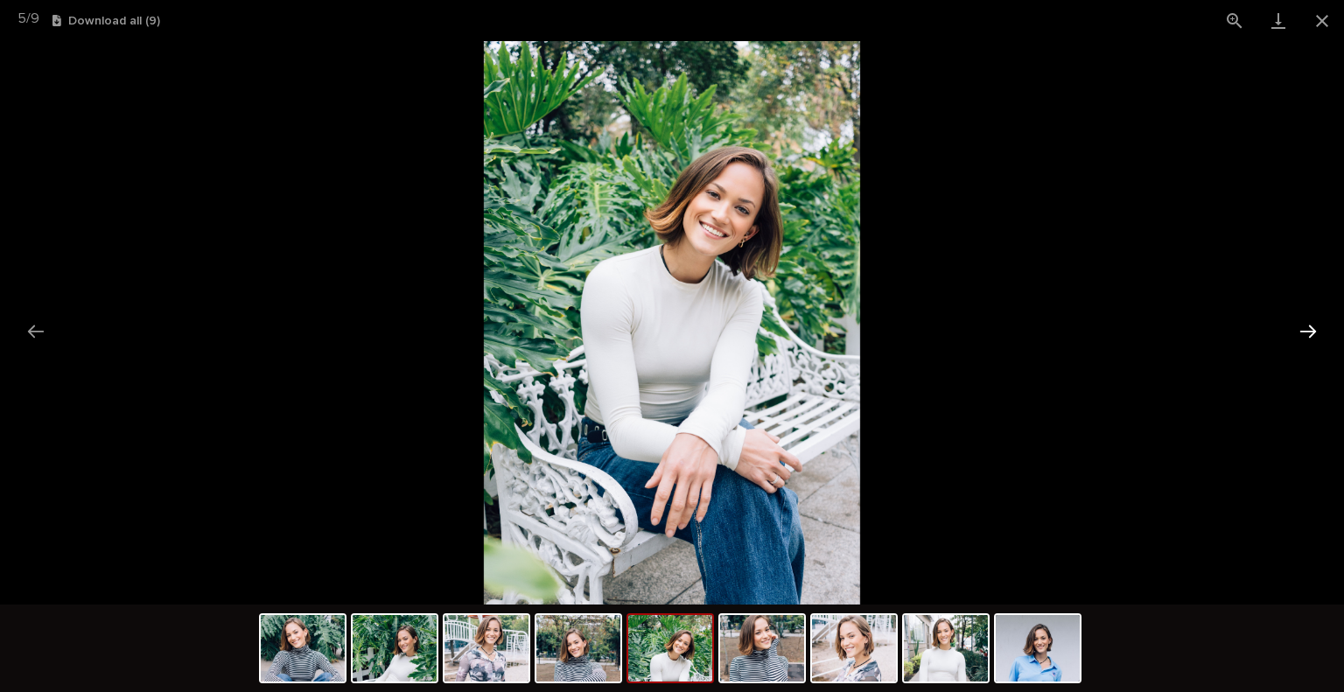
click at [1306, 330] on button "Next slide" at bounding box center [1308, 331] width 37 height 34
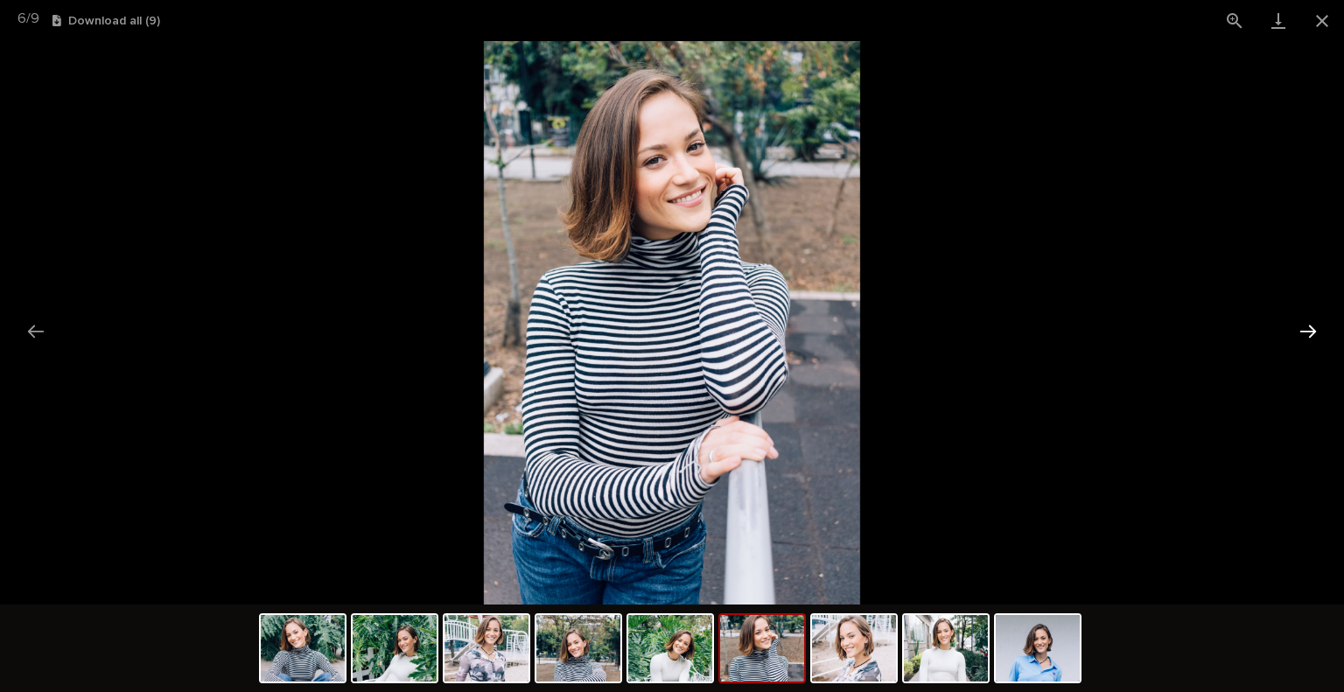
click at [1306, 330] on button "Next slide" at bounding box center [1308, 331] width 37 height 34
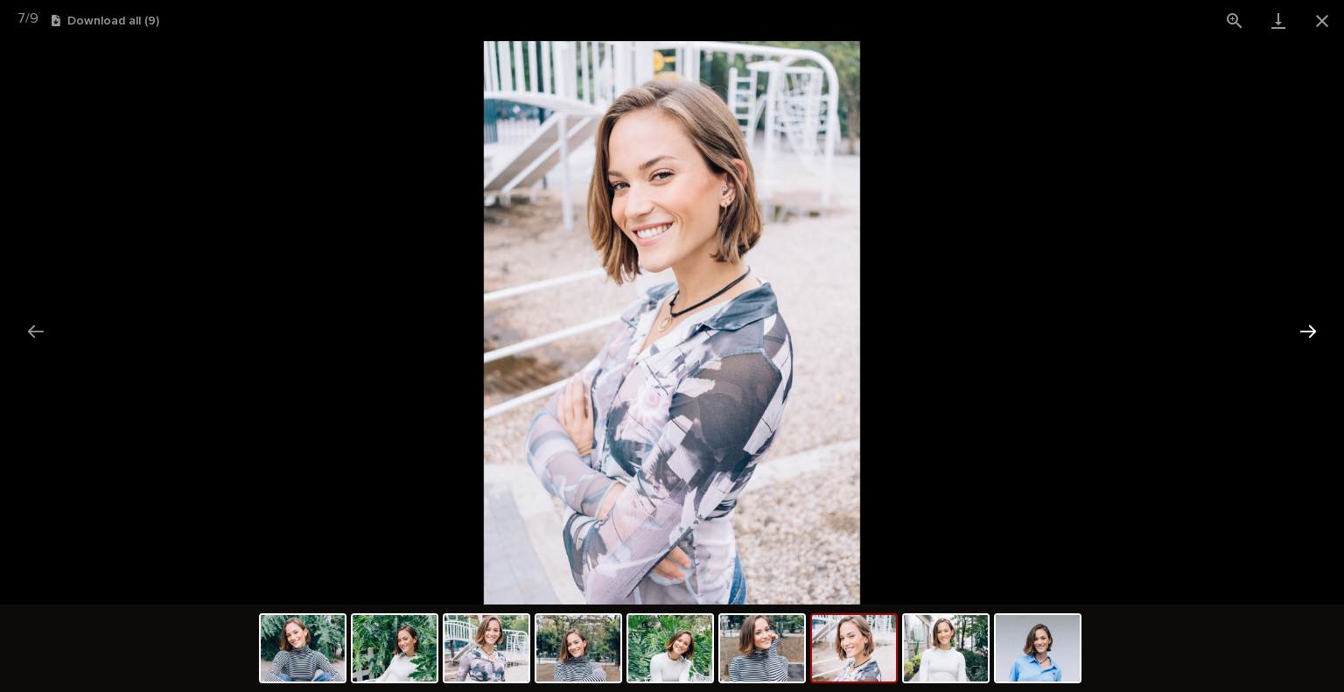
click at [1306, 330] on button "Next slide" at bounding box center [1308, 331] width 37 height 34
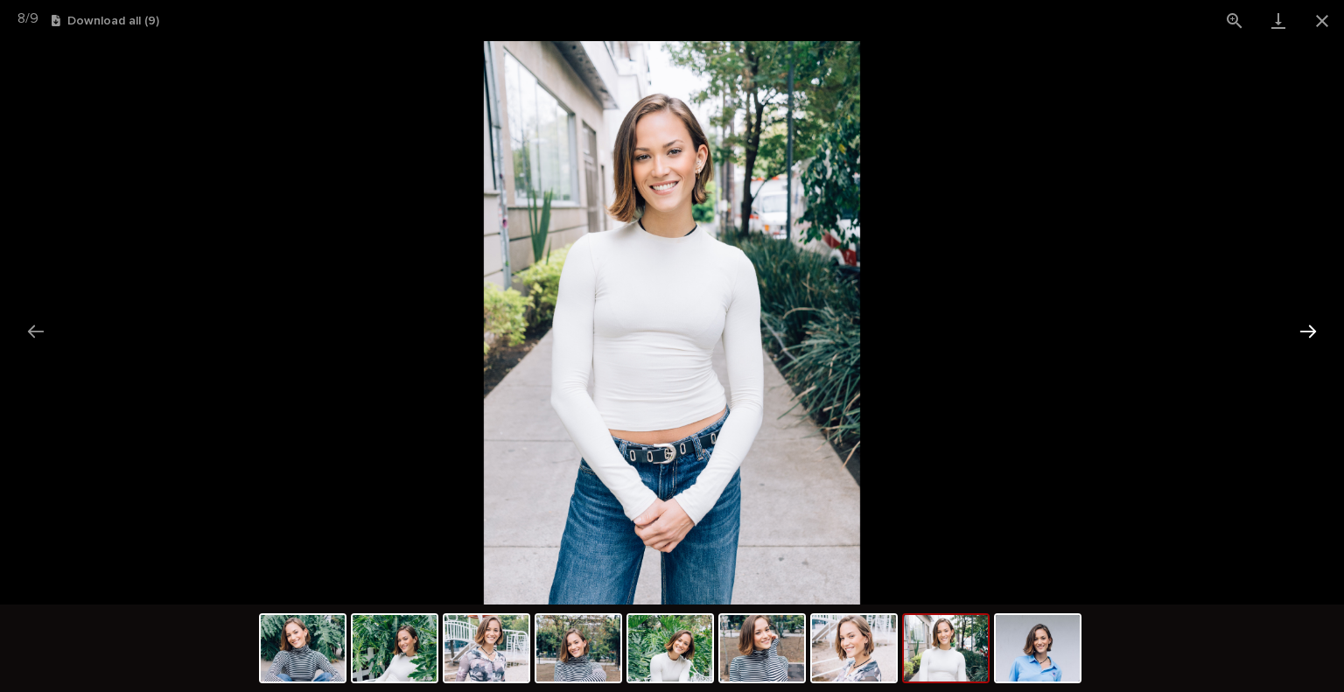
click at [1306, 330] on button "Next slide" at bounding box center [1308, 331] width 37 height 34
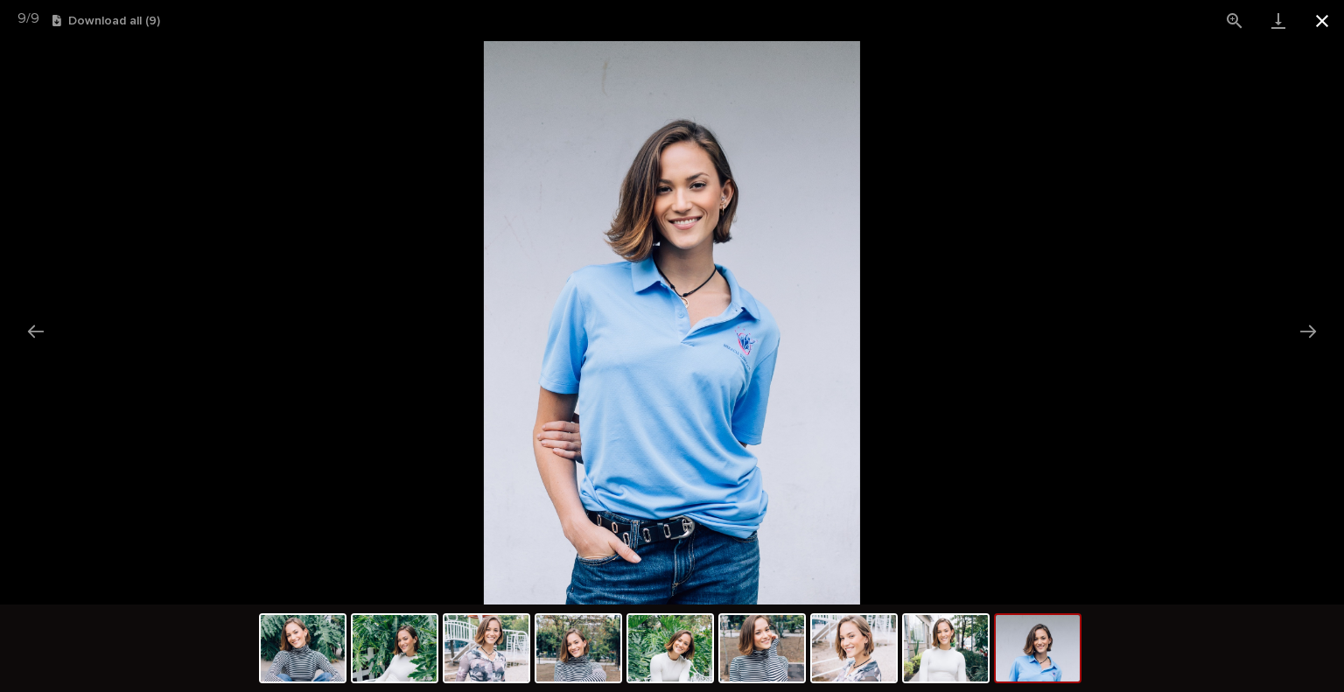
click at [1329, 11] on button "Close gallery" at bounding box center [1322, 20] width 44 height 41
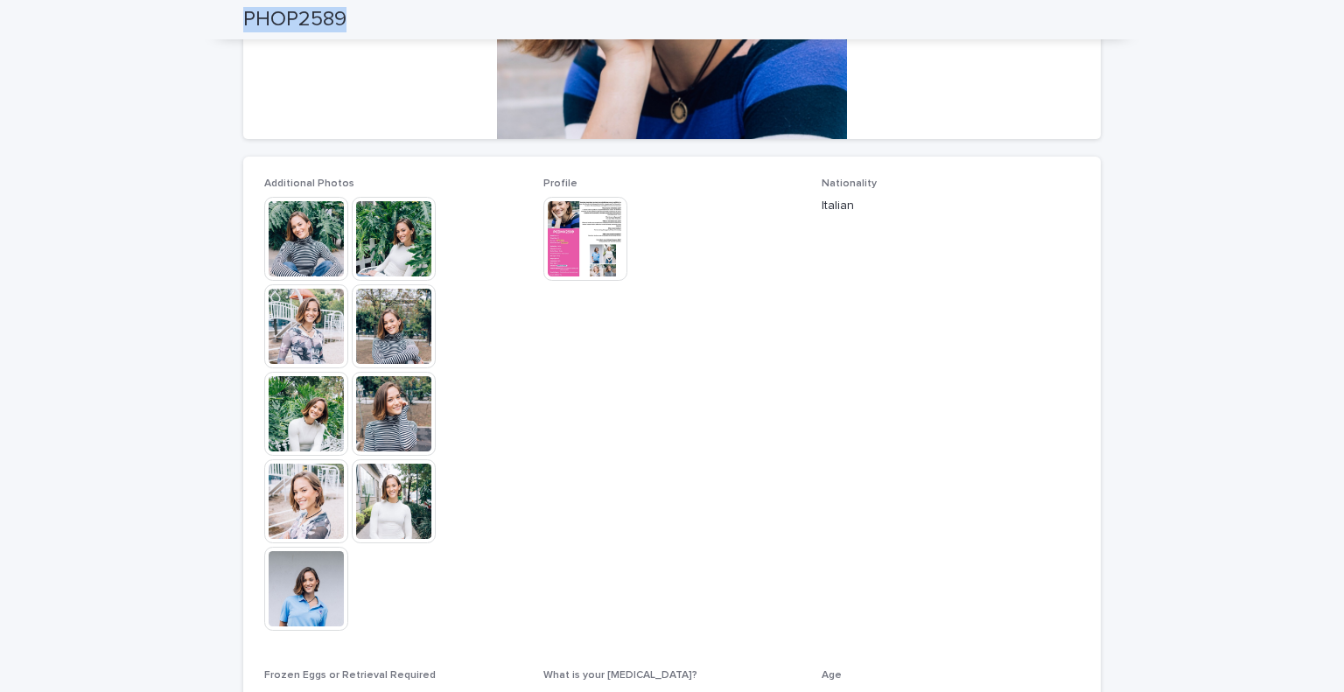
drag, startPoint x: 374, startPoint y: 17, endPoint x: 241, endPoint y: 24, distance: 132.4
click at [243, 24] on div "PHOP2589" at bounding box center [671, 19] width 857 height 39
copy h2 "PHOP2589"
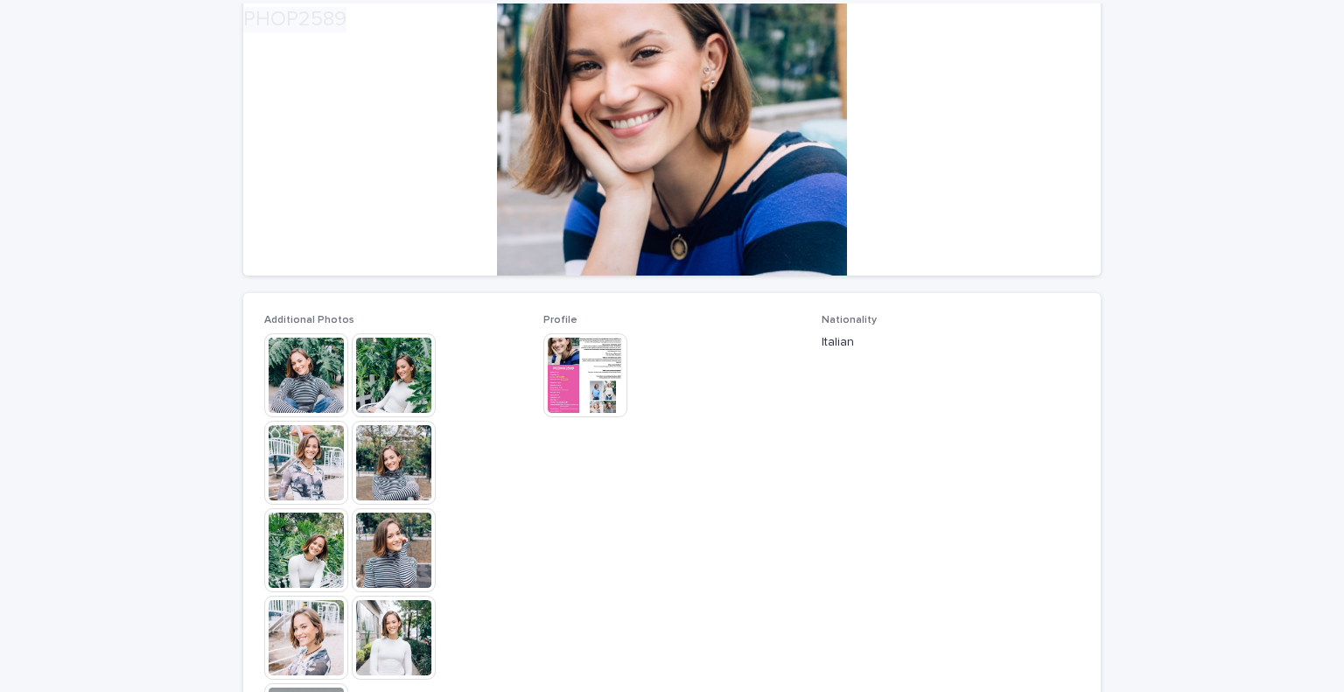
scroll to position [437, 0]
